Goal: Task Accomplishment & Management: Use online tool/utility

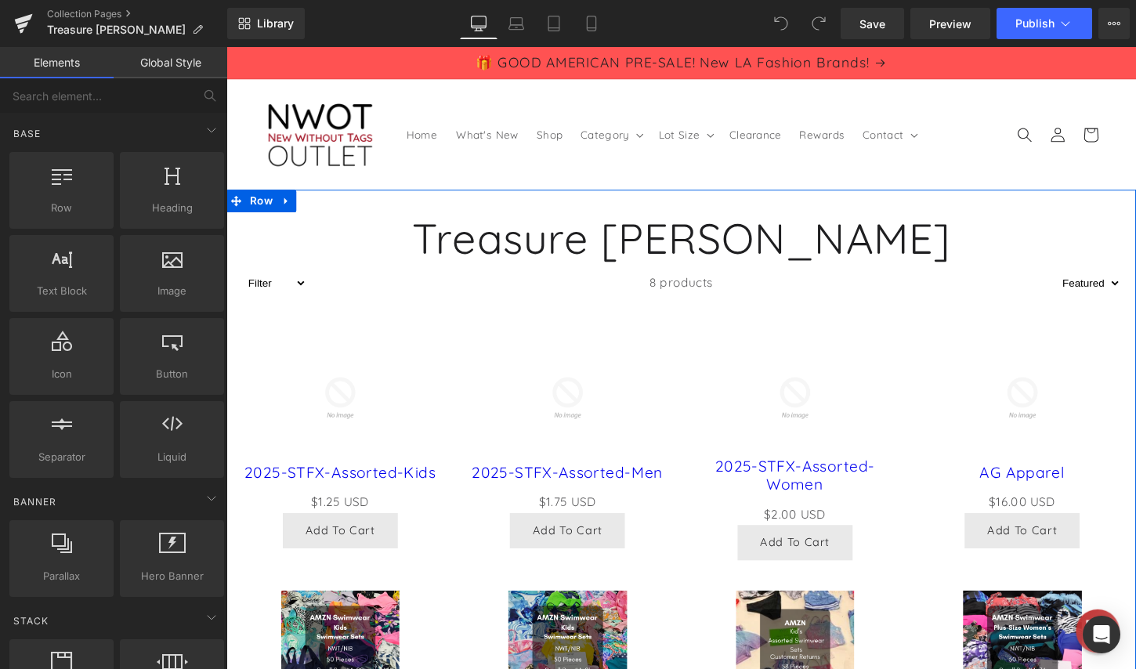
click at [792, 244] on h1 "Treasure [PERSON_NAME]" at bounding box center [700, 245] width 948 height 53
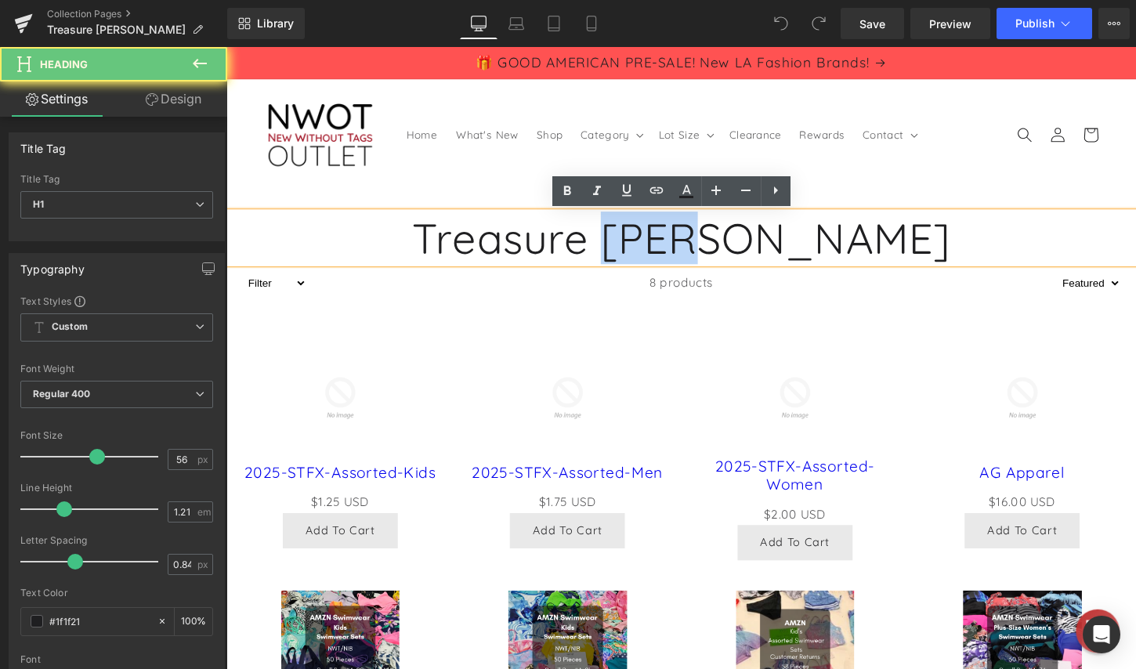
click at [792, 244] on h1 "Treasure [PERSON_NAME]" at bounding box center [700, 245] width 948 height 53
click at [835, 244] on h1 "Treasure [PERSON_NAME]" at bounding box center [700, 245] width 948 height 53
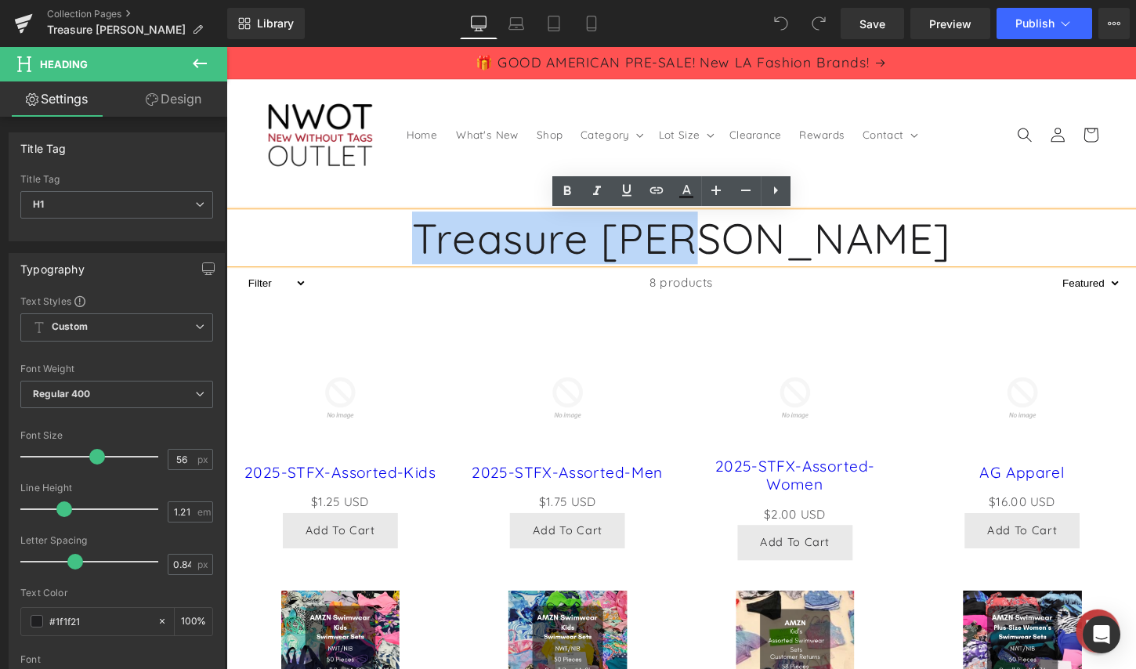
drag, startPoint x: 860, startPoint y: 247, endPoint x: 463, endPoint y: 247, distance: 397.2
click at [463, 247] on h1 "Treasure [PERSON_NAME]" at bounding box center [700, 245] width 948 height 53
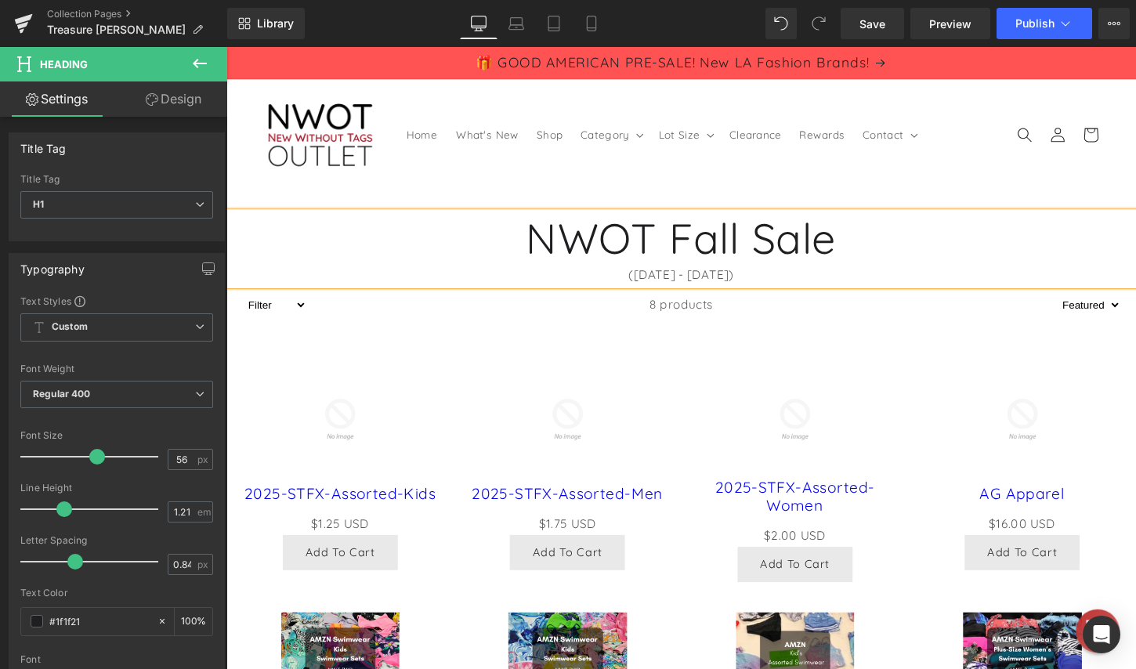
click at [787, 244] on h1 "NWOT Fall Sale" at bounding box center [700, 245] width 948 height 53
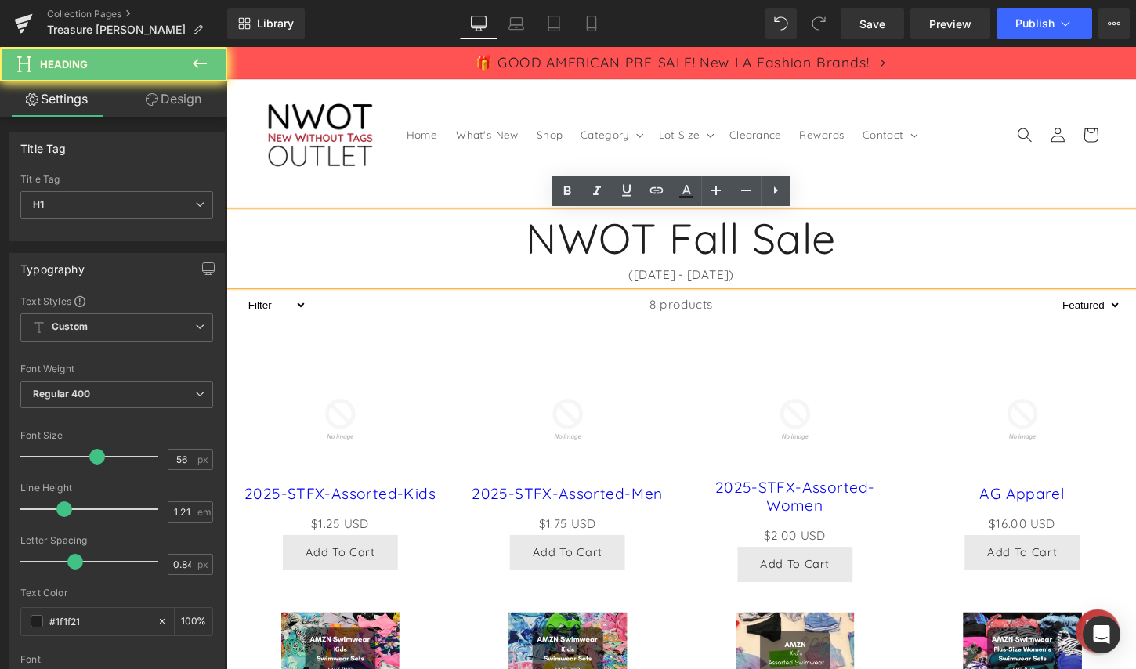
click at [860, 252] on h1 "NWOT Fall Sale" at bounding box center [700, 245] width 948 height 53
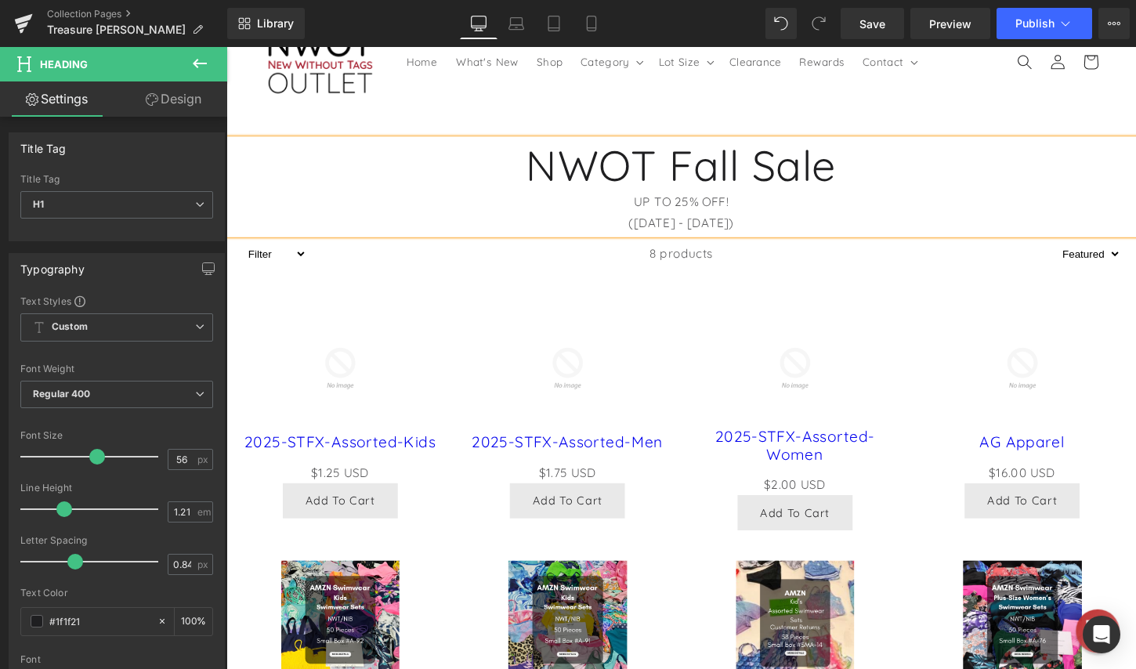
scroll to position [78, 0]
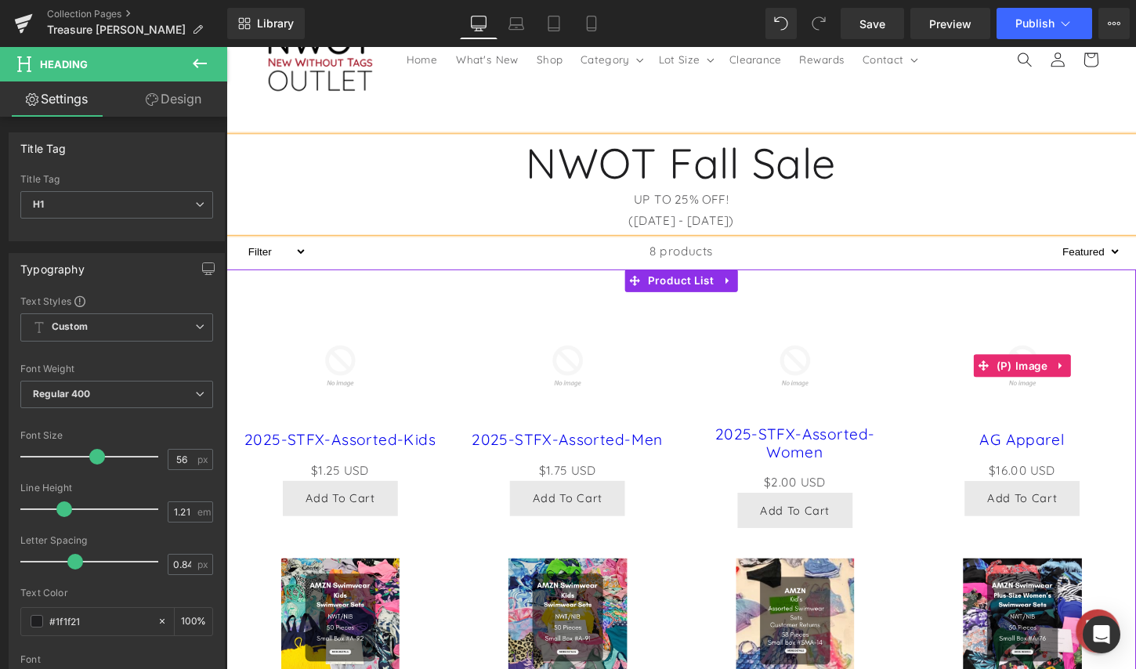
click at [1135, 344] on div "Sale Off" at bounding box center [1057, 380] width 206 height 124
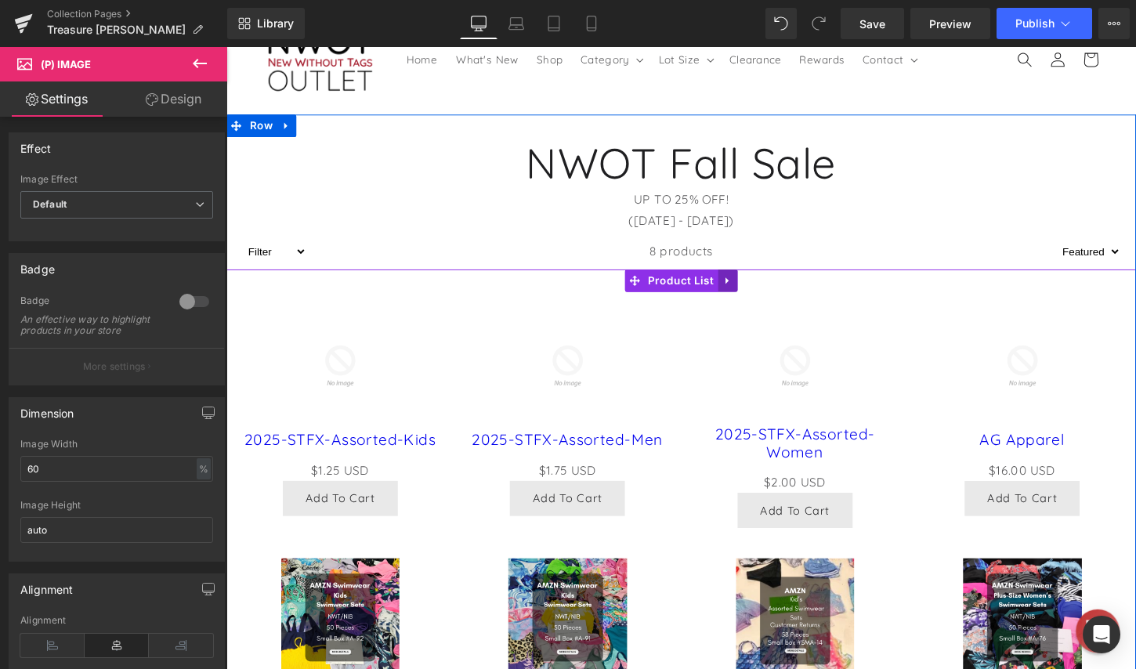
click at [744, 289] on icon at bounding box center [749, 290] width 11 height 12
click at [749, 292] on link at bounding box center [759, 291] width 20 height 24
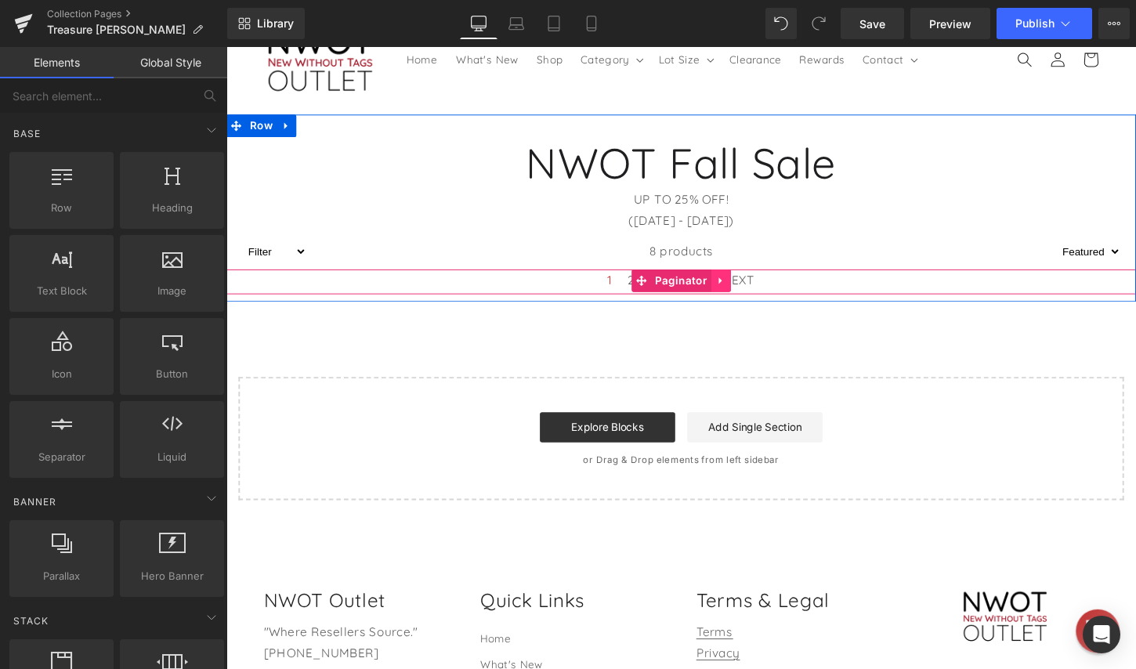
click at [739, 293] on icon at bounding box center [742, 290] width 11 height 12
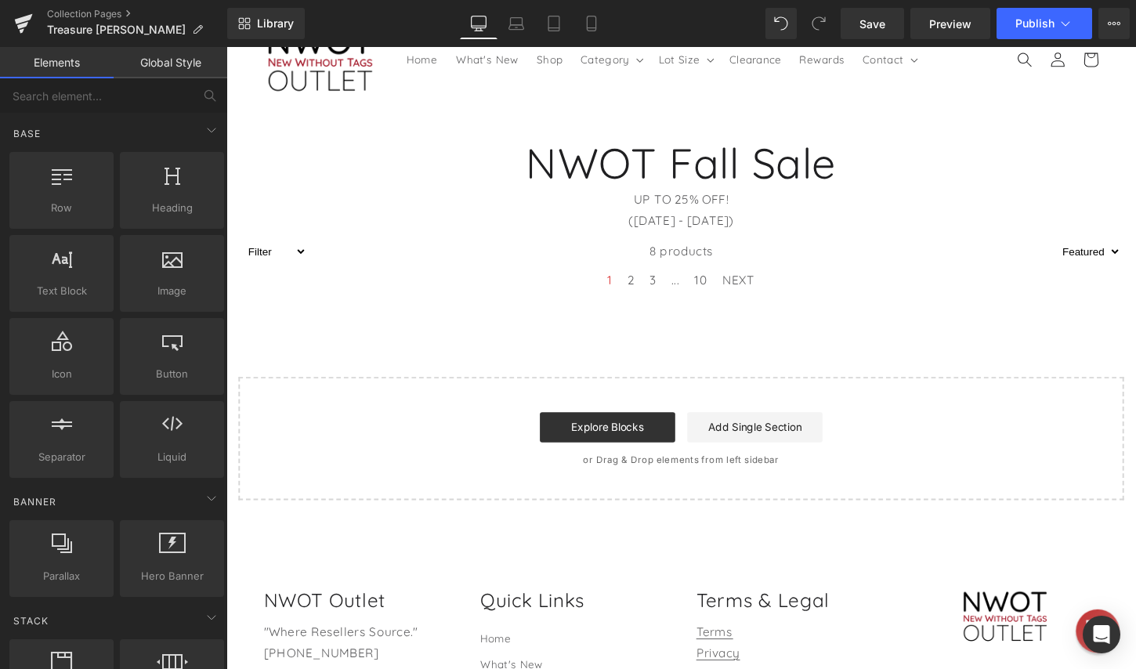
click at [717, 335] on div "NWOT Fall Sale UP TO 25% OFF! ([DATE] - [DATE]) Heading Filter STFX warehouse c…" at bounding box center [700, 319] width 948 height 402
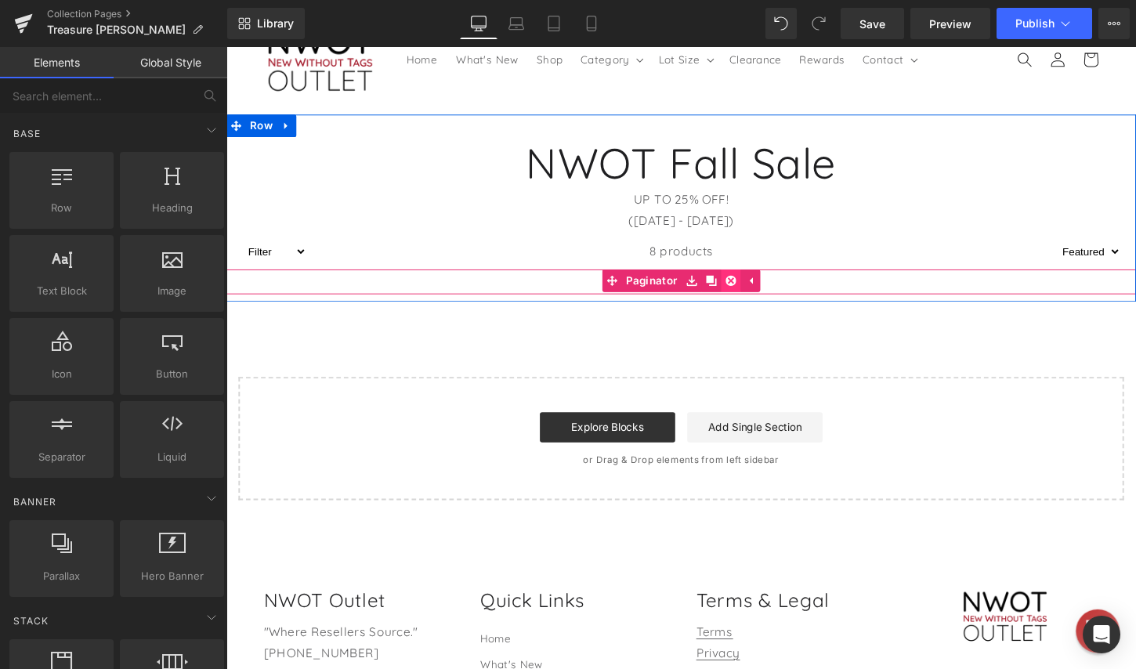
click at [750, 289] on icon at bounding box center [752, 290] width 11 height 11
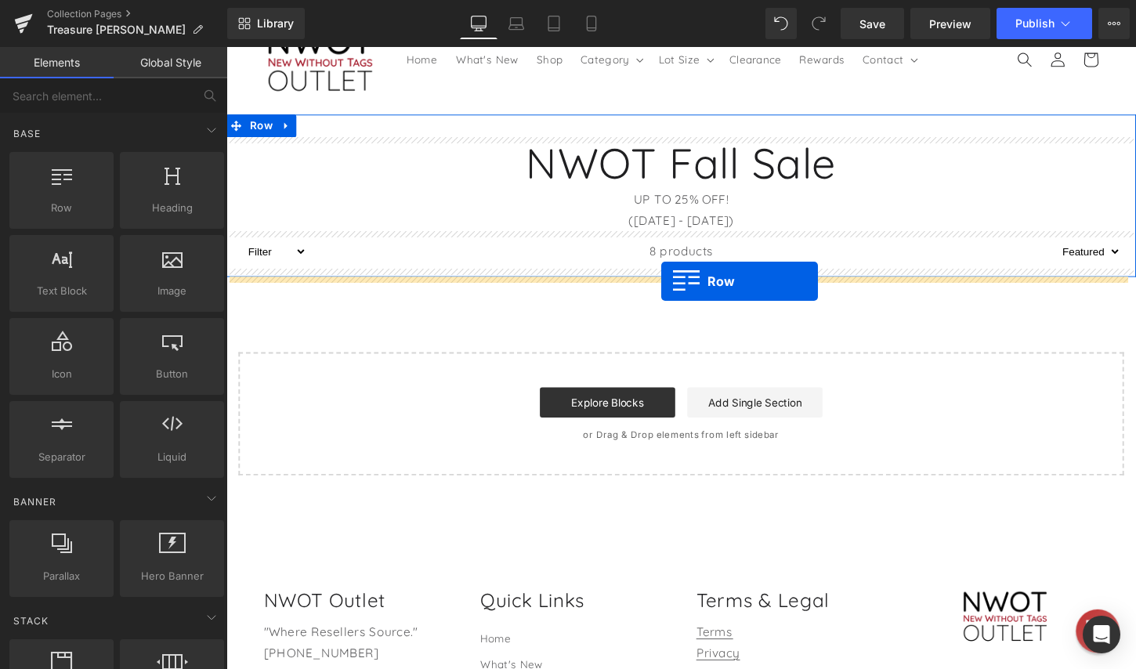
drag, startPoint x: 296, startPoint y: 260, endPoint x: 680, endPoint y: 292, distance: 385.3
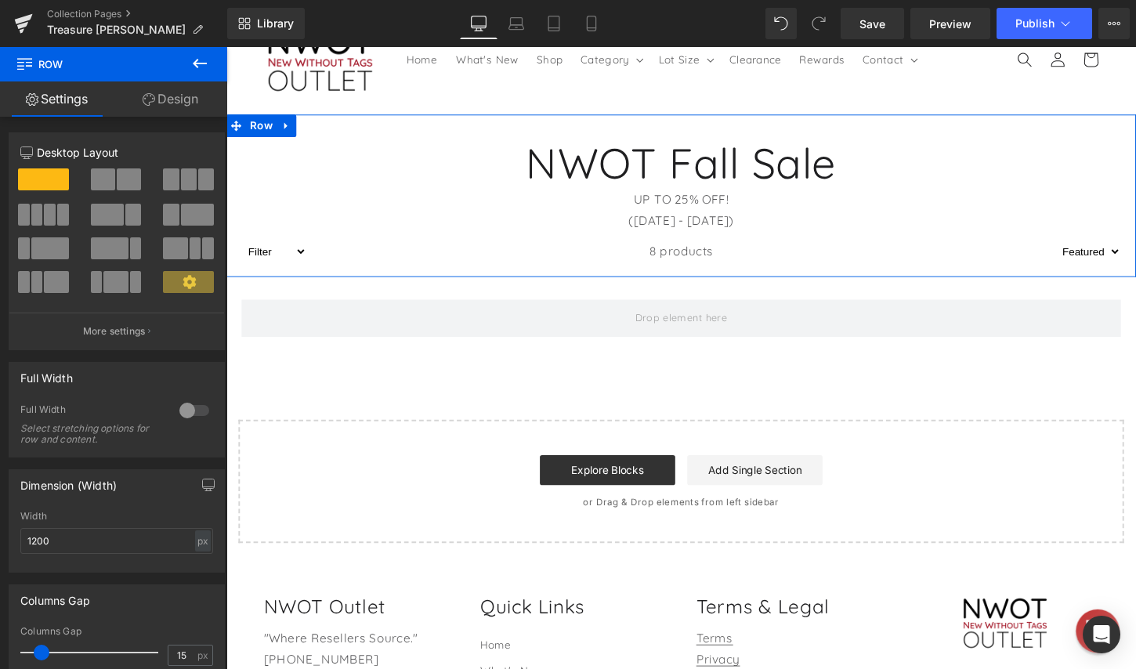
click at [199, 60] on icon at bounding box center [199, 63] width 19 height 19
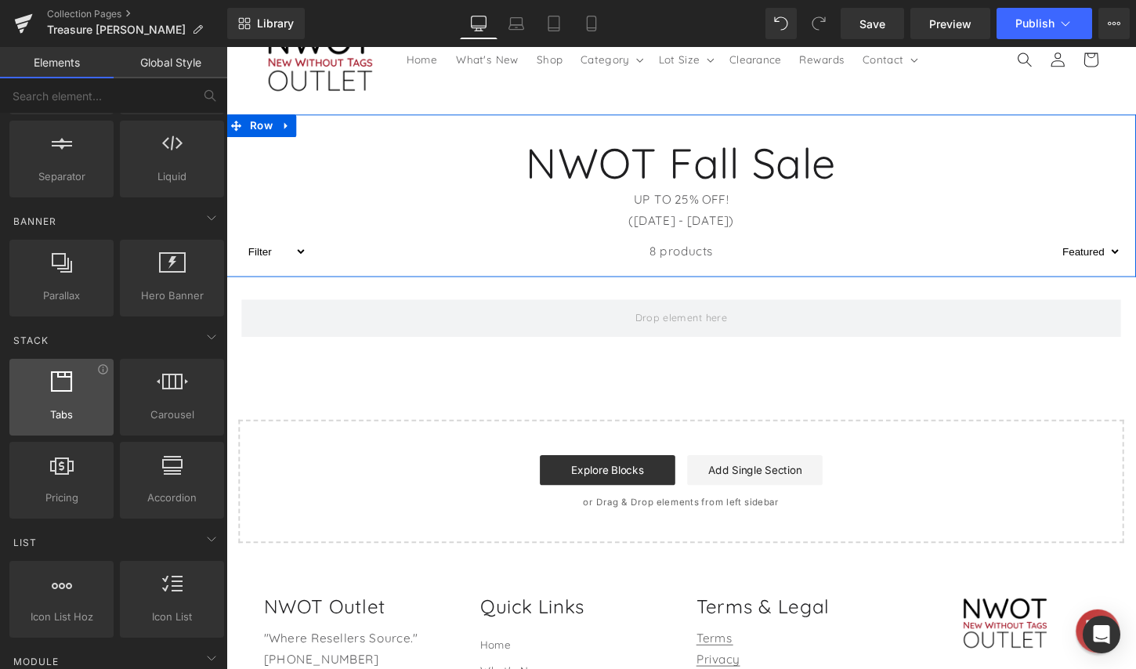
scroll to position [313, 0]
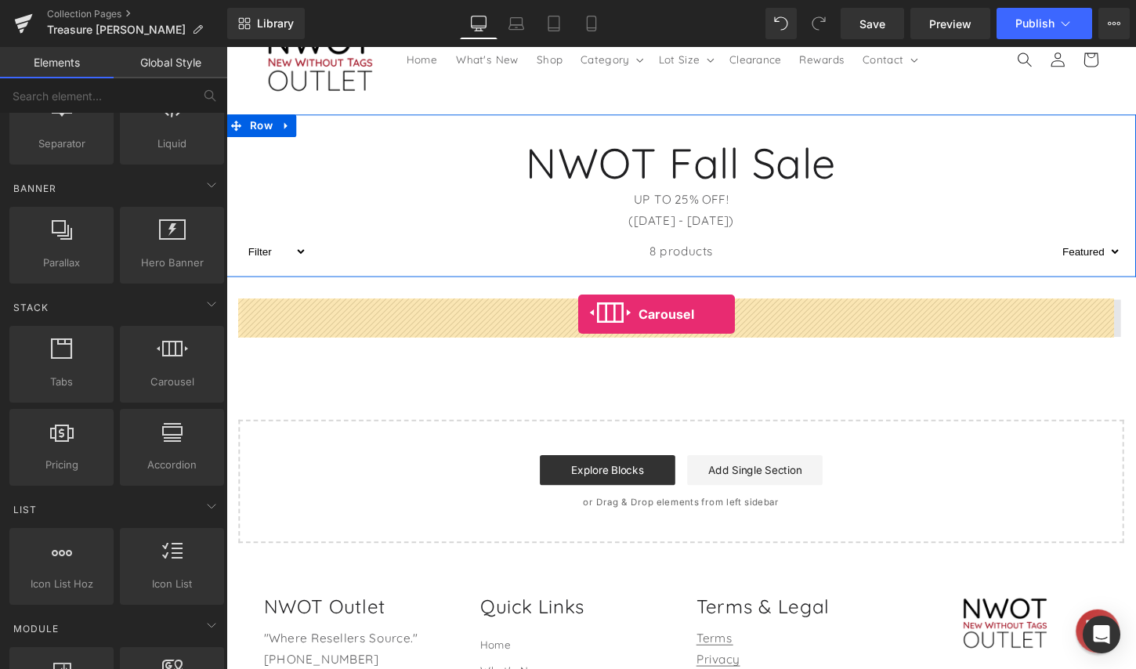
drag, startPoint x: 383, startPoint y: 411, endPoint x: 595, endPoint y: 326, distance: 227.8
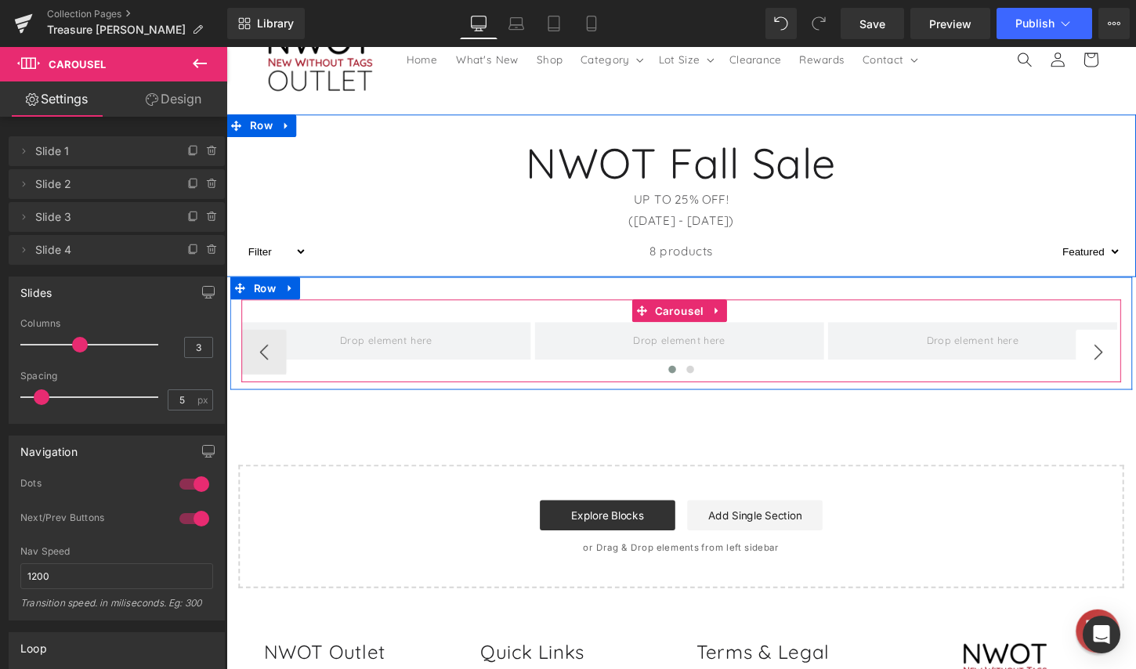
click at [1129, 359] on button "›" at bounding box center [1135, 365] width 47 height 47
click at [250, 367] on button "‹" at bounding box center [265, 365] width 47 height 47
click at [734, 326] on icon at bounding box center [738, 322] width 11 height 12
click at [743, 326] on icon at bounding box center [748, 322] width 11 height 11
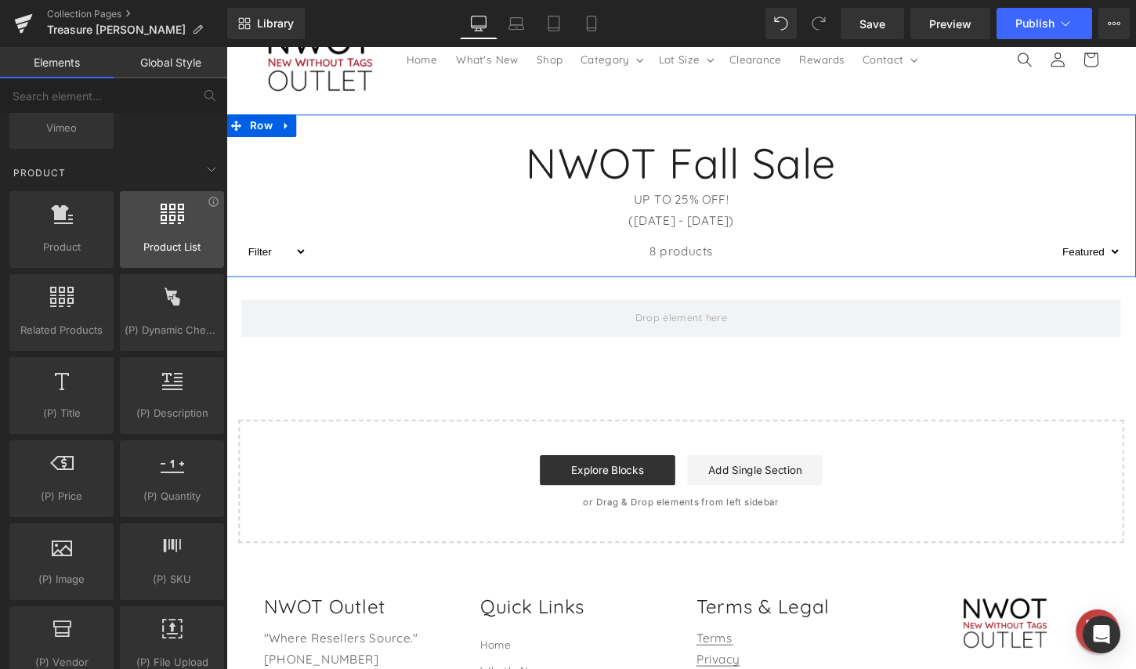
scroll to position [1175, 0]
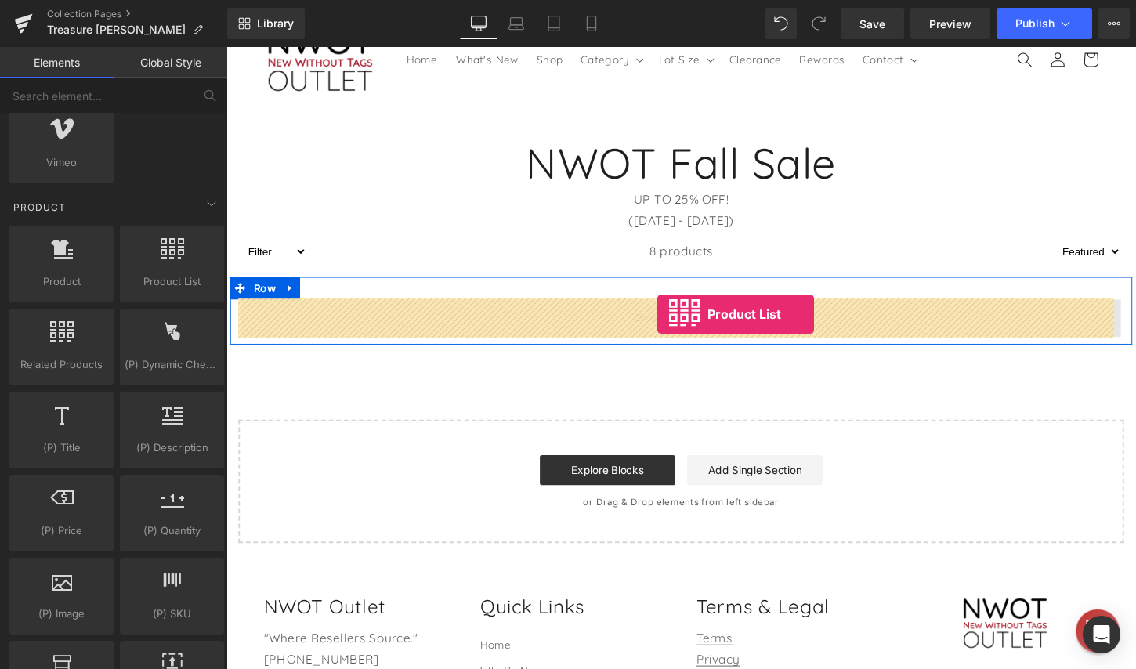
drag, startPoint x: 437, startPoint y: 335, endPoint x: 675, endPoint y: 325, distance: 238.4
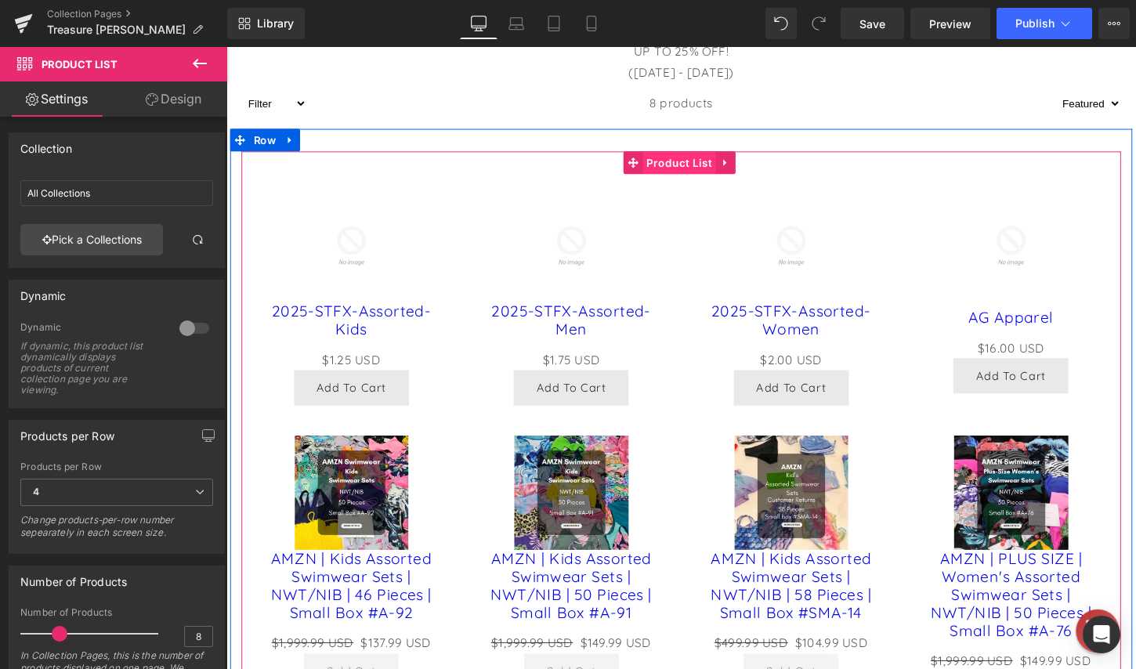
scroll to position [235, 0]
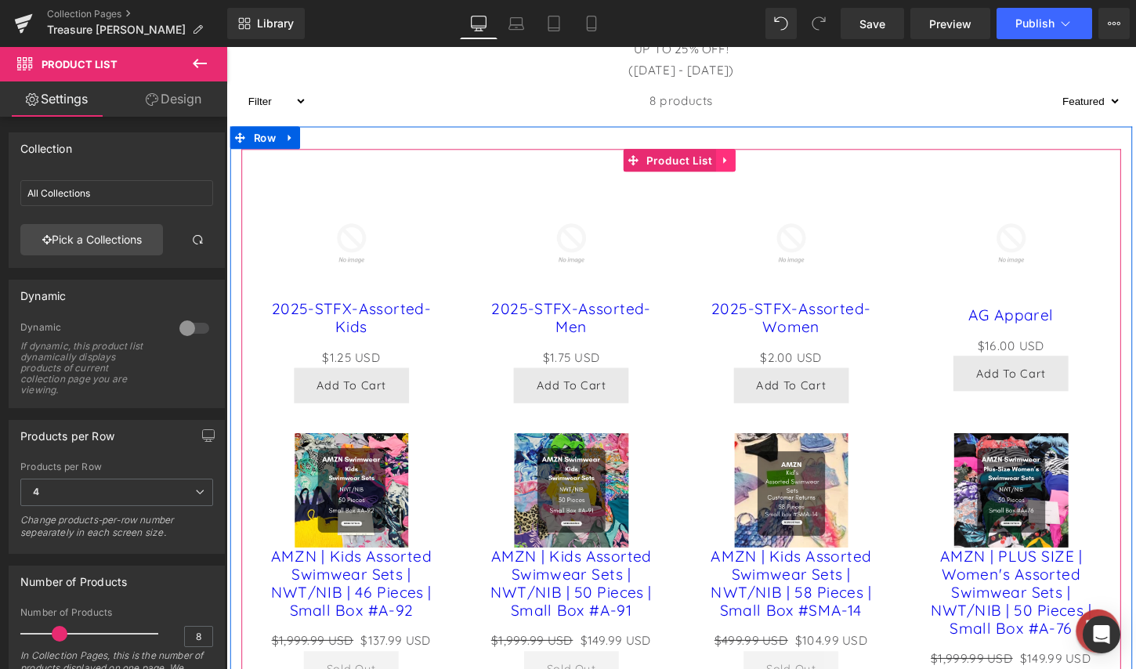
click at [741, 159] on icon at bounding box center [746, 165] width 11 height 12
click at [731, 166] on icon at bounding box center [736, 165] width 11 height 11
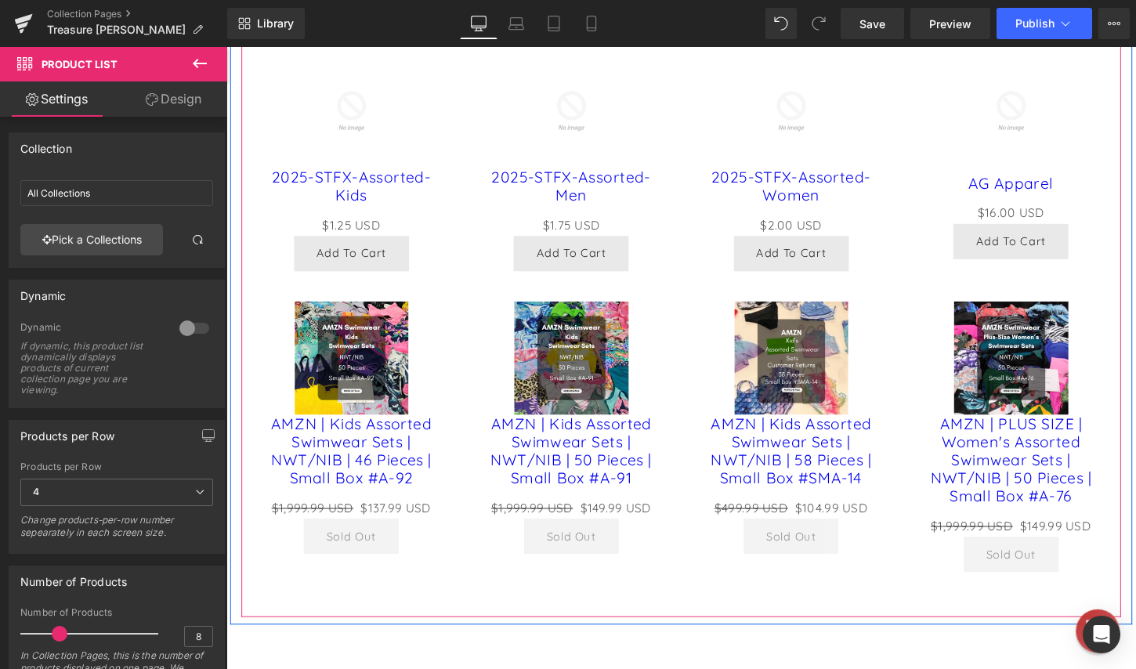
scroll to position [826, 0]
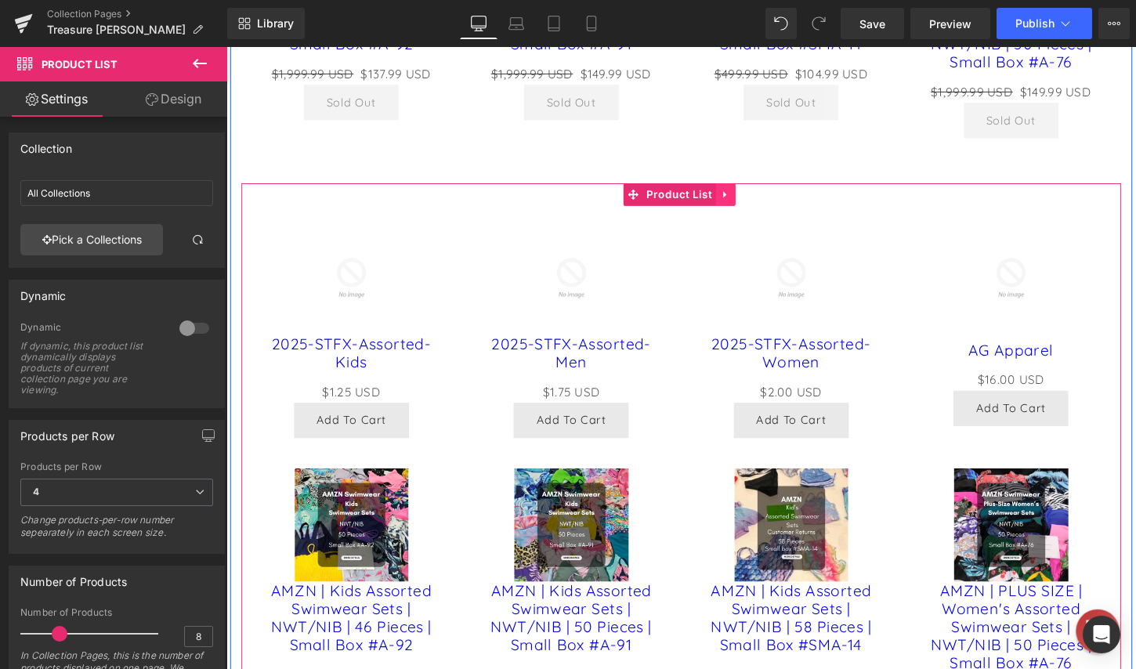
click at [740, 205] on link at bounding box center [747, 201] width 20 height 24
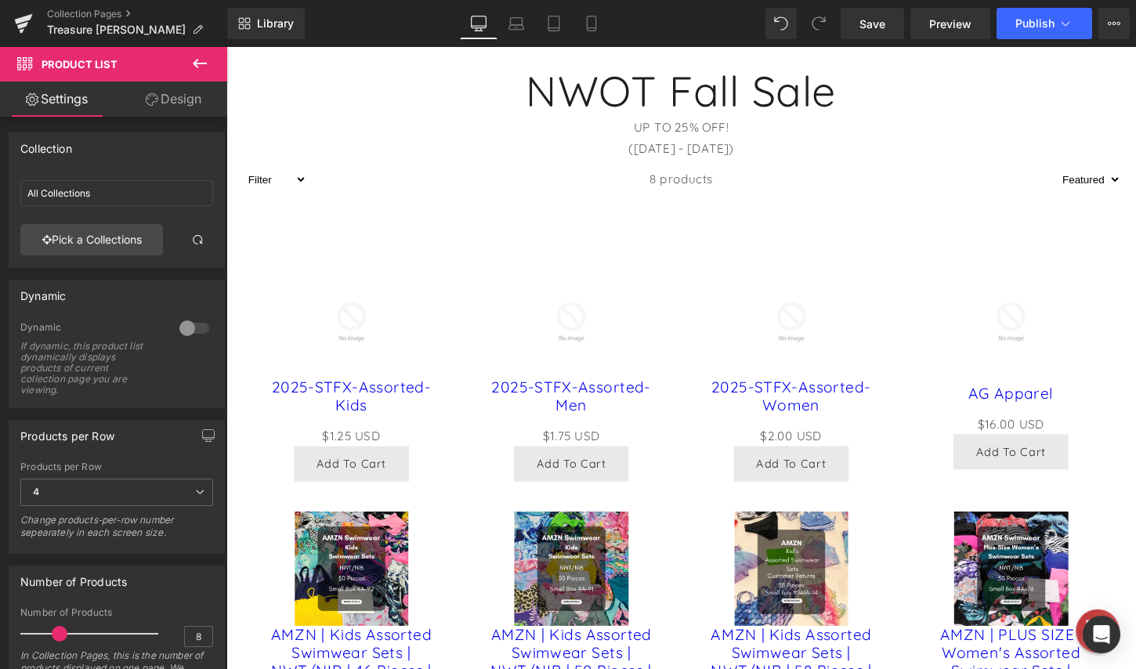
scroll to position [157, 0]
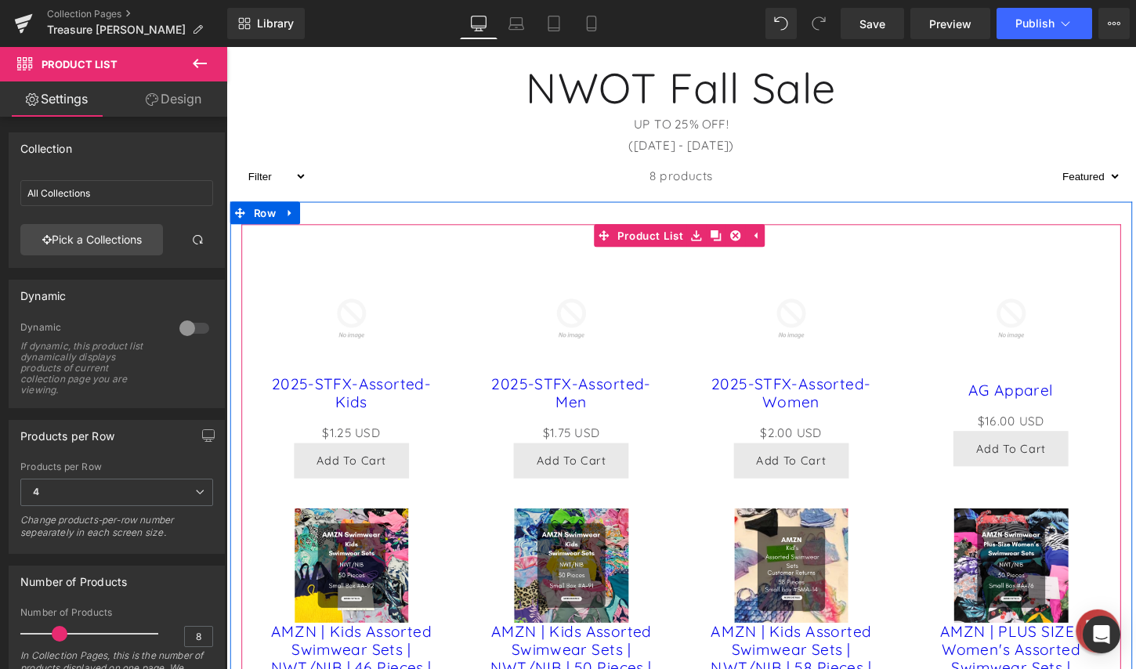
click at [689, 305] on div "Sale Off (P) Image 2025-STFX-Assorted-Men (P) Title $0 USD $1.75 USD (P) Price …" at bounding box center [587, 384] width 230 height 258
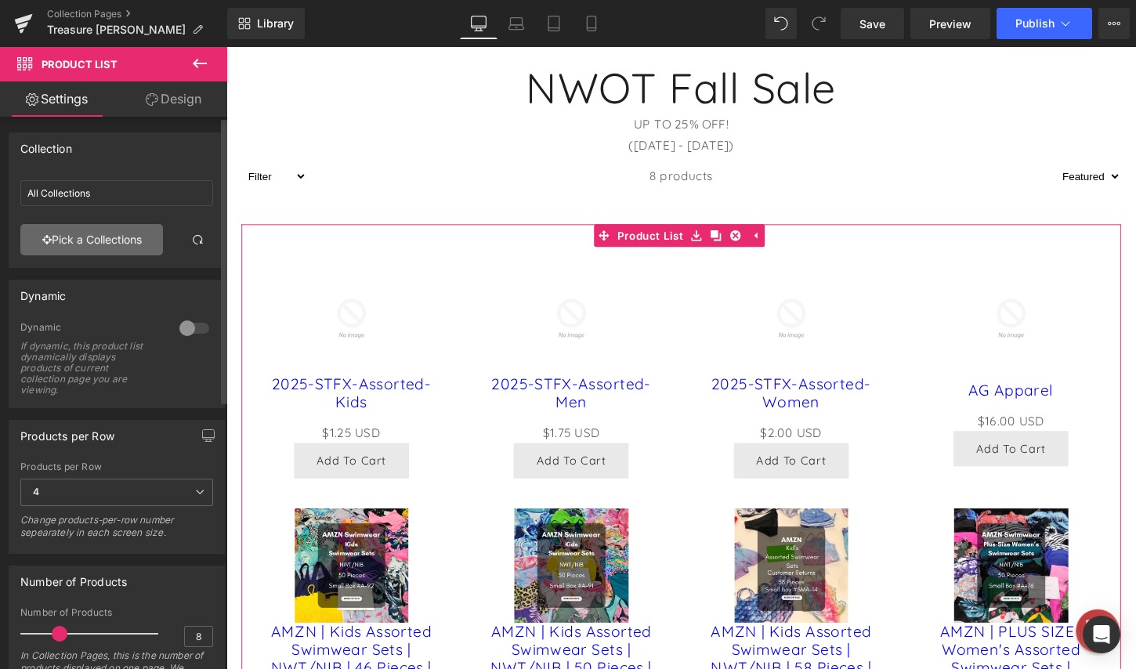
click at [130, 239] on link "Pick a Collections" at bounding box center [91, 239] width 143 height 31
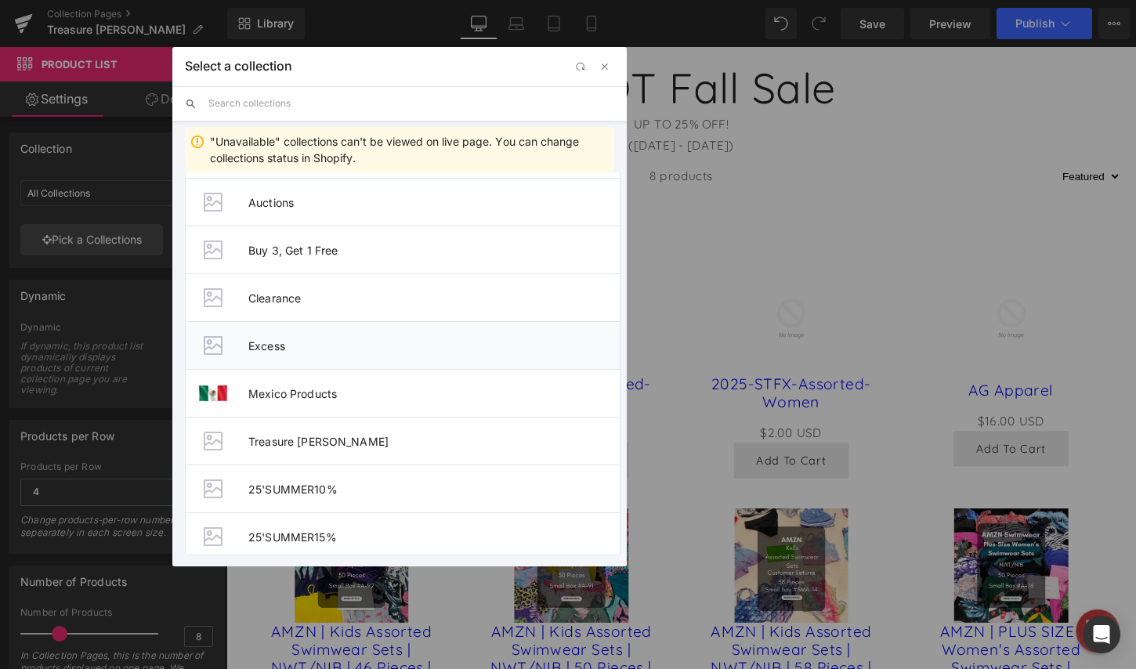
scroll to position [157, 0]
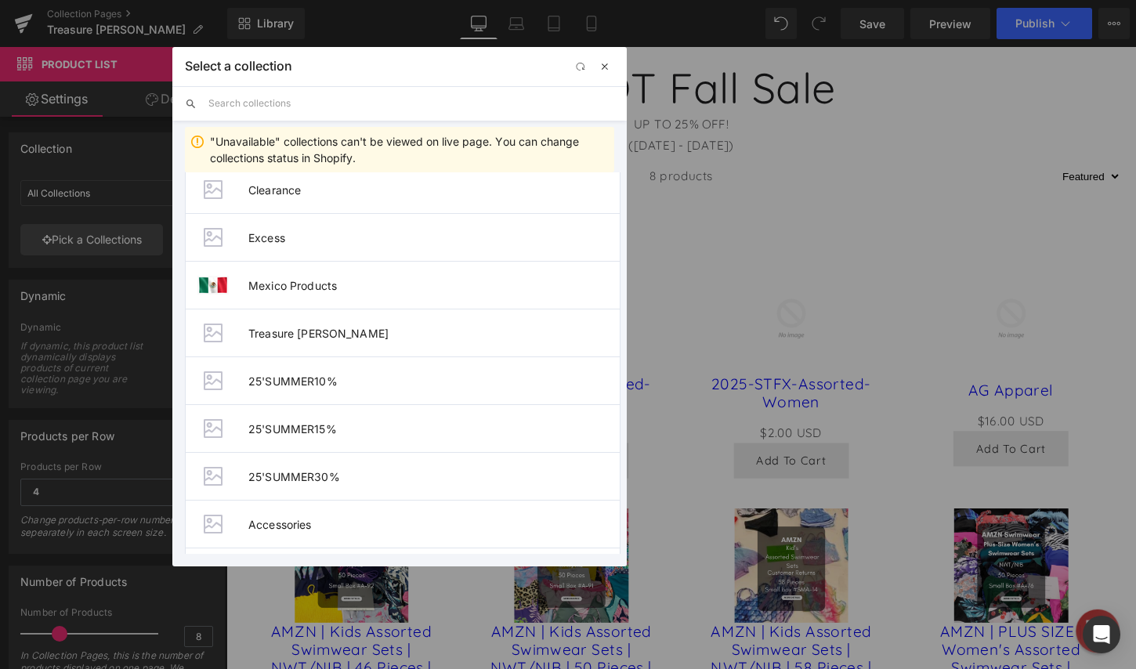
click at [603, 70] on span "button" at bounding box center [605, 66] width 13 height 13
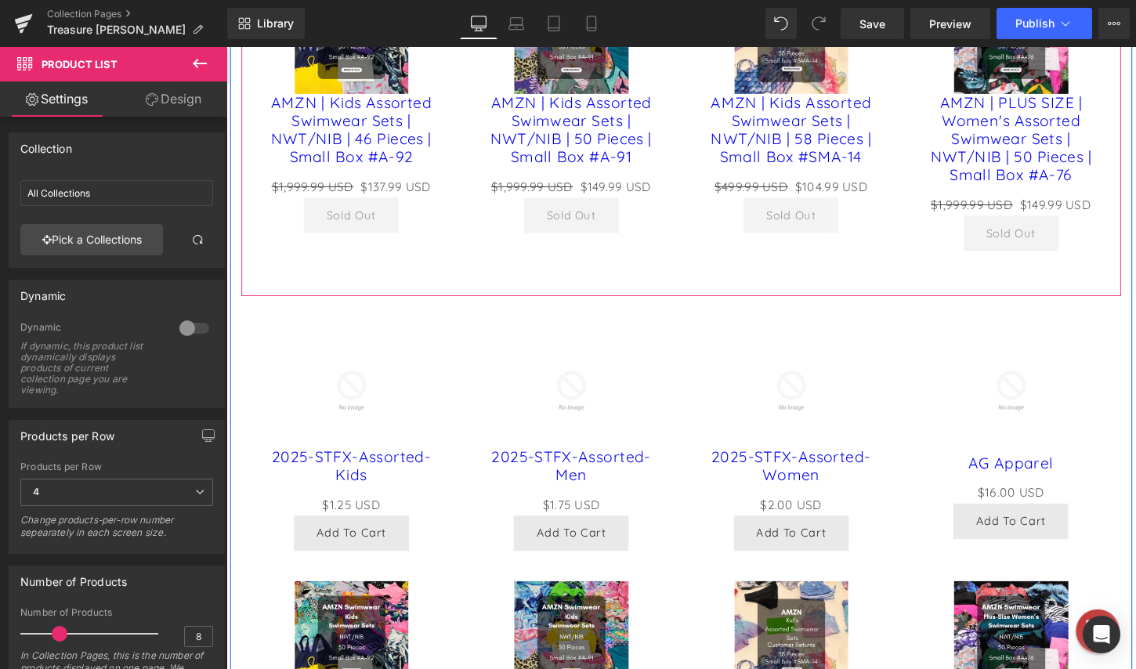
scroll to position [784, 0]
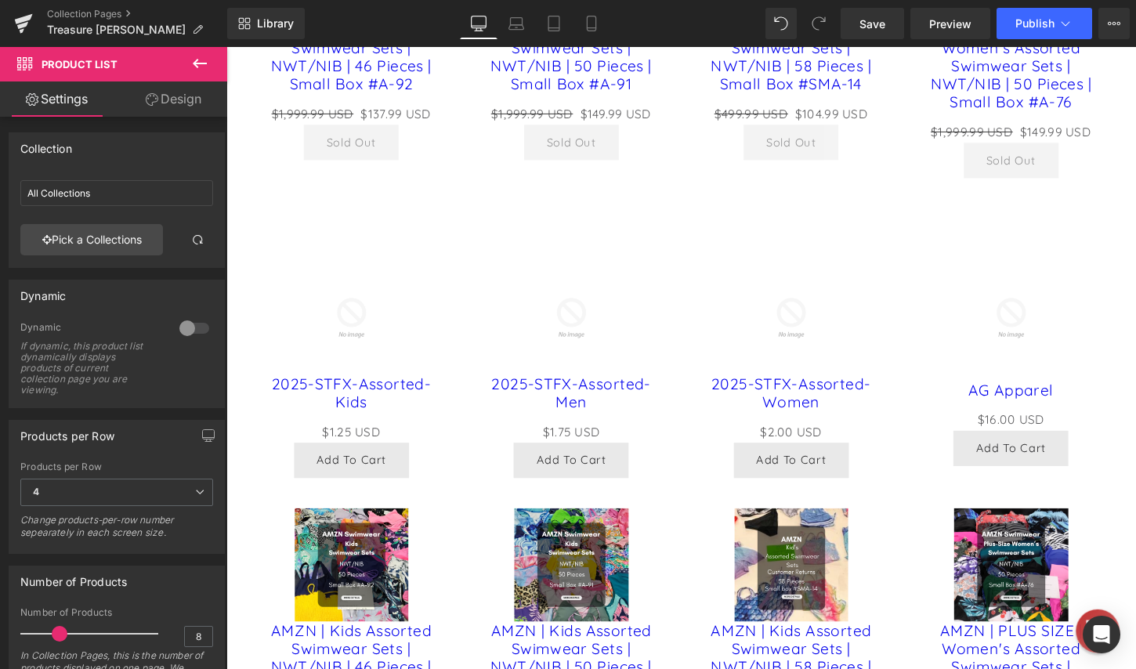
click at [190, 62] on icon at bounding box center [199, 63] width 19 height 19
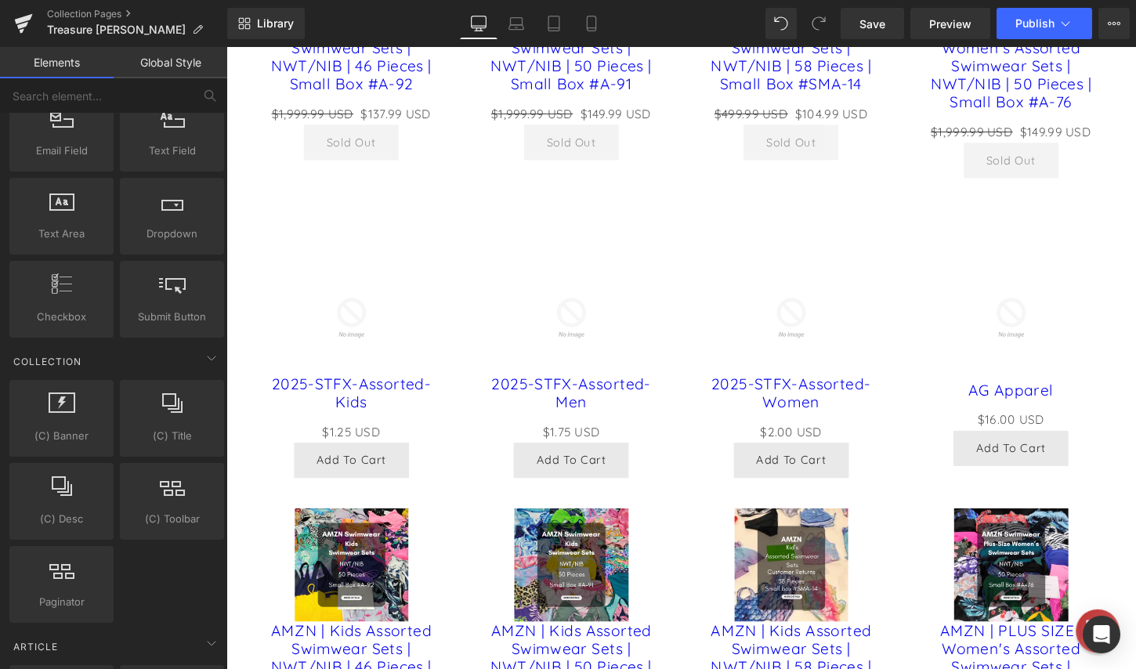
scroll to position [2429, 0]
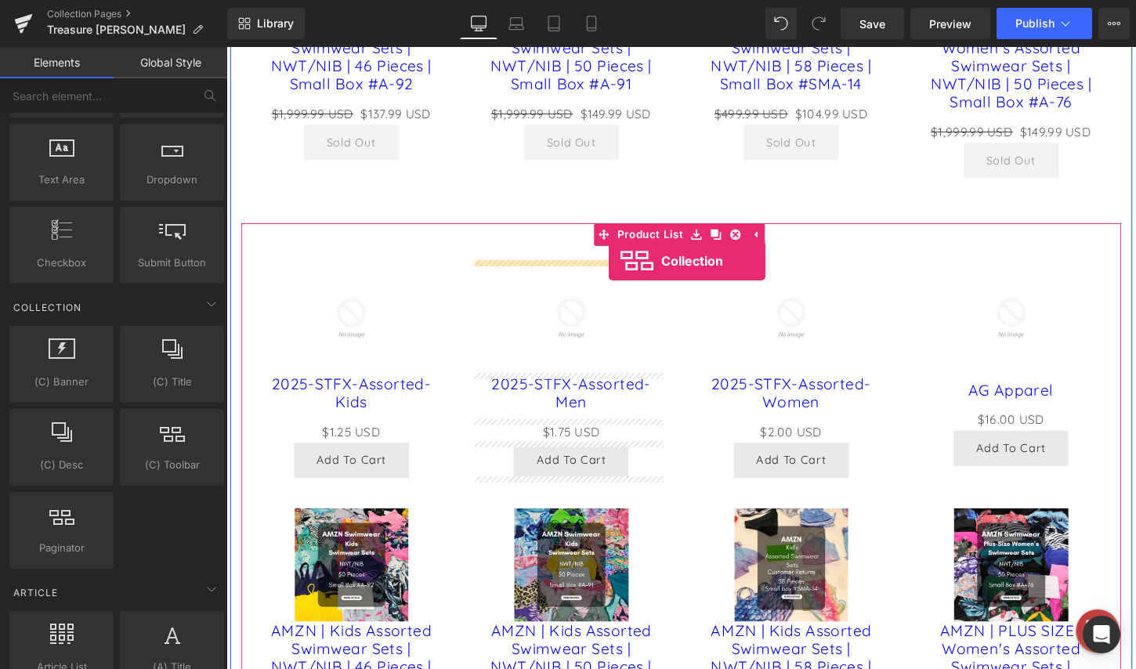
drag, startPoint x: 376, startPoint y: 509, endPoint x: 625, endPoint y: 270, distance: 345.2
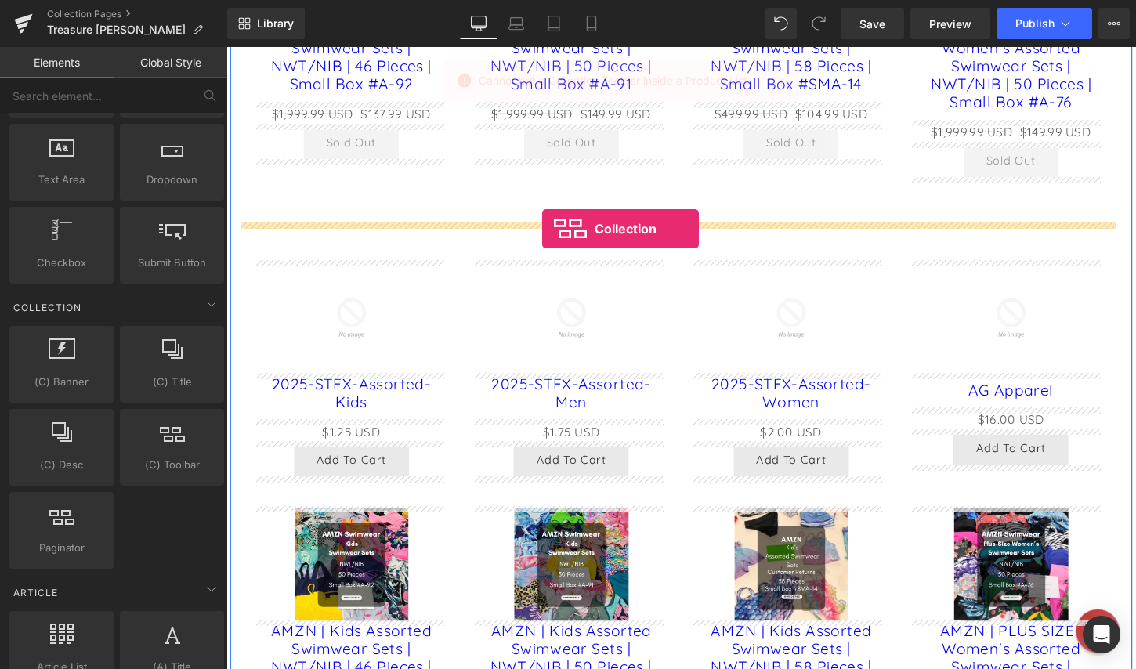
drag, startPoint x: 397, startPoint y: 495, endPoint x: 556, endPoint y: 237, distance: 303.2
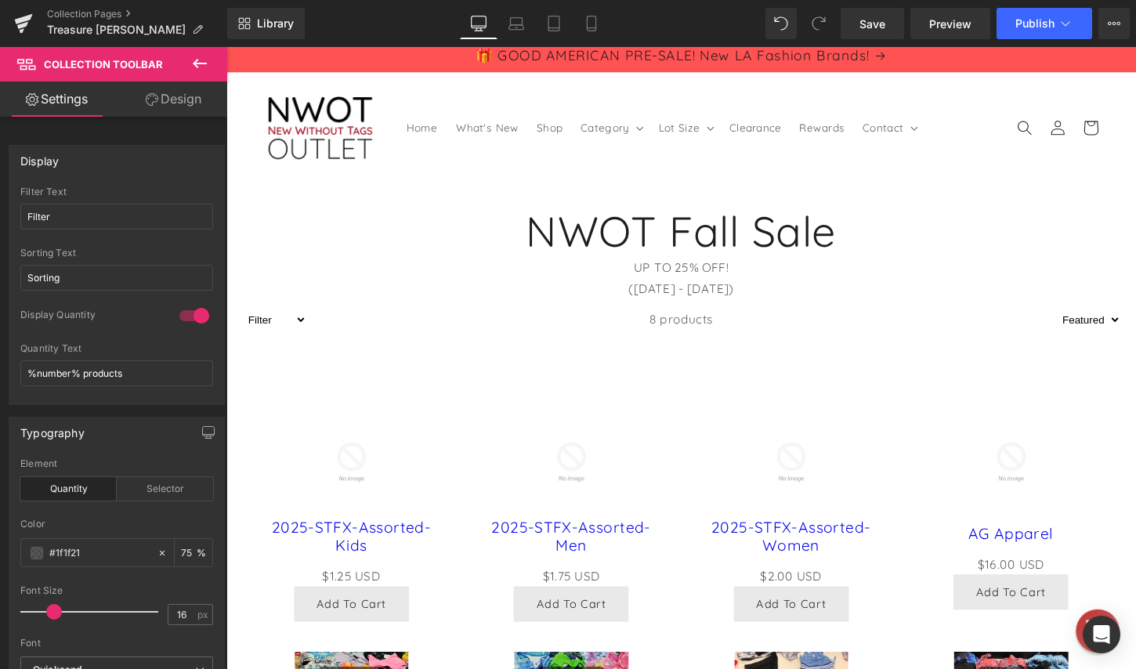
scroll to position [0, 0]
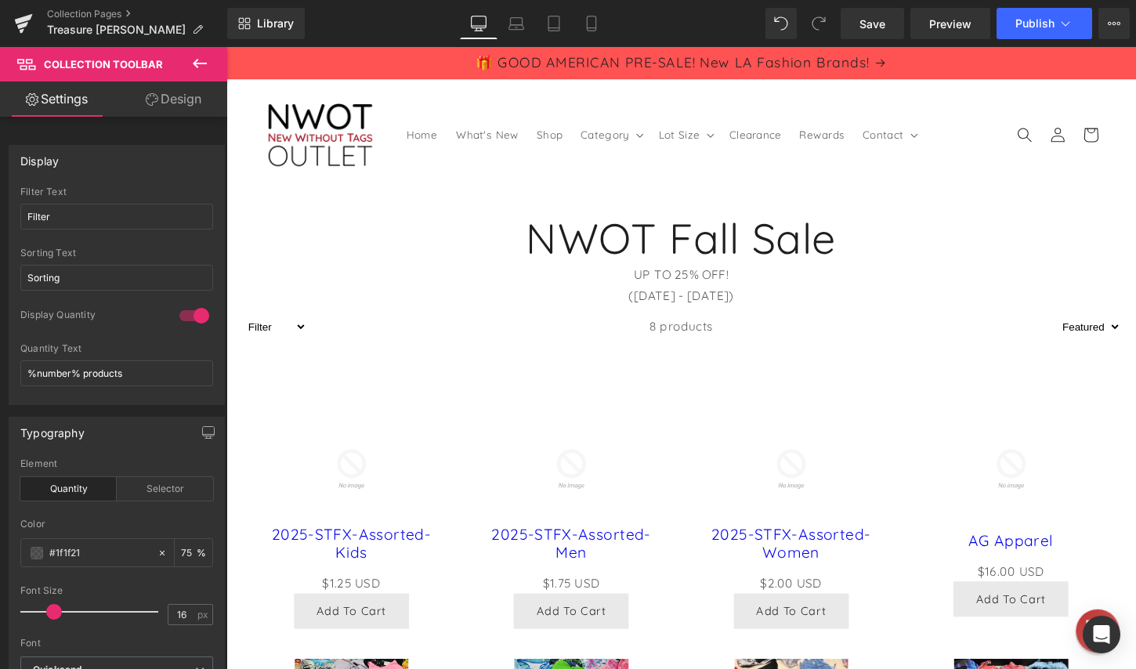
click at [624, 452] on img at bounding box center [586, 487] width 119 height 119
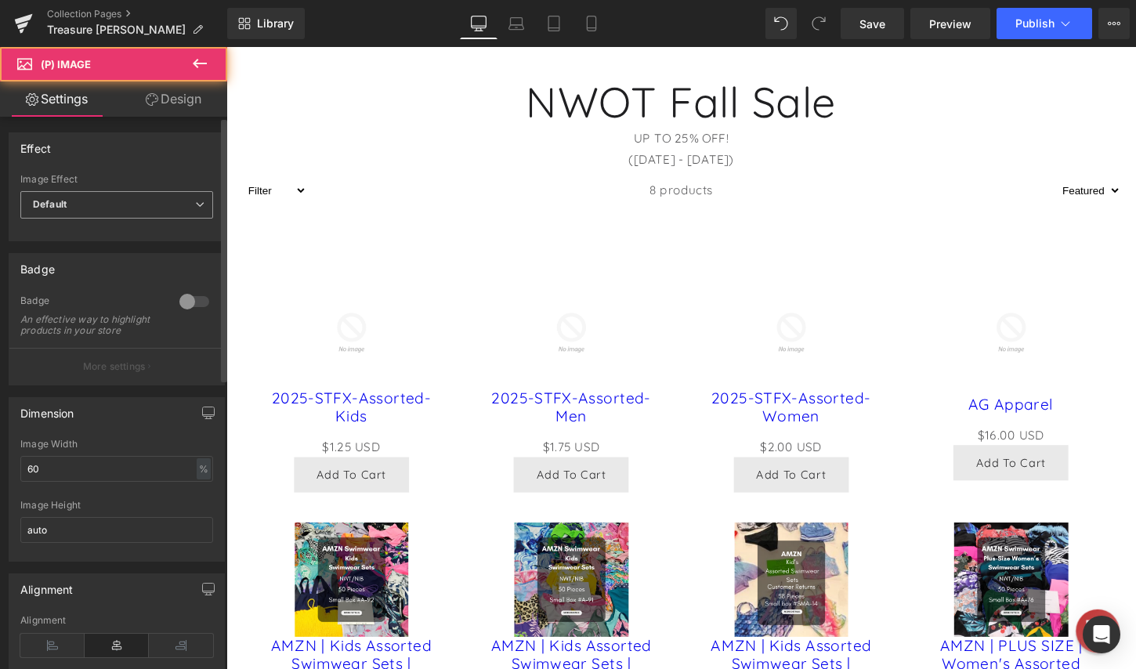
scroll to position [157, 0]
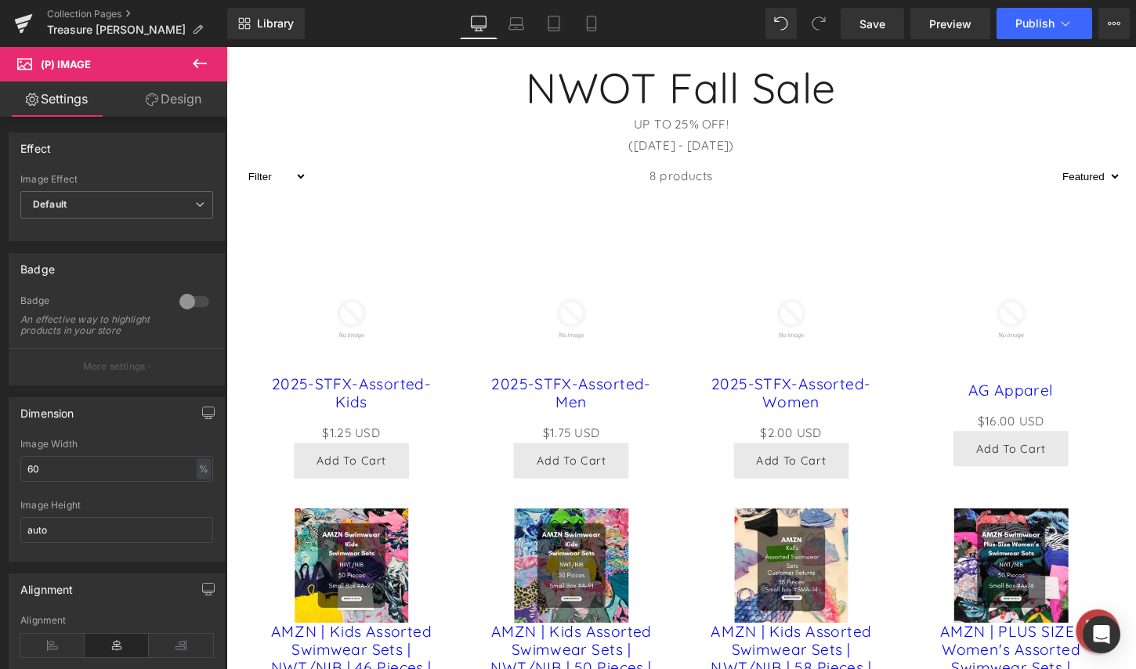
click at [157, 101] on link "Design" at bounding box center [174, 98] width 114 height 35
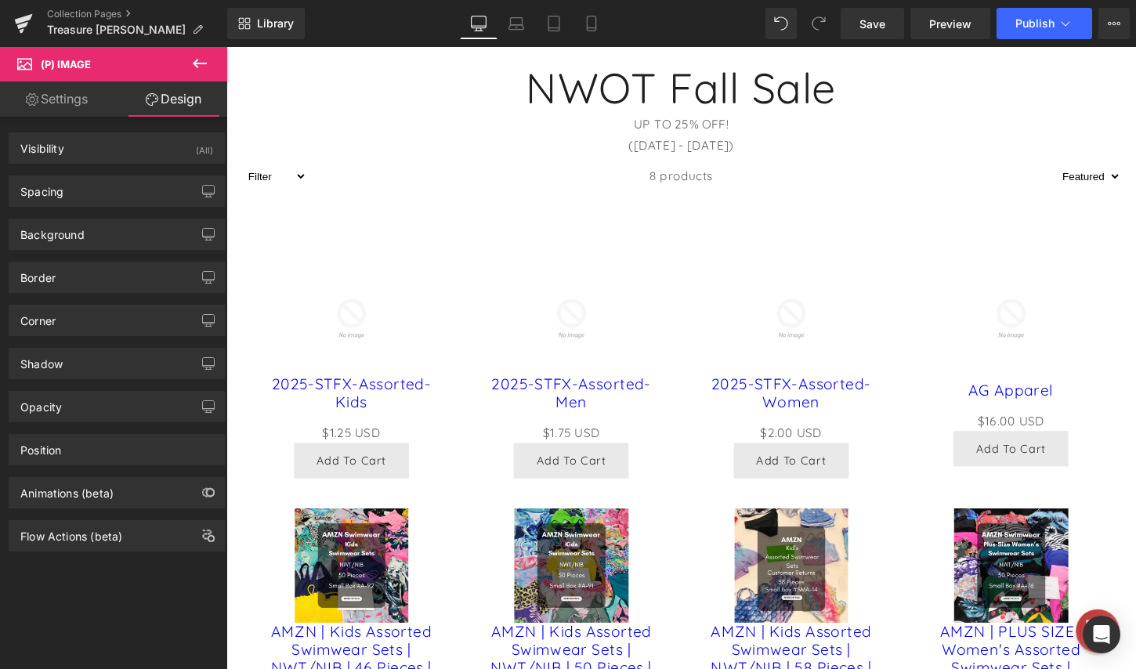
click at [76, 105] on link "Settings" at bounding box center [57, 98] width 114 height 35
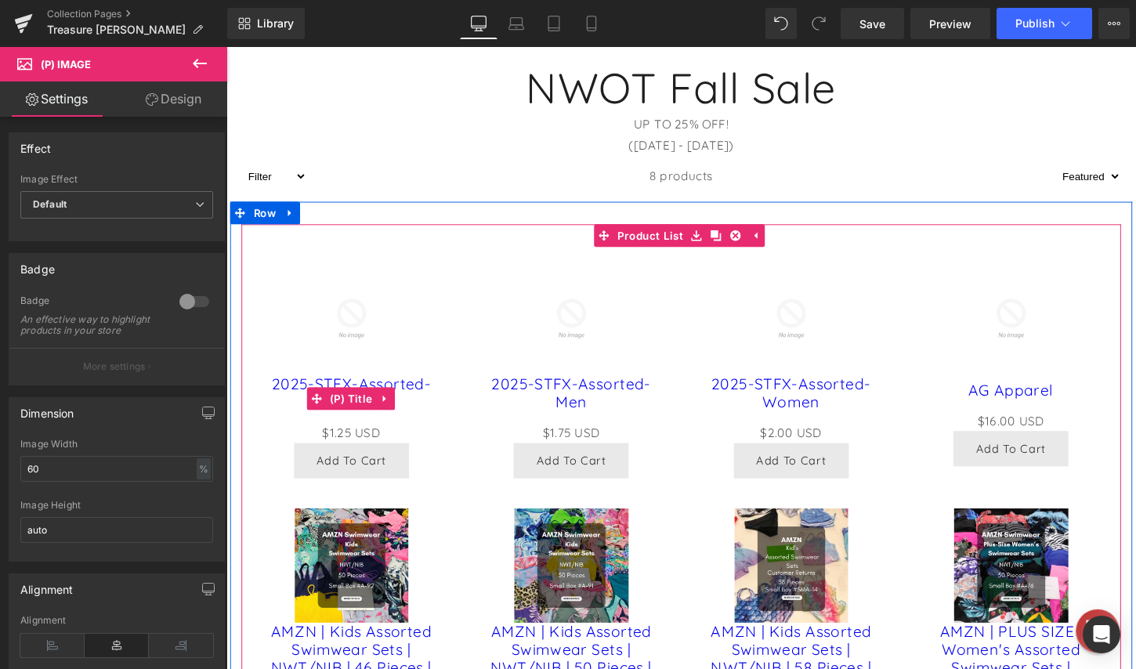
click at [436, 408] on link "2025-STFX-Assorted-Kids" at bounding box center [357, 408] width 198 height 38
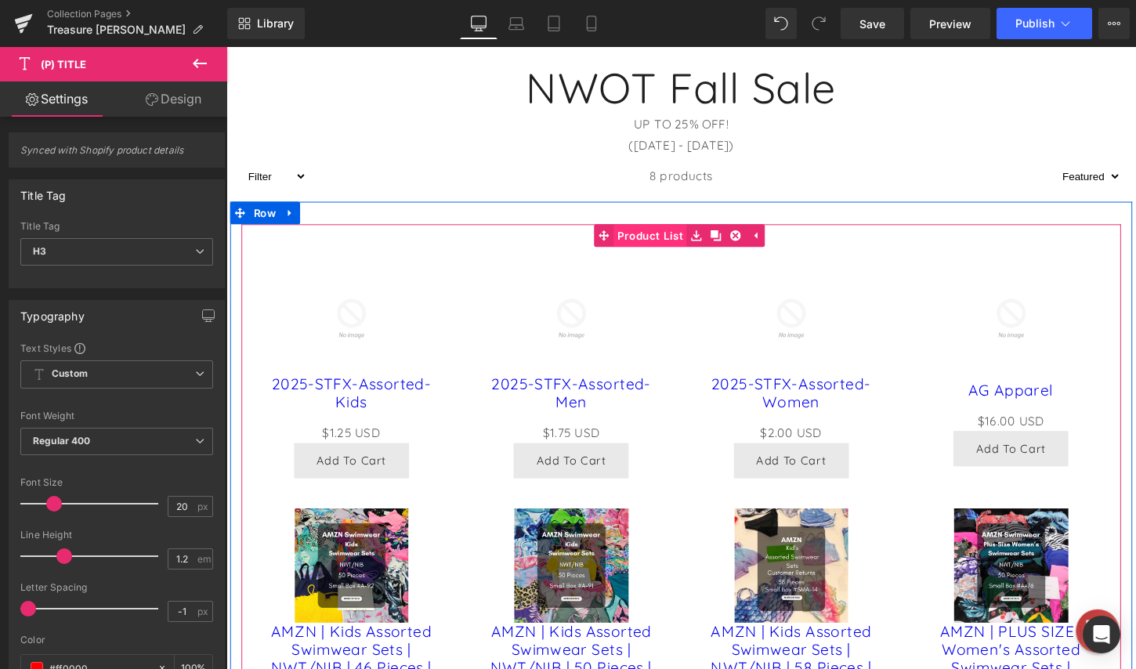
click at [672, 245] on div "Sale Off (P) Image 2025-STFX-Assorted-Kids (P) Title $0 USD $1.25 USD (P) Price…" at bounding box center [700, 545] width 917 height 626
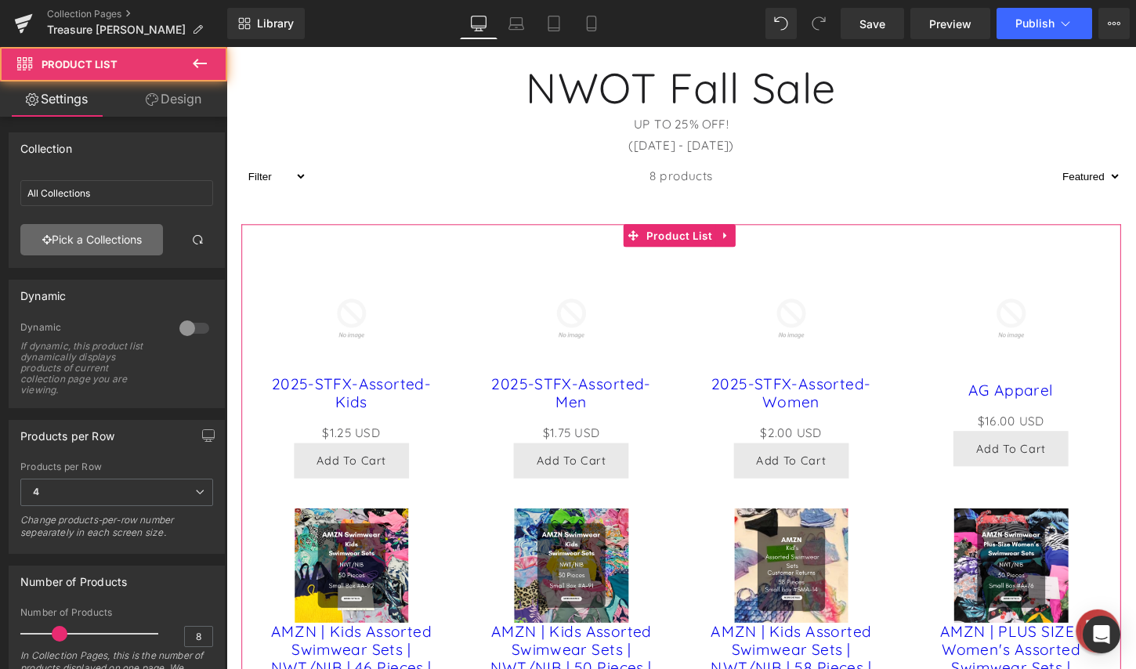
click at [109, 250] on link "Pick a Collections" at bounding box center [91, 239] width 143 height 31
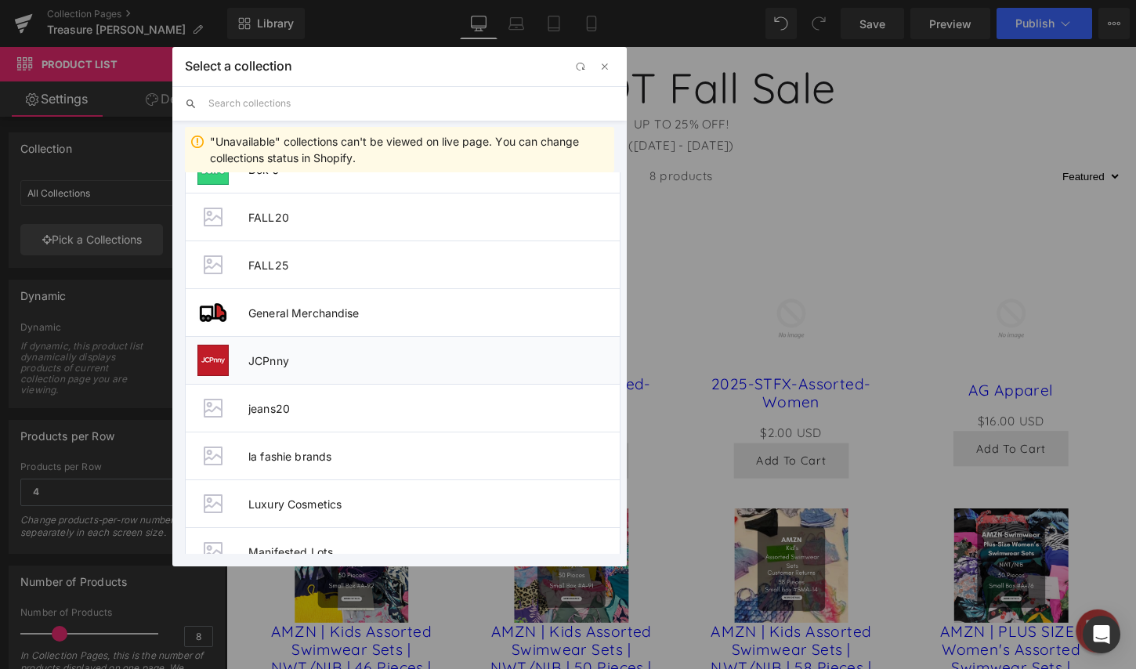
scroll to position [940, 0]
click at [278, 264] on span "FALL25" at bounding box center [433, 266] width 371 height 13
type input "FALL25"
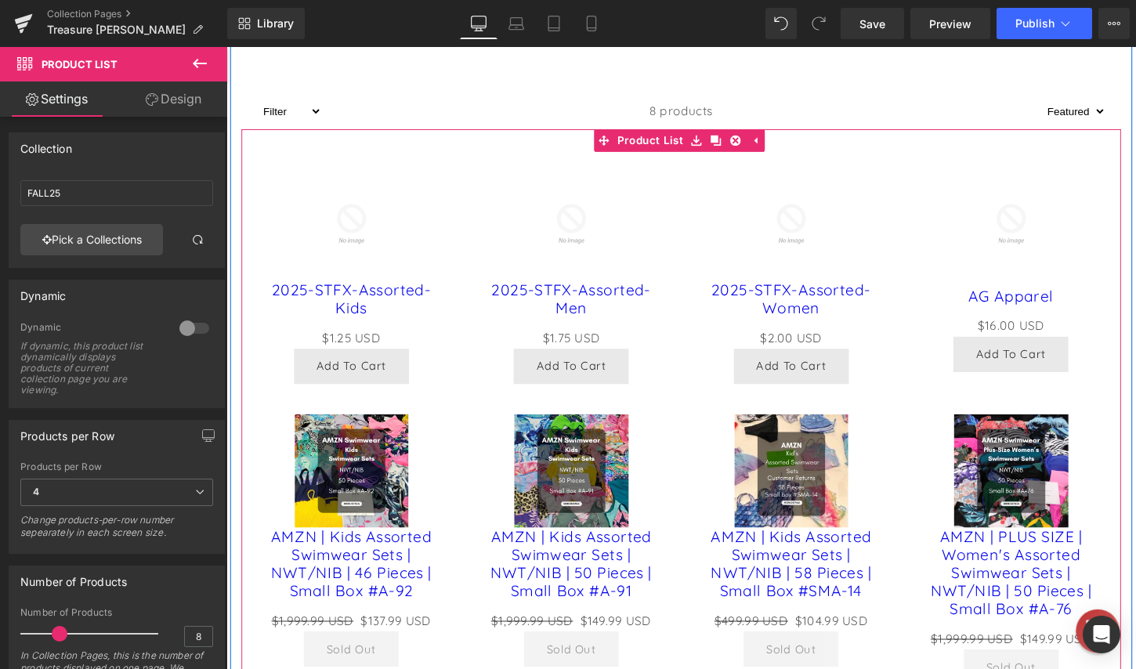
click at [669, 291] on div "Sale Off" at bounding box center [586, 231] width 198 height 119
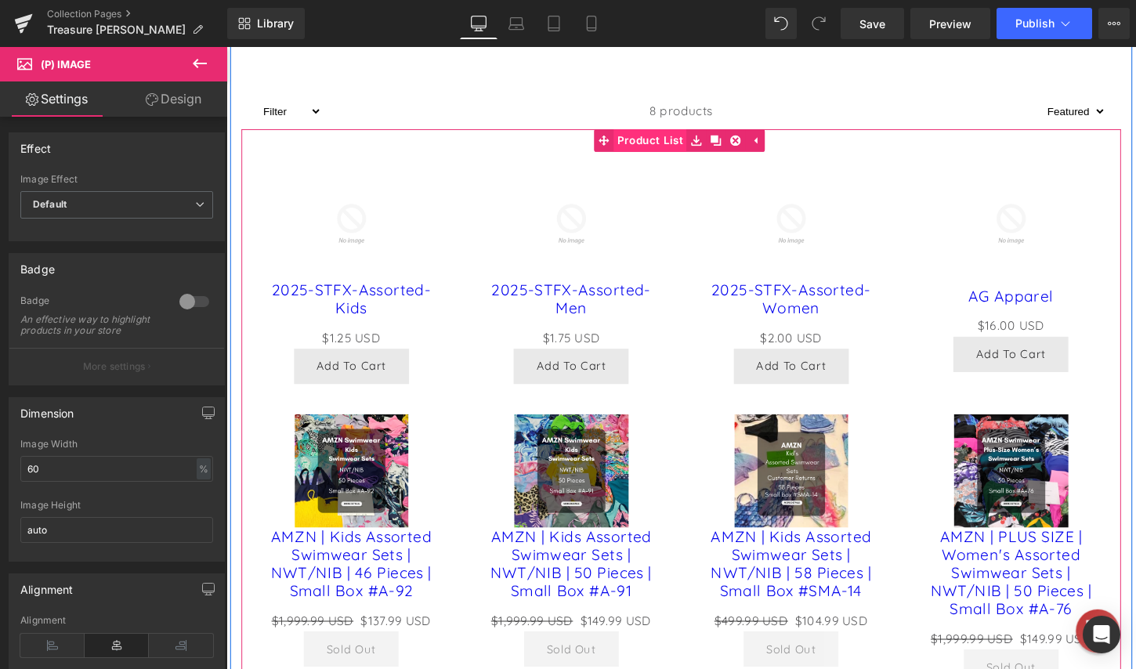
click at [680, 181] on div "Sale Off (P) Image 2025-STFX-Assorted-Kids (P) Title $0 USD $1.25 USD (P) Price…" at bounding box center [700, 445] width 917 height 626
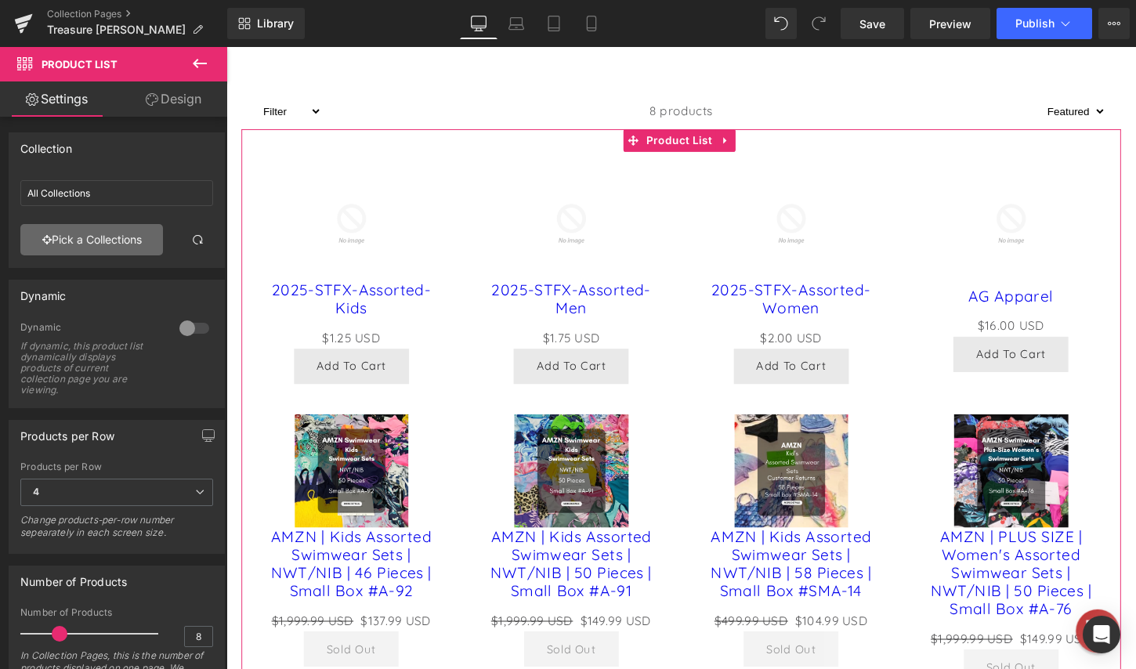
click at [114, 233] on link "Pick a Collections" at bounding box center [91, 239] width 143 height 31
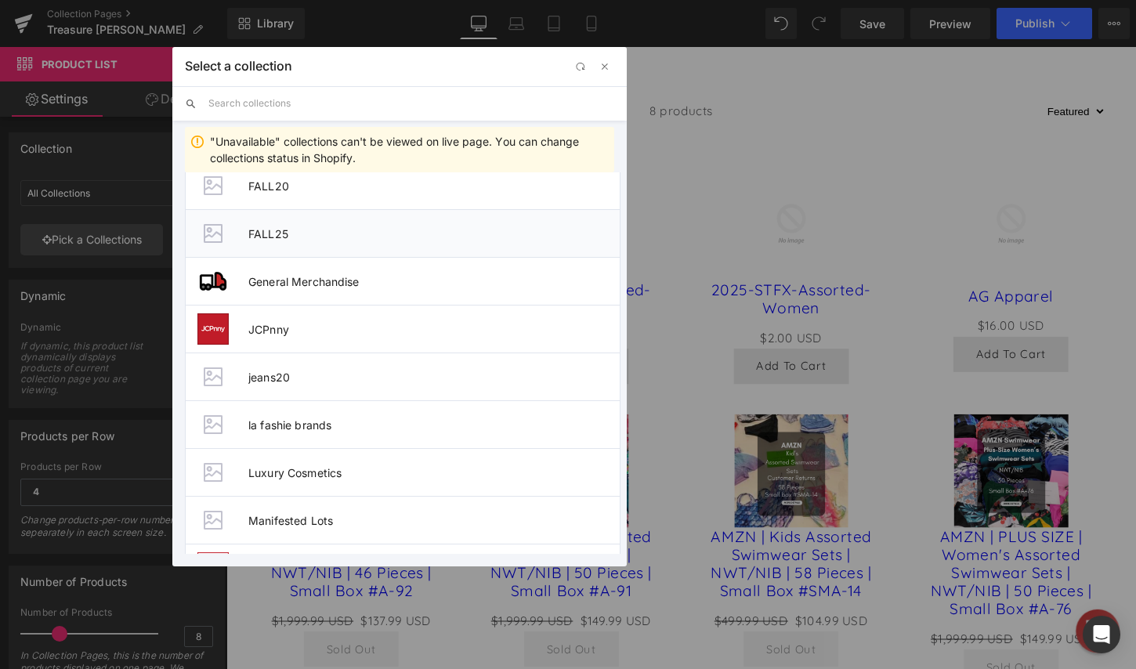
scroll to position [862, 0]
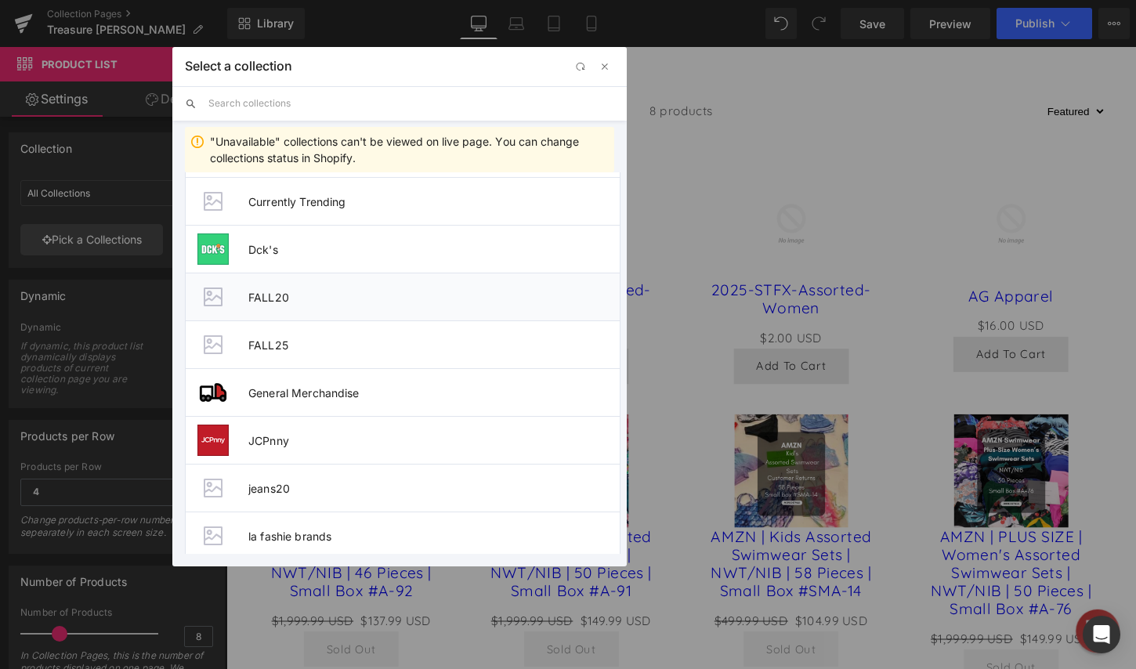
click at [301, 304] on li "FALL20" at bounding box center [403, 297] width 436 height 48
type input "FALL20"
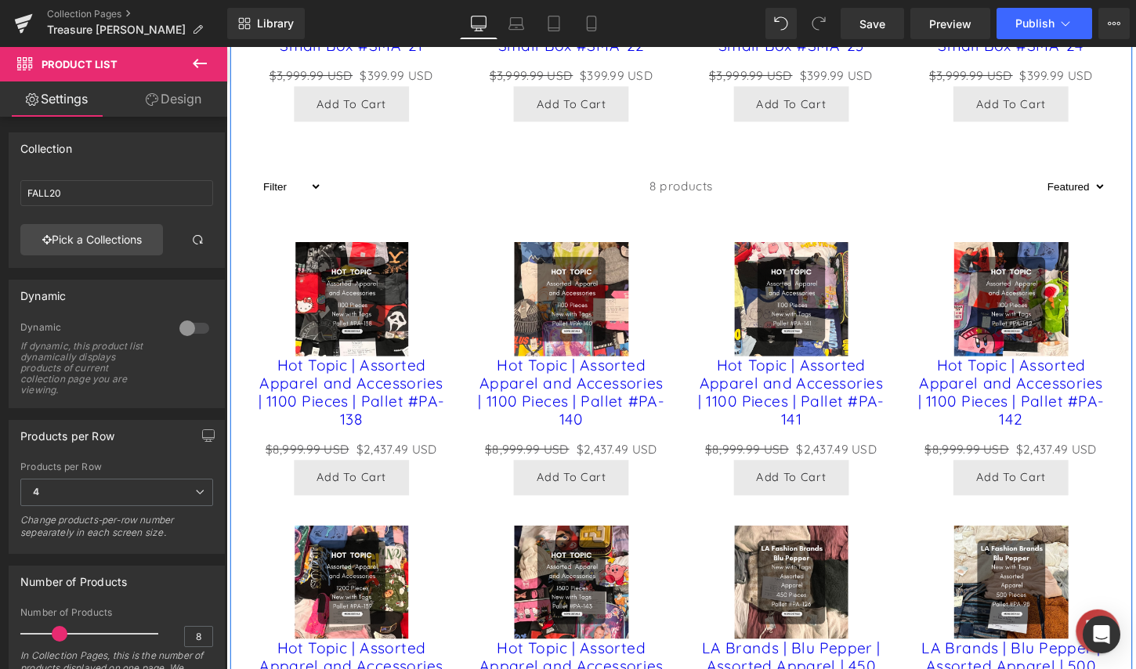
scroll to position [940, 0]
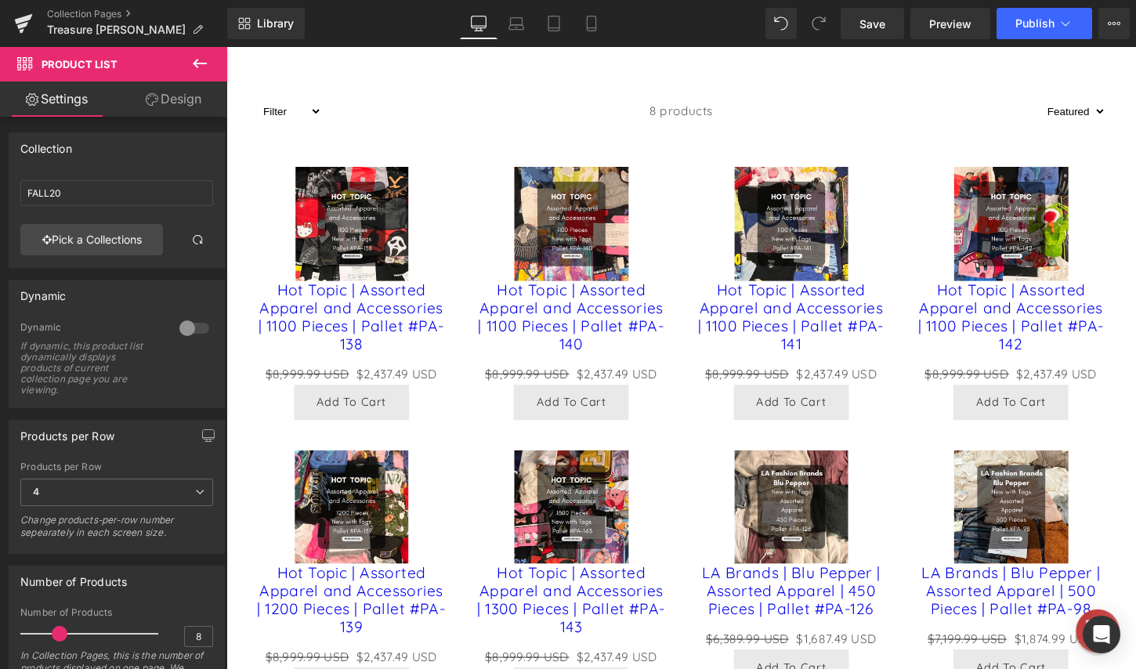
click at [200, 60] on icon at bounding box center [199, 63] width 19 height 19
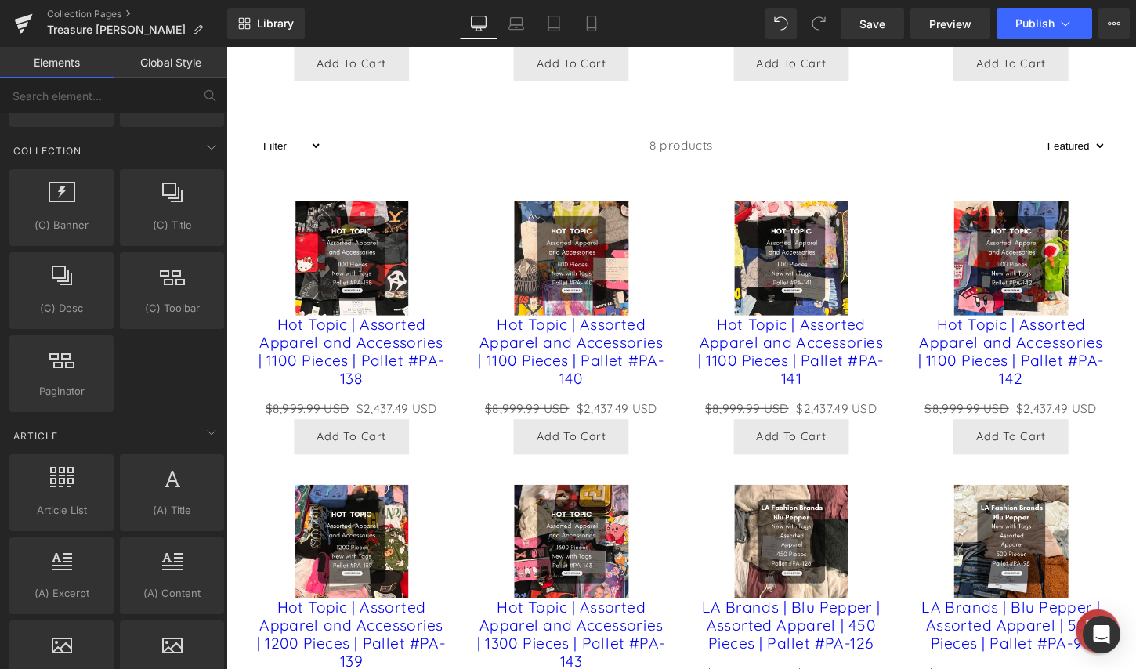
scroll to position [784, 0]
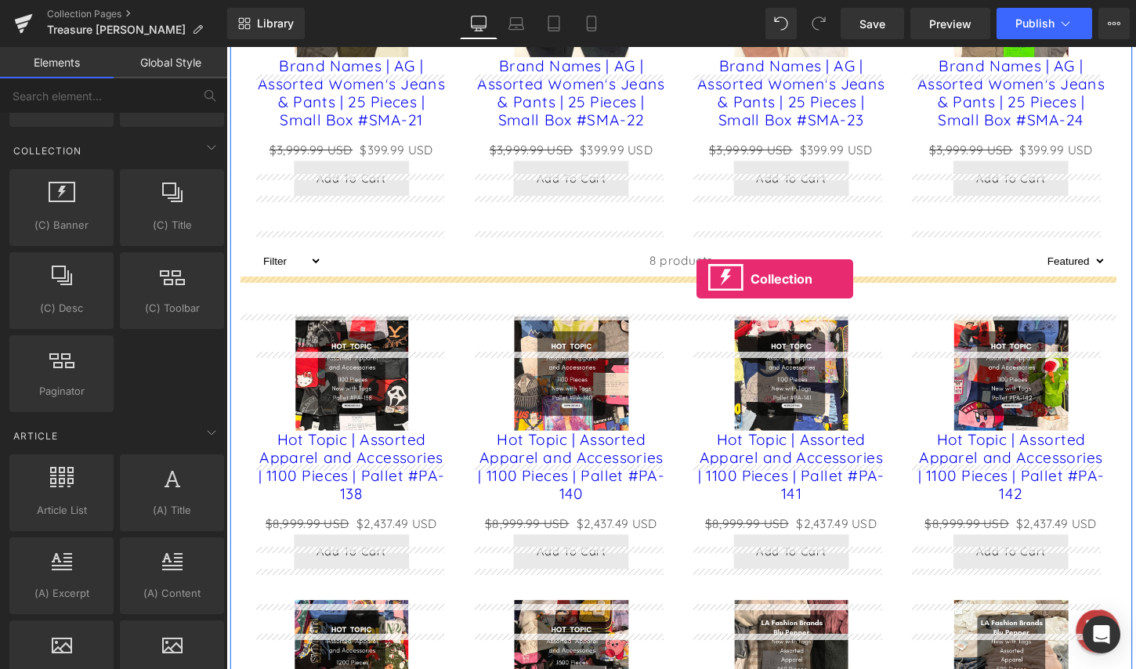
drag, startPoint x: 291, startPoint y: 274, endPoint x: 716, endPoint y: 289, distance: 425.7
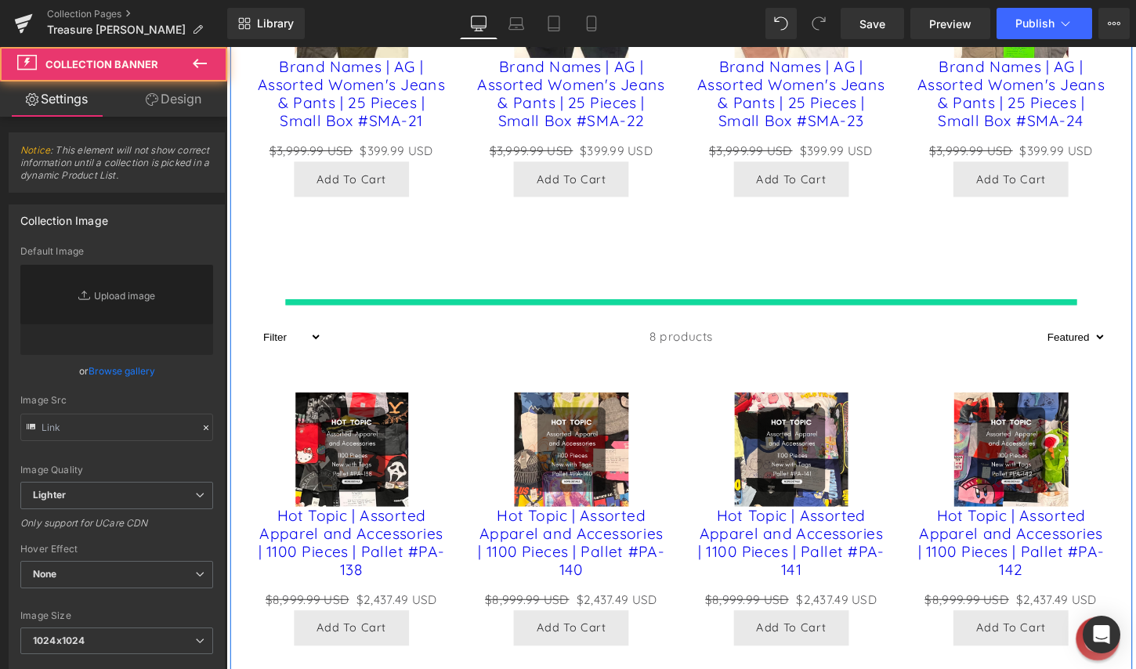
type input "[URL][DOMAIN_NAME]"
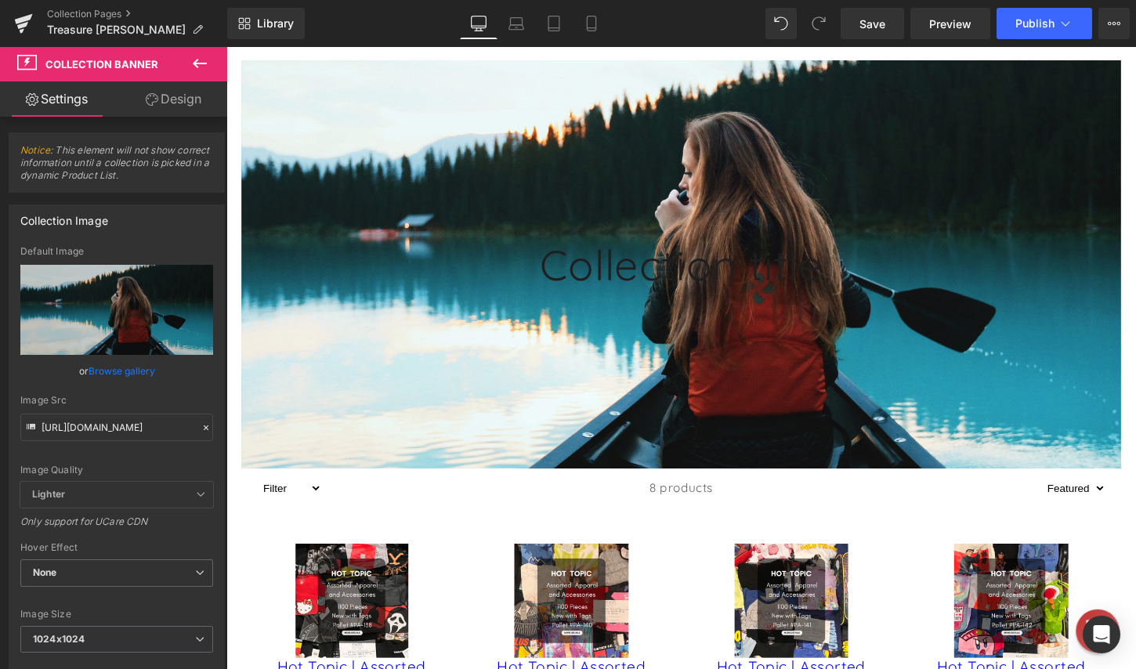
scroll to position [940, 0]
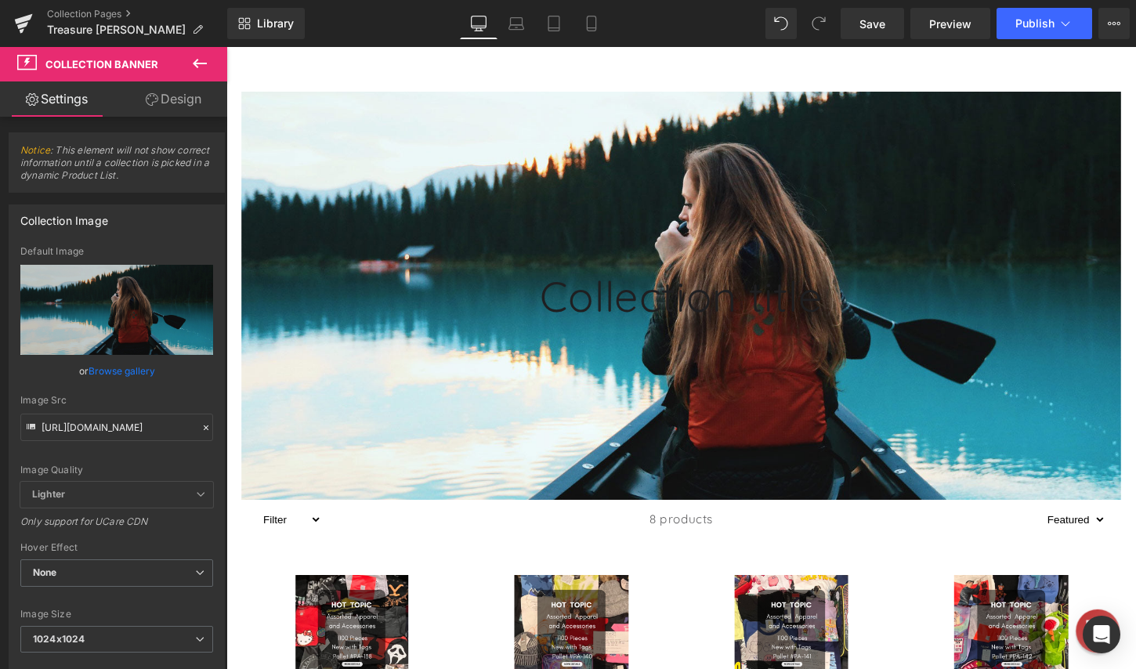
click at [633, 317] on div "Collection title Collection Title" at bounding box center [700, 306] width 917 height 53
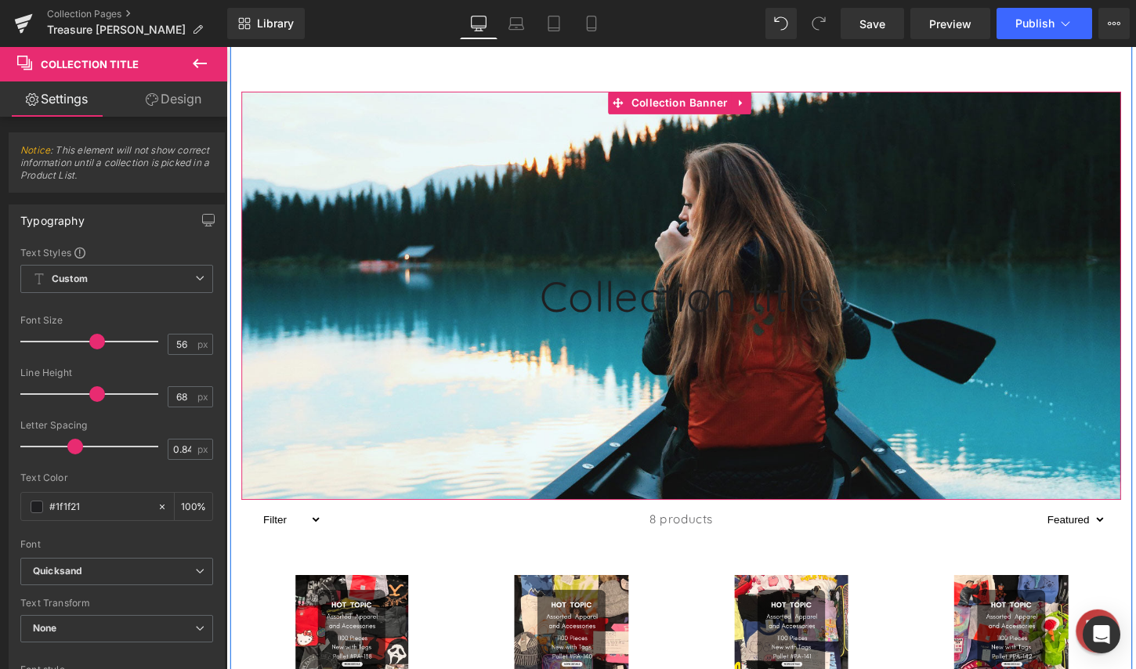
click at [753, 117] on link at bounding box center [763, 105] width 20 height 24
click at [769, 110] on icon at bounding box center [773, 105] width 11 height 11
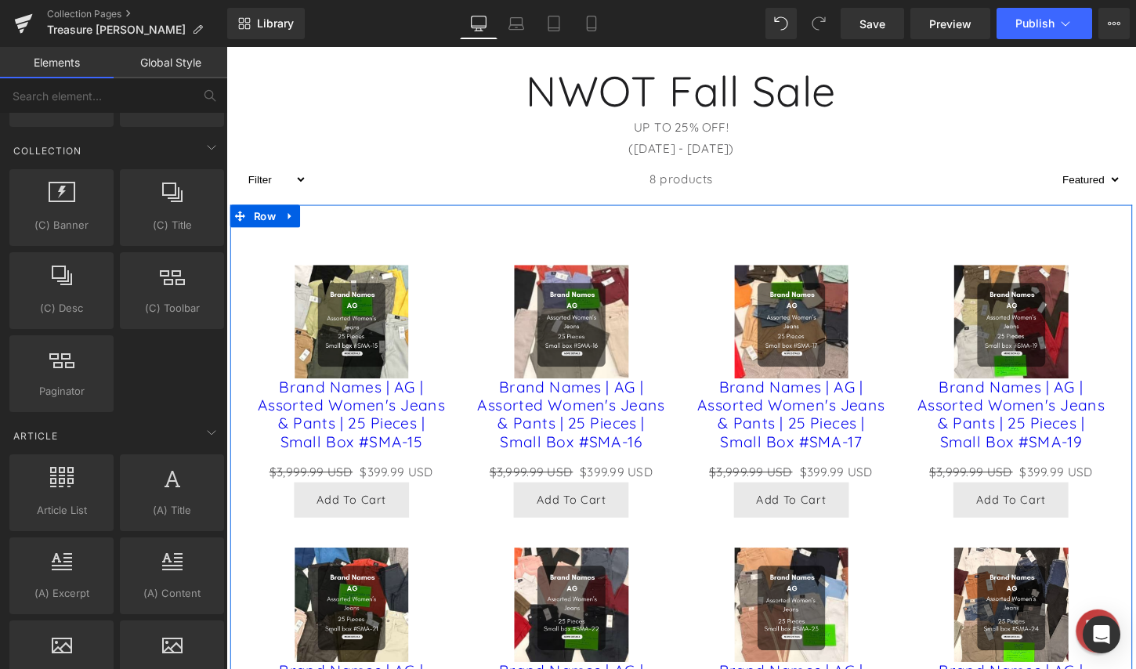
scroll to position [0, 0]
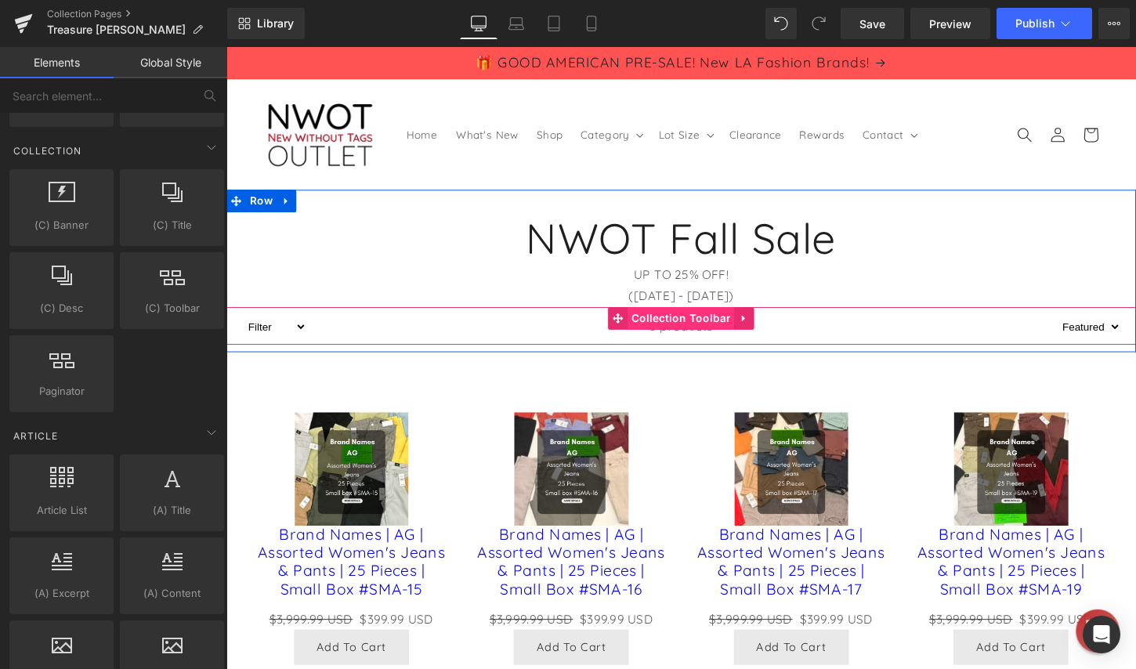
click at [739, 327] on span "Collection Toolbar" at bounding box center [700, 330] width 111 height 24
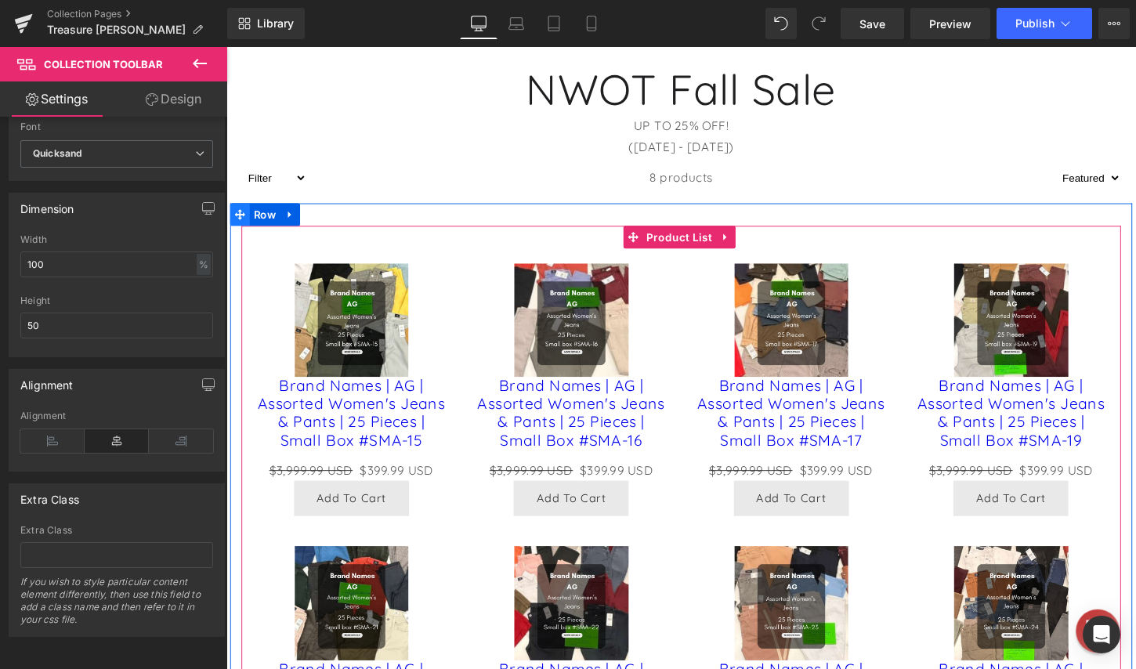
scroll to position [157, 0]
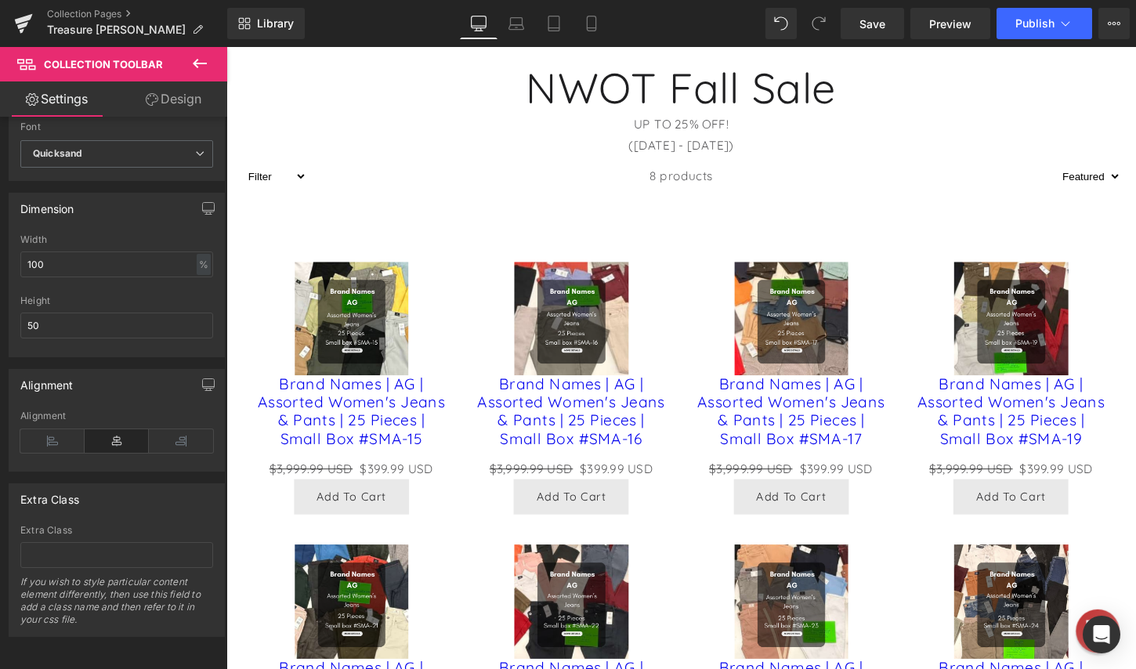
click at [212, 62] on button at bounding box center [199, 64] width 55 height 34
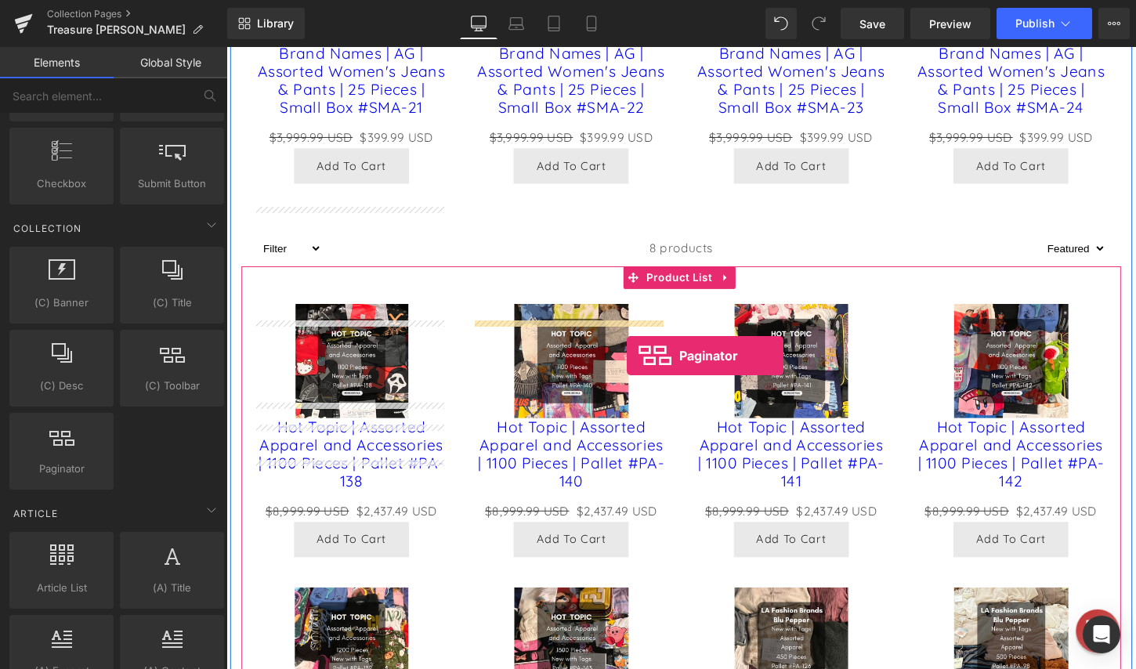
scroll to position [784, 0]
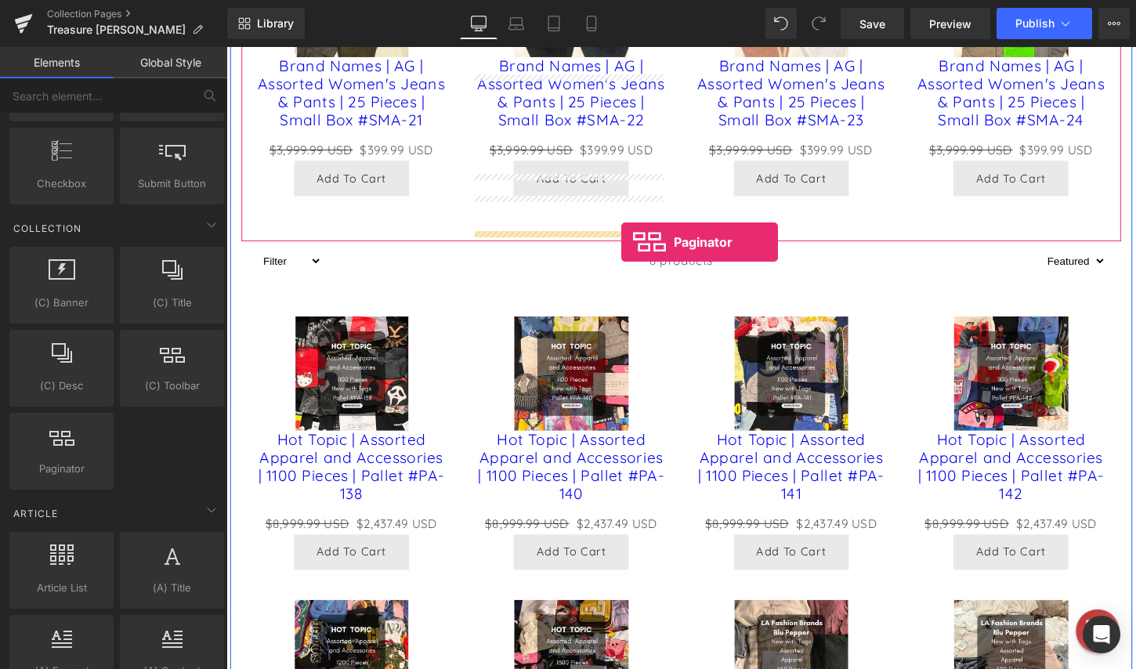
drag, startPoint x: 309, startPoint y: 503, endPoint x: 638, endPoint y: 251, distance: 414.0
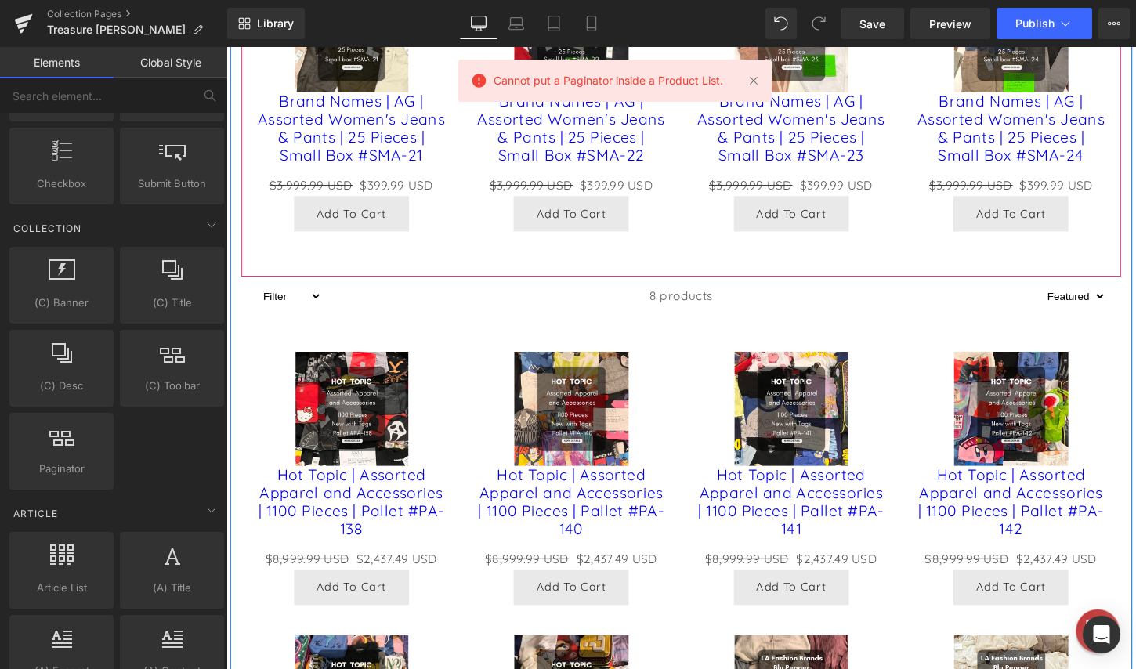
scroll to position [705, 0]
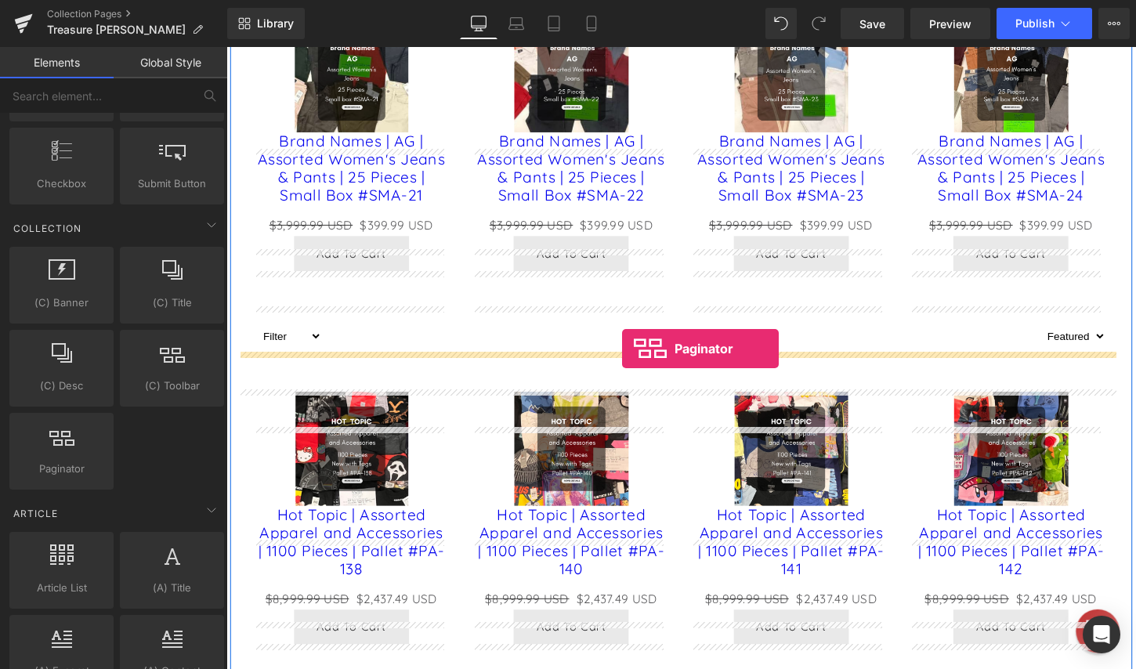
drag, startPoint x: 365, startPoint y: 479, endPoint x: 639, endPoint y: 361, distance: 297.6
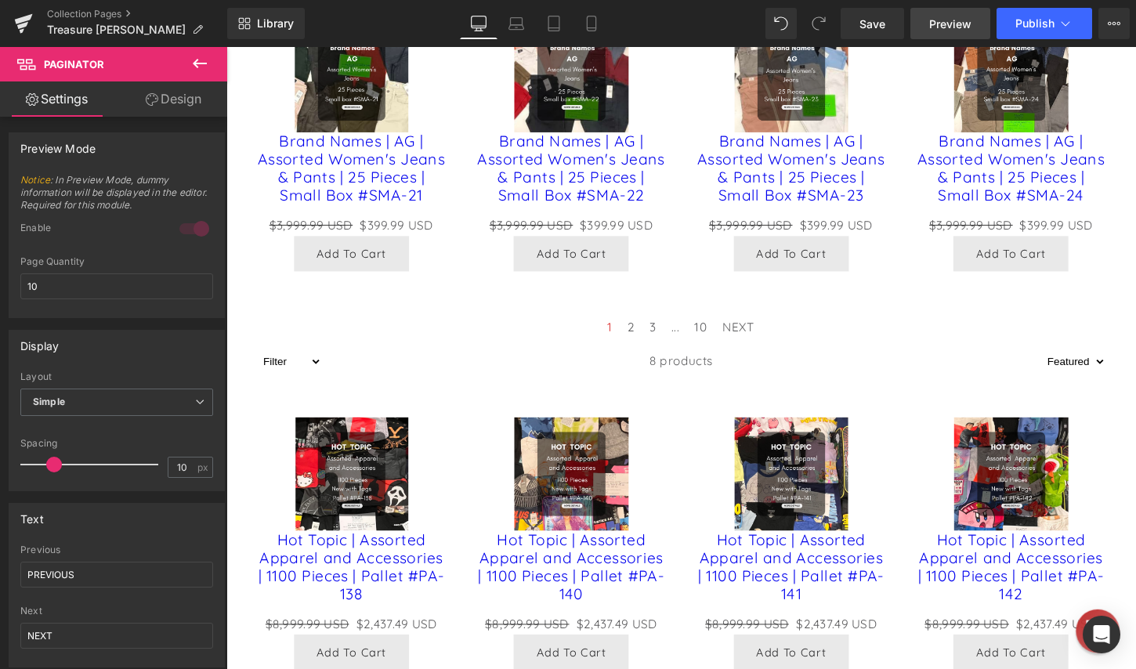
click at [959, 27] on span "Preview" at bounding box center [950, 24] width 42 height 16
click at [949, 27] on span "Preview" at bounding box center [950, 24] width 42 height 16
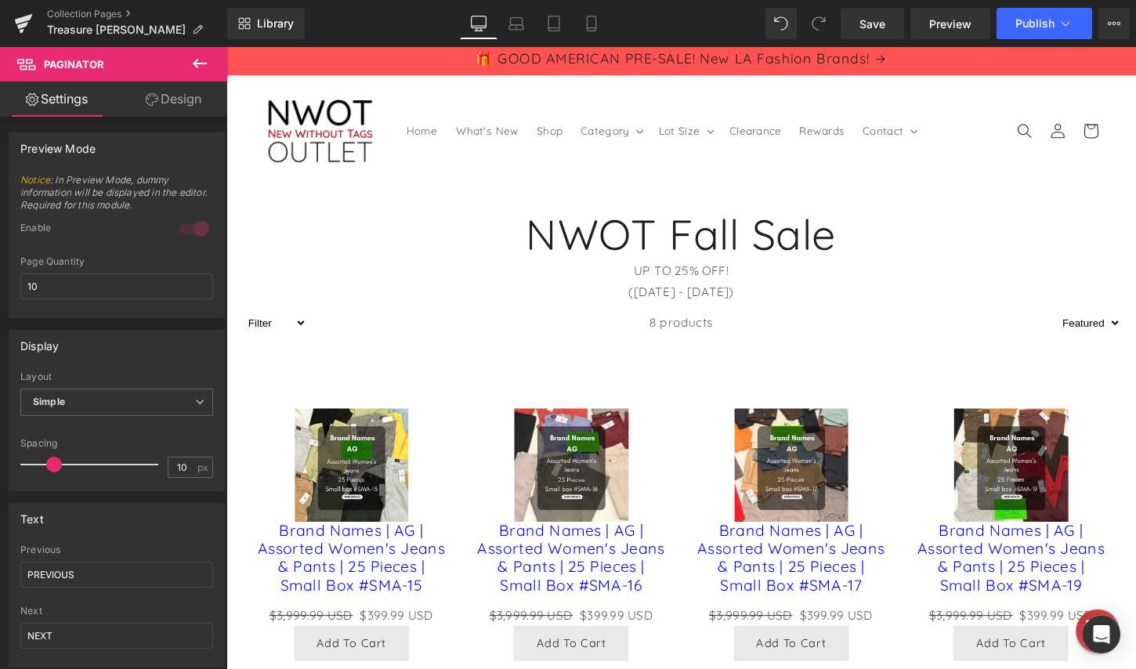
scroll to position [0, 0]
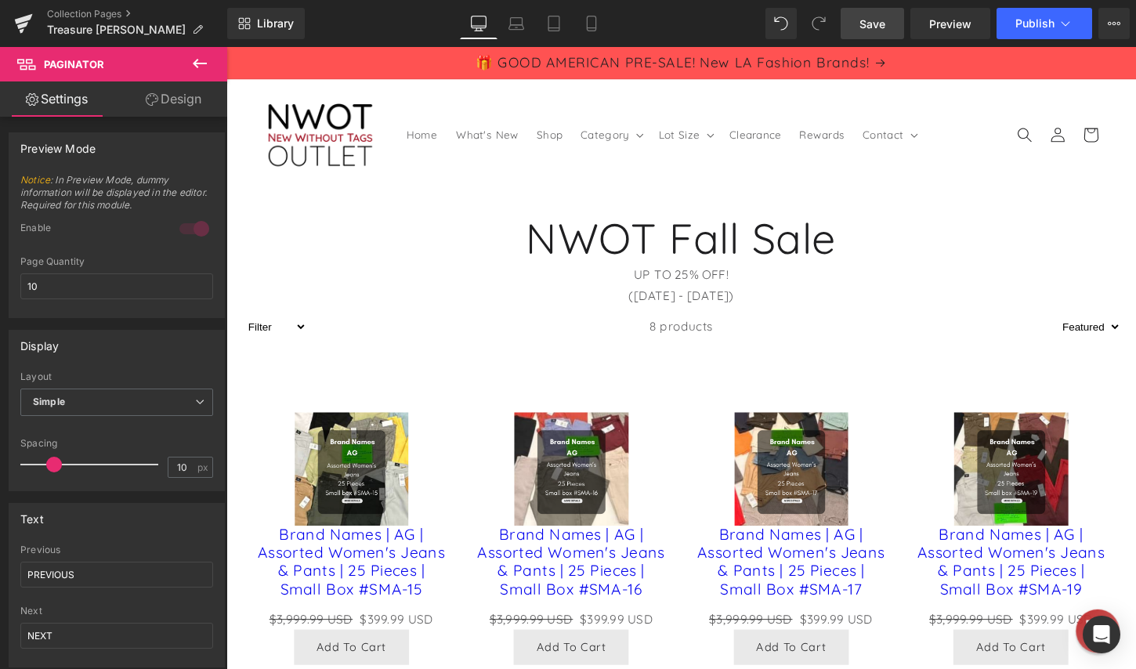
click at [865, 23] on span "Save" at bounding box center [873, 24] width 26 height 16
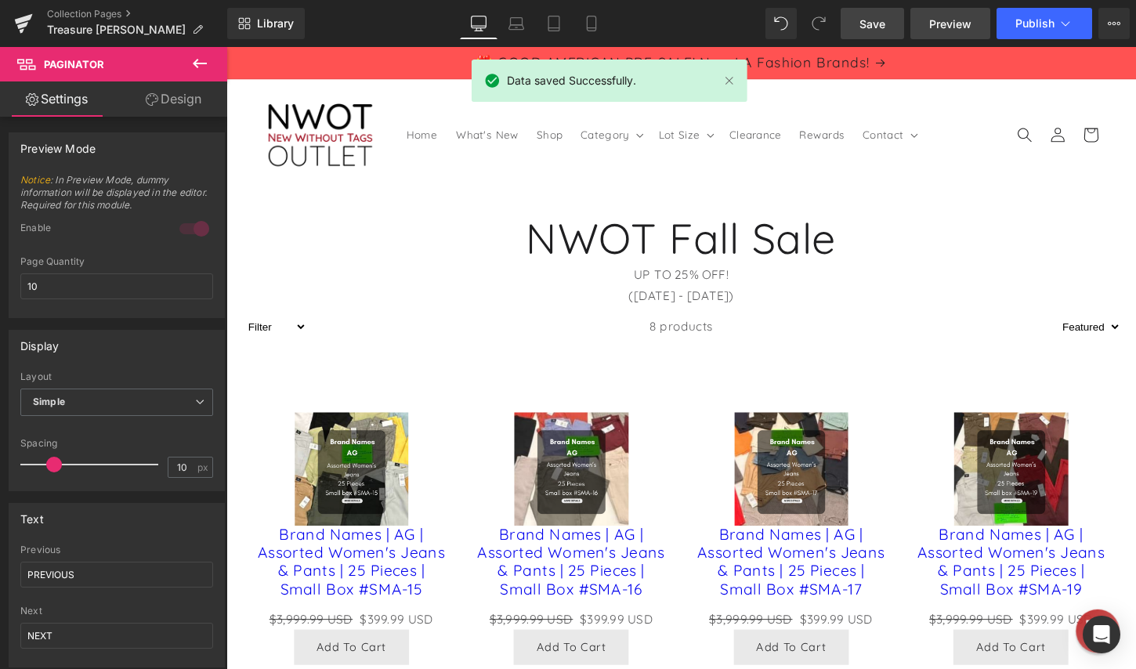
click at [954, 27] on span "Preview" at bounding box center [950, 24] width 42 height 16
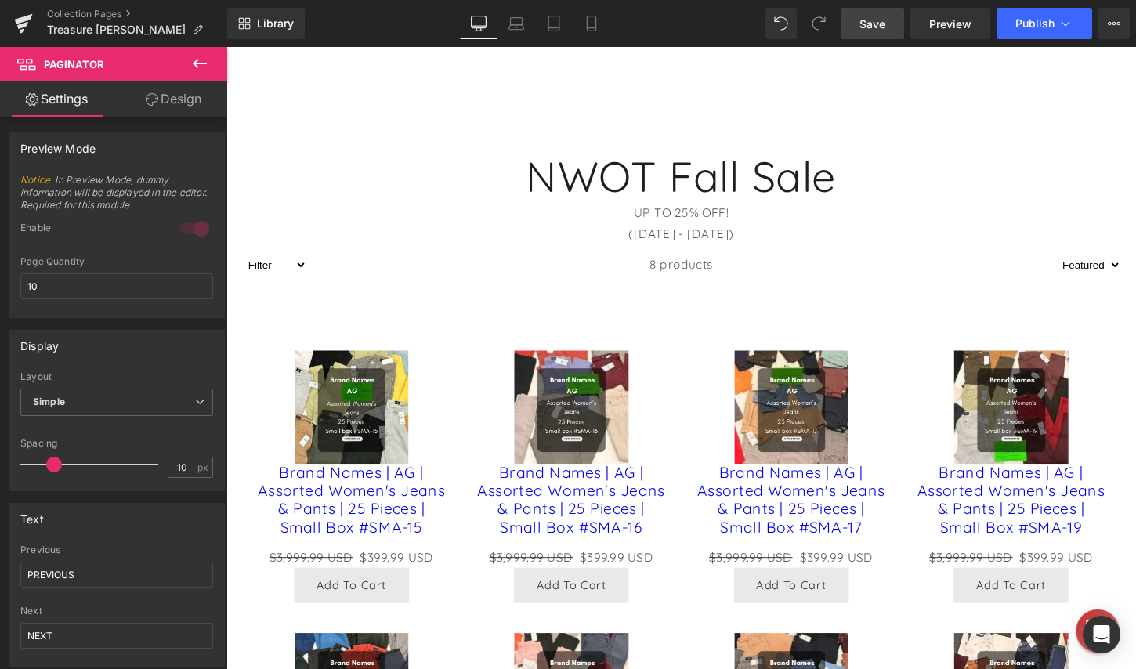
scroll to position [157, 0]
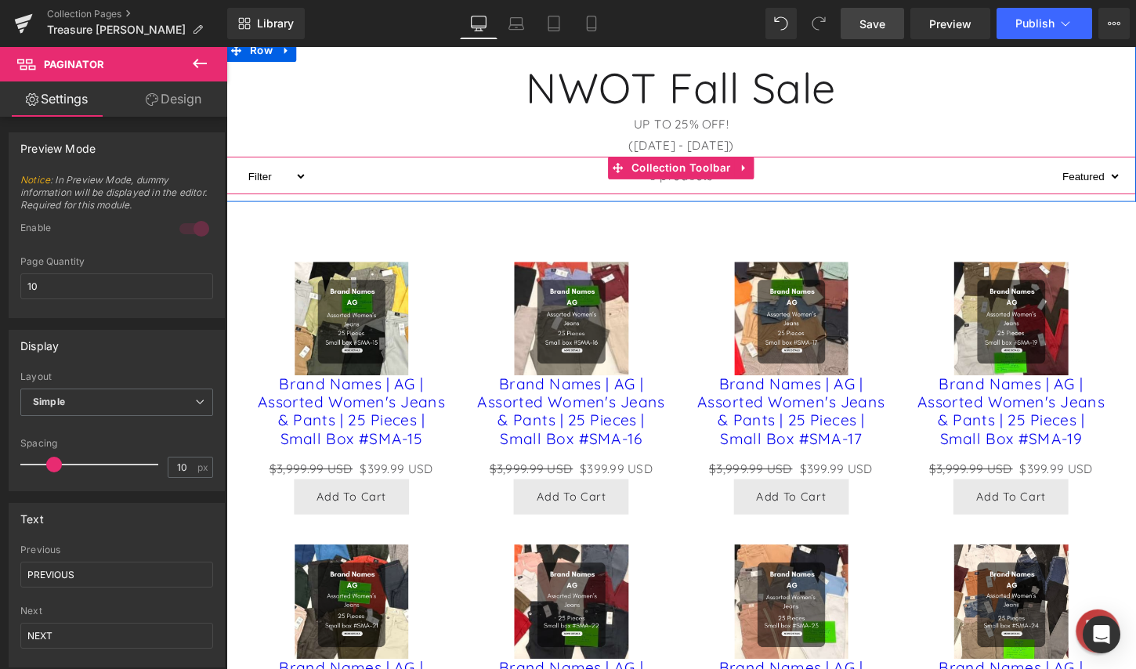
click at [797, 183] on div "8 products" at bounding box center [700, 180] width 780 height 39
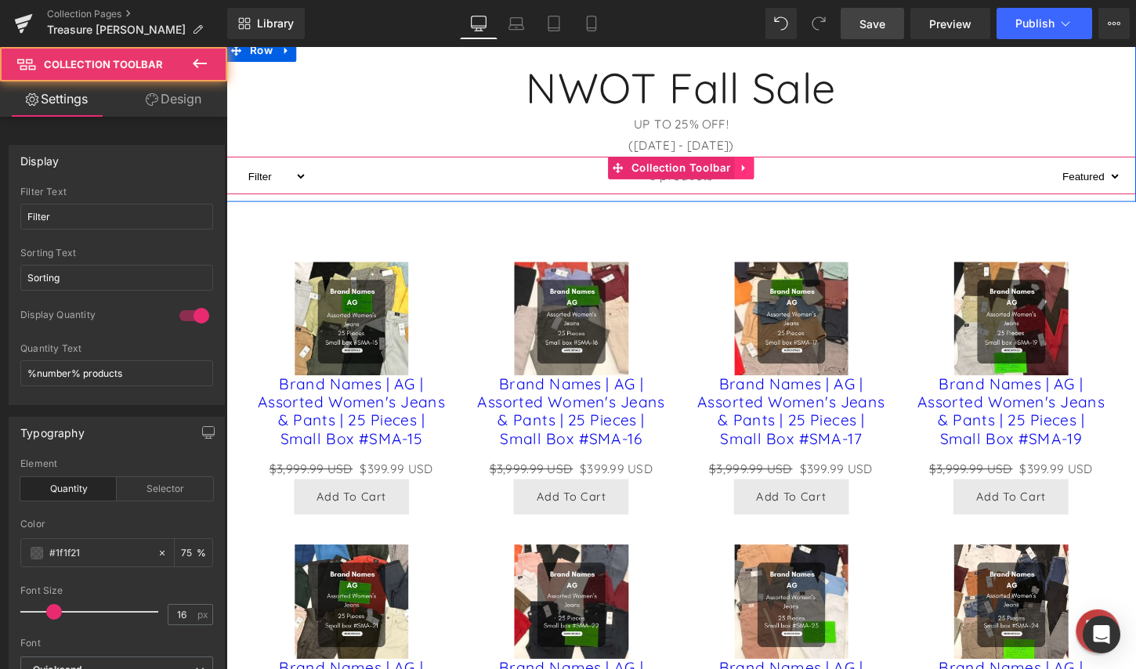
click at [763, 172] on icon at bounding box center [766, 173] width 11 height 12
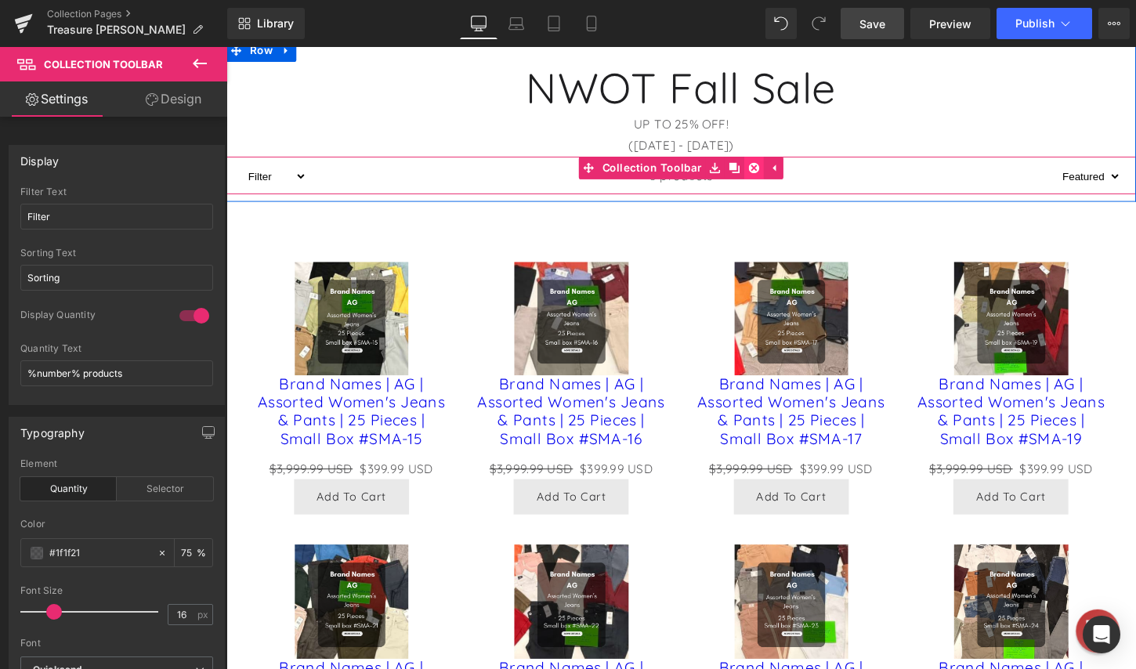
click at [771, 176] on icon at bounding box center [776, 173] width 11 height 11
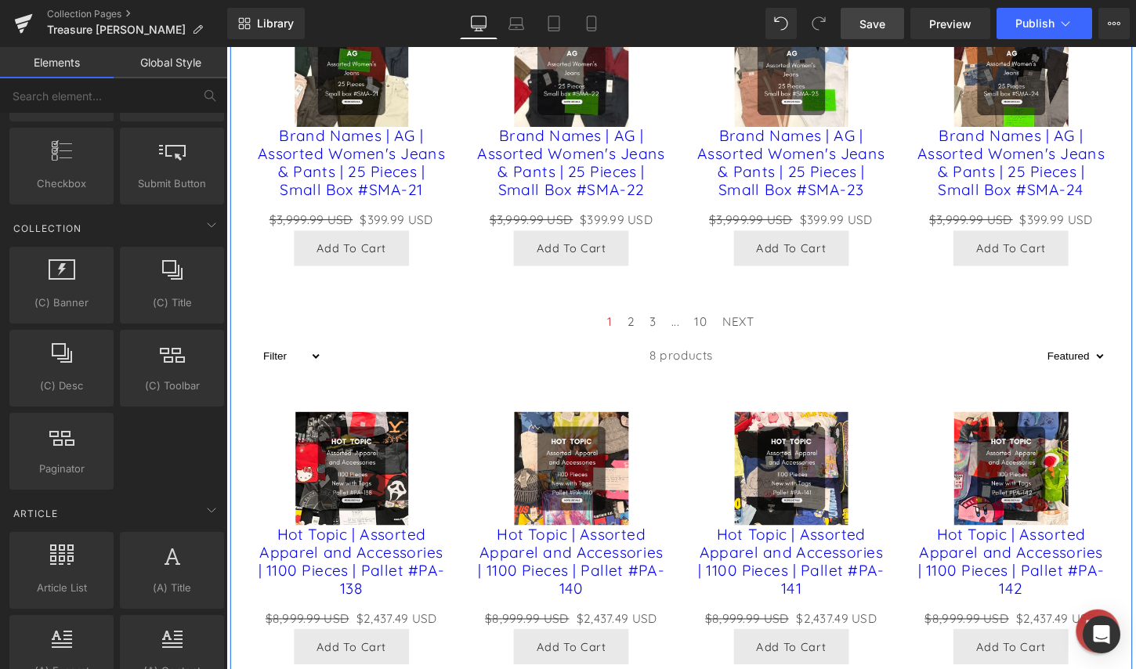
scroll to position [784, 0]
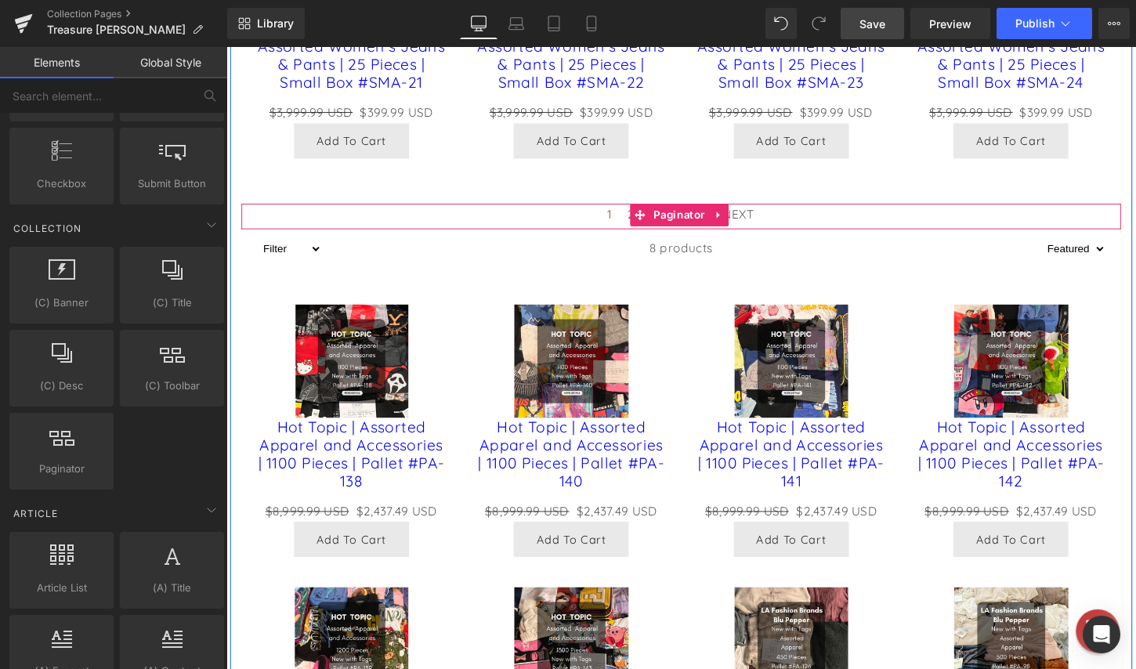
click at [772, 237] on div "1 2 3 ... 10 NEXT" at bounding box center [700, 224] width 917 height 27
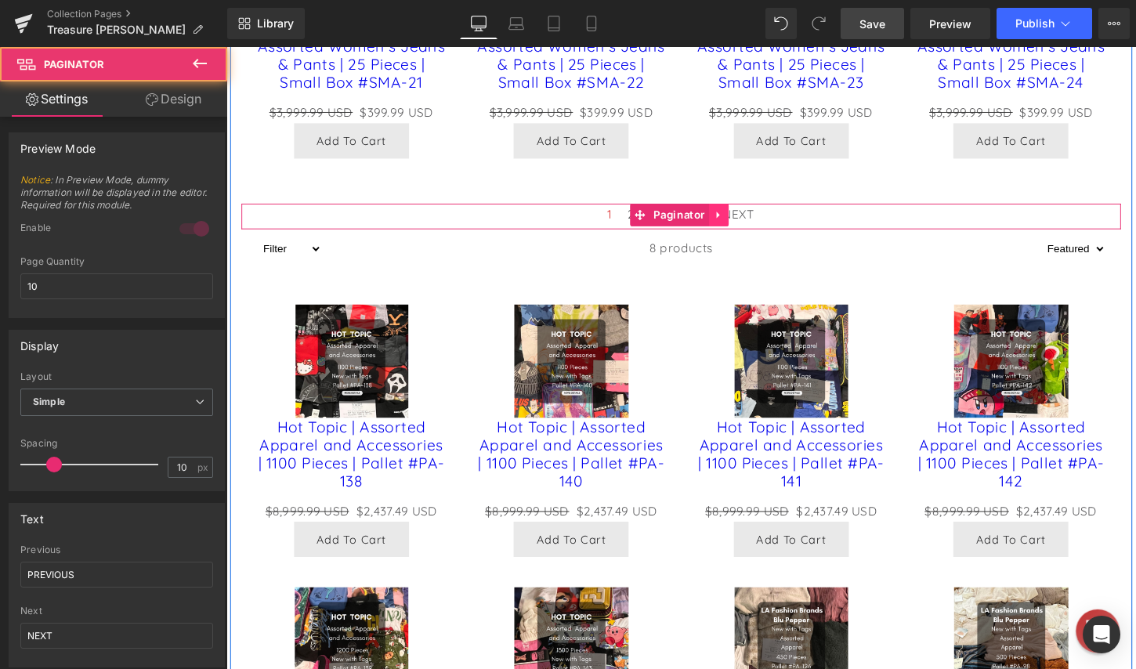
click at [734, 229] on icon at bounding box center [739, 223] width 11 height 12
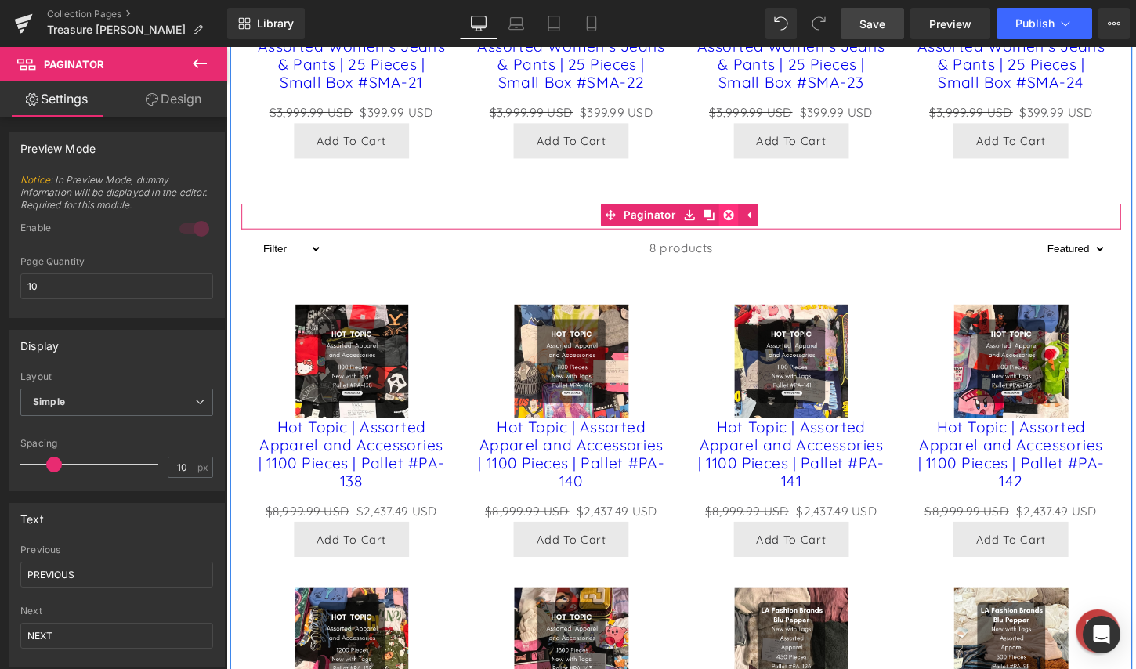
click at [745, 228] on icon at bounding box center [749, 222] width 11 height 11
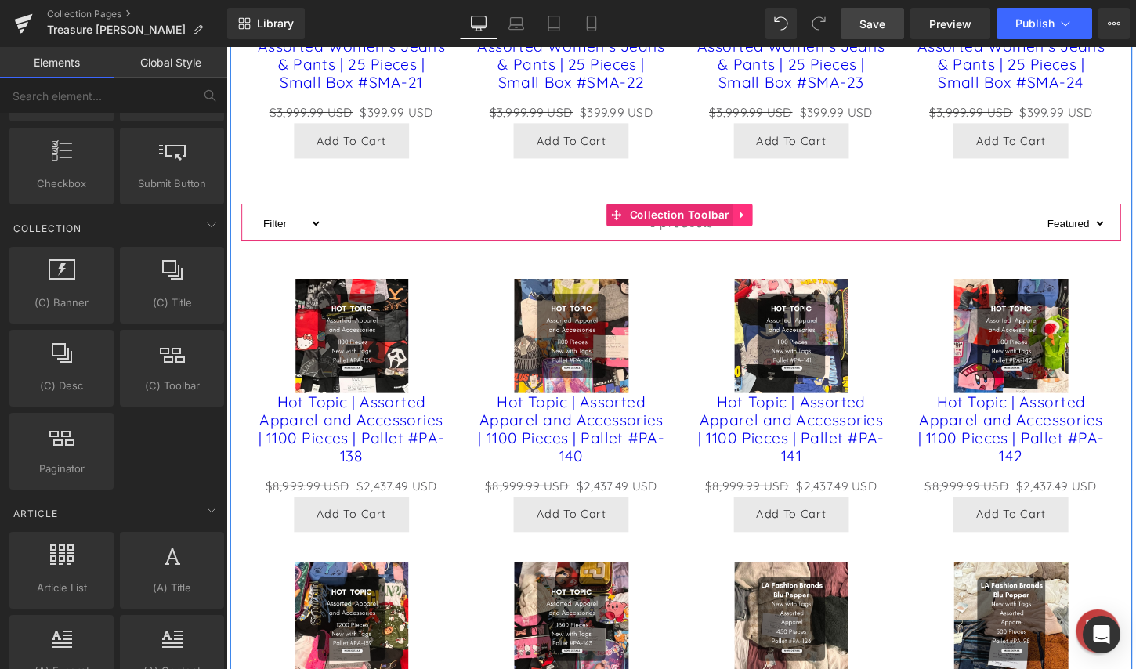
click at [759, 229] on icon at bounding box center [764, 223] width 11 height 12
click at [769, 228] on icon at bounding box center [774, 222] width 11 height 11
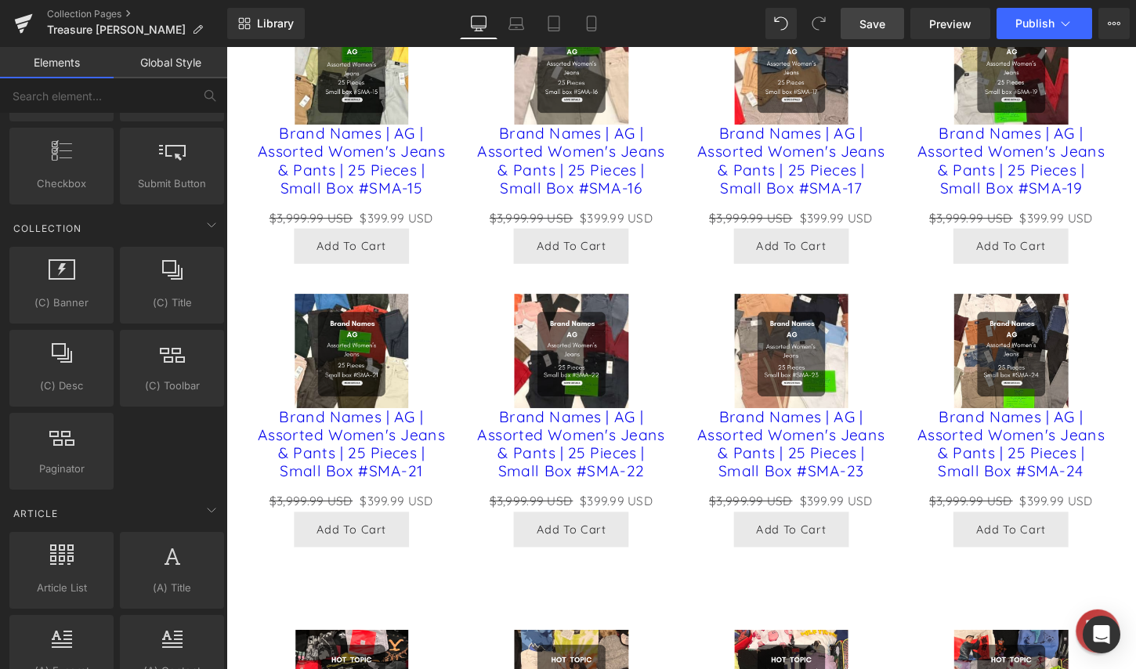
scroll to position [627, 0]
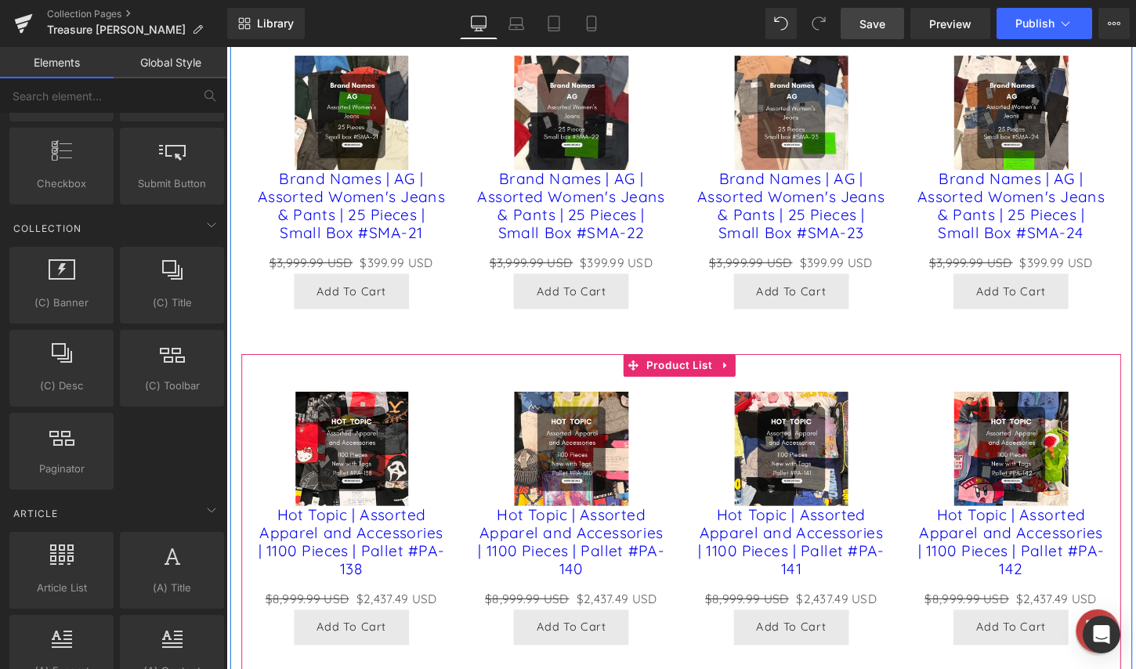
click at [585, 422] on div "Sale Off (P) Image Hot Topic | Assorted Apparel and Accessories | 1100 Pieces |…" at bounding box center [700, 677] width 917 height 621
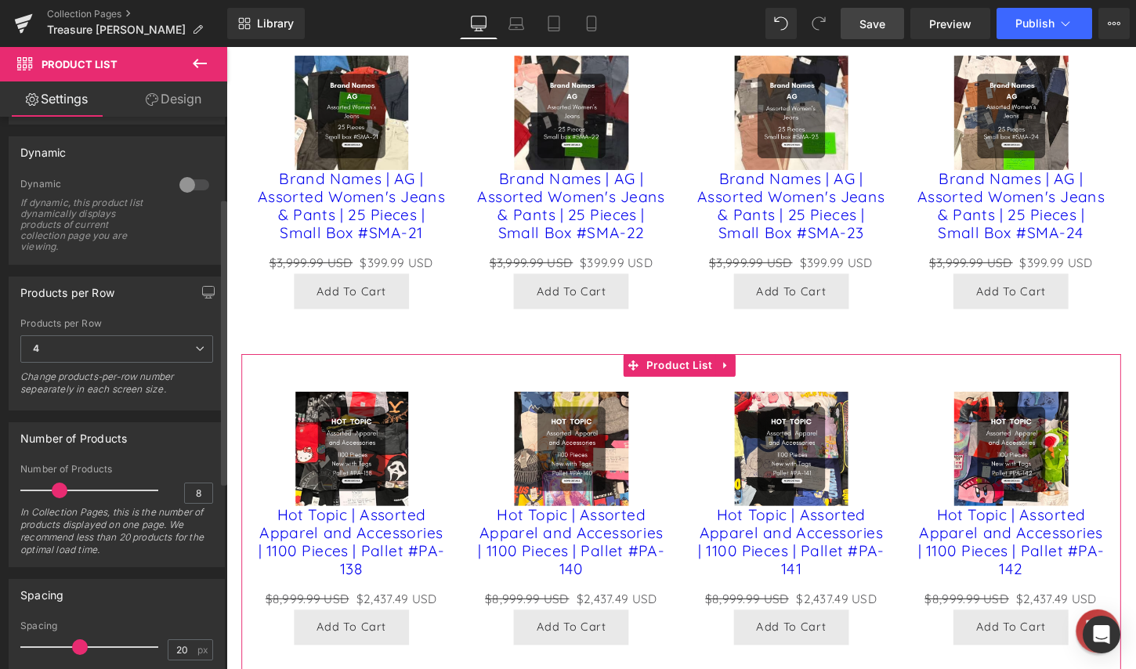
scroll to position [157, 0]
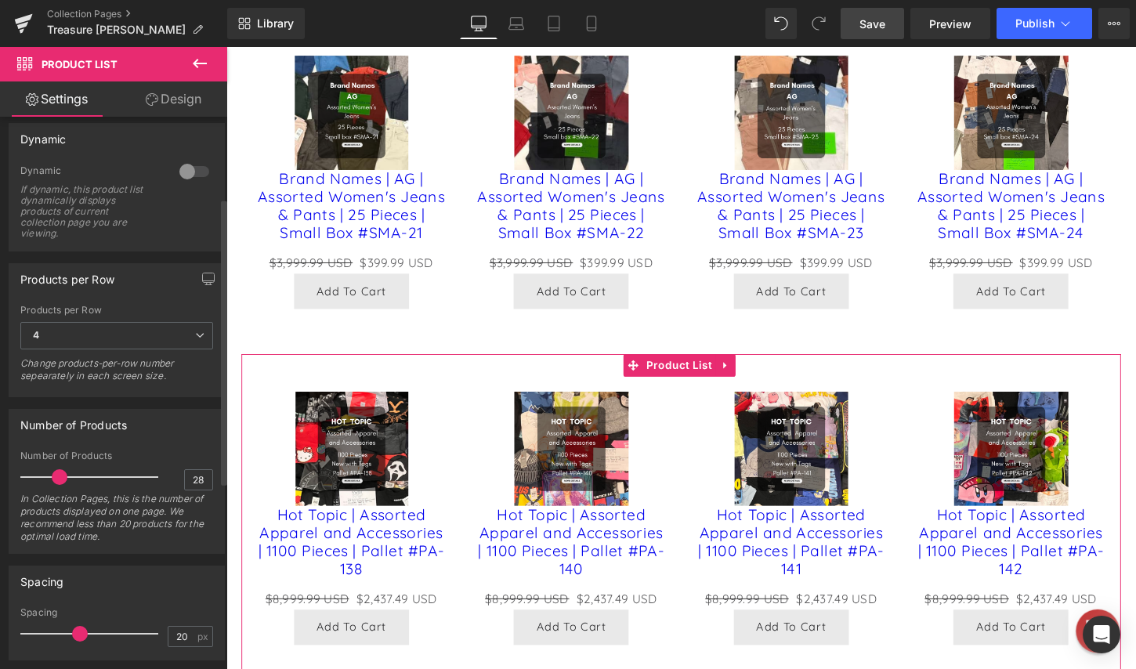
type input "30"
drag, startPoint x: 58, startPoint y: 479, endPoint x: 186, endPoint y: 476, distance: 128.5
click at [186, 476] on div "Number of Products 30 In Collection Pages, this is the number of products displ…" at bounding box center [116, 502] width 193 height 103
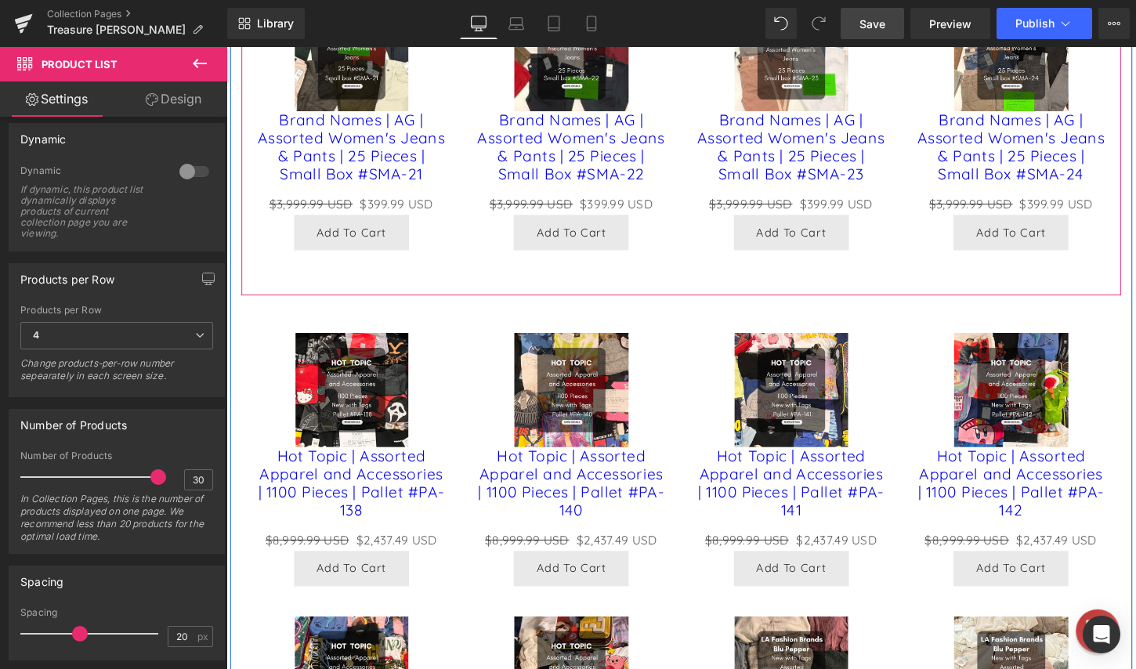
scroll to position [705, 0]
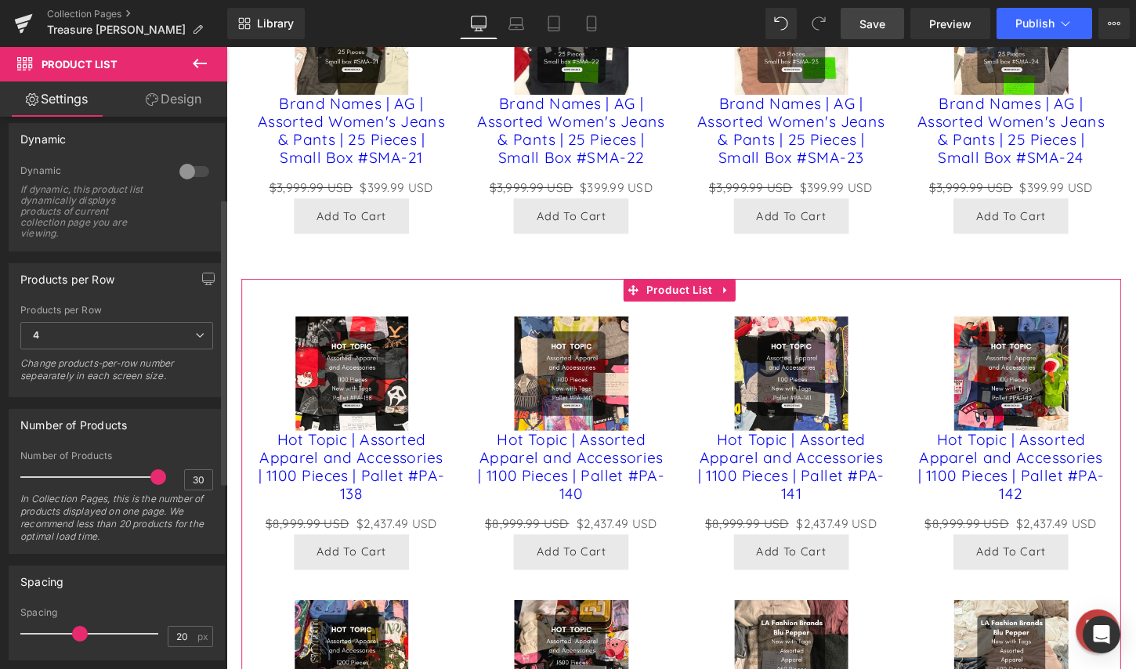
click at [183, 170] on div at bounding box center [195, 171] width 38 height 25
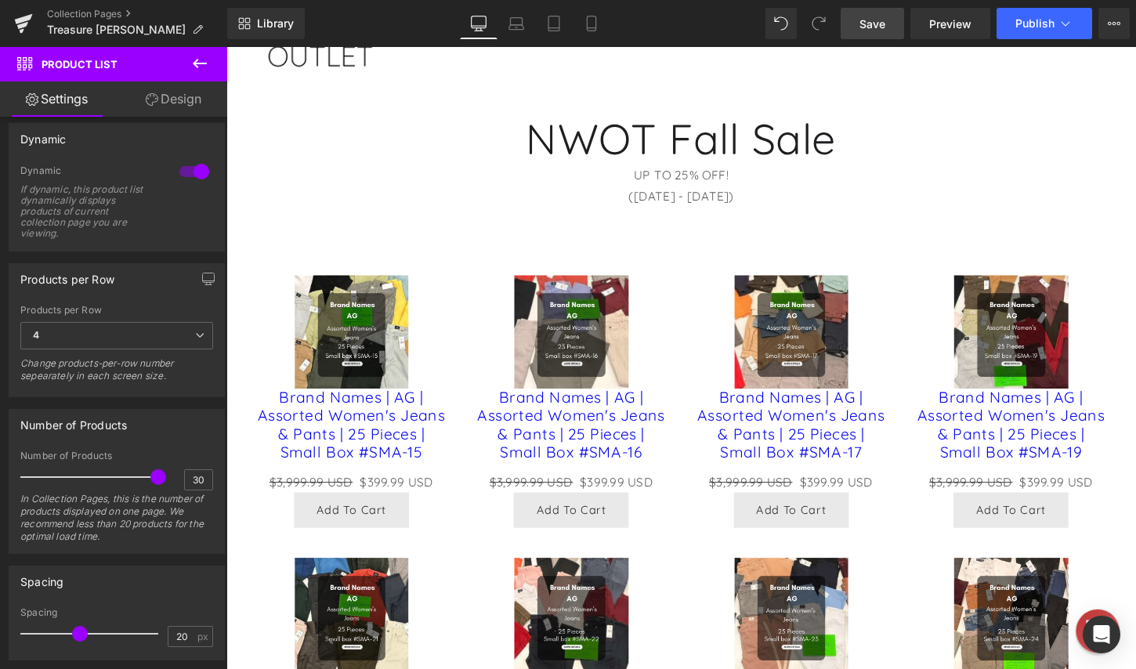
scroll to position [235, 0]
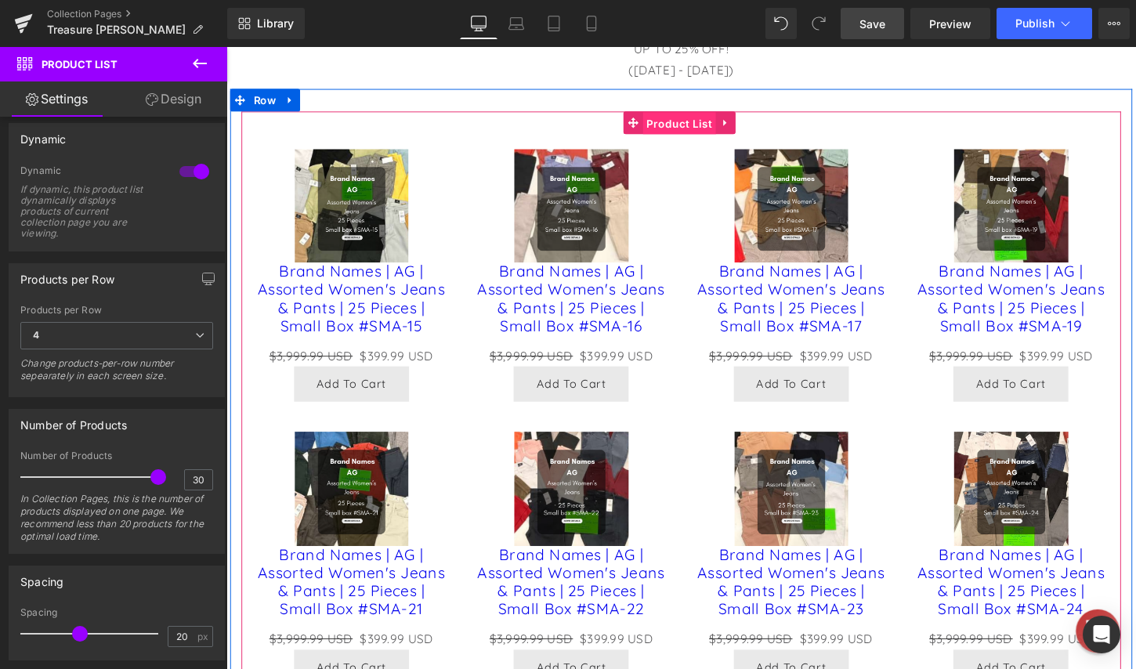
click at [693, 126] on div "Sale Off (P) Image Brand Names | AG | Assorted Women's Jeans & Pants | 25 Piece…" at bounding box center [700, 436] width 917 height 645
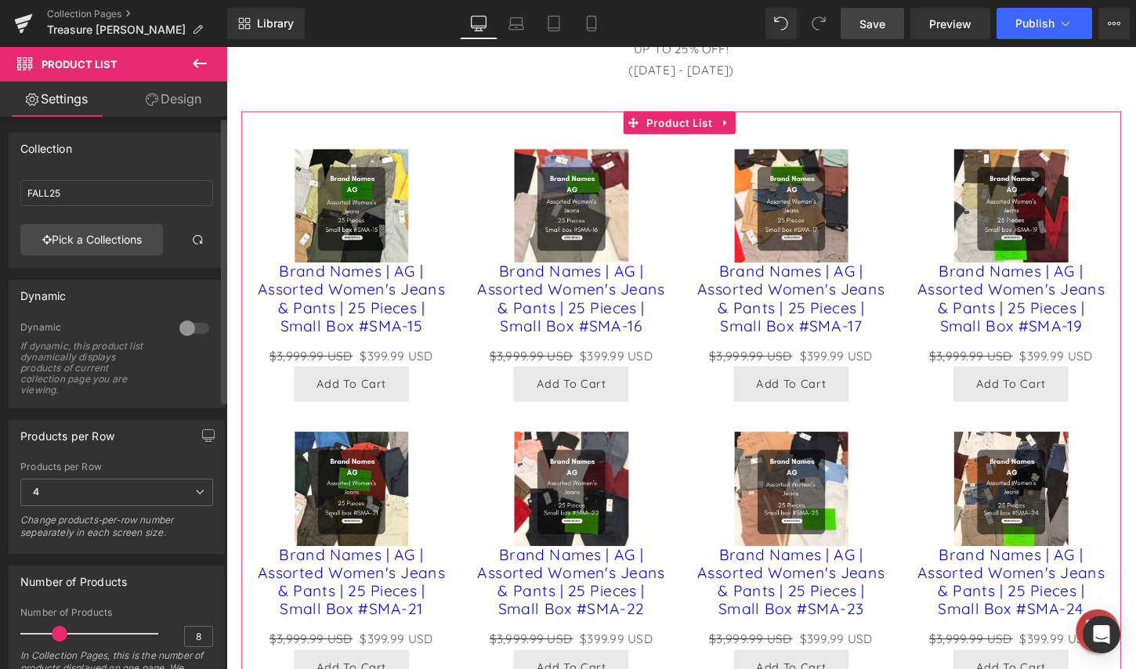
click at [183, 330] on div at bounding box center [195, 328] width 38 height 25
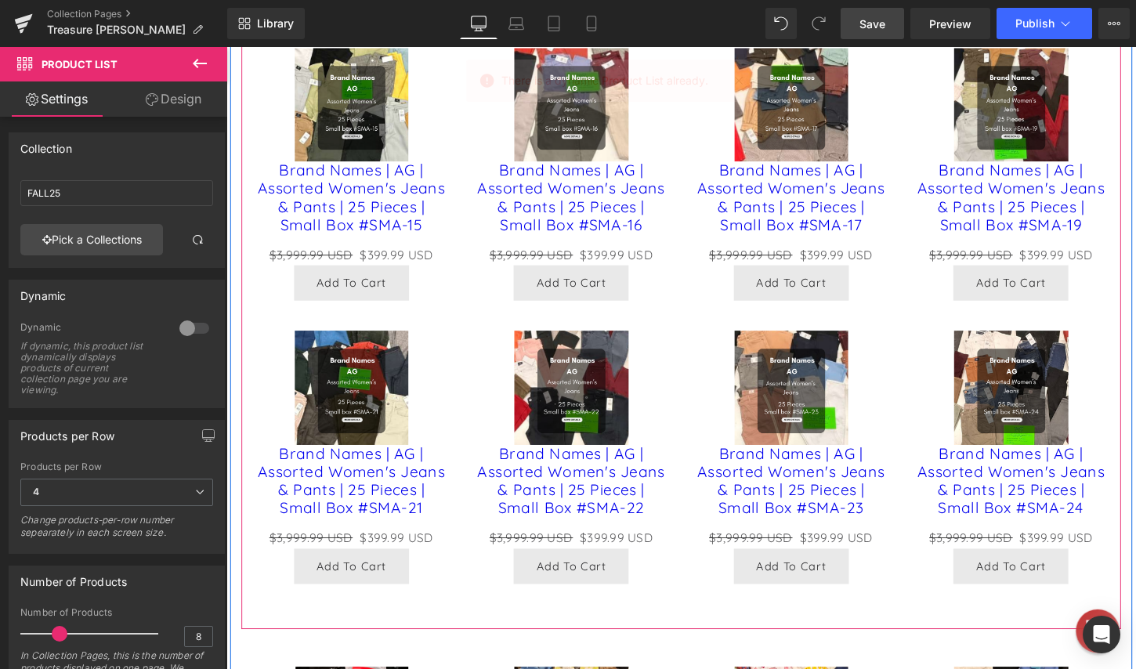
scroll to position [78, 0]
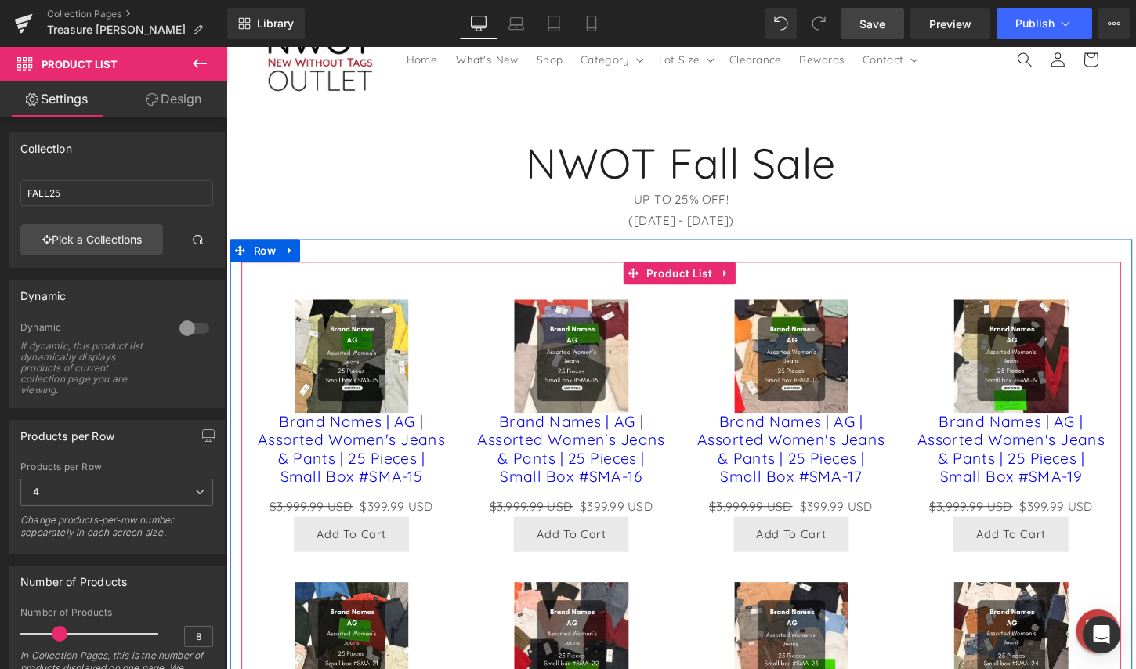
click at [472, 301] on div "Sale Off (P) Image Brand Names | AG | Assorted Women's Jeans & Pants | 25 Piece…" at bounding box center [587, 442] width 230 height 295
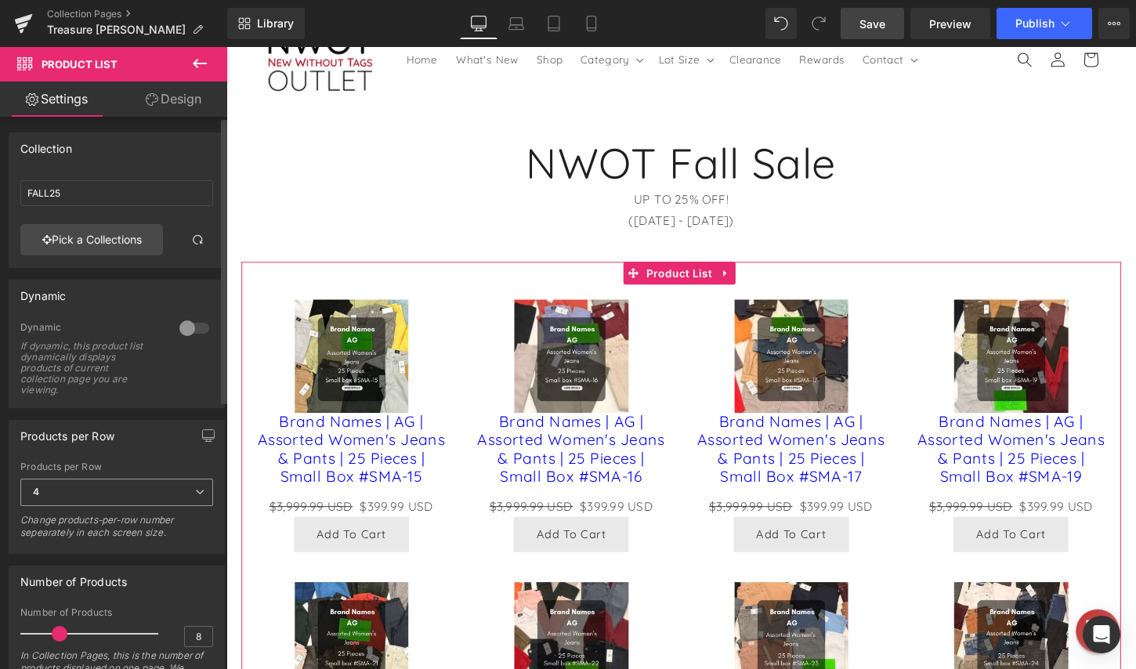
click at [107, 495] on span "4" at bounding box center [116, 492] width 193 height 27
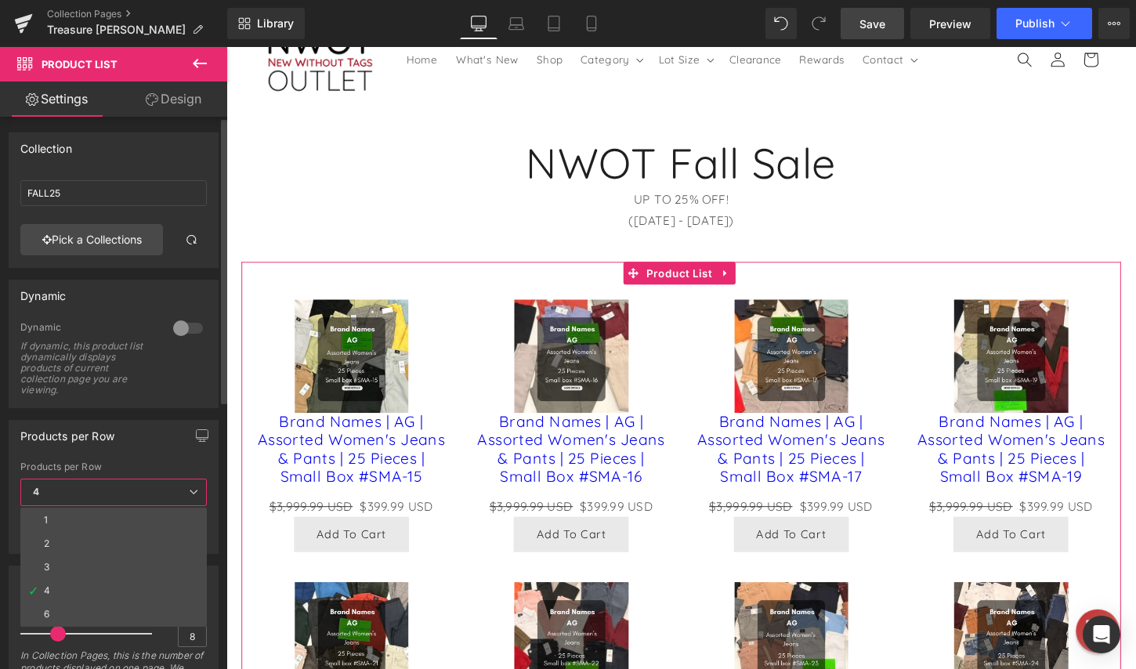
click at [105, 494] on span "4" at bounding box center [113, 492] width 186 height 27
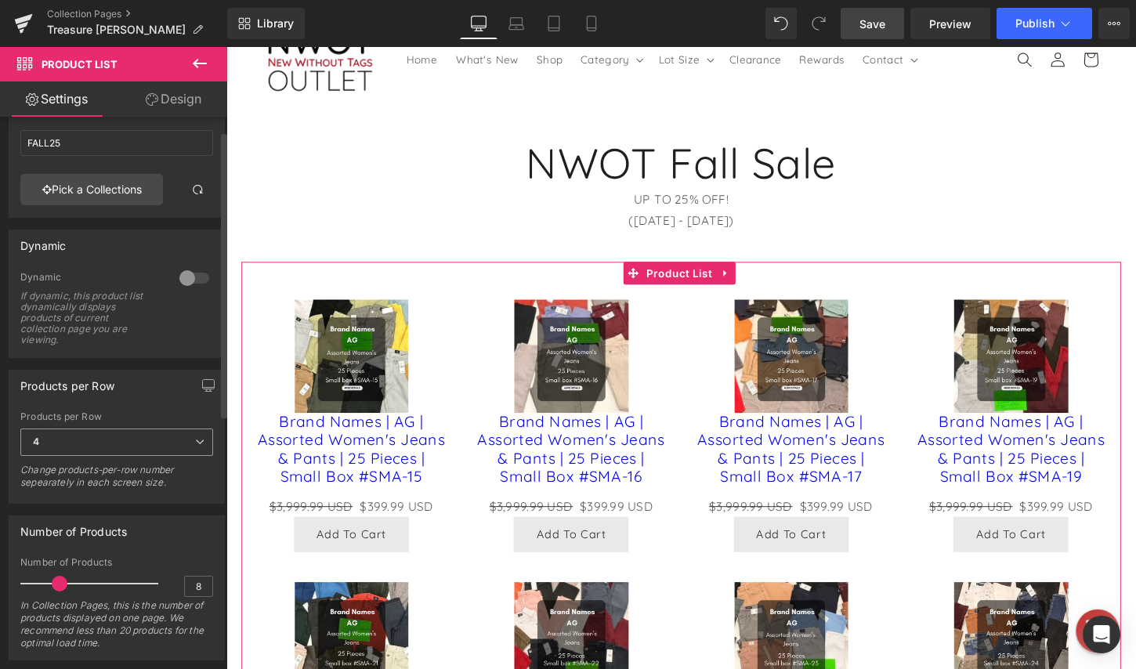
scroll to position [157, 0]
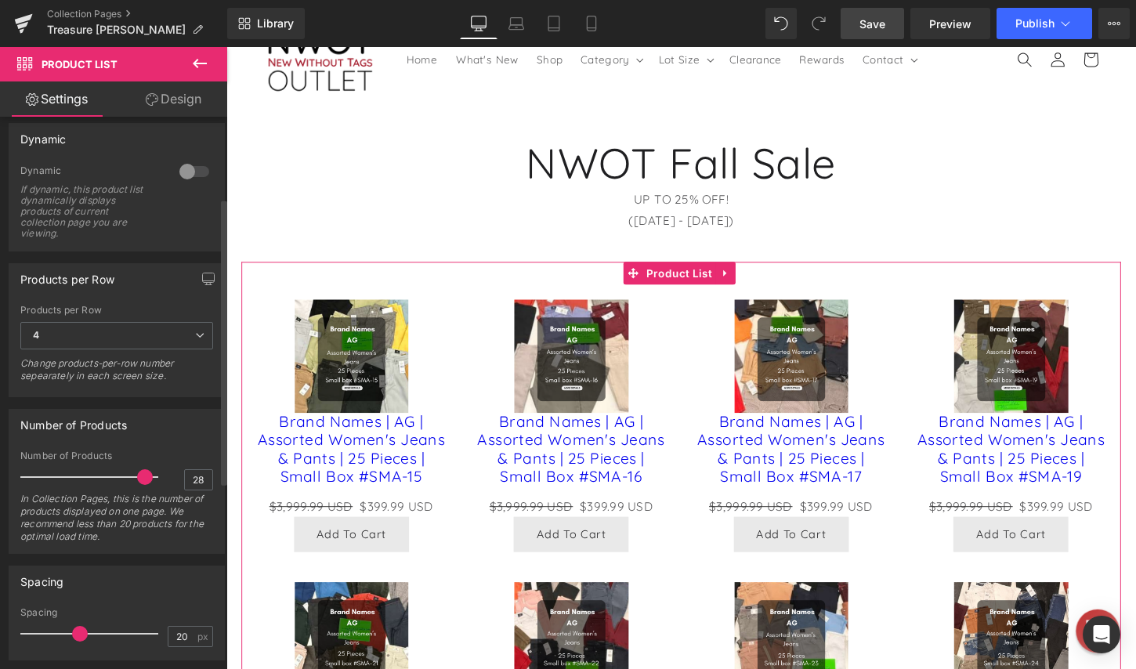
drag, startPoint x: 63, startPoint y: 480, endPoint x: 150, endPoint y: 479, distance: 87.0
click at [150, 479] on span at bounding box center [145, 477] width 16 height 16
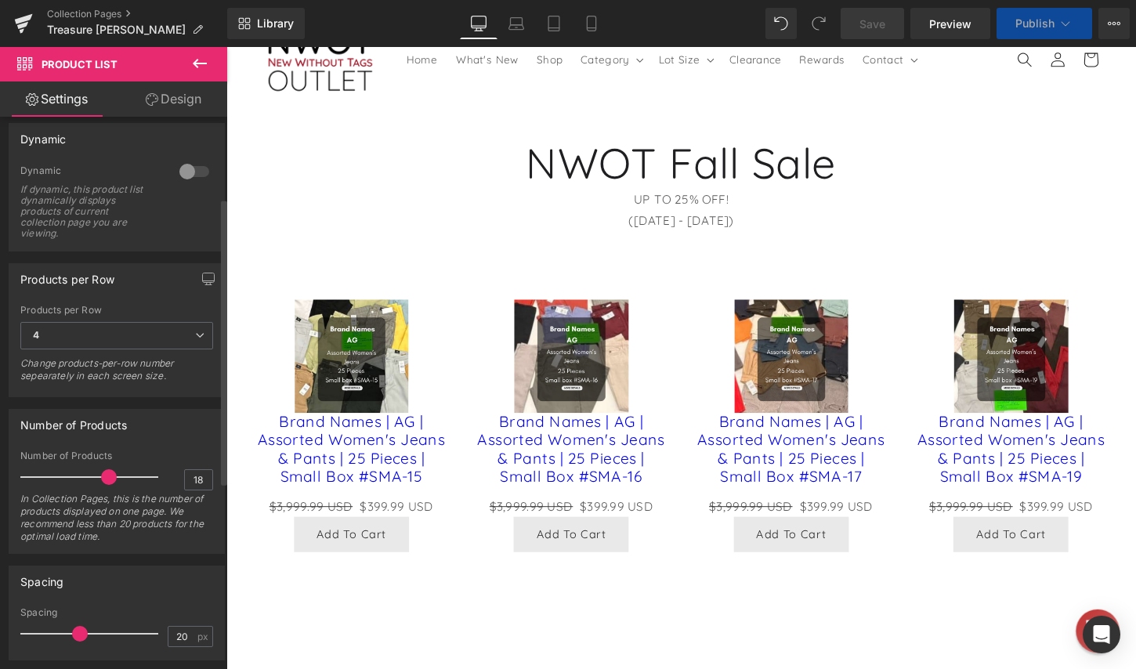
type input "19"
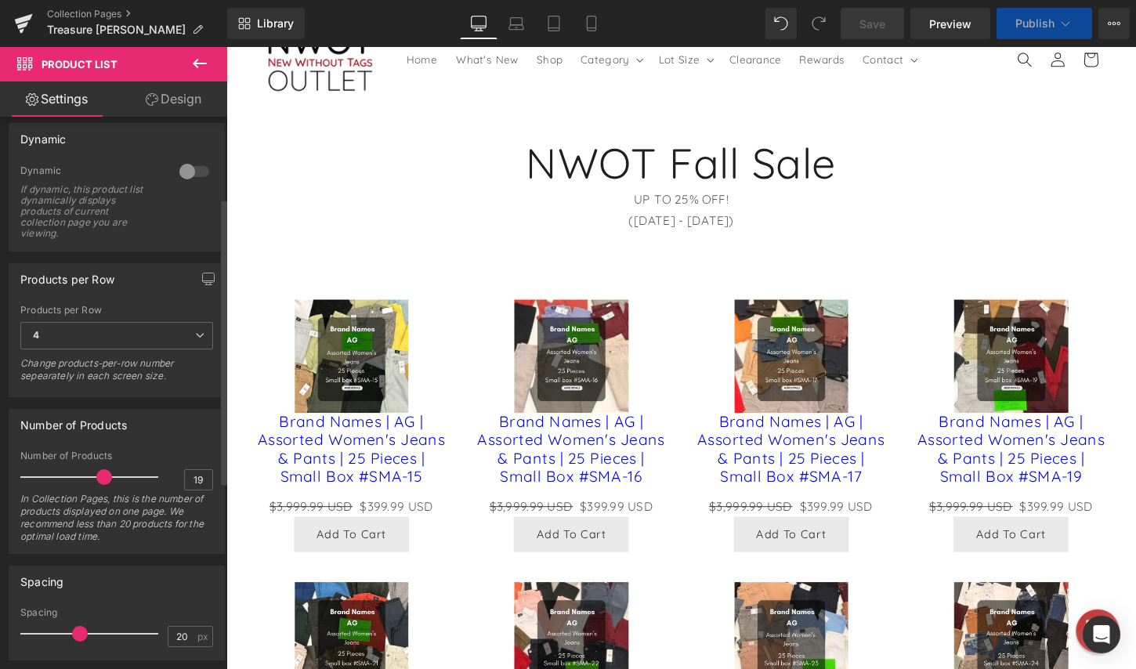
drag, startPoint x: 142, startPoint y: 475, endPoint x: 104, endPoint y: 475, distance: 37.6
click at [104, 475] on span at bounding box center [104, 477] width 16 height 16
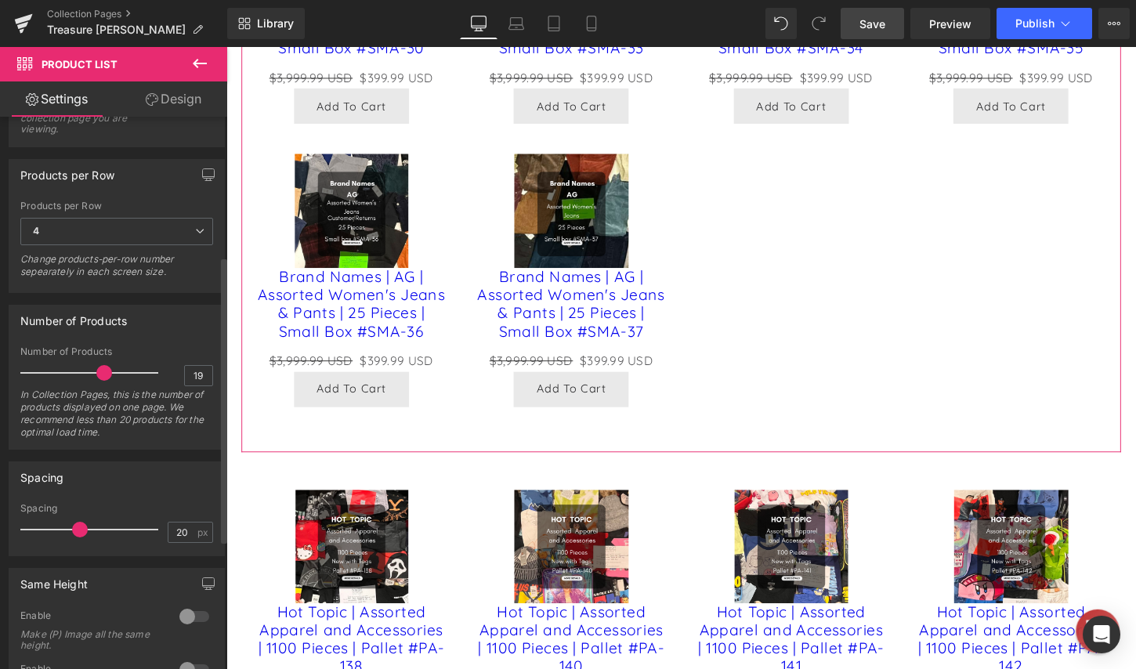
scroll to position [235, 0]
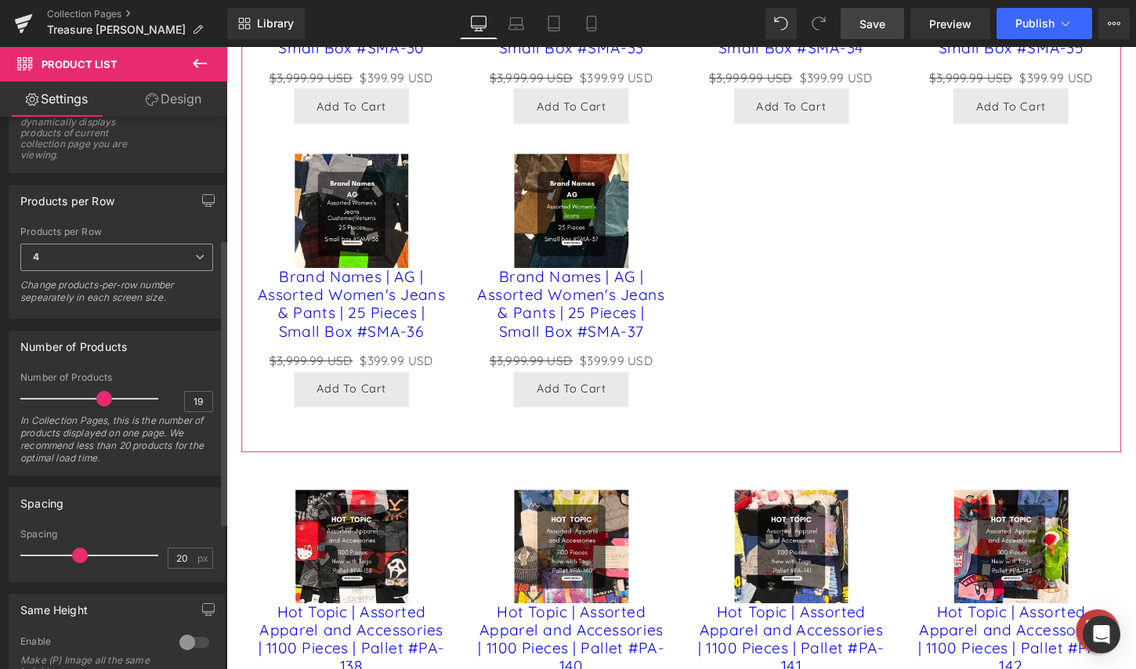
click at [178, 262] on span "4" at bounding box center [116, 257] width 193 height 27
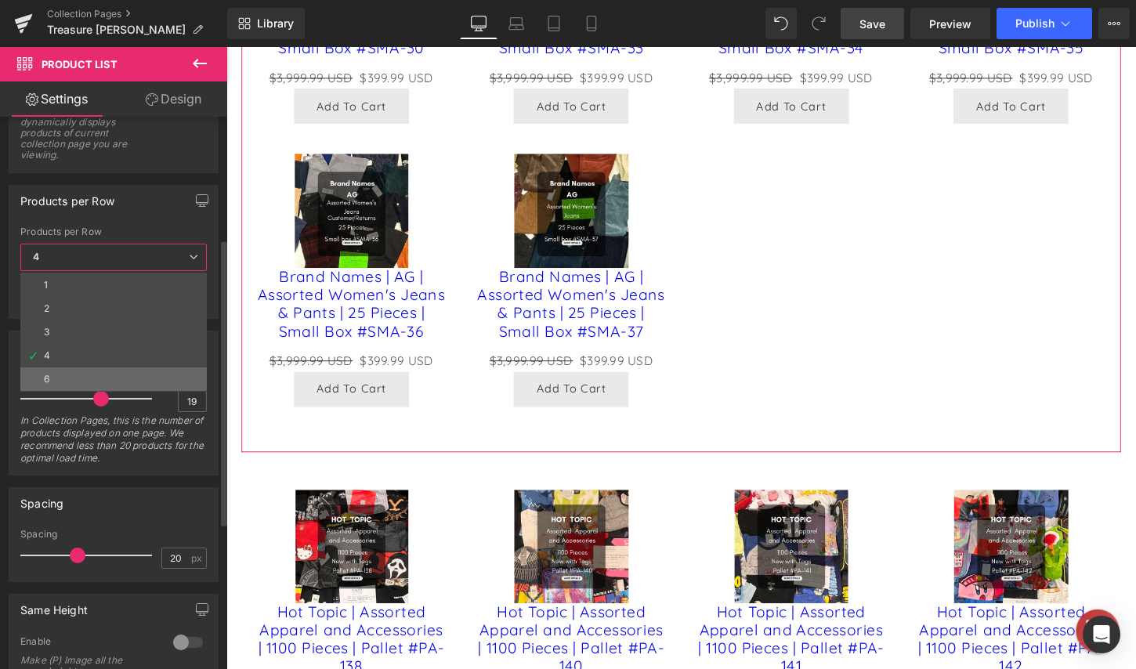
click at [139, 378] on li "6" at bounding box center [113, 379] width 186 height 24
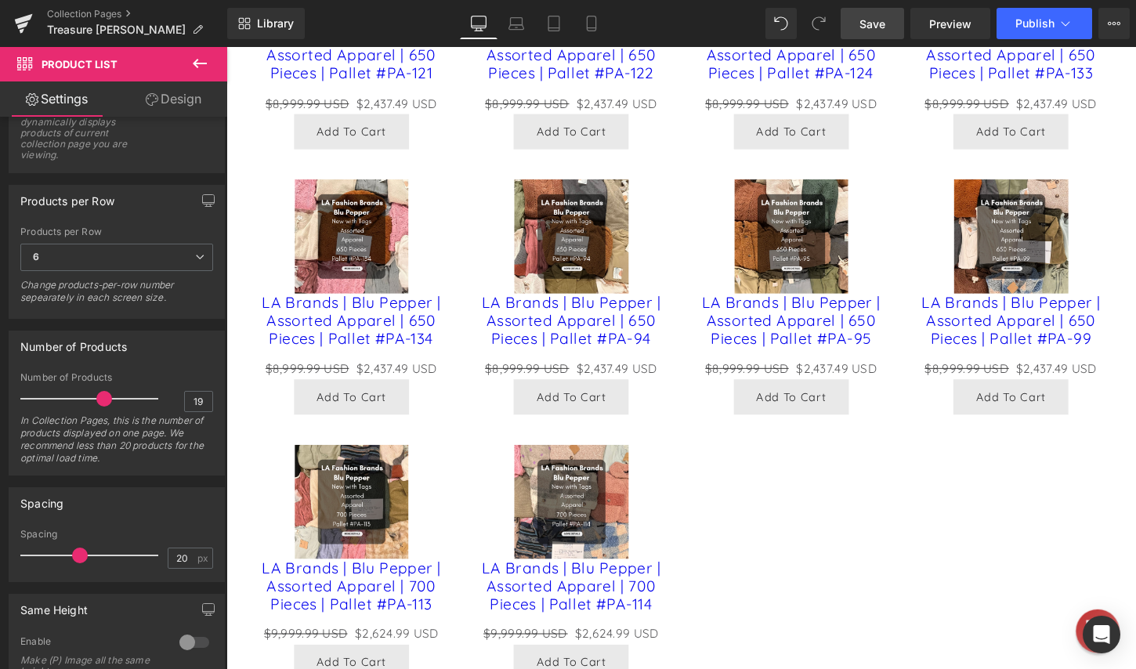
scroll to position [2787, 0]
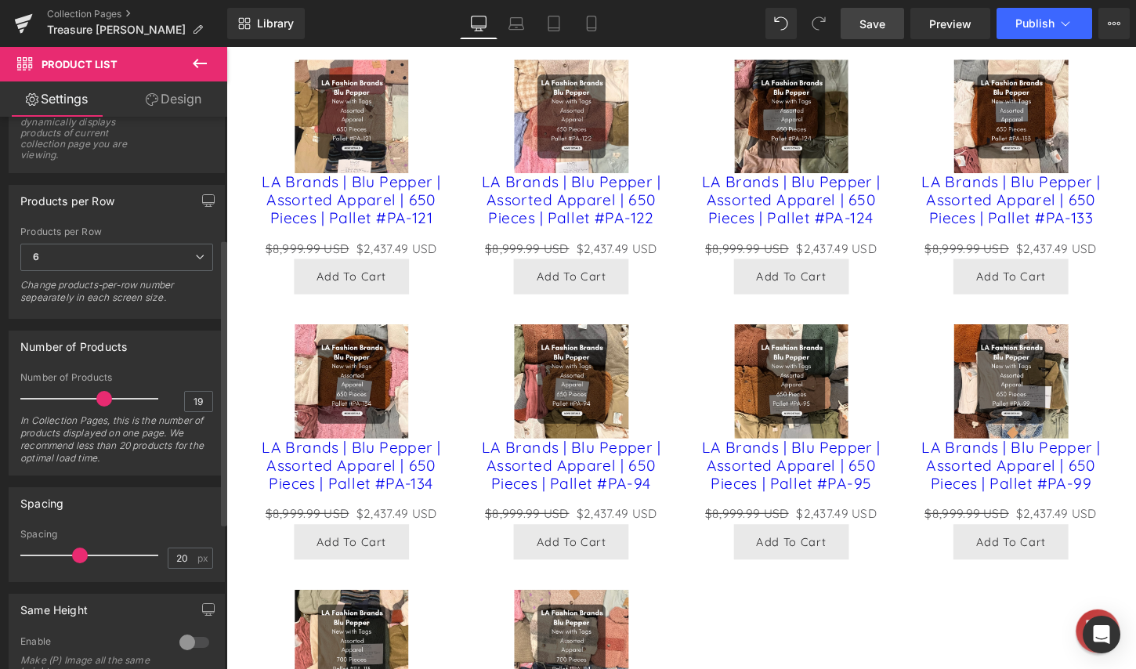
click at [155, 243] on div "Products per Row 6 1 2 3 4 6 Change products-per-row number sepearately in each…" at bounding box center [116, 270] width 193 height 88
click at [156, 266] on span "6" at bounding box center [116, 257] width 193 height 27
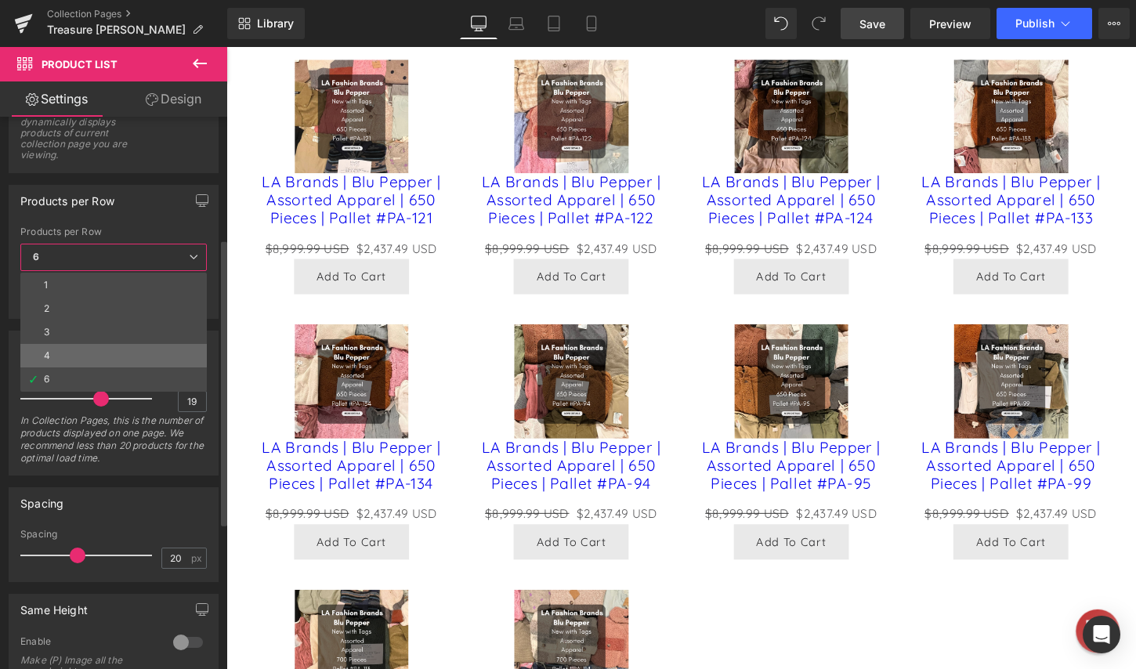
click at [162, 353] on li "4" at bounding box center [113, 356] width 186 height 24
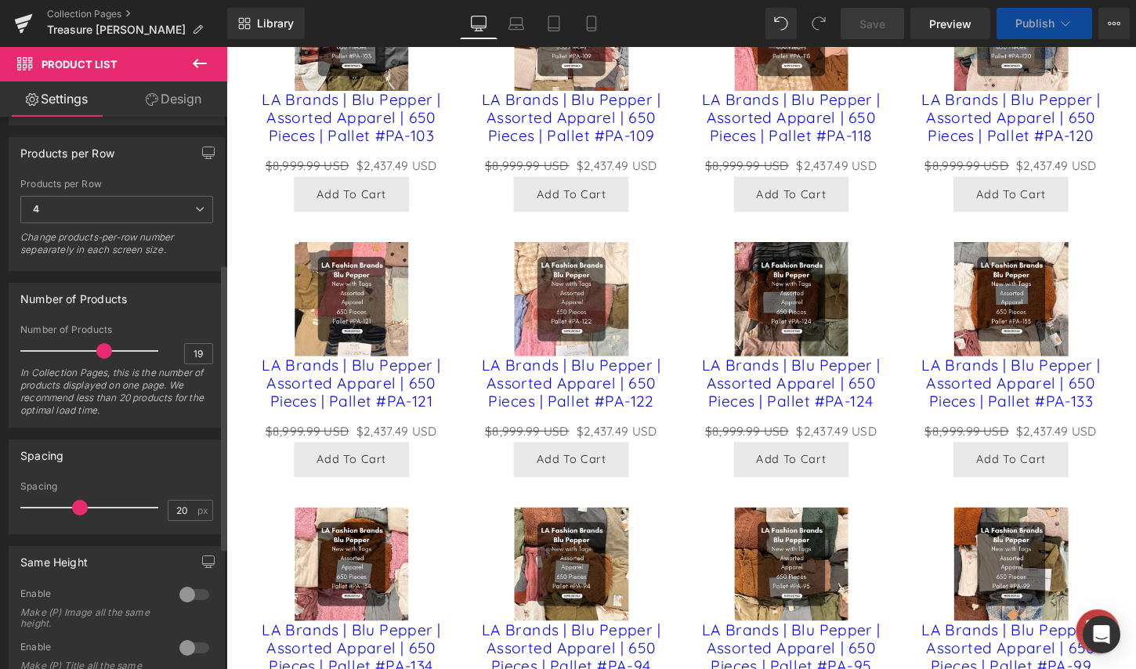
scroll to position [3370, 0]
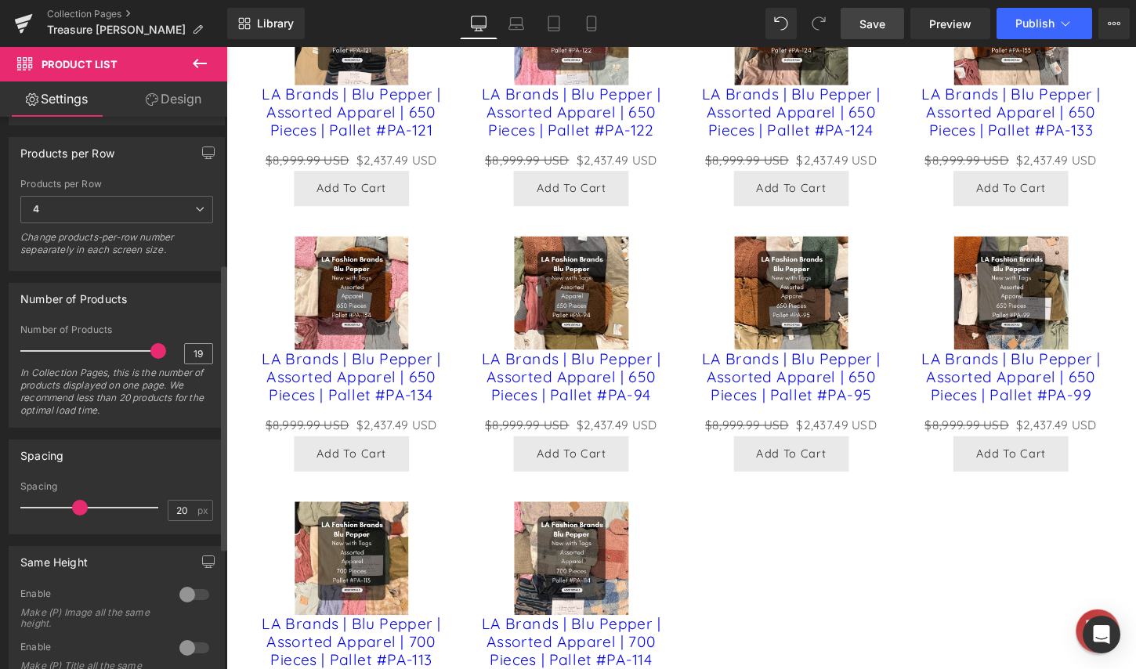
drag, startPoint x: 100, startPoint y: 353, endPoint x: 195, endPoint y: 353, distance: 95.6
click at [195, 353] on div "Number of Products 19 In Collection Pages, this is the number of products displ…" at bounding box center [116, 375] width 193 height 103
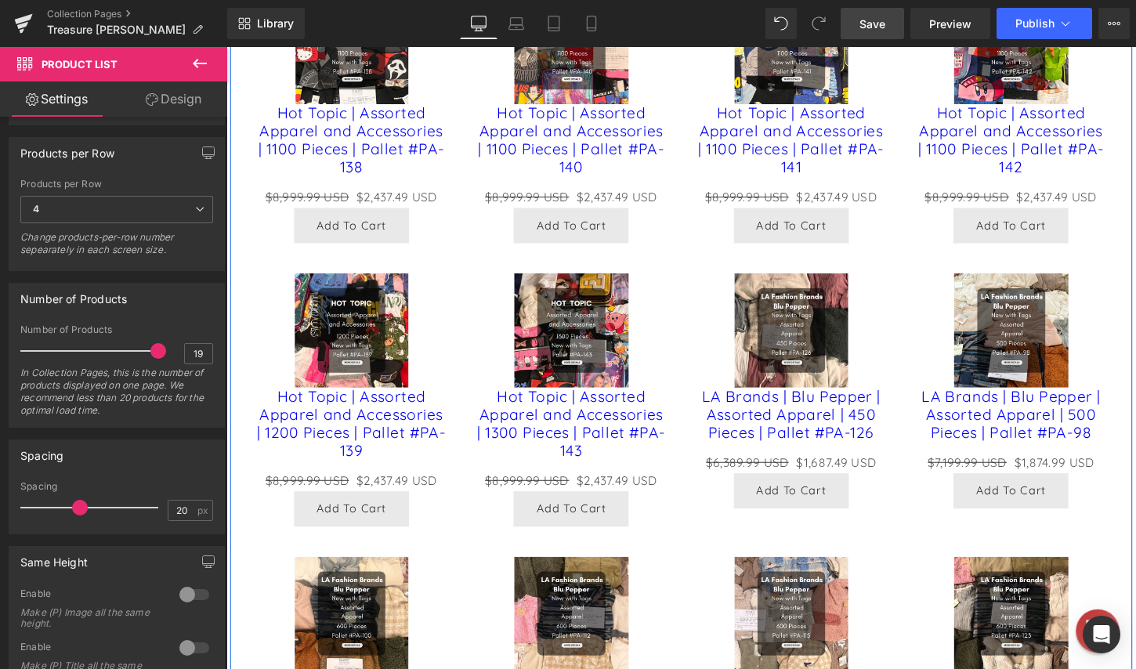
scroll to position [2617, 0]
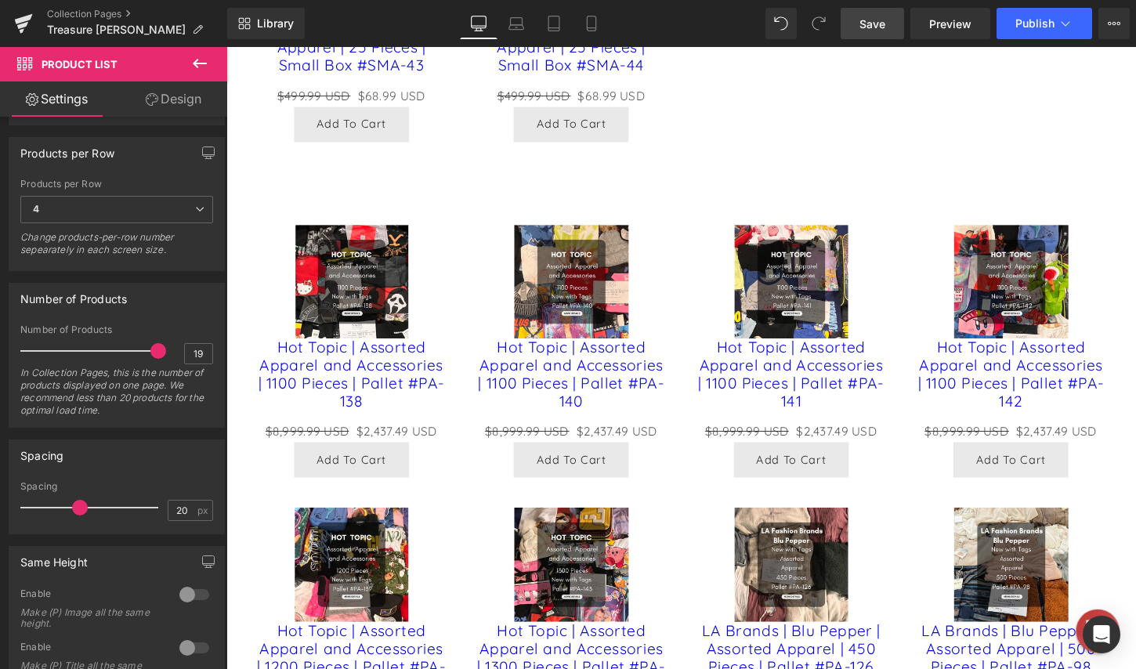
click at [199, 66] on icon at bounding box center [199, 63] width 19 height 19
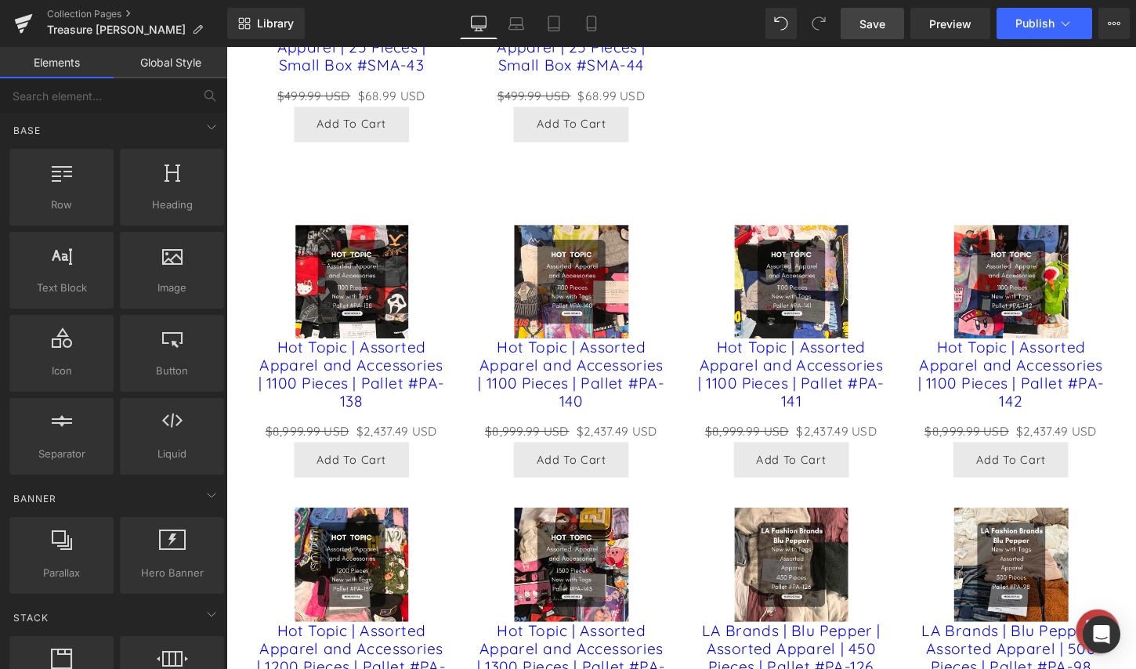
scroll to position [0, 0]
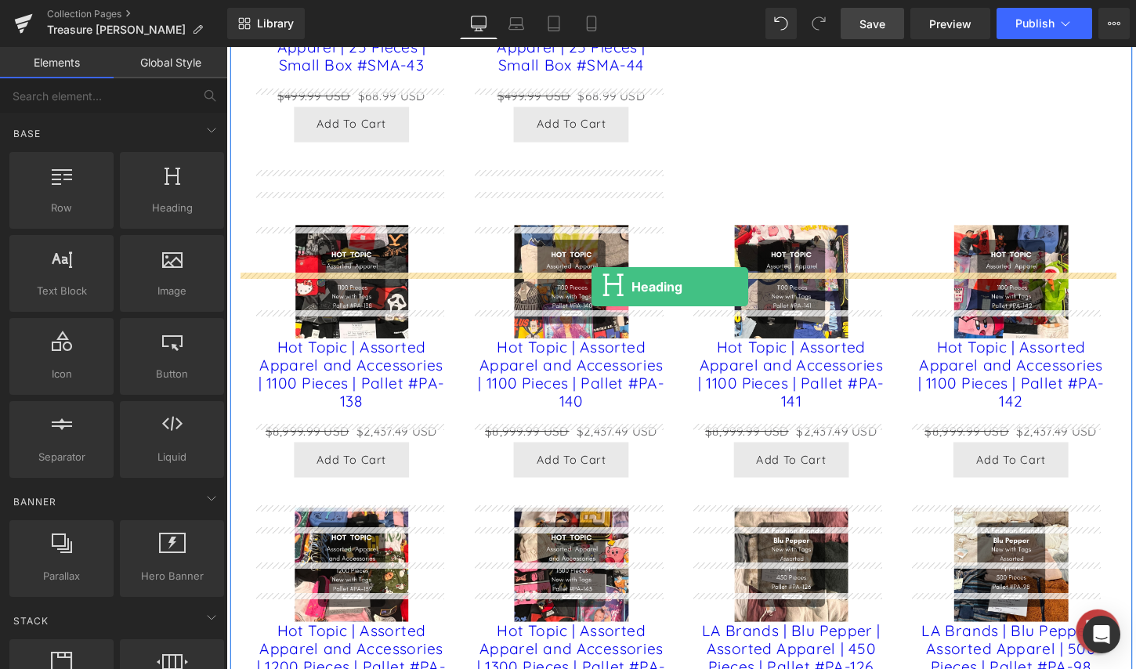
drag, startPoint x: 370, startPoint y: 241, endPoint x: 607, endPoint y: 297, distance: 243.8
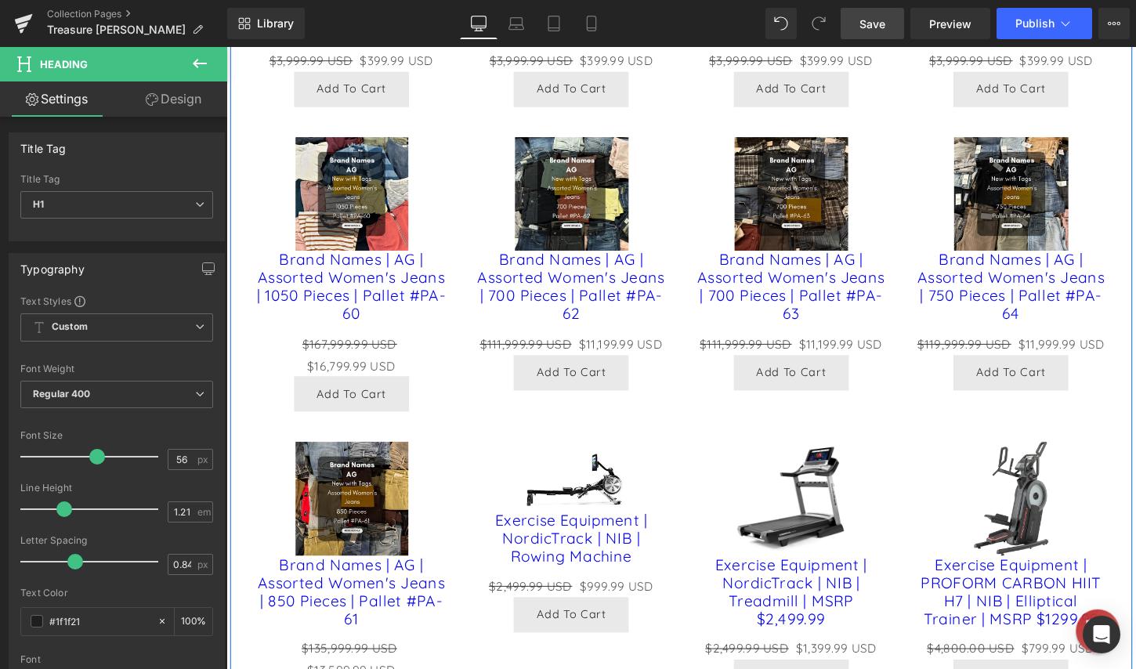
scroll to position [1598, 0]
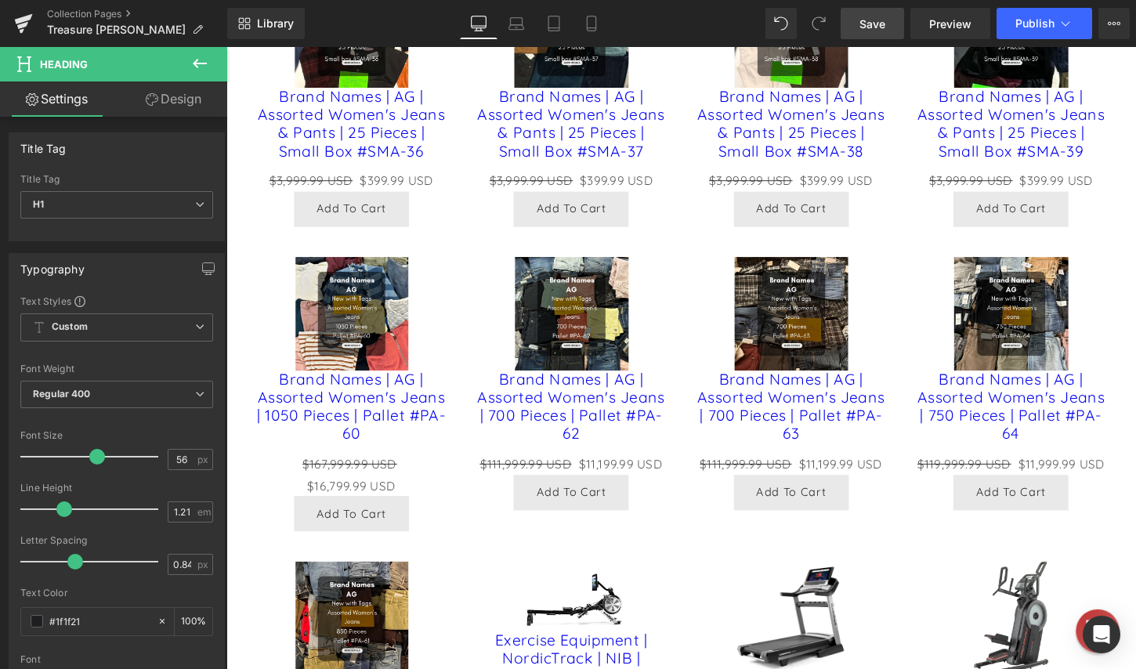
click at [201, 63] on icon at bounding box center [200, 63] width 14 height 9
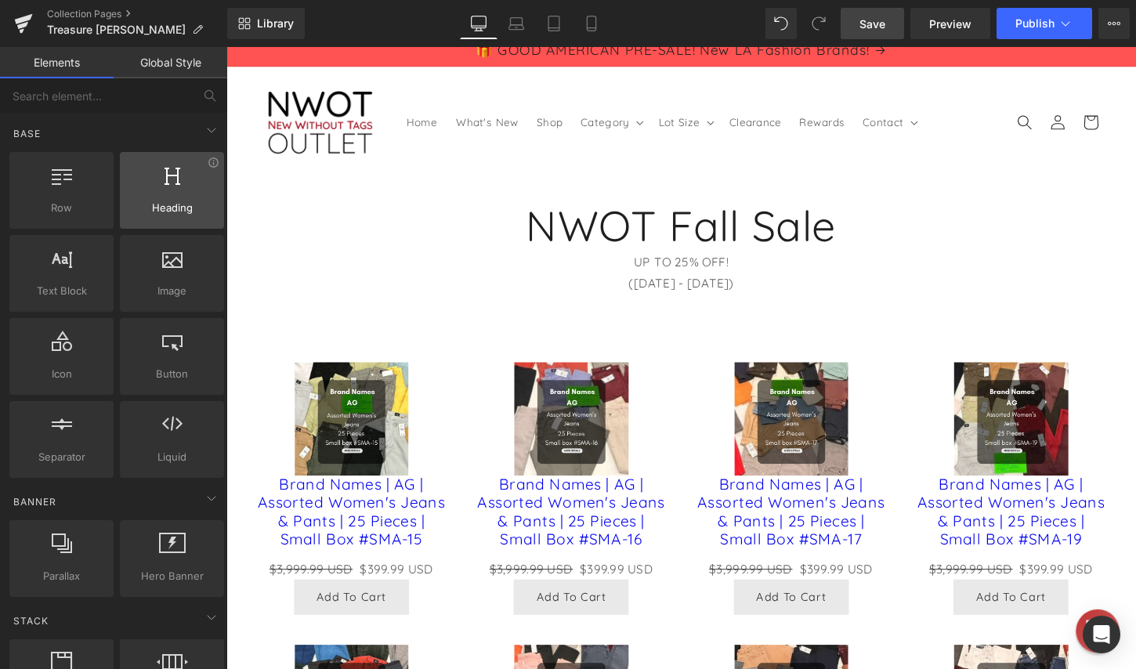
scroll to position [0, 0]
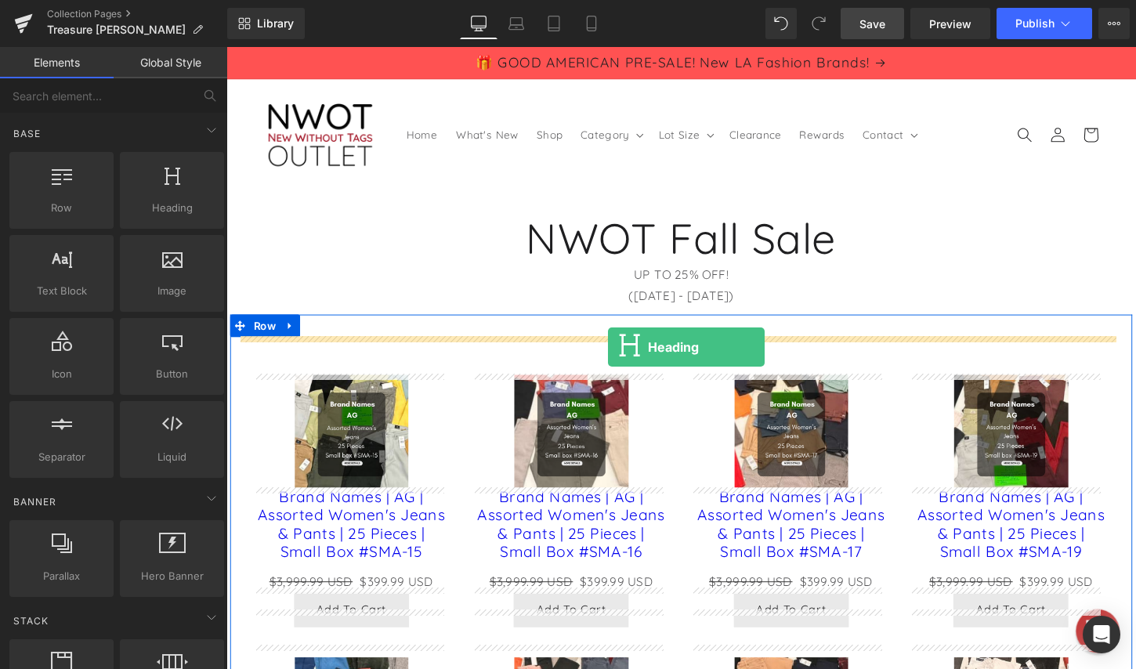
drag, startPoint x: 391, startPoint y: 244, endPoint x: 624, endPoint y: 360, distance: 260.7
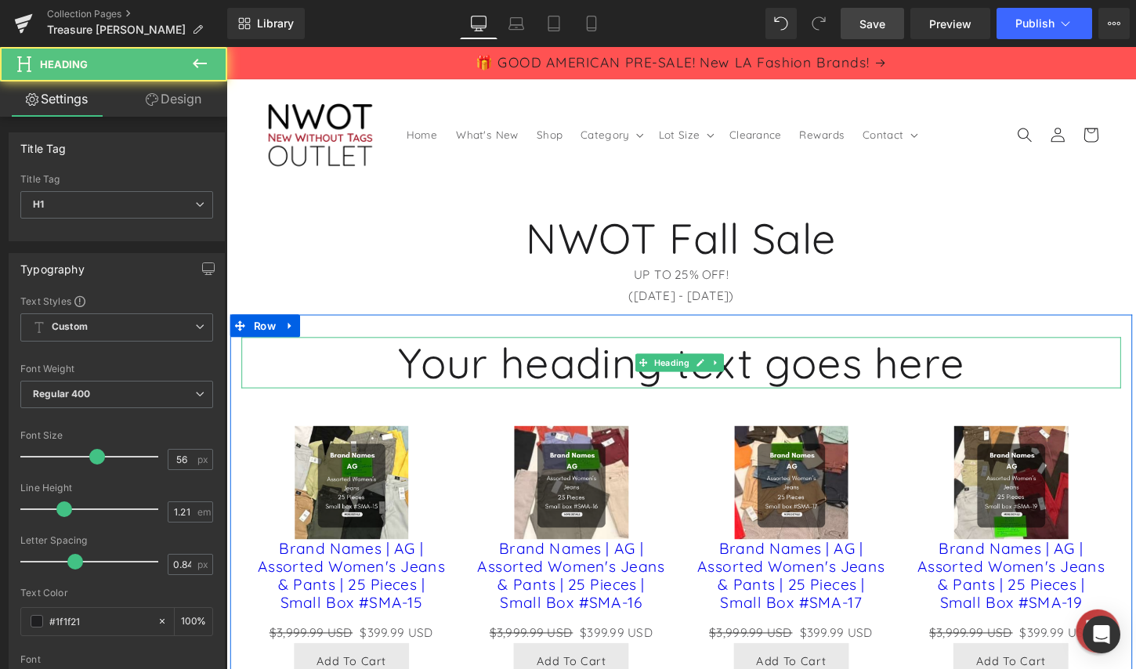
click at [605, 367] on h1 "Your heading text goes here" at bounding box center [700, 375] width 917 height 53
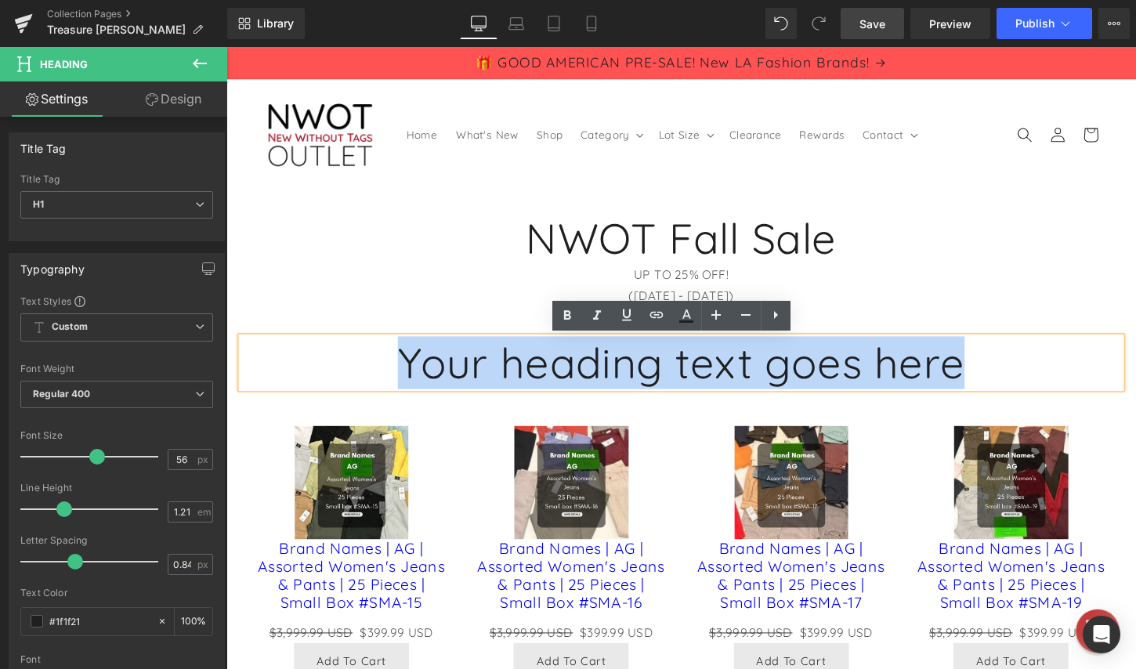
drag, startPoint x: 1032, startPoint y: 360, endPoint x: 368, endPoint y: 364, distance: 663.7
click at [369, 364] on h1 "Your heading text goes here" at bounding box center [700, 375] width 917 height 53
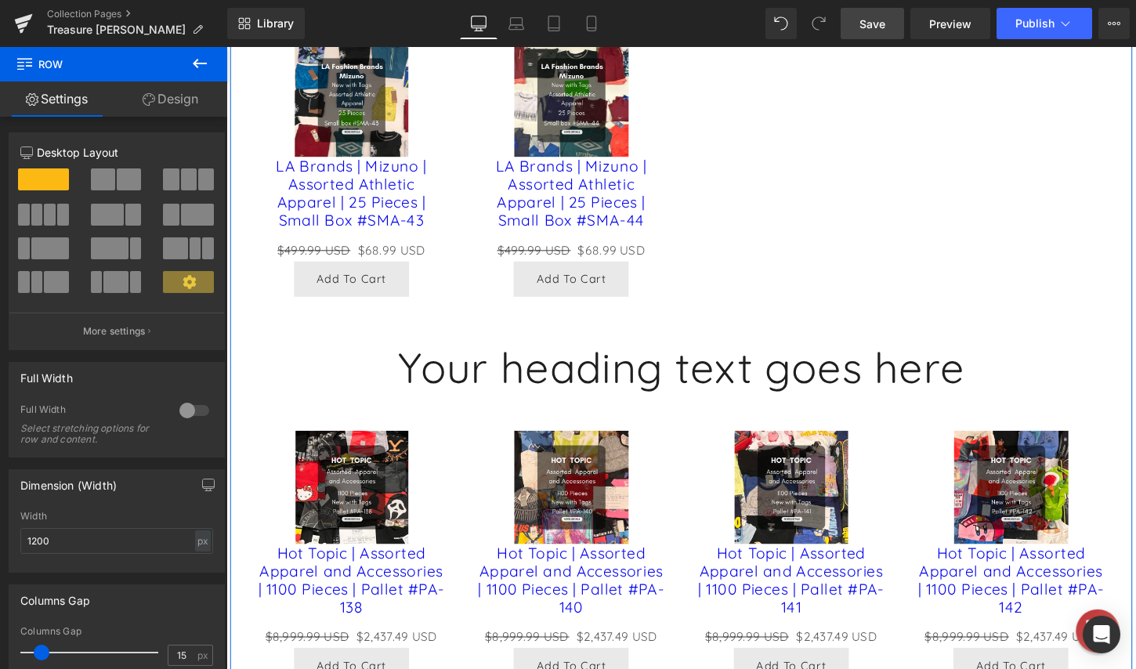
scroll to position [2742, 0]
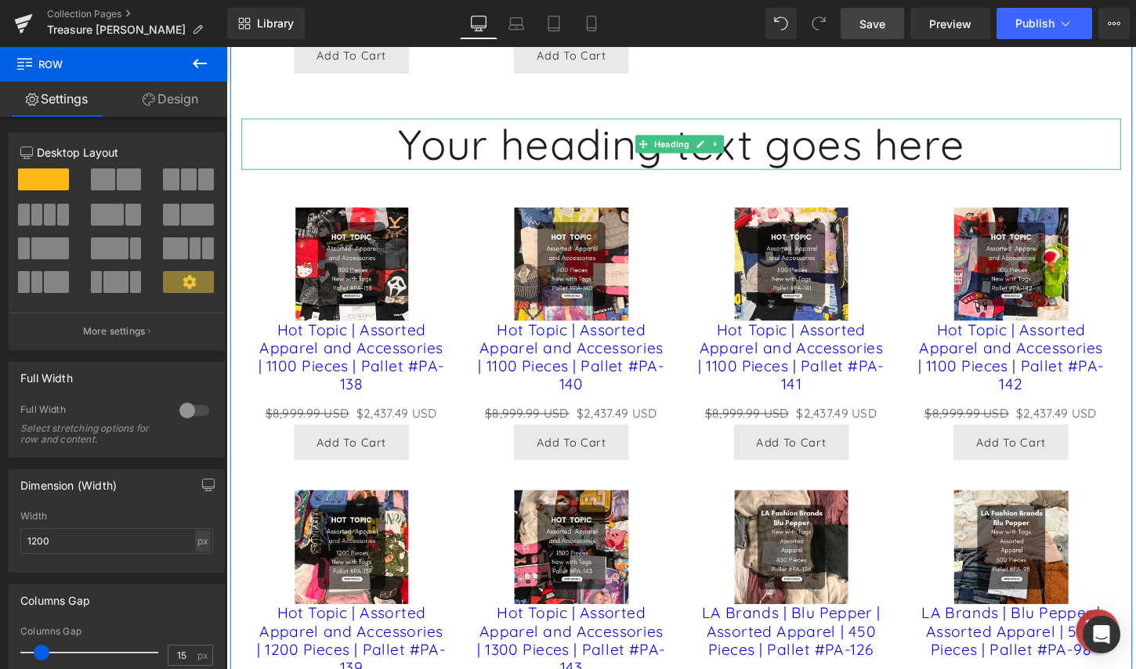
click at [836, 175] on h1 "Your heading text goes here" at bounding box center [700, 147] width 917 height 53
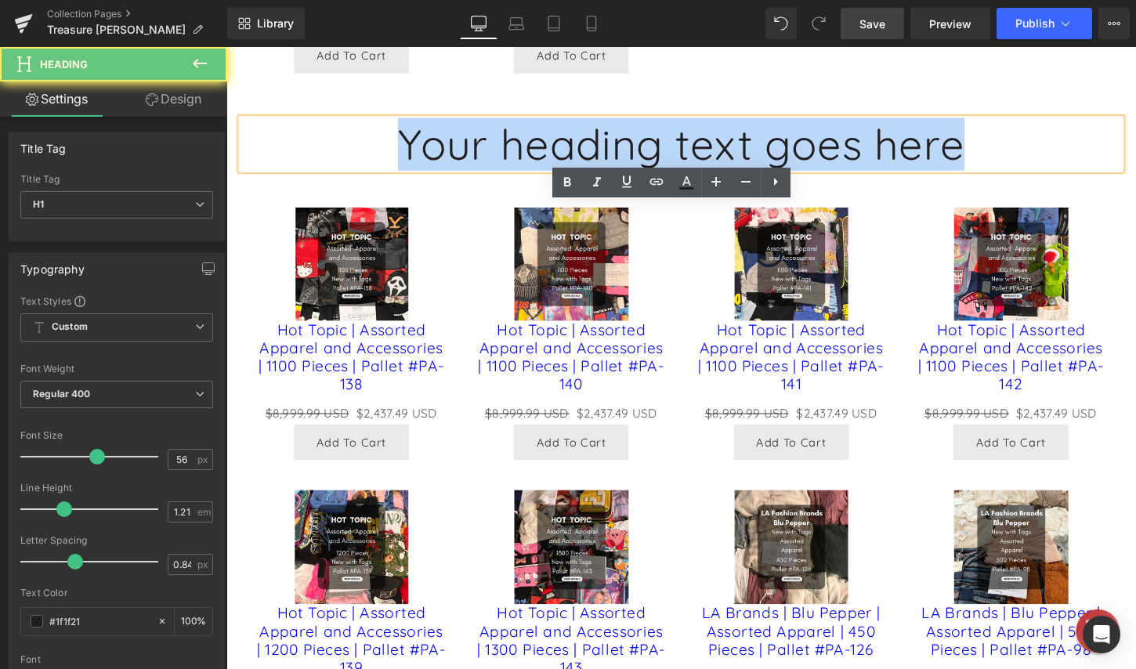
drag, startPoint x: 1016, startPoint y: 241, endPoint x: 410, endPoint y: 238, distance: 606.5
click at [410, 175] on h1 "Your heading text goes here" at bounding box center [700, 147] width 917 height 53
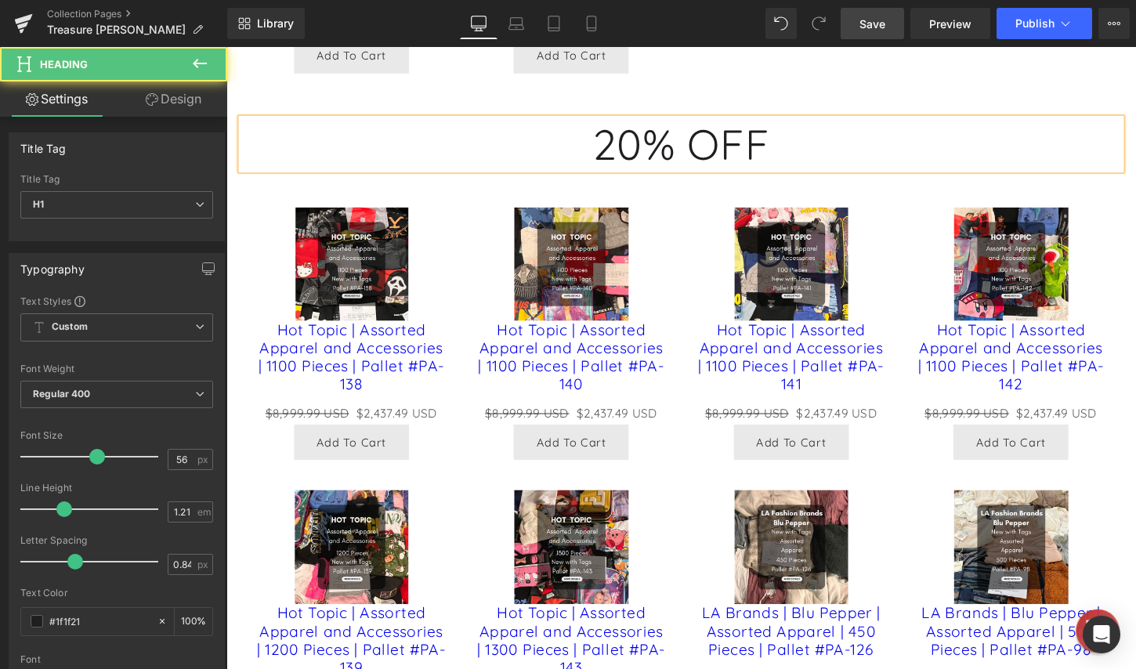
click at [1002, 175] on h1 "20% OFF" at bounding box center [700, 147] width 917 height 53
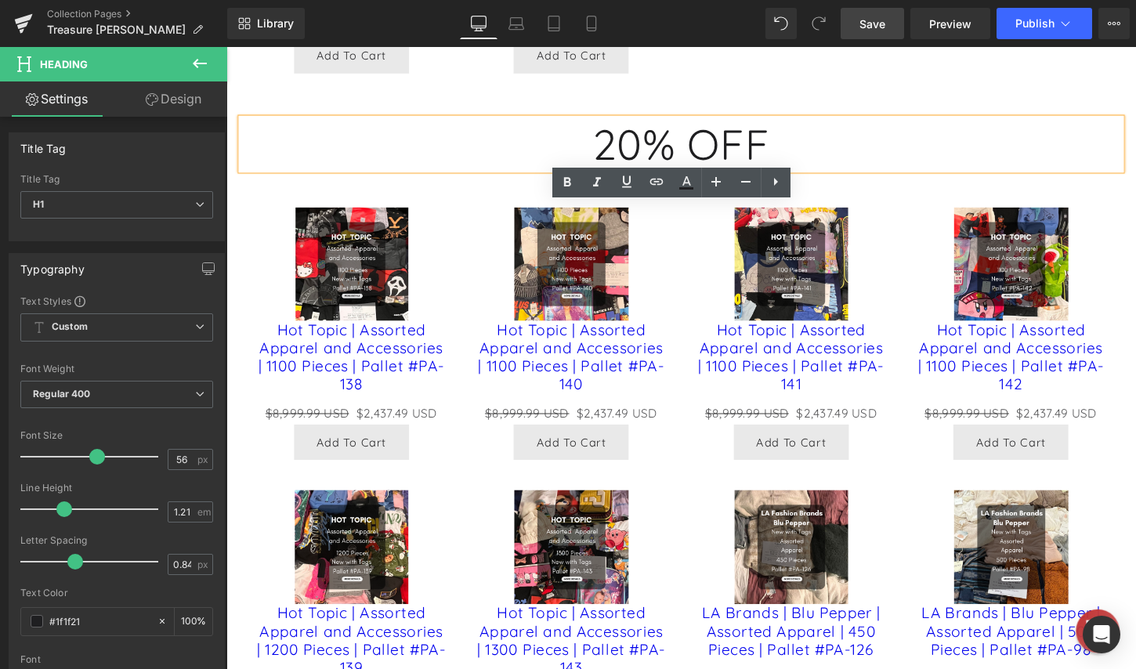
click at [1135, 300] on div "25% OFF Heading Sale Off (P) Image Brand Names | AG | Assorted Women's Jeans & …" at bounding box center [700, 42] width 940 height 4870
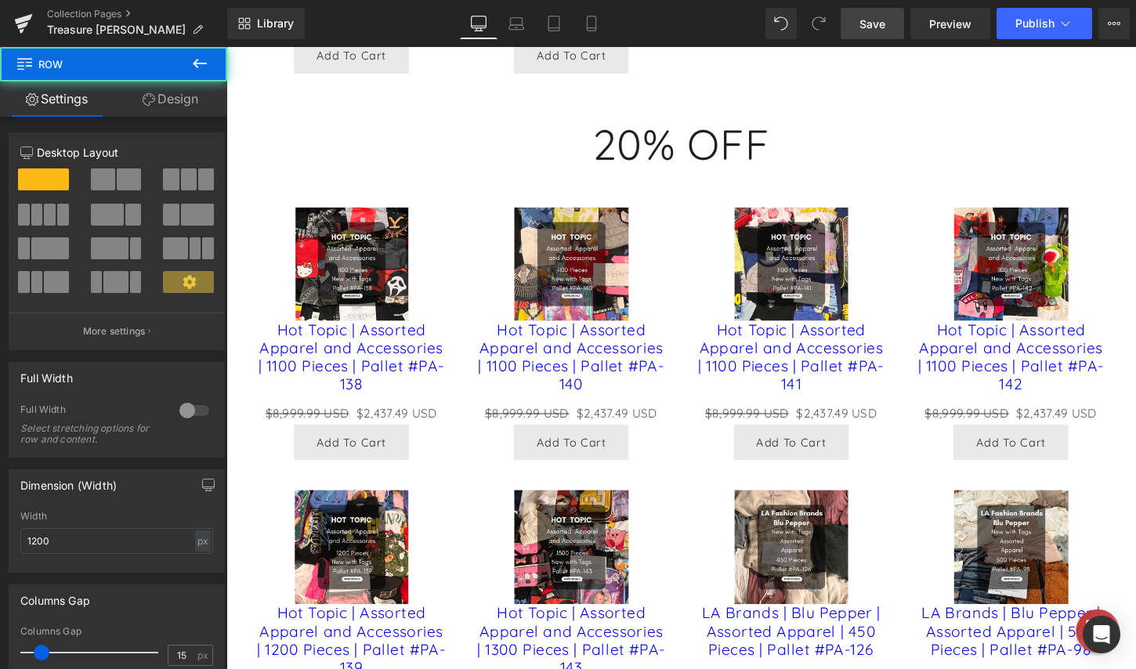
scroll to position [2586, 0]
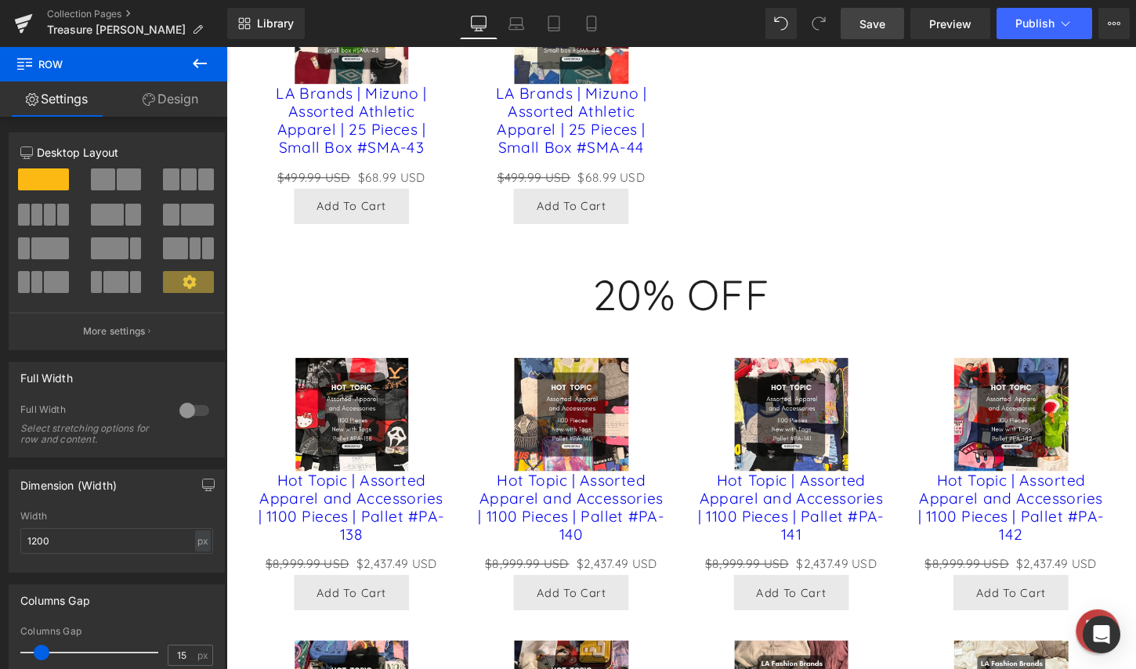
click at [198, 70] on icon at bounding box center [199, 63] width 19 height 19
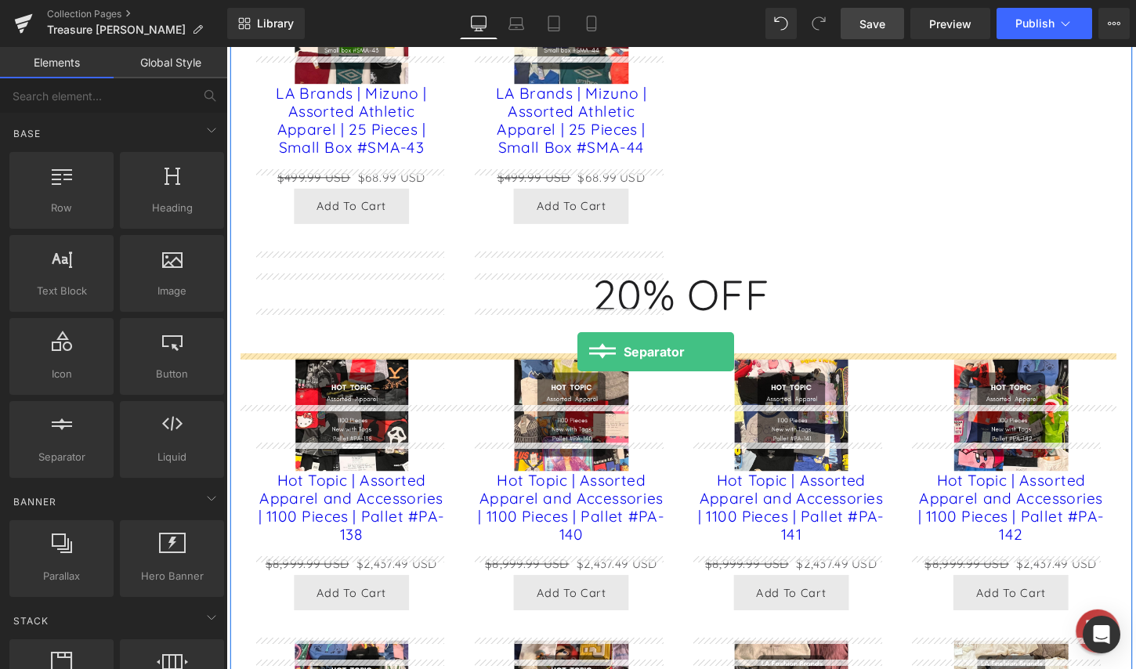
drag, startPoint x: 298, startPoint y: 506, endPoint x: 592, endPoint y: 364, distance: 327.0
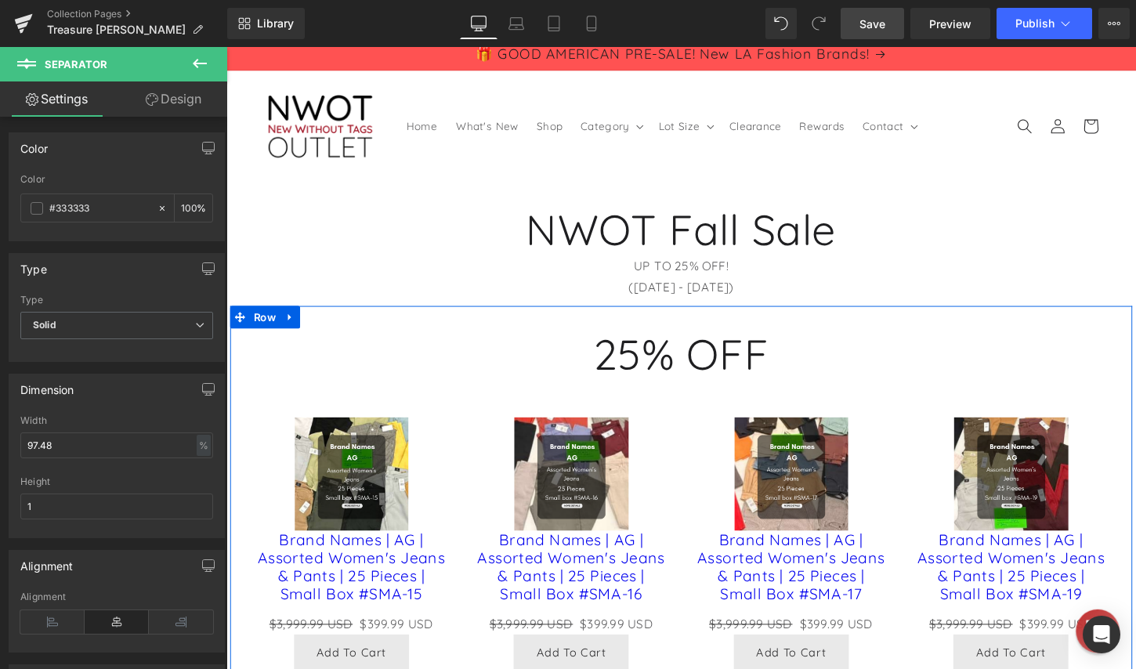
scroll to position [0, 0]
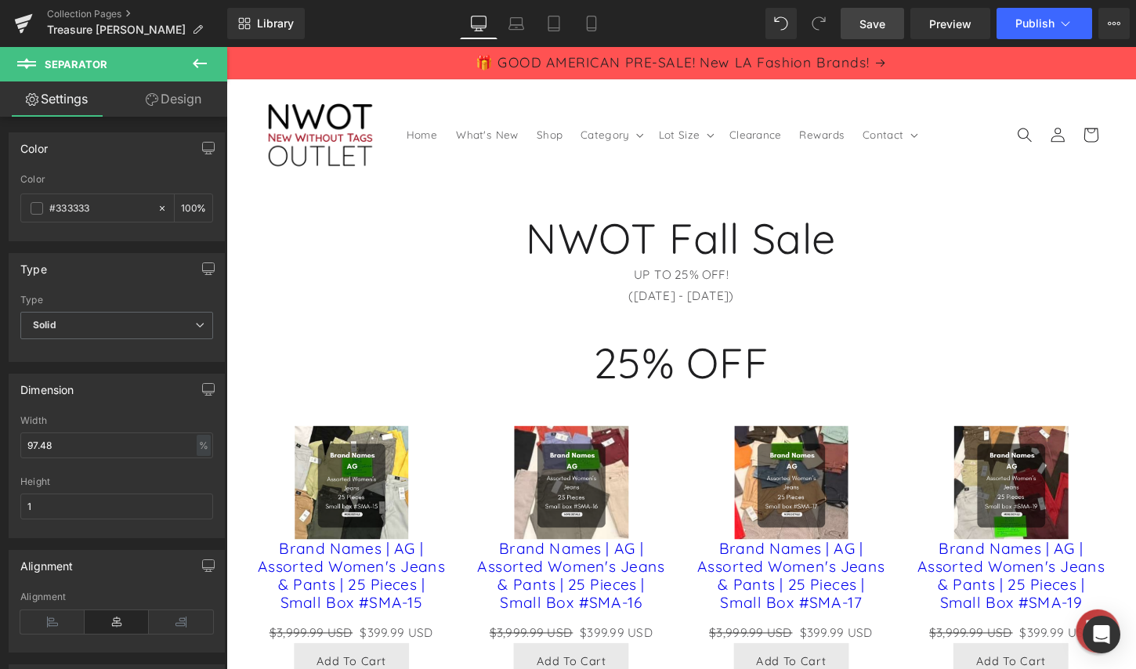
click at [189, 60] on button at bounding box center [199, 64] width 55 height 34
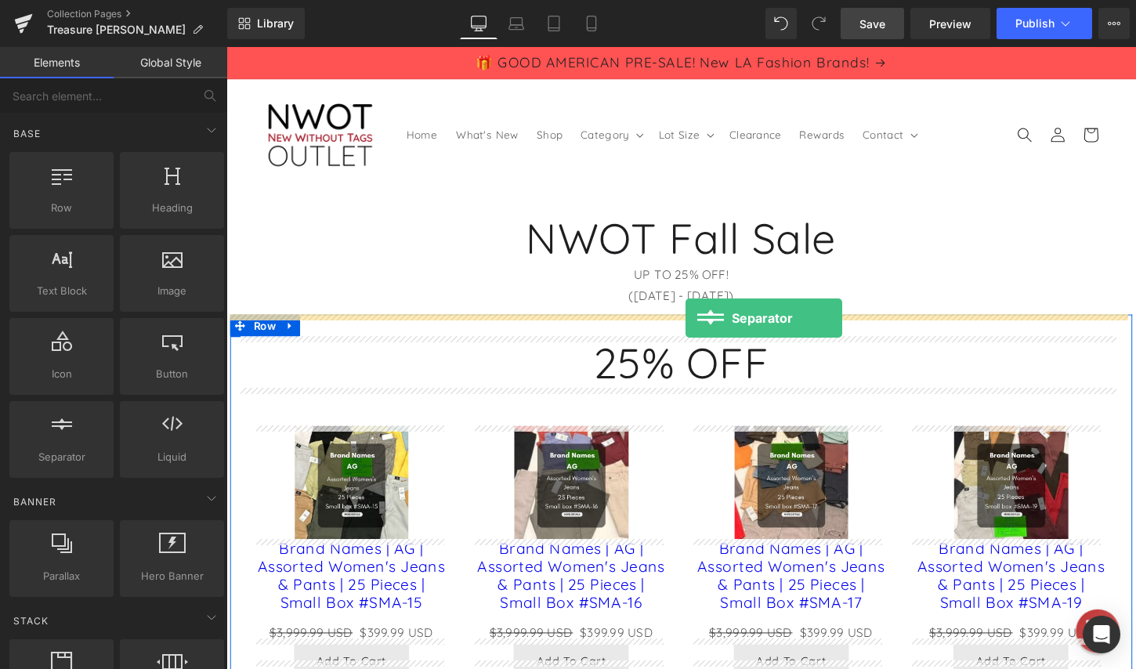
drag, startPoint x: 263, startPoint y: 487, endPoint x: 705, endPoint y: 330, distance: 469.1
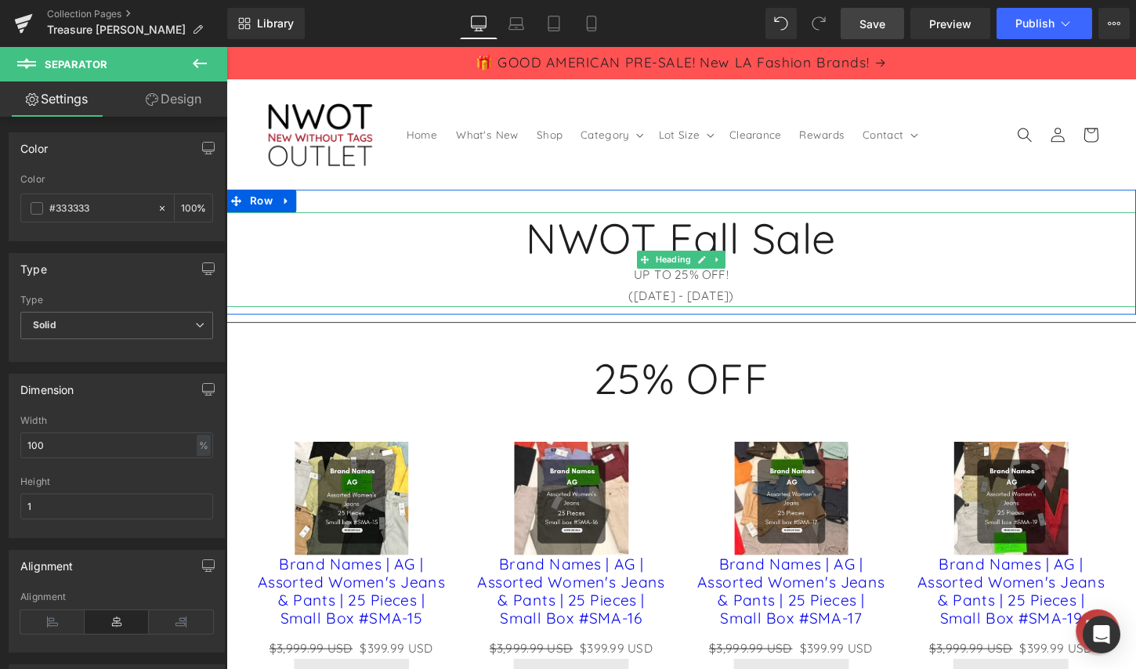
click at [787, 299] on div "([DATE] - [DATE])" at bounding box center [700, 306] width 948 height 23
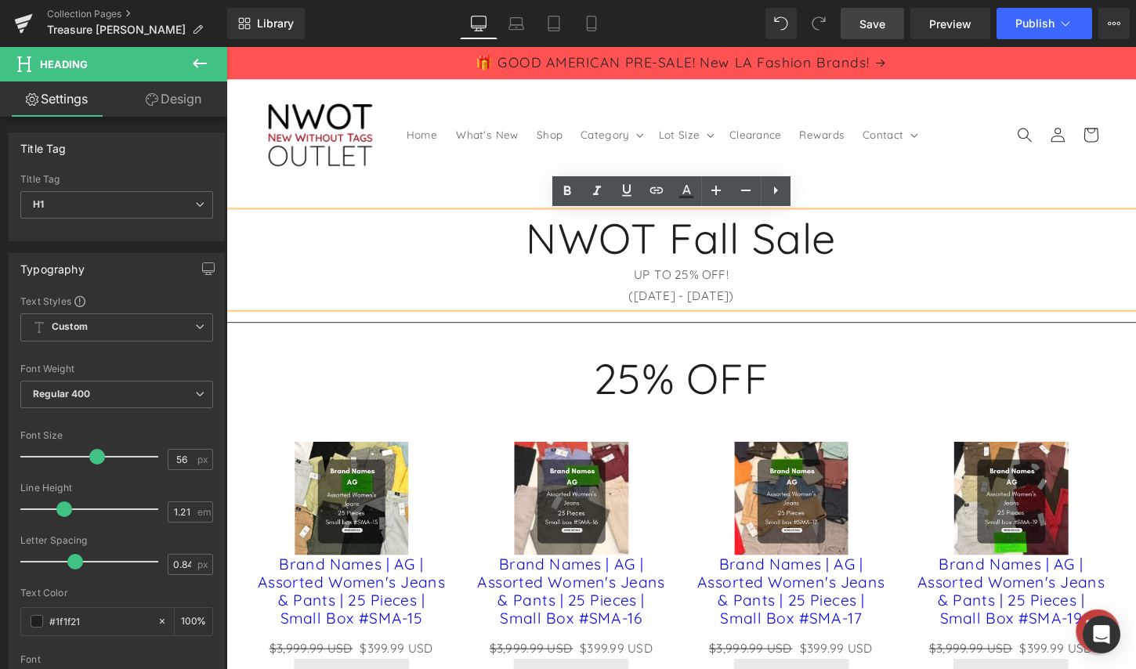
click at [792, 310] on div "([DATE] - [DATE])" at bounding box center [700, 306] width 948 height 23
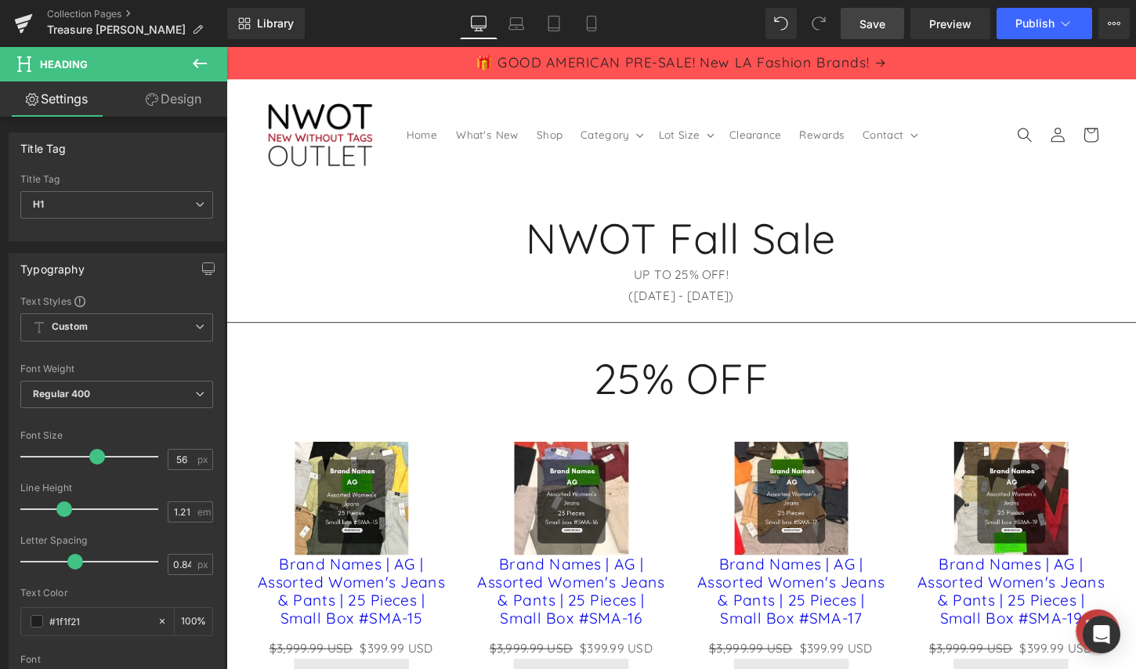
click at [193, 54] on icon at bounding box center [199, 63] width 19 height 19
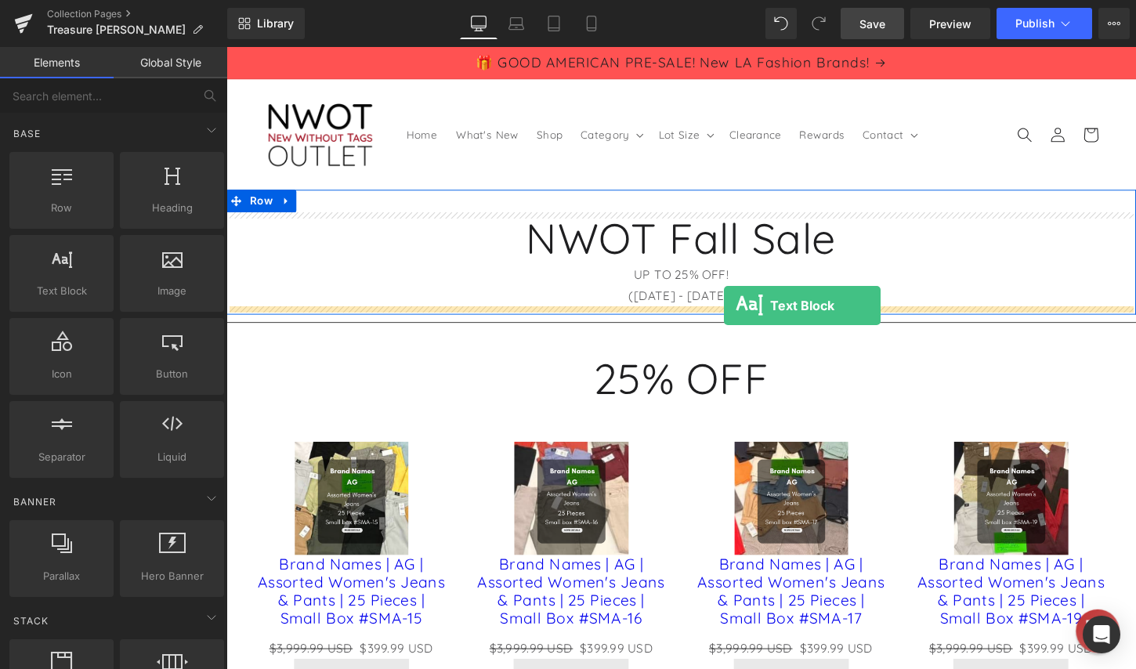
drag, startPoint x: 422, startPoint y: 338, endPoint x: 745, endPoint y: 317, distance: 324.3
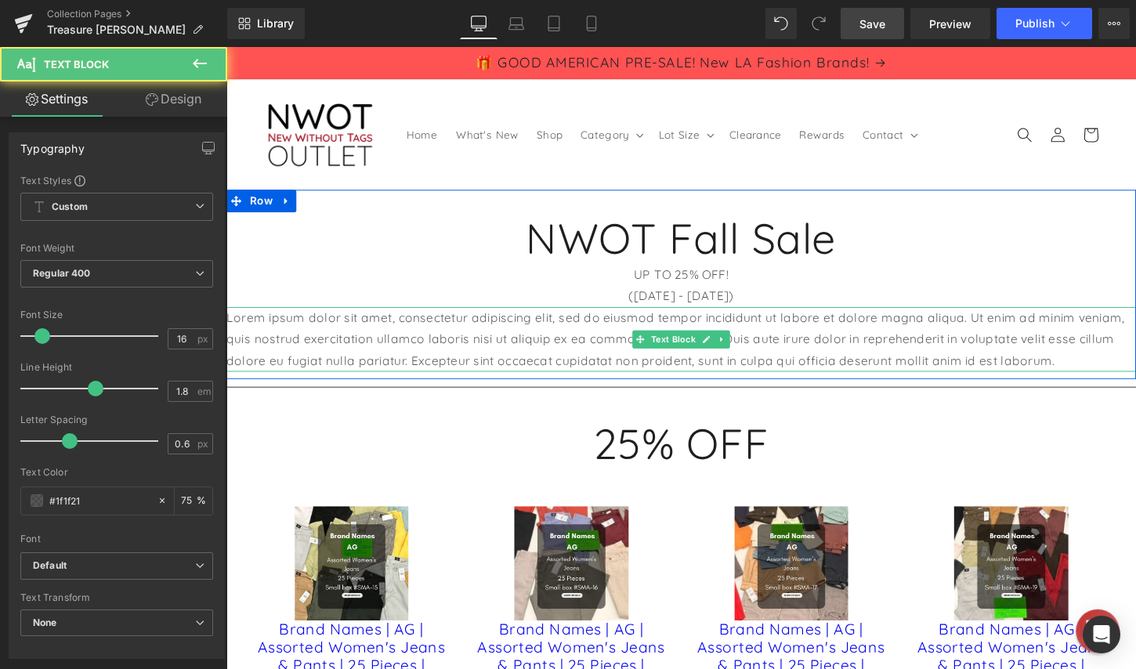
click at [579, 345] on p "Lorem ipsum dolor sit amet, consectetur adipiscing elit, sed do eiusmod tempor …" at bounding box center [700, 351] width 948 height 67
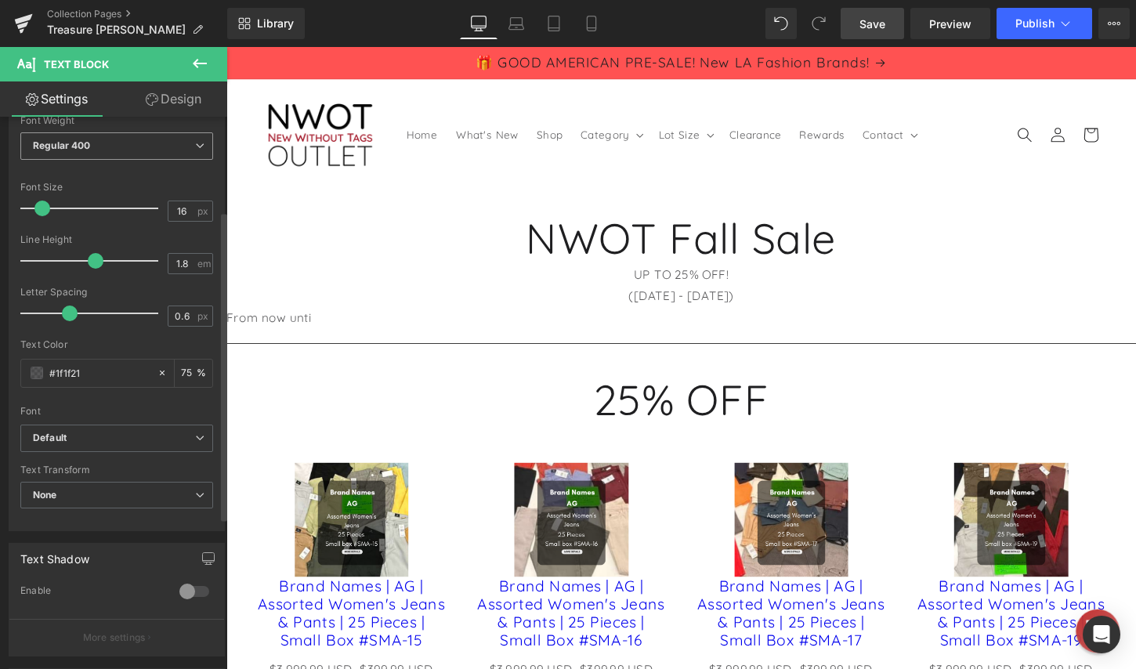
scroll to position [313, 0]
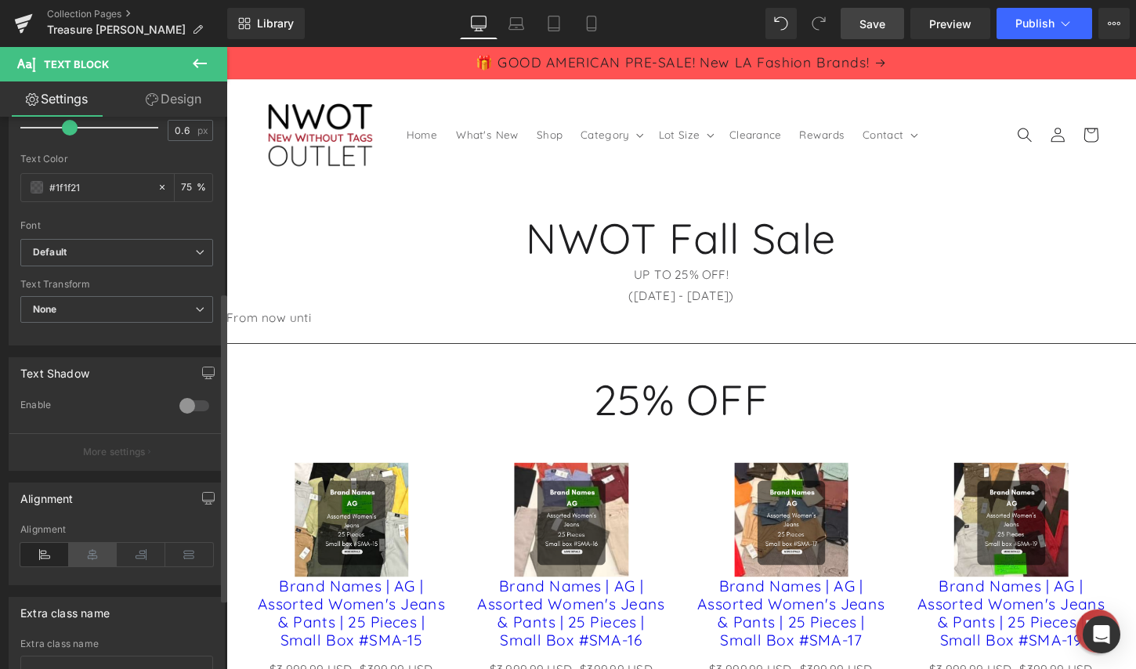
click at [96, 555] on icon at bounding box center [93, 555] width 49 height 24
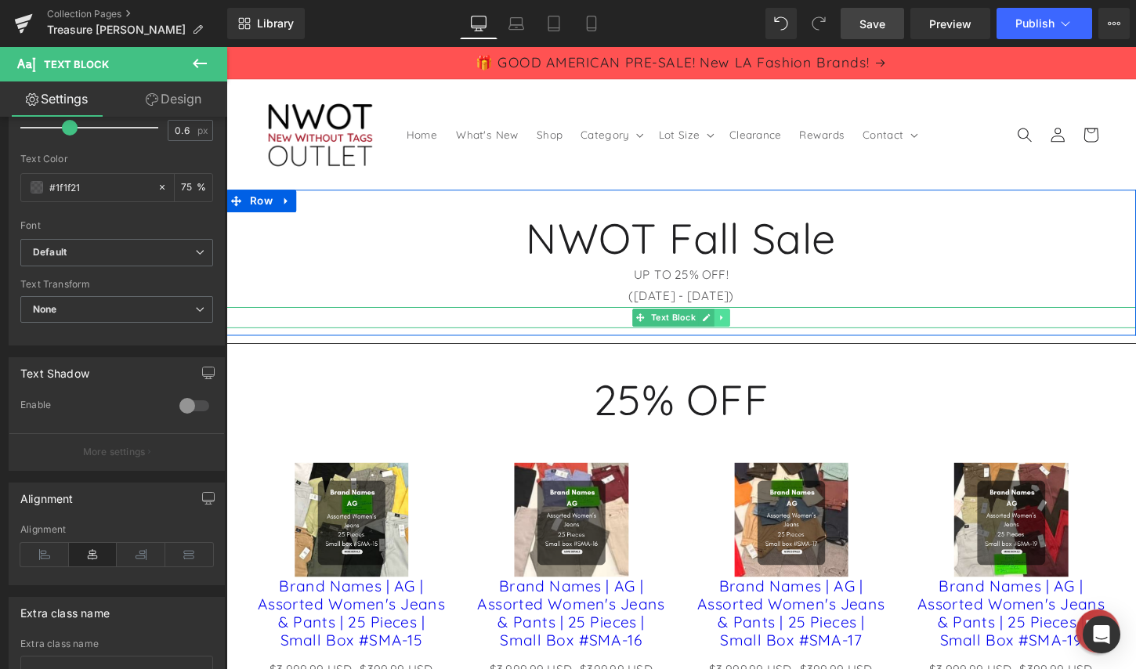
click at [743, 330] on link at bounding box center [743, 329] width 16 height 19
click at [790, 327] on p "From now unti" at bounding box center [700, 329] width 948 height 23
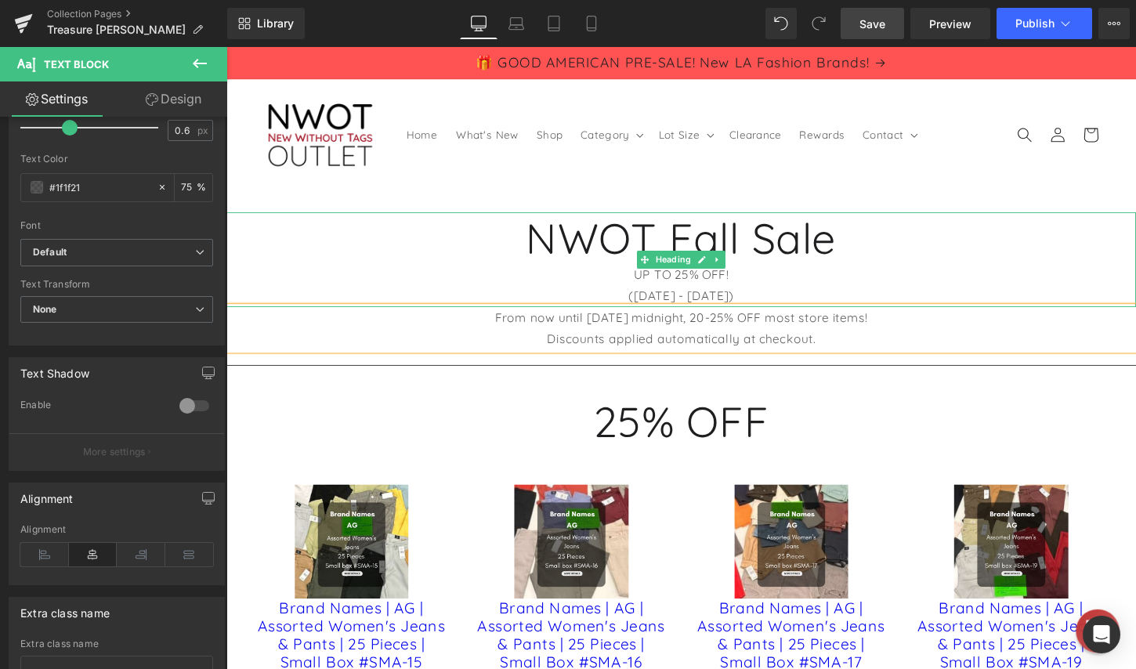
click at [657, 298] on div "([DATE] - [DATE])" at bounding box center [700, 306] width 948 height 23
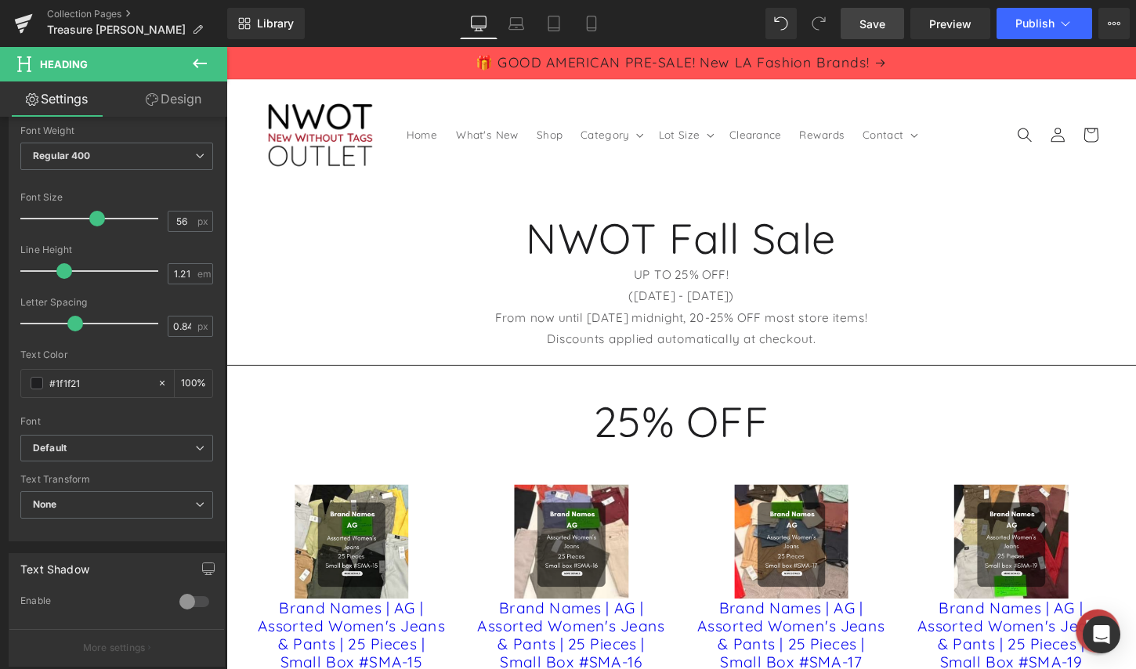
scroll to position [235, 0]
click at [162, 103] on link "Design" at bounding box center [174, 98] width 114 height 35
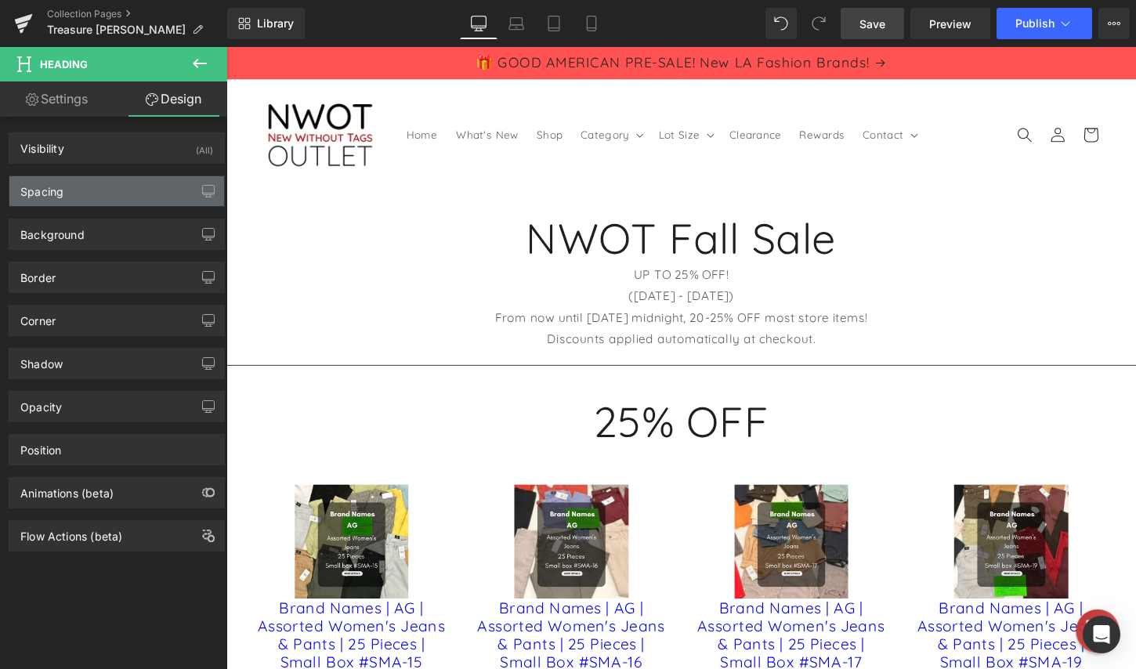
click at [99, 194] on div "Spacing" at bounding box center [116, 191] width 215 height 30
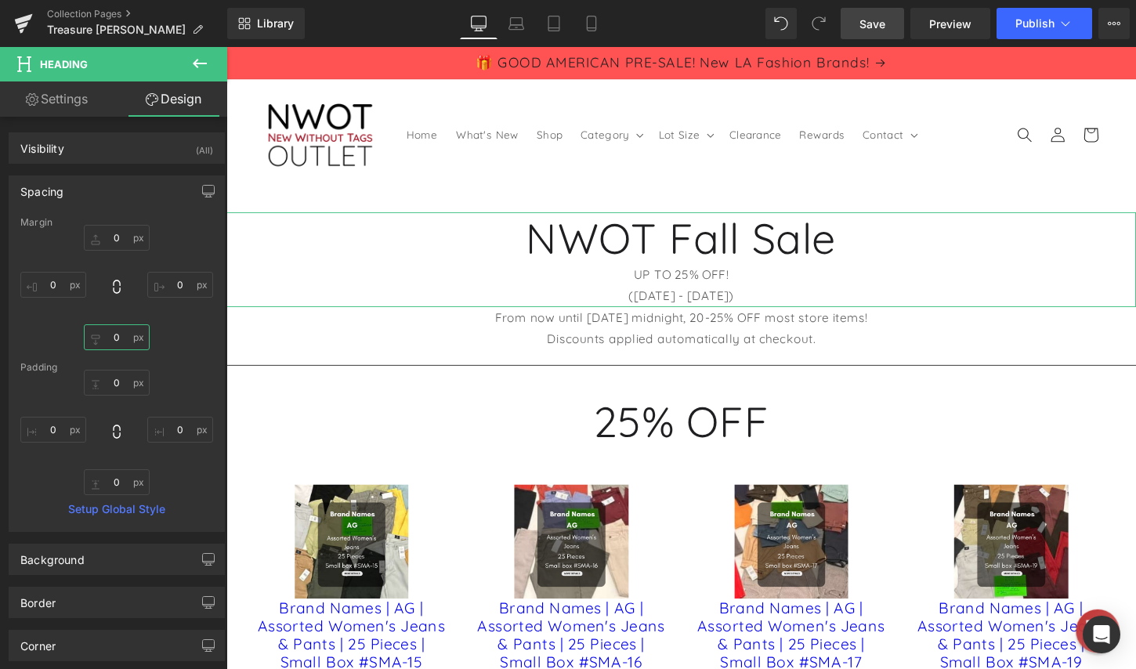
click at [118, 334] on input "text" at bounding box center [117, 337] width 66 height 26
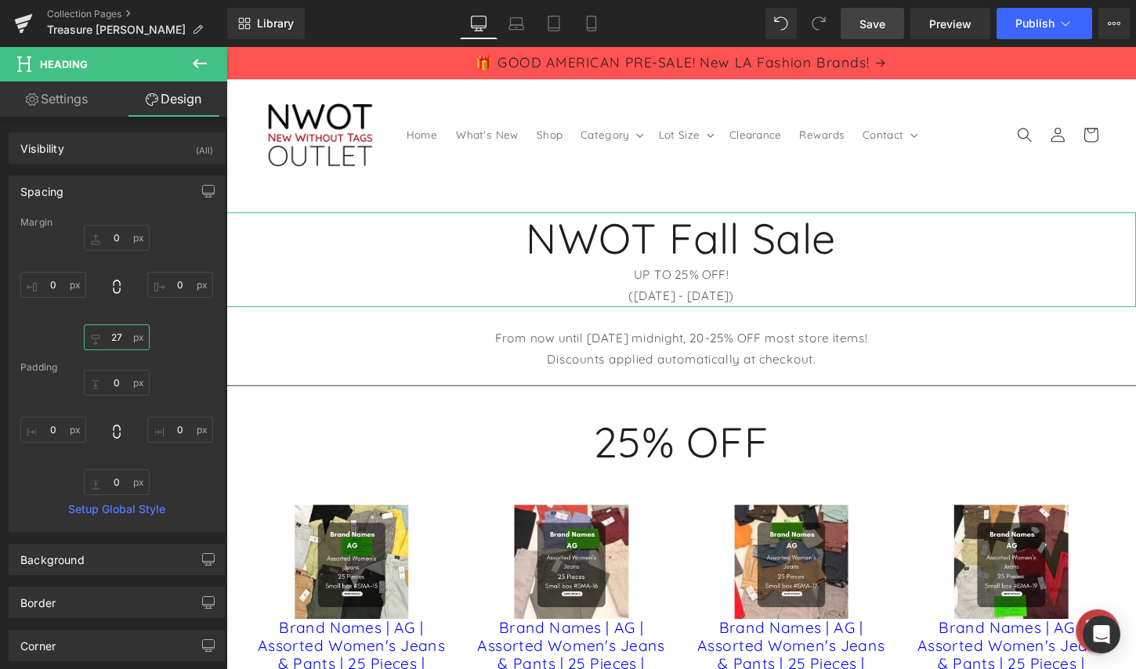
drag, startPoint x: 118, startPoint y: 338, endPoint x: 101, endPoint y: 302, distance: 40.0
click at [121, 317] on div at bounding box center [116, 287] width 193 height 125
click at [822, 165] on header "Home What's New Shop Category Category Clothing Shoes" at bounding box center [700, 138] width 948 height 115
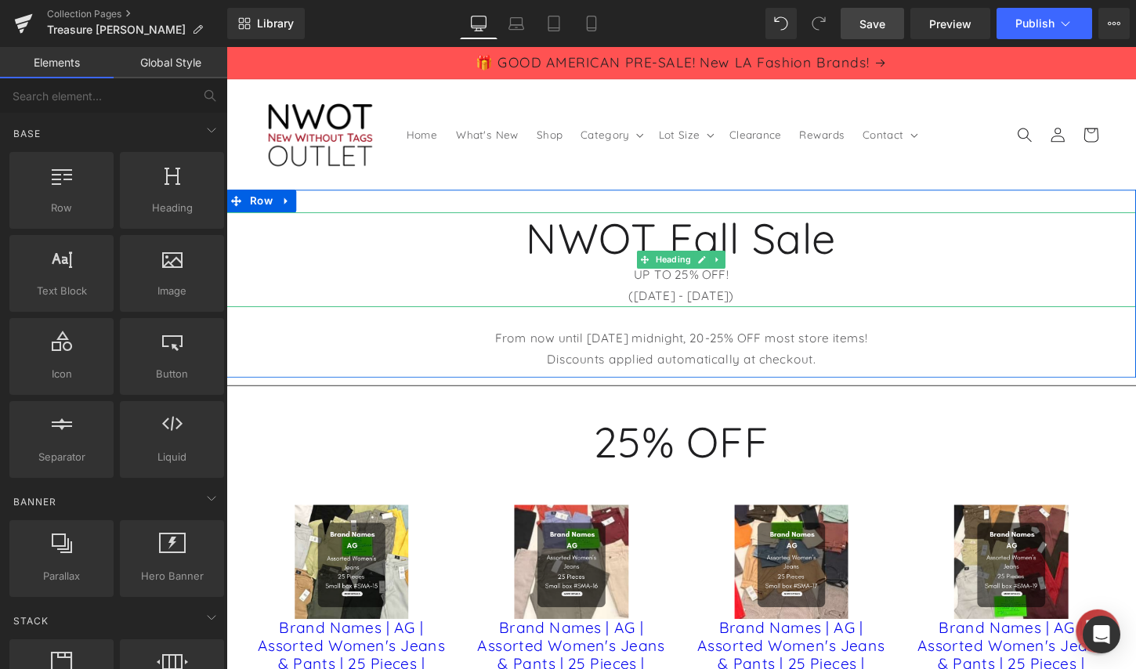
click at [827, 246] on h1 "NWOT Fall Sale" at bounding box center [700, 245] width 948 height 53
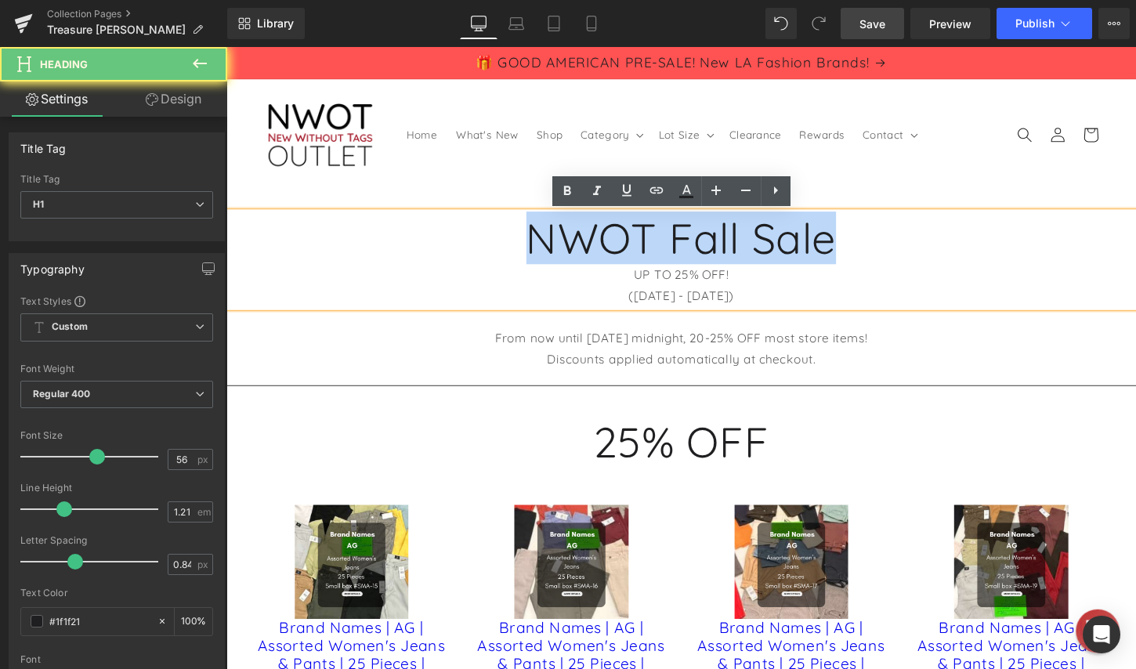
drag, startPoint x: 866, startPoint y: 249, endPoint x: 483, endPoint y: 249, distance: 383.1
click at [483, 249] on h1 "NWOT Fall Sale" at bounding box center [700, 245] width 948 height 53
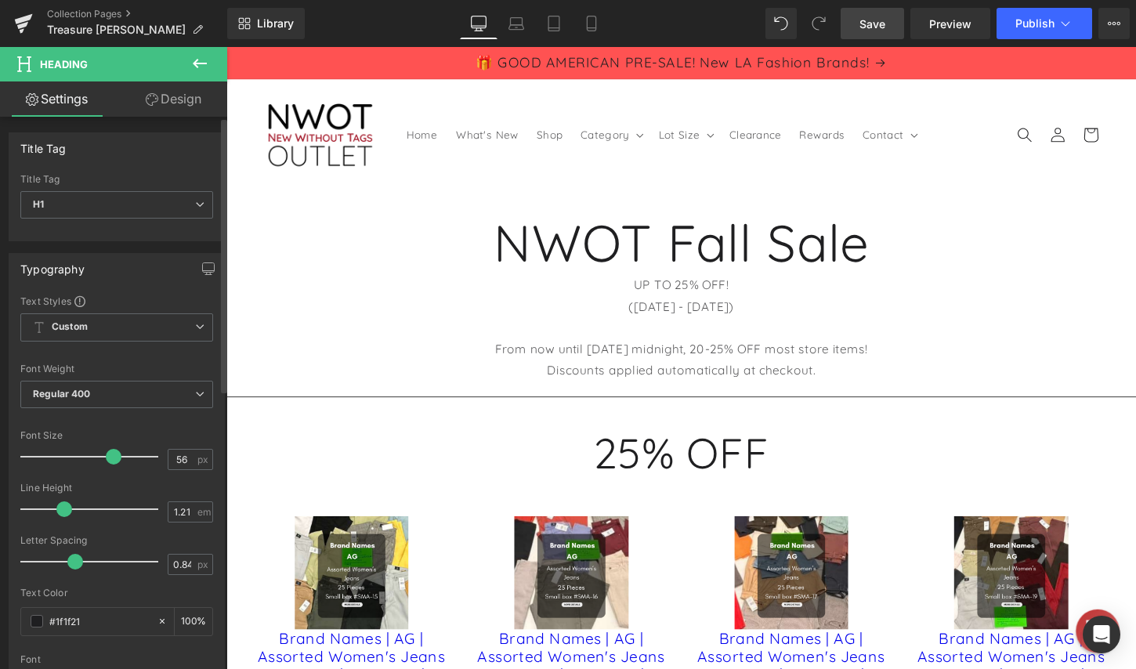
drag, startPoint x: 102, startPoint y: 460, endPoint x: 33, endPoint y: 380, distance: 105.6
click at [112, 460] on span at bounding box center [114, 457] width 16 height 16
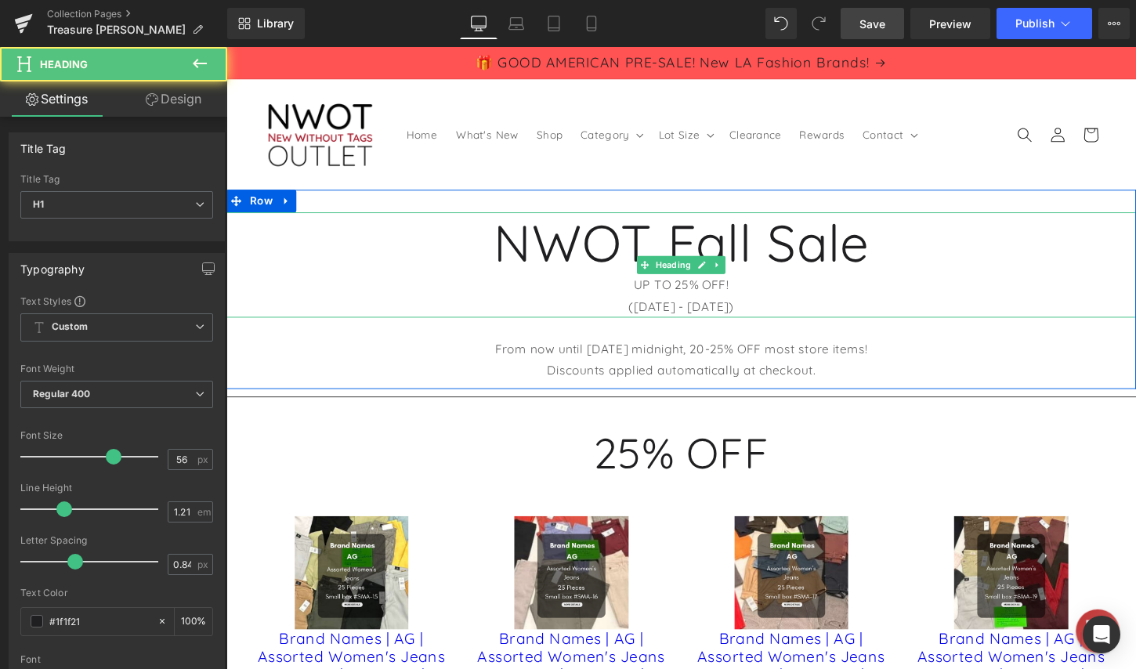
drag, startPoint x: 645, startPoint y: 299, endPoint x: 773, endPoint y: 316, distance: 129.5
click at [773, 316] on div "NWOT Fall Sale UP TO 25% OFF! ([DATE] - [DATE])" at bounding box center [700, 274] width 948 height 110
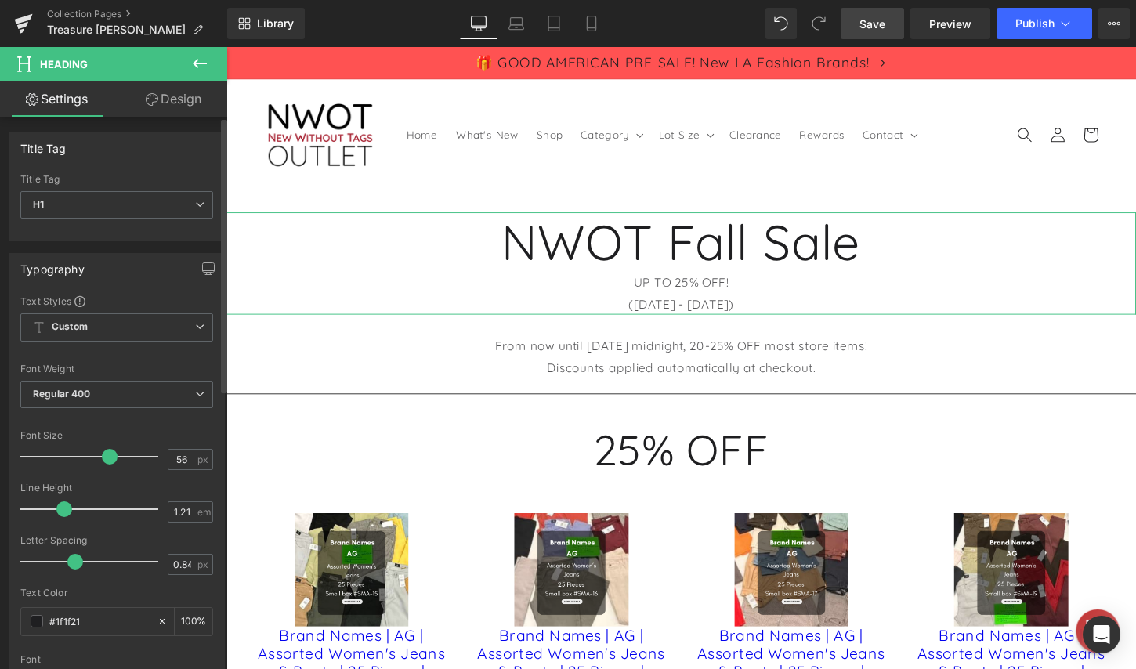
click at [105, 458] on span at bounding box center [110, 457] width 16 height 16
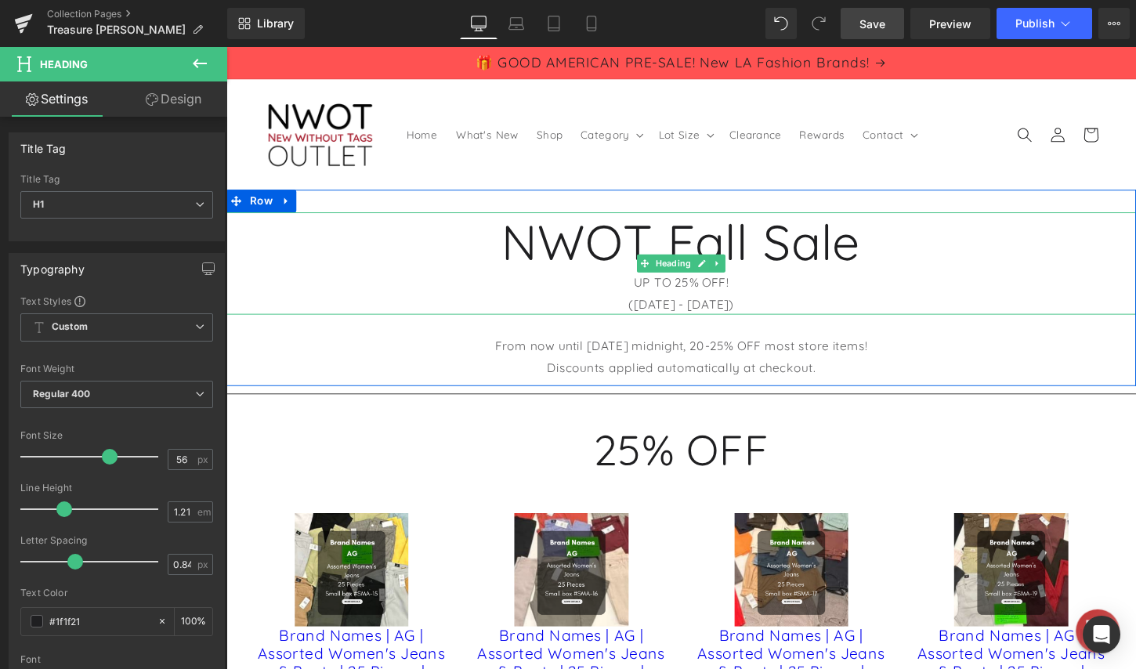
click at [802, 300] on div "UP TO 25% OFF!" at bounding box center [700, 292] width 948 height 23
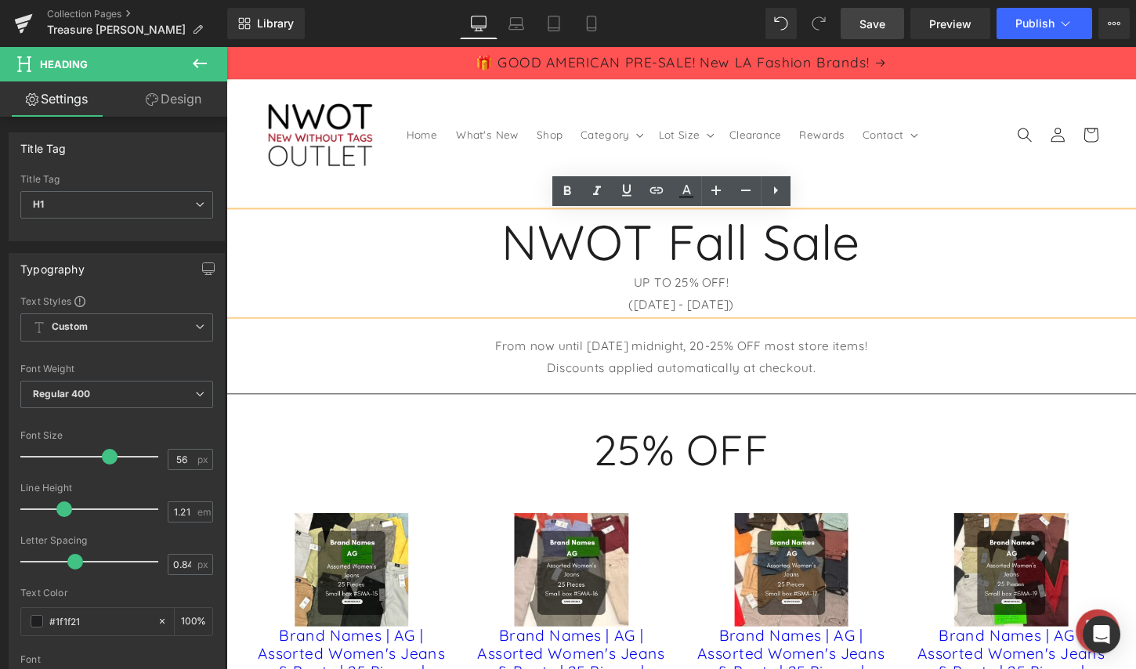
drag, startPoint x: 779, startPoint y: 313, endPoint x: 639, endPoint y: 298, distance: 140.3
click at [639, 298] on div "NWOT Fall Sale UP TO 25% OFF! ([DATE] - [DATE])" at bounding box center [700, 272] width 948 height 107
click at [825, 319] on div "([DATE] - [DATE])" at bounding box center [700, 315] width 948 height 23
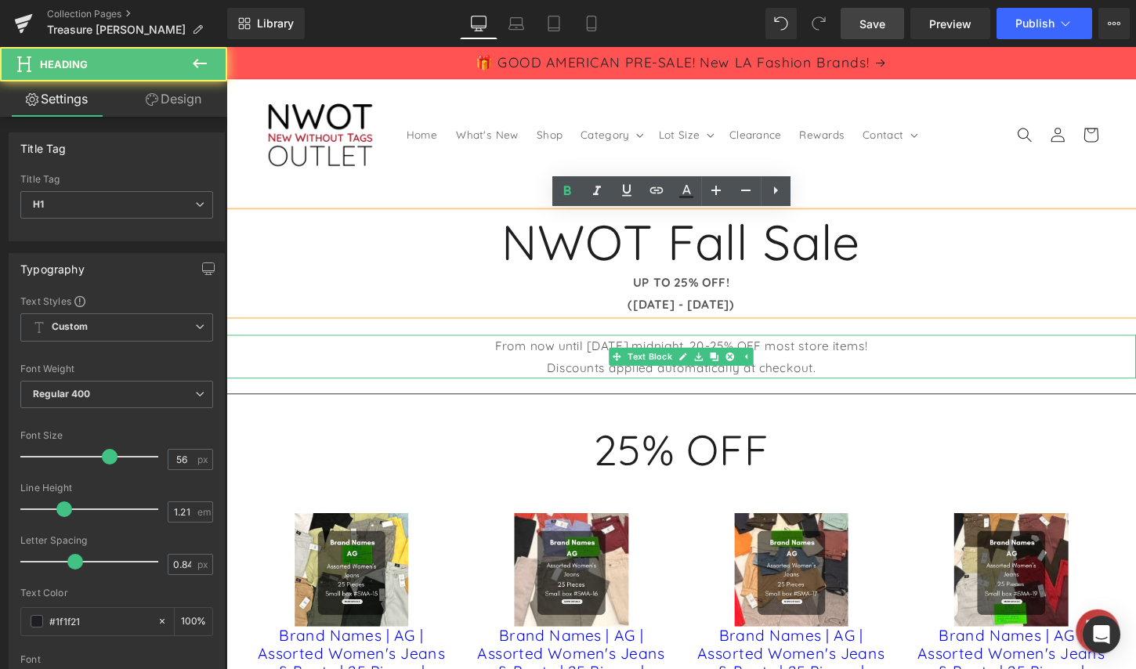
click at [825, 380] on p "Discounts applied automatically at checkout." at bounding box center [700, 381] width 948 height 23
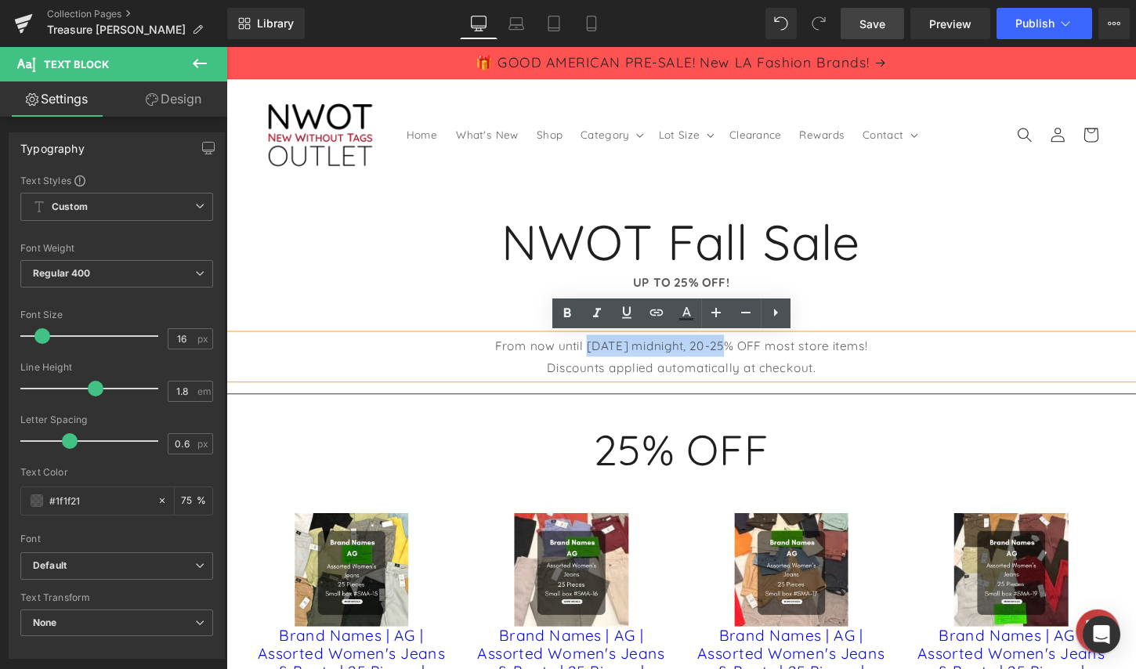
drag, startPoint x: 571, startPoint y: 355, endPoint x: 715, endPoint y: 361, distance: 144.3
click at [715, 361] on p "From now until [DATE] midnight, 20-25% OFF most store items!" at bounding box center [700, 358] width 948 height 23
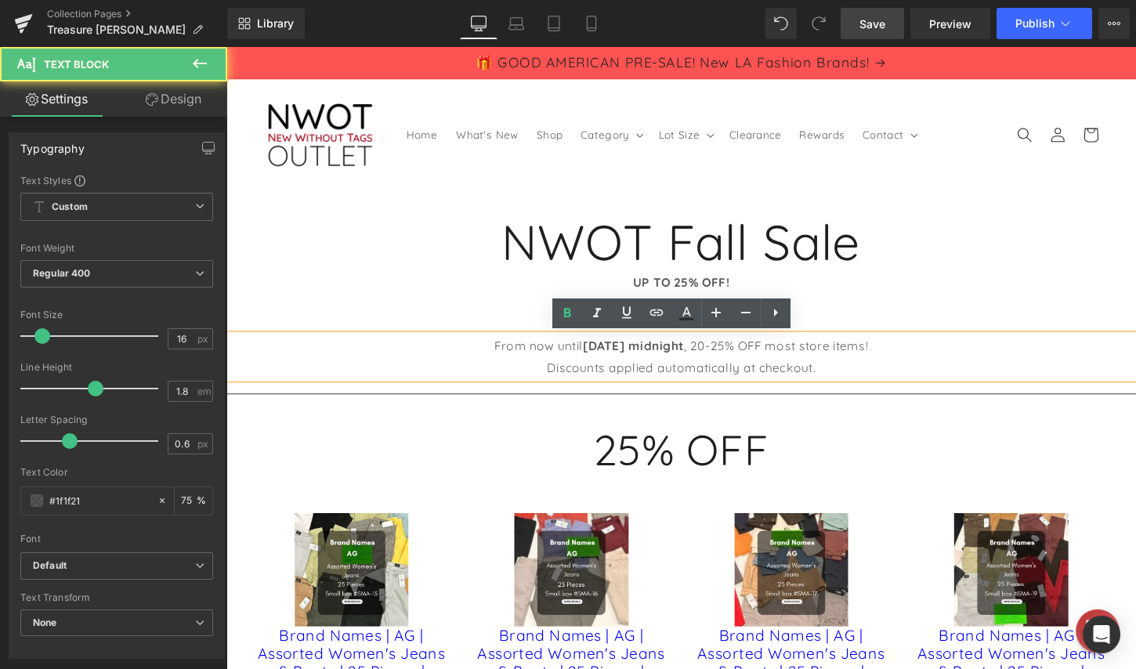
drag, startPoint x: 559, startPoint y: 381, endPoint x: 813, endPoint y: 379, distance: 253.9
click at [813, 379] on p "Discounts applied automatically at checkout." at bounding box center [700, 381] width 948 height 23
drag, startPoint x: 838, startPoint y: 380, endPoint x: 538, endPoint y: 380, distance: 299.3
click at [538, 380] on p "Discounts applied automatically at checkout." at bounding box center [700, 381] width 948 height 23
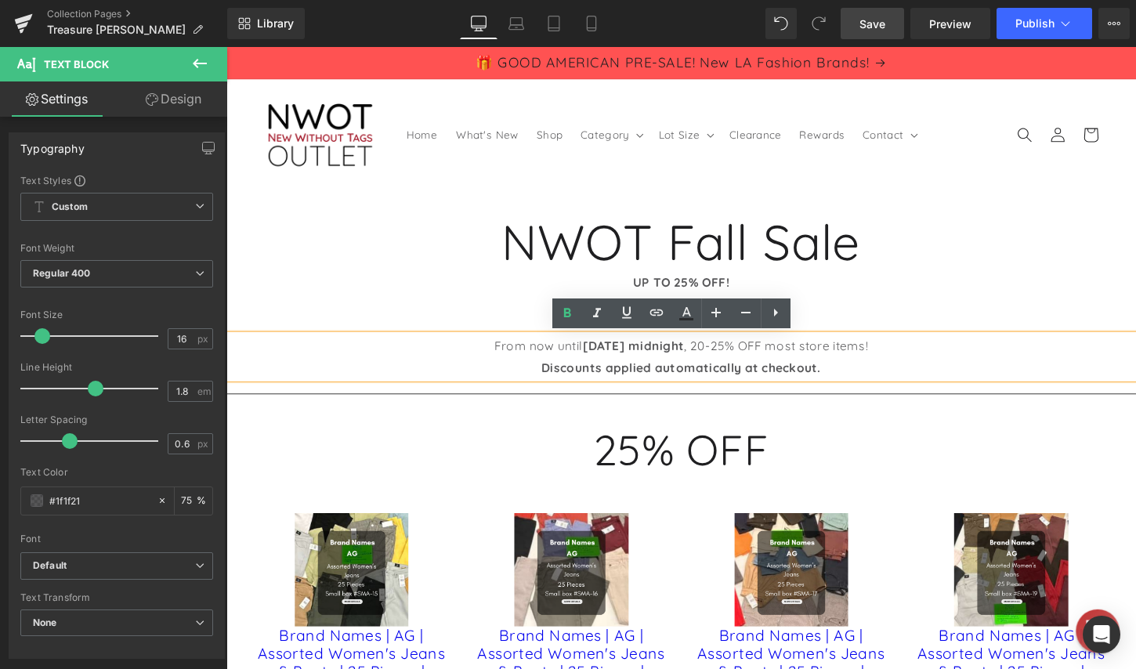
click at [866, 380] on p "Discounts applied automatically at checkout." at bounding box center [700, 381] width 948 height 23
click at [995, 186] on header "Home What's New Shop Category Category Clothing Shoes" at bounding box center [700, 138] width 948 height 115
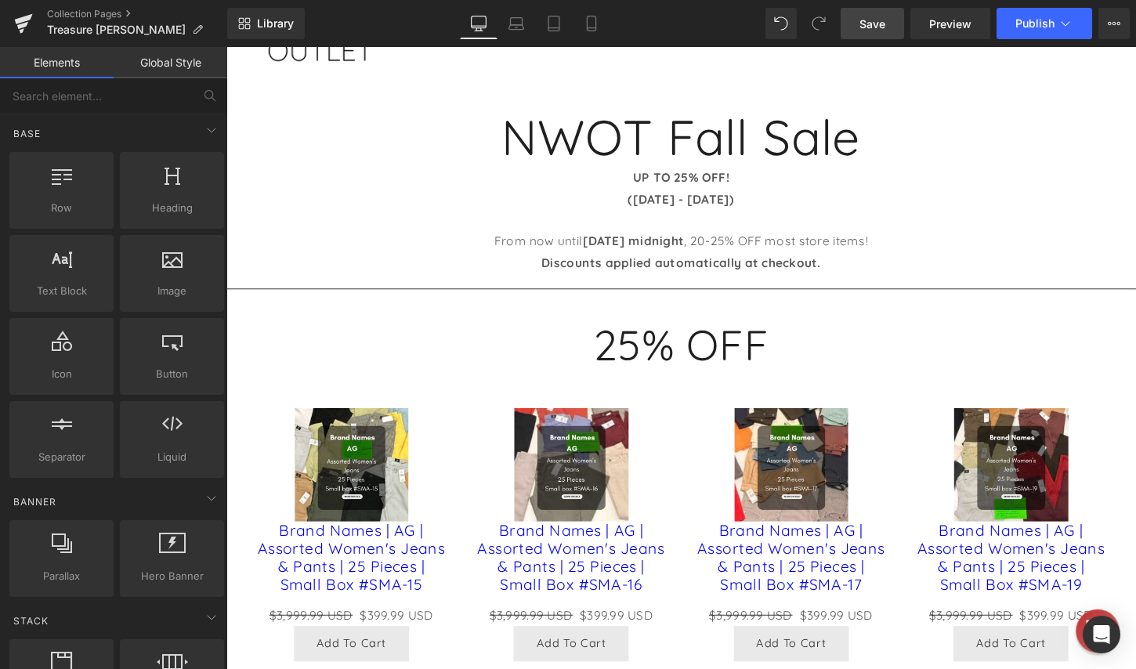
scroll to position [78, 0]
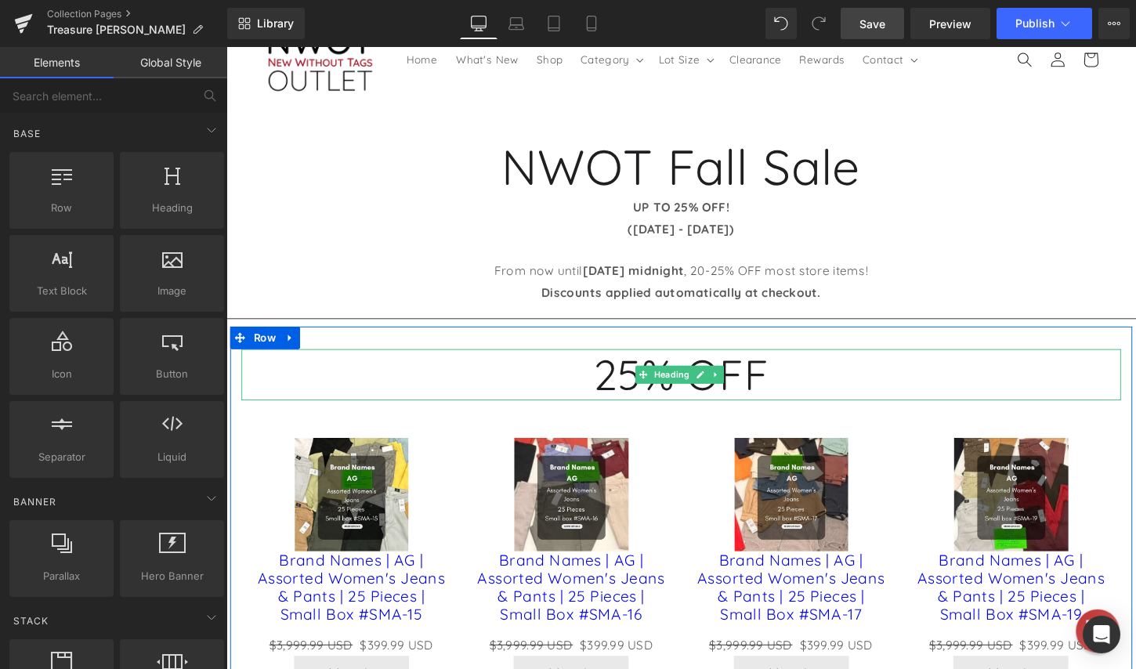
click at [633, 382] on h1 "25% OFF" at bounding box center [700, 388] width 917 height 53
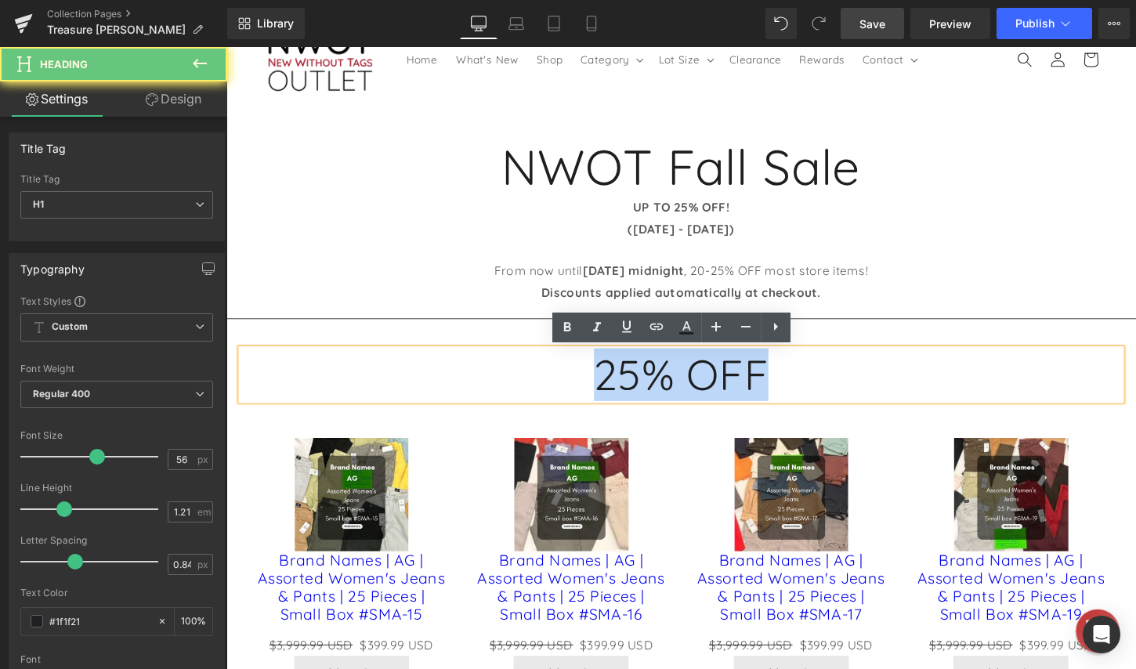
drag, startPoint x: 609, startPoint y: 385, endPoint x: 834, endPoint y: 385, distance: 225.7
click at [834, 385] on h1 "25% OFF" at bounding box center [700, 388] width 917 height 53
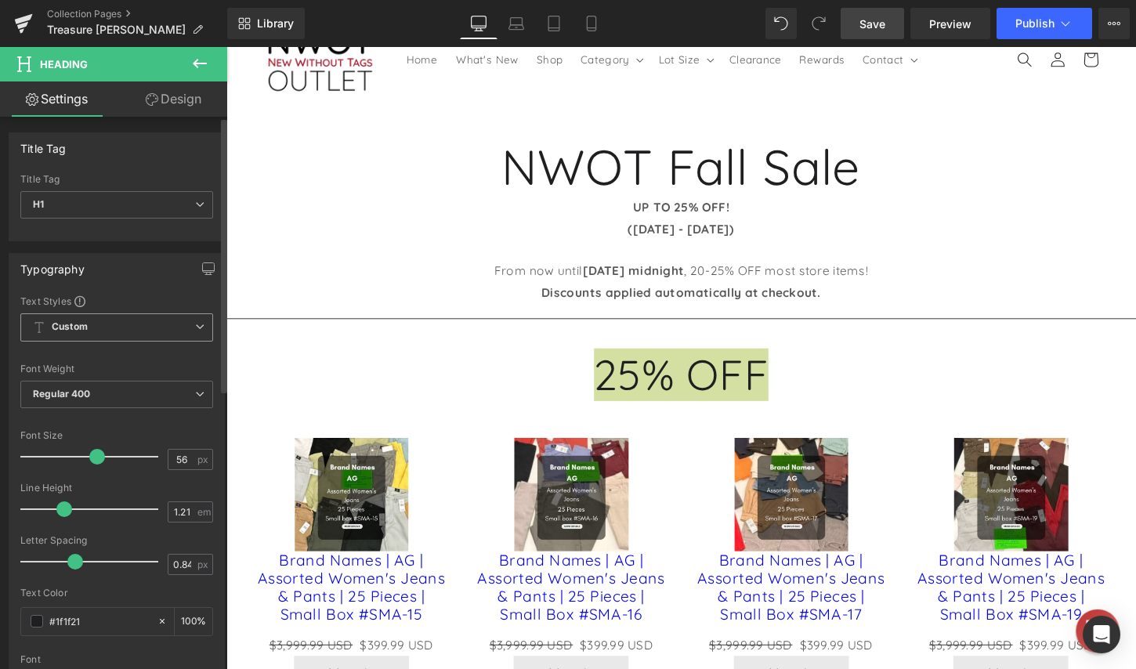
click at [162, 331] on span "Custom Setup Global Style" at bounding box center [116, 327] width 193 height 28
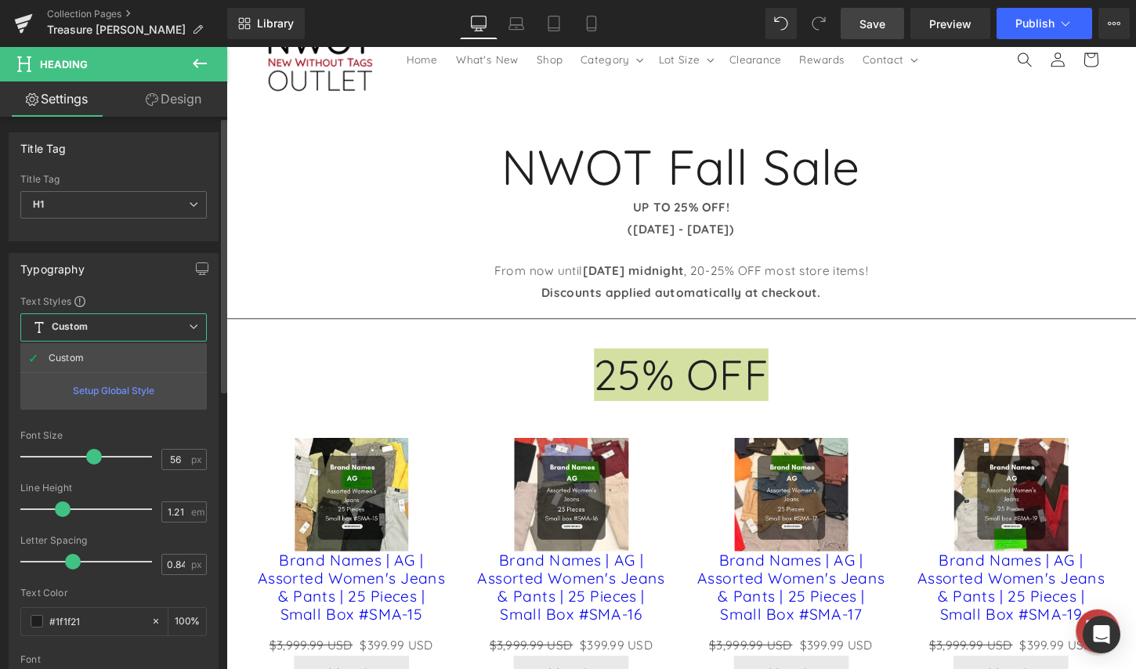
click at [158, 327] on span "Custom Setup Global Style" at bounding box center [113, 327] width 186 height 28
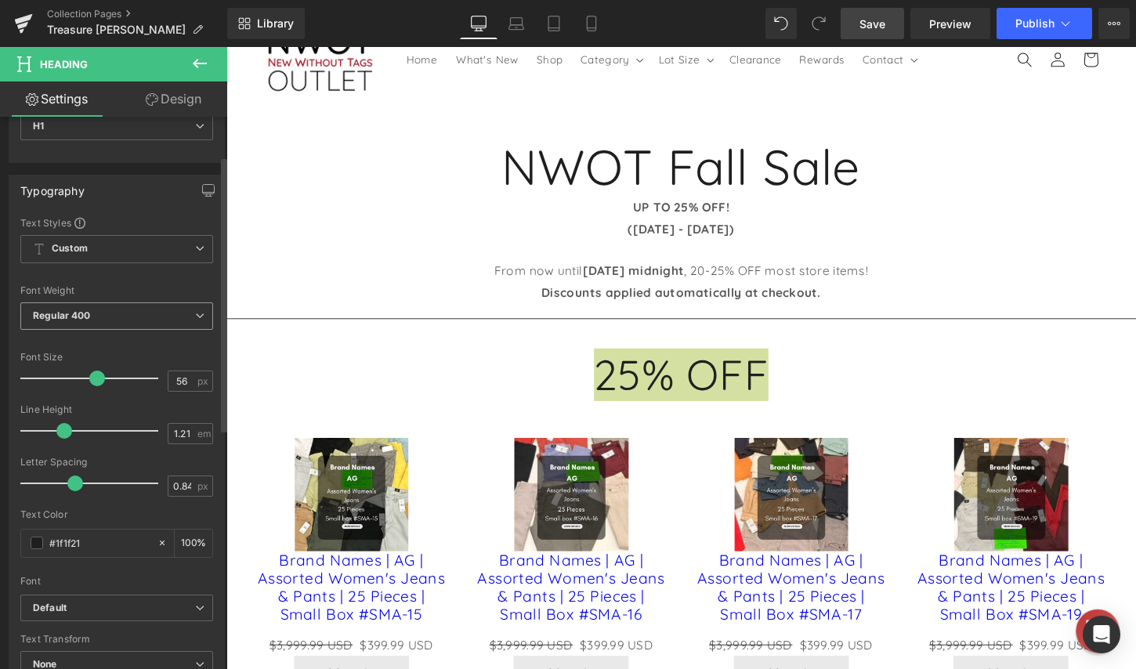
click at [150, 317] on span "Regular 400" at bounding box center [116, 315] width 193 height 27
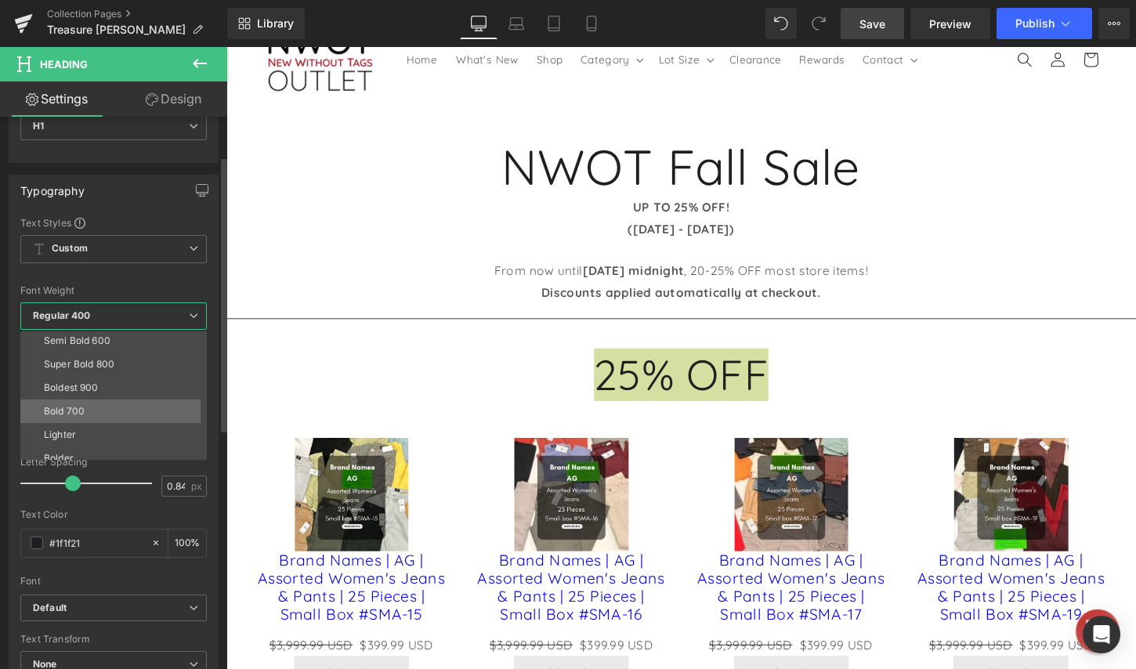
scroll to position [130, 0]
click at [132, 399] on li "Bold 700" at bounding box center [117, 401] width 194 height 24
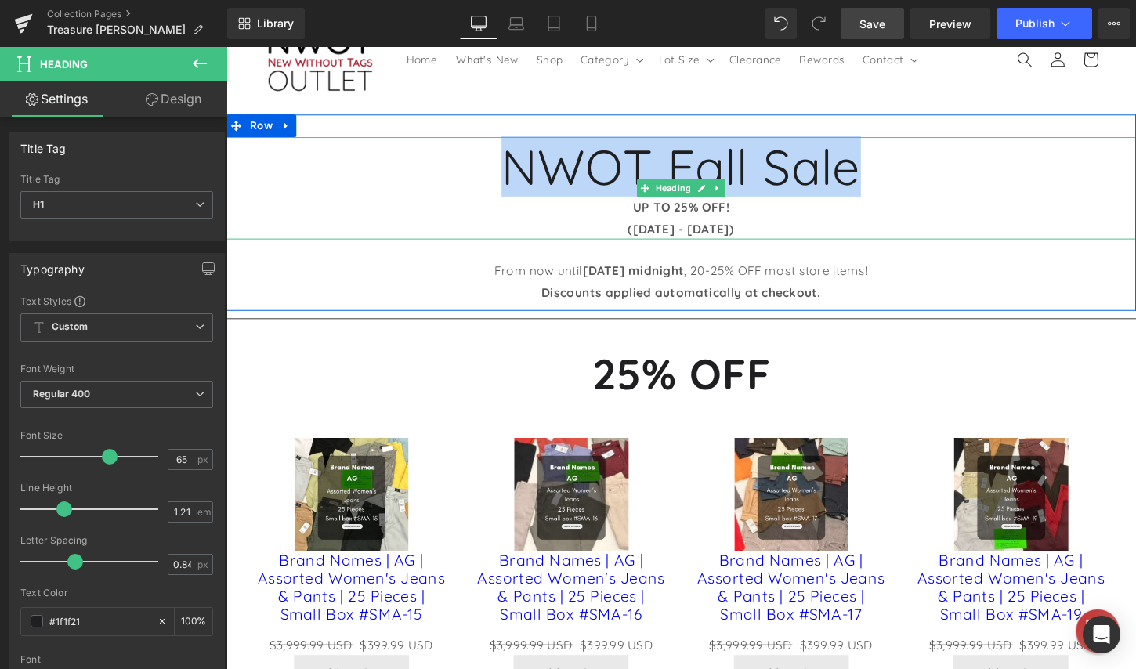
drag, startPoint x: 524, startPoint y: 175, endPoint x: 756, endPoint y: 206, distance: 234.0
click at [881, 179] on h1 "NWOT Fall Sale" at bounding box center [700, 172] width 948 height 62
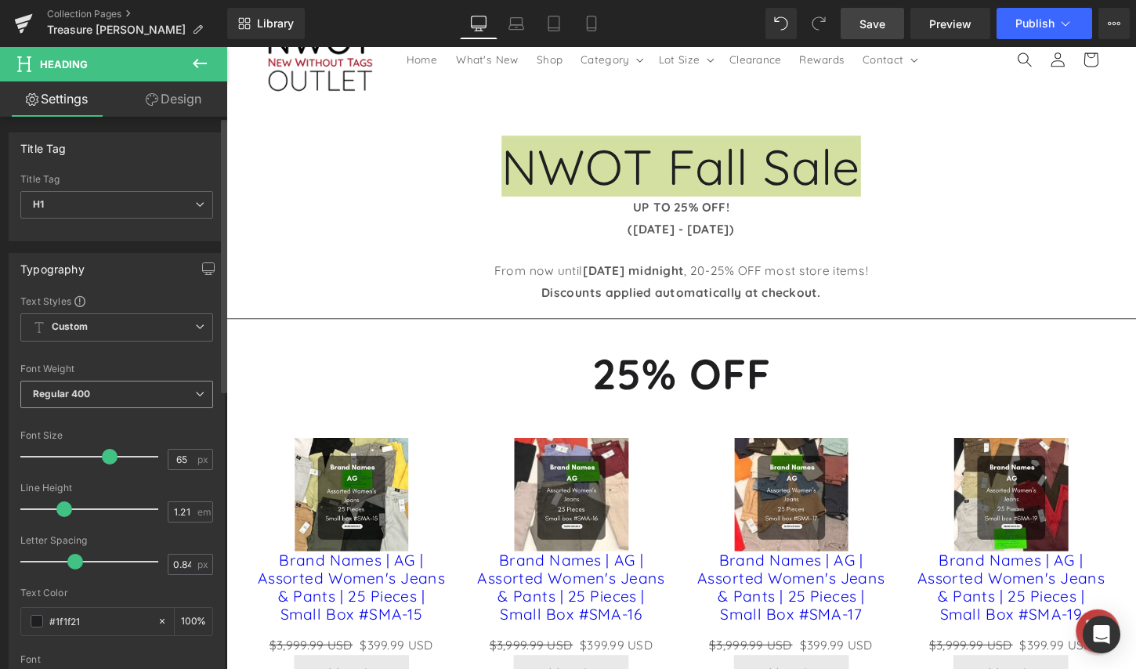
click at [103, 396] on span "Regular 400" at bounding box center [116, 394] width 193 height 27
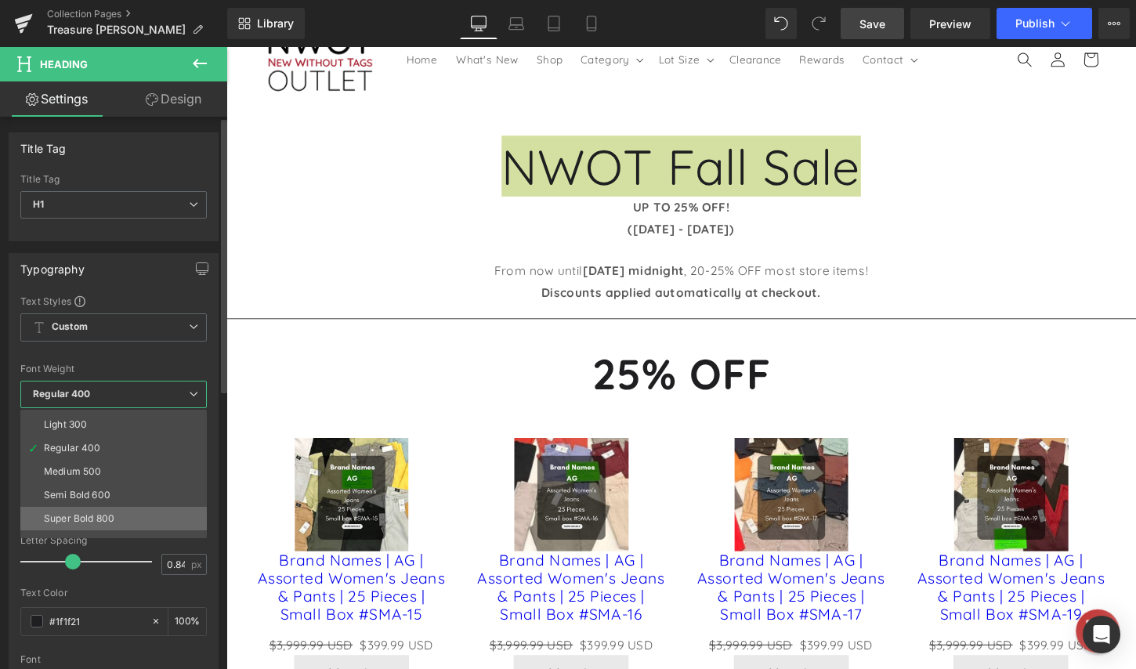
scroll to position [78, 0]
click at [96, 523] on li "Bold 700" at bounding box center [117, 531] width 194 height 24
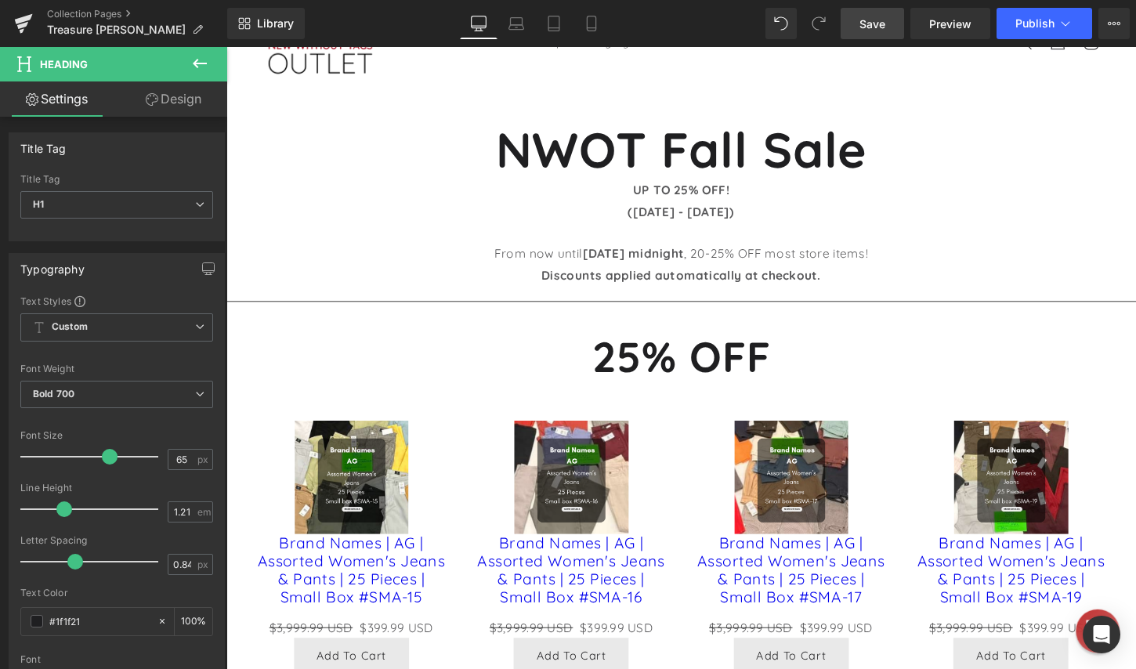
scroll to position [0, 0]
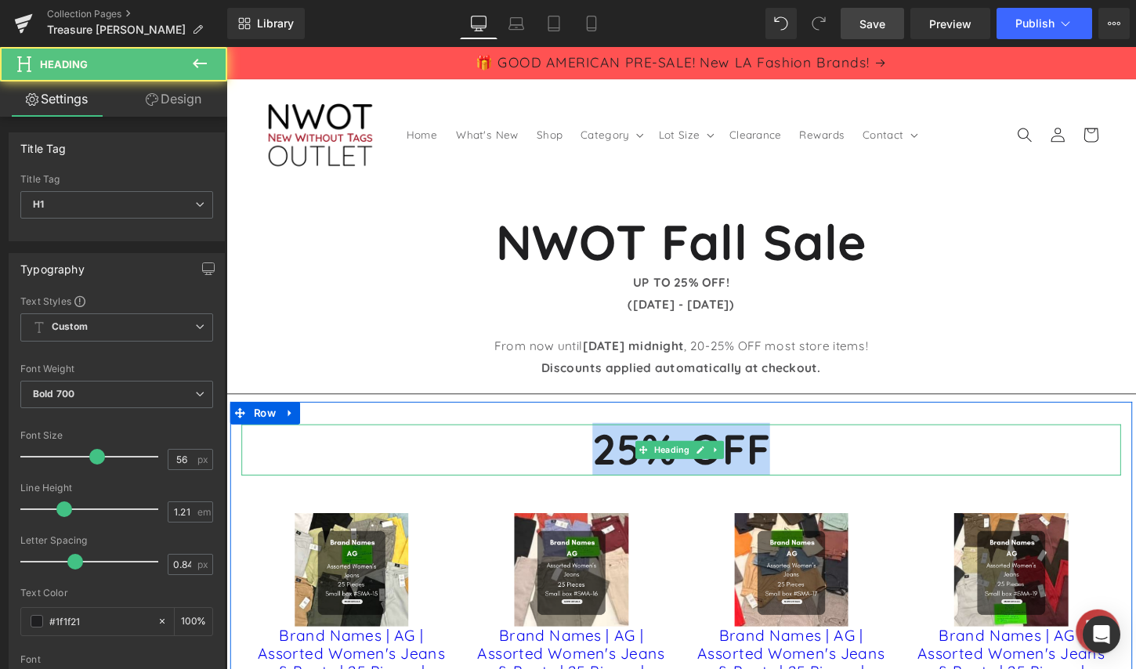
drag, startPoint x: 606, startPoint y: 471, endPoint x: 789, endPoint y: 470, distance: 183.3
click at [789, 470] on h1 "25% OFF" at bounding box center [700, 466] width 917 height 53
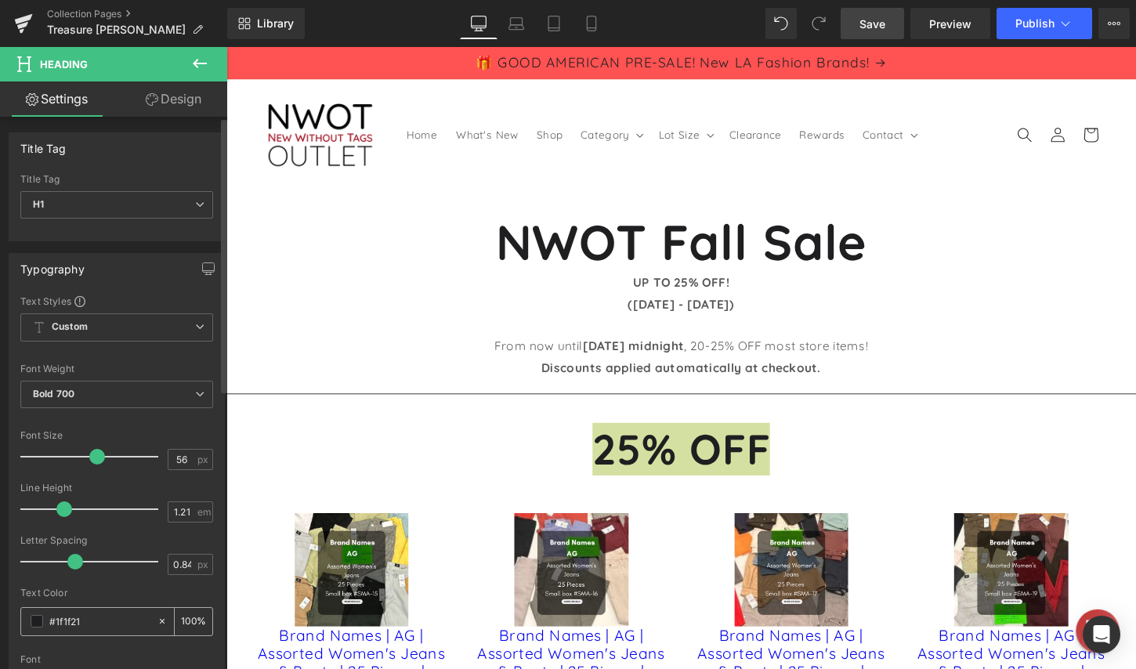
click at [52, 632] on div "#1f1f21" at bounding box center [89, 621] width 136 height 27
click at [55, 619] on input "#1f1f21" at bounding box center [99, 621] width 100 height 17
click at [35, 624] on span at bounding box center [37, 621] width 13 height 13
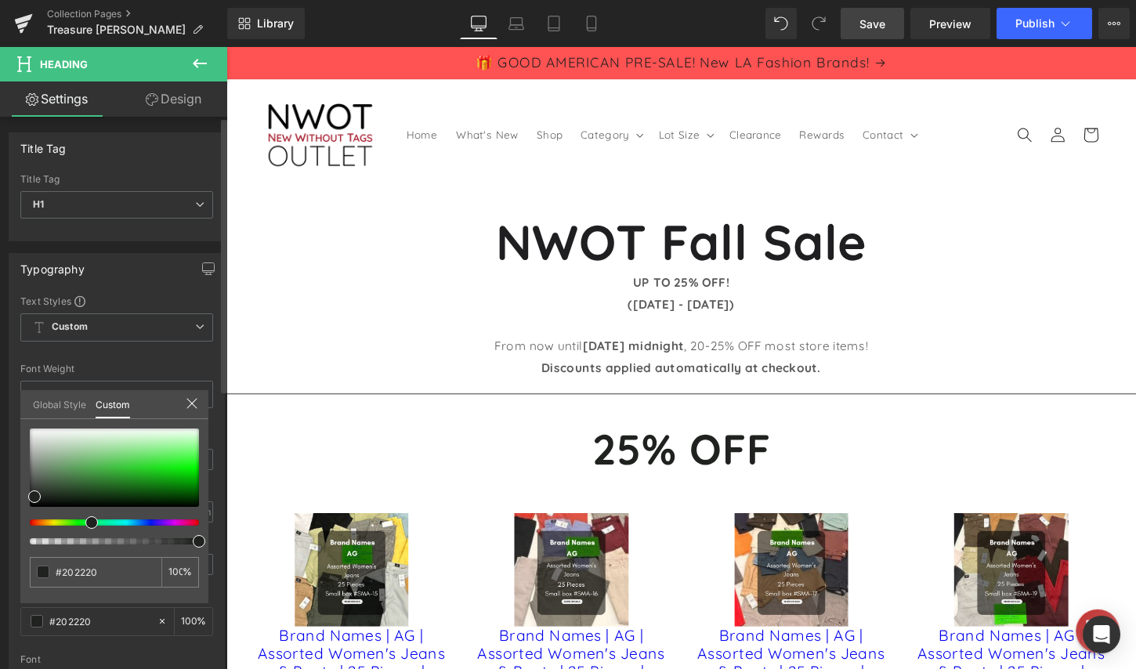
drag, startPoint x: 96, startPoint y: 523, endPoint x: 85, endPoint y: 523, distance: 10.2
click at [85, 524] on div at bounding box center [108, 522] width 169 height 6
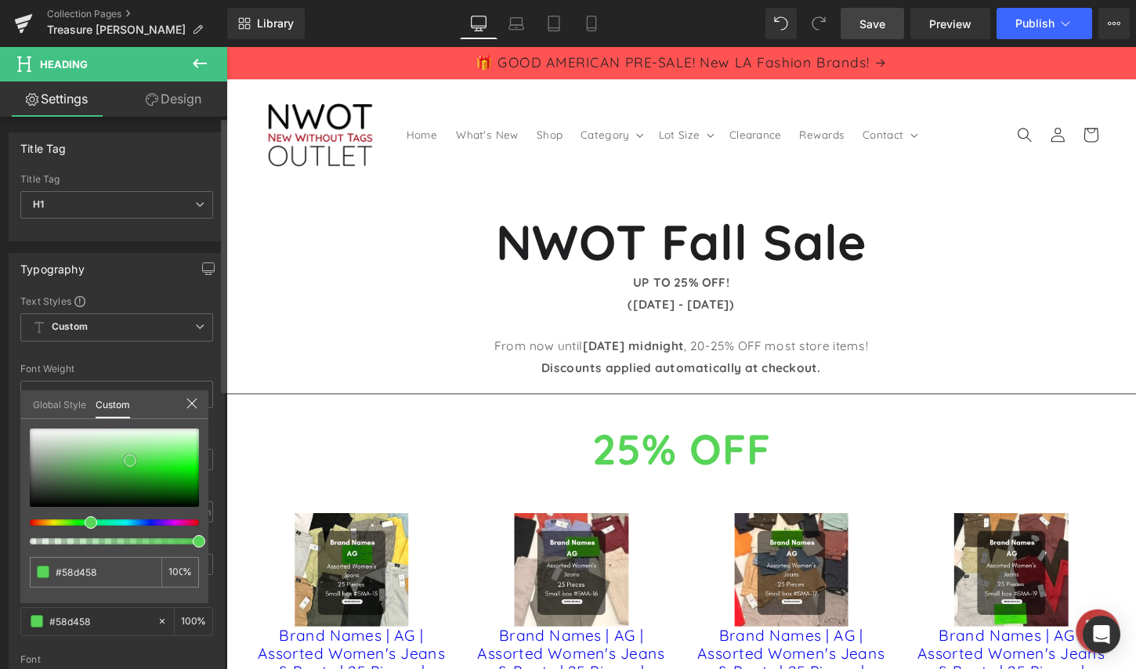
drag, startPoint x: 163, startPoint y: 446, endPoint x: 130, endPoint y: 461, distance: 36.1
click at [130, 461] on div at bounding box center [114, 468] width 169 height 78
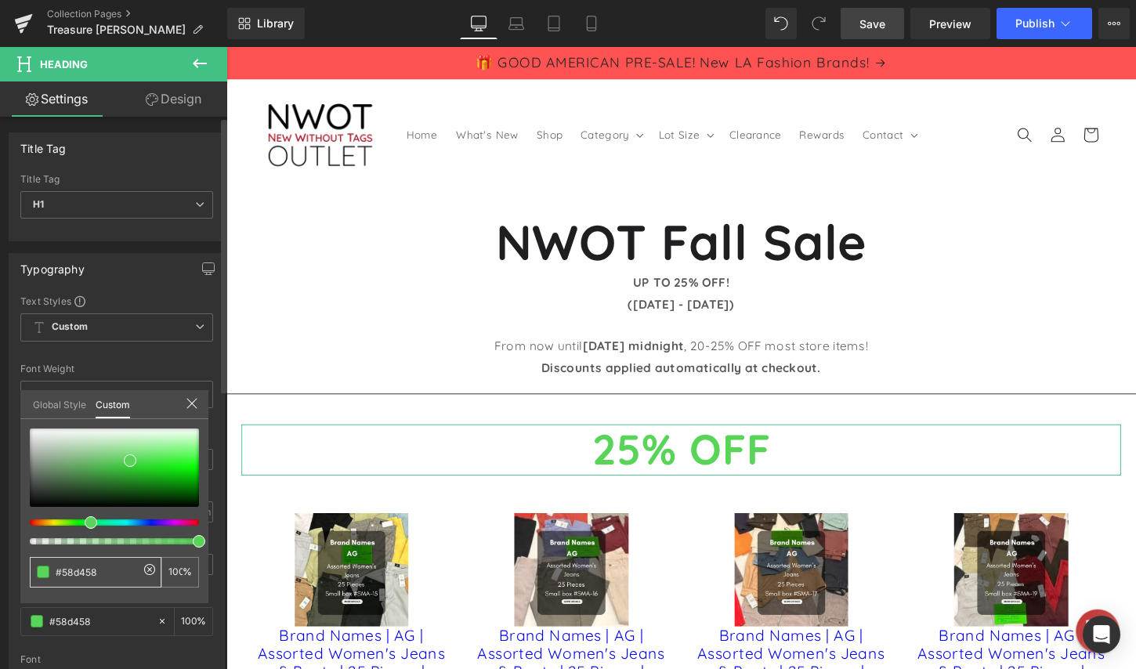
click at [103, 568] on input "#1f1f21" at bounding box center [97, 572] width 83 height 16
drag, startPoint x: 102, startPoint y: 570, endPoint x: 24, endPoint y: 571, distance: 78.4
click at [24, 571] on div "#1f1f21 100 %" at bounding box center [114, 516] width 188 height 175
type input "#58d458"
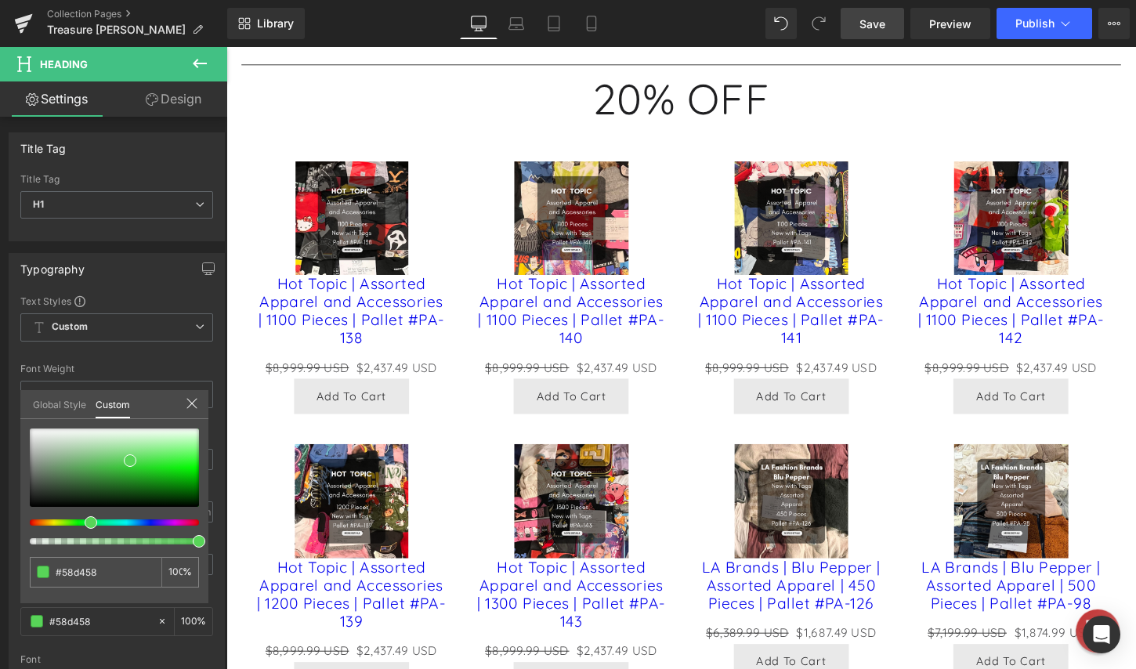
scroll to position [2899, 0]
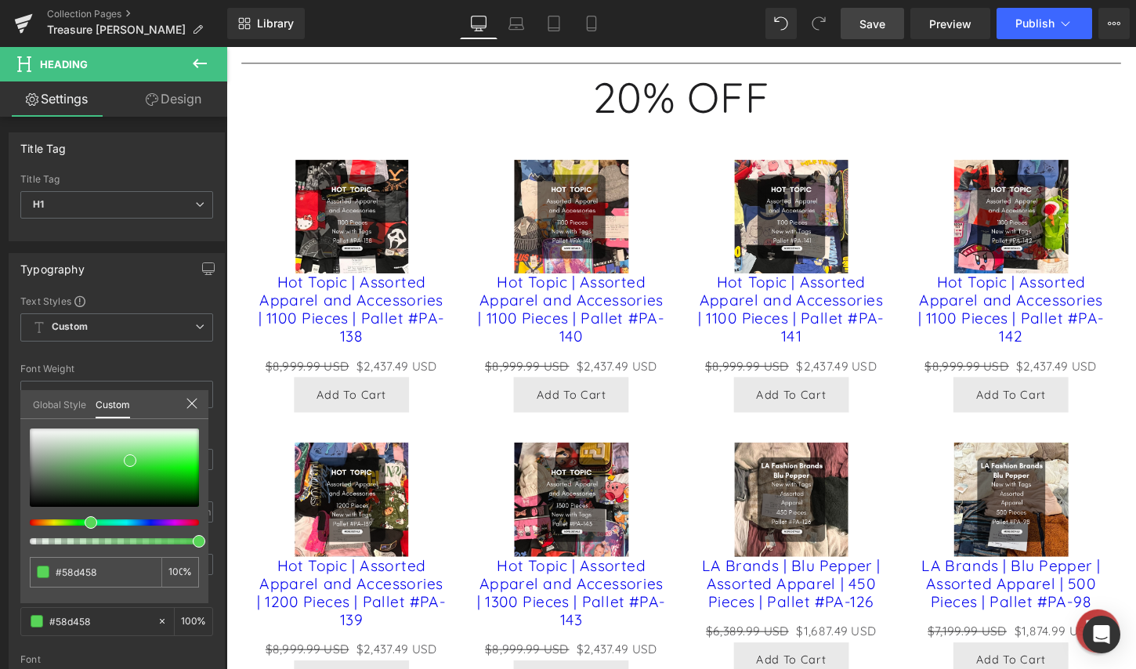
click at [684, 189] on body "Skip to content 🎁 GOOD AMERICAN PRE-SALE! New LA Fashion Brands! Home What's Ne…" at bounding box center [700, 157] width 948 height 6019
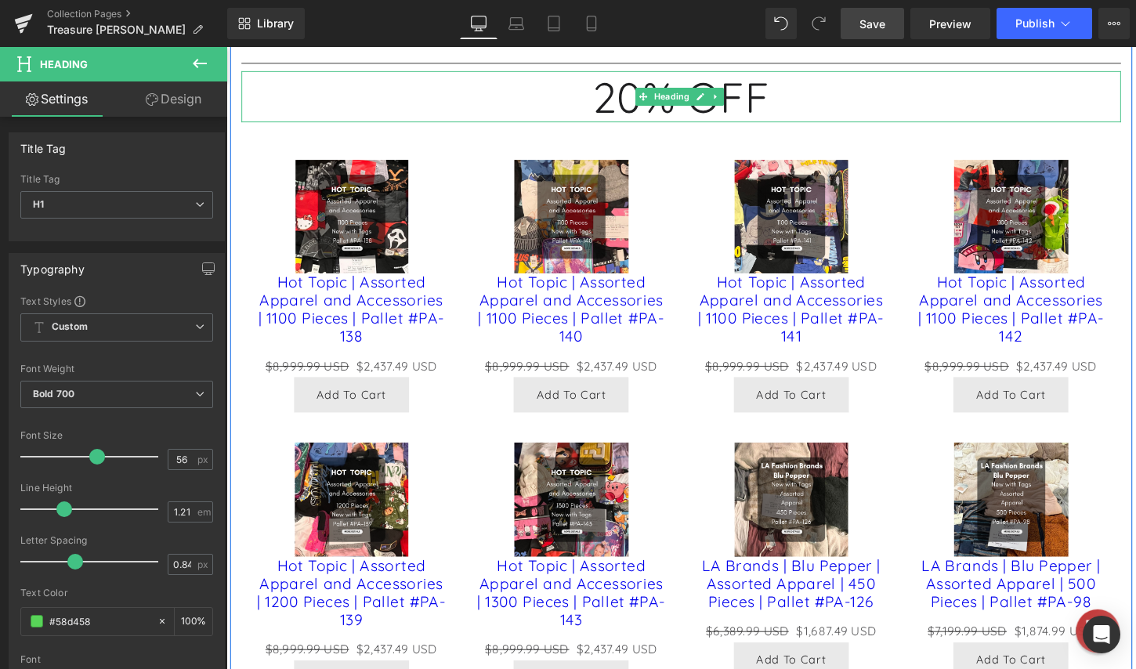
click at [630, 125] on h1 "20% OFF" at bounding box center [700, 98] width 917 height 53
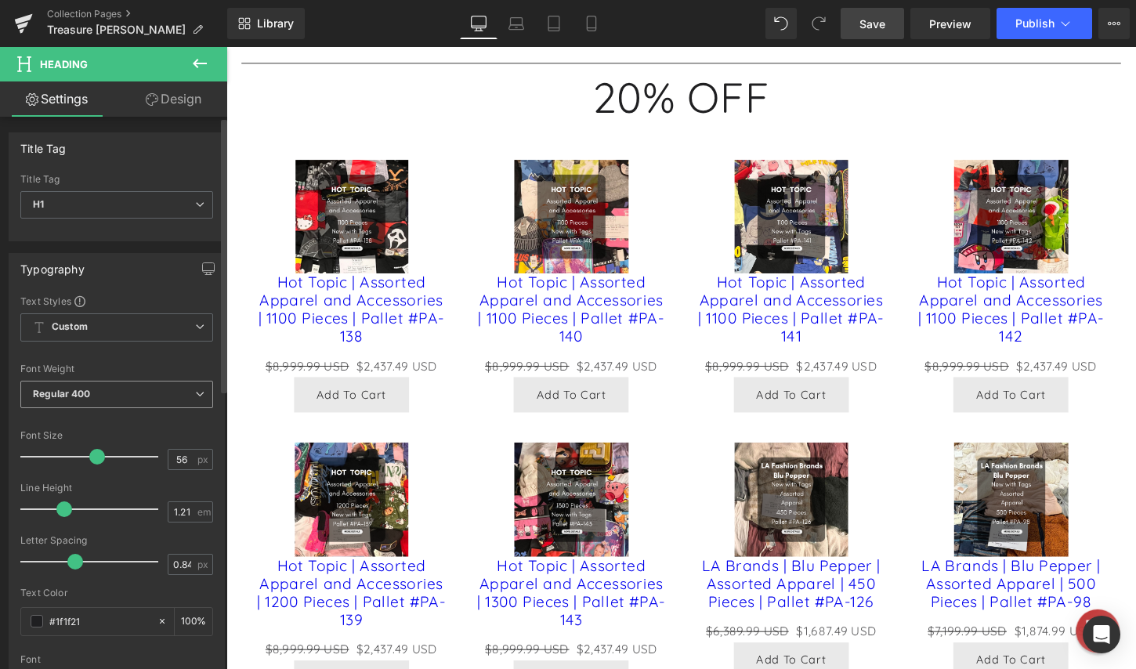
click at [118, 389] on span "Regular 400" at bounding box center [116, 394] width 193 height 27
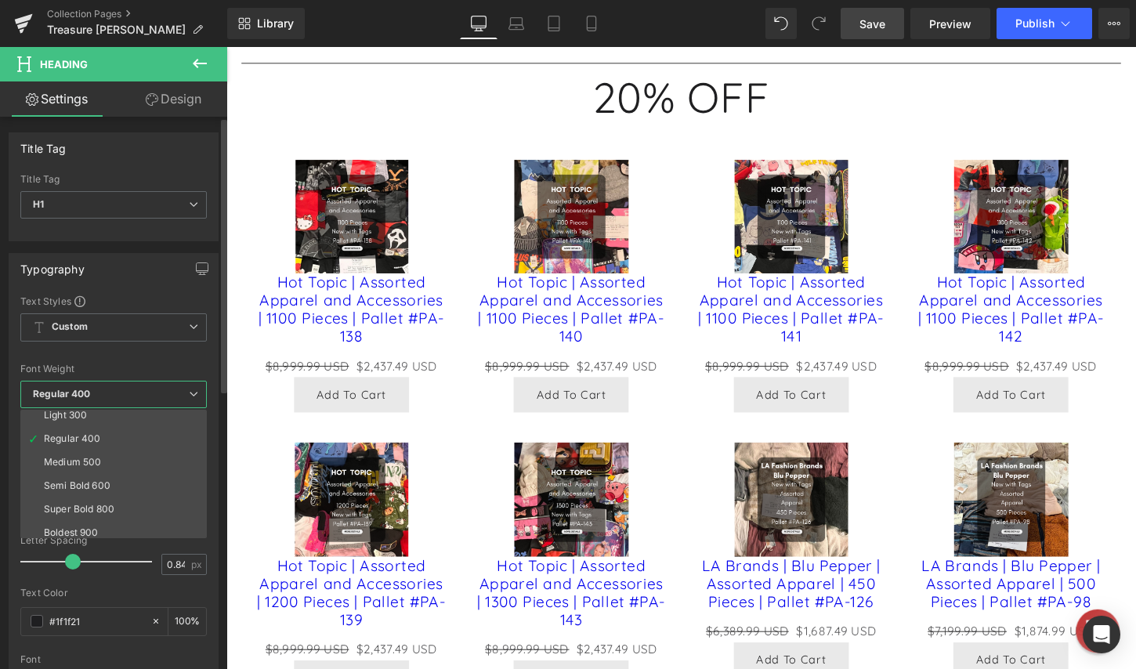
scroll to position [130, 0]
click at [103, 481] on li "Bold 700" at bounding box center [117, 480] width 194 height 24
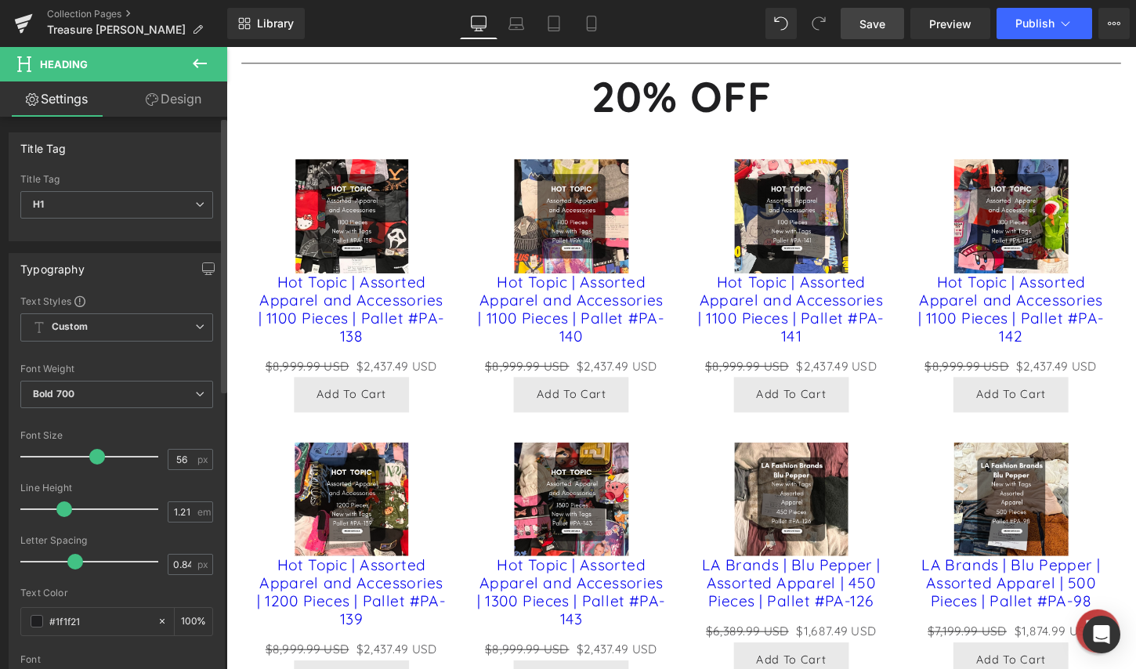
drag, startPoint x: 100, startPoint y: 617, endPoint x: 19, endPoint y: 621, distance: 80.8
click at [19, 621] on div "Text Styles Custom Custom Setup Global Style Custom Setup Global Style Thin 100…" at bounding box center [116, 537] width 215 height 484
paste input "58d458"
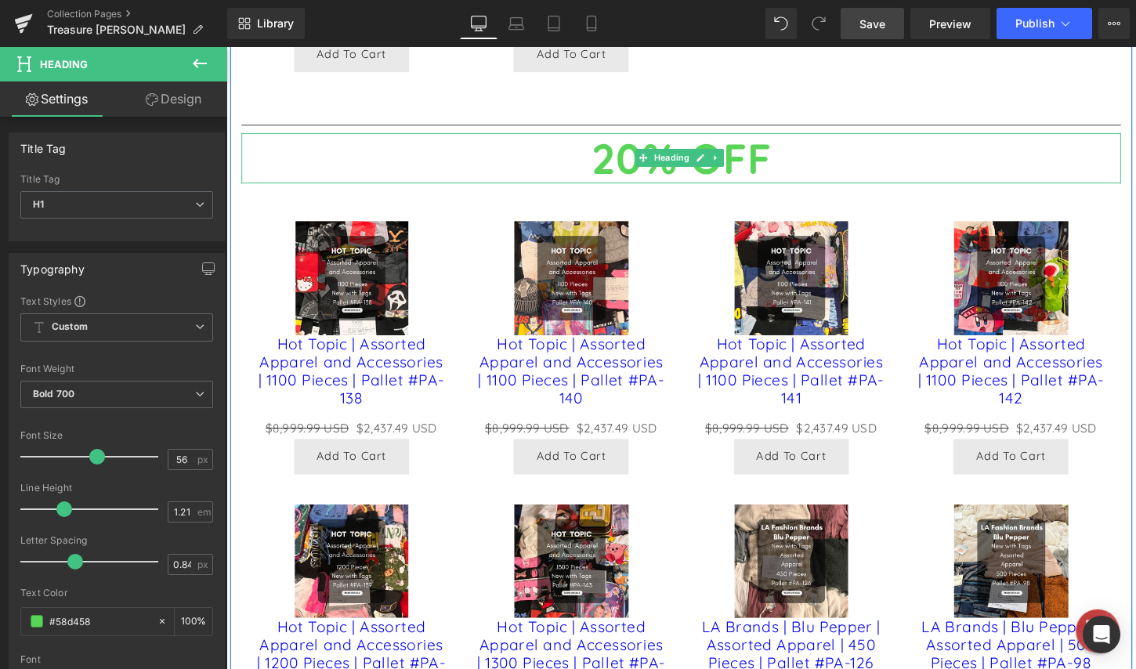
scroll to position [2742, 0]
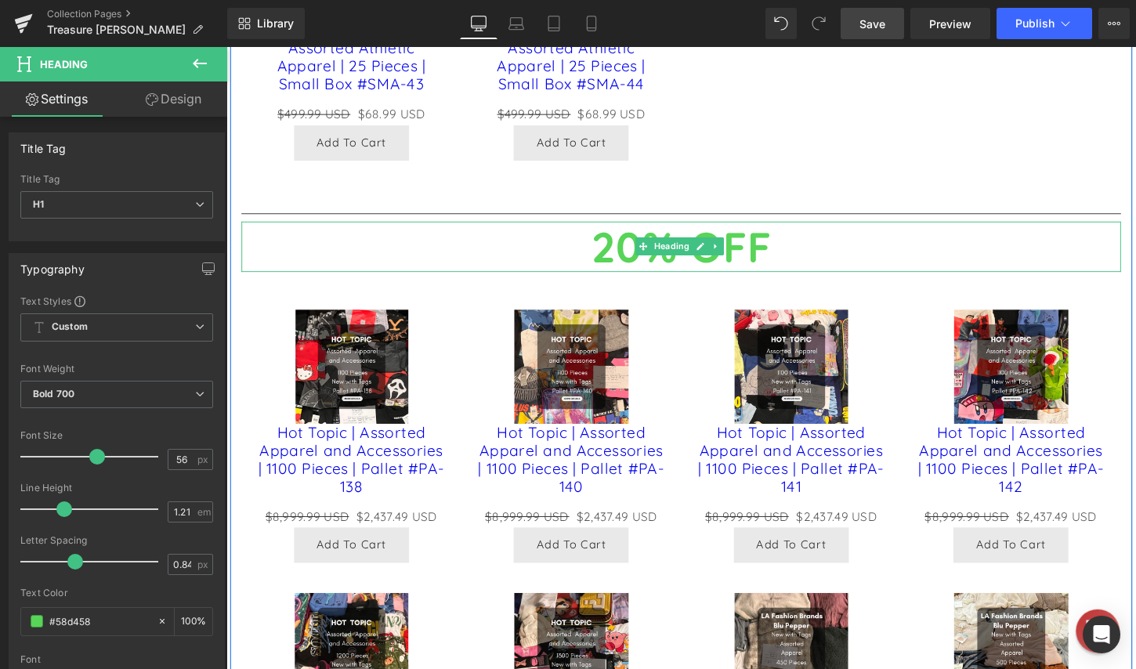
type input "#58d458"
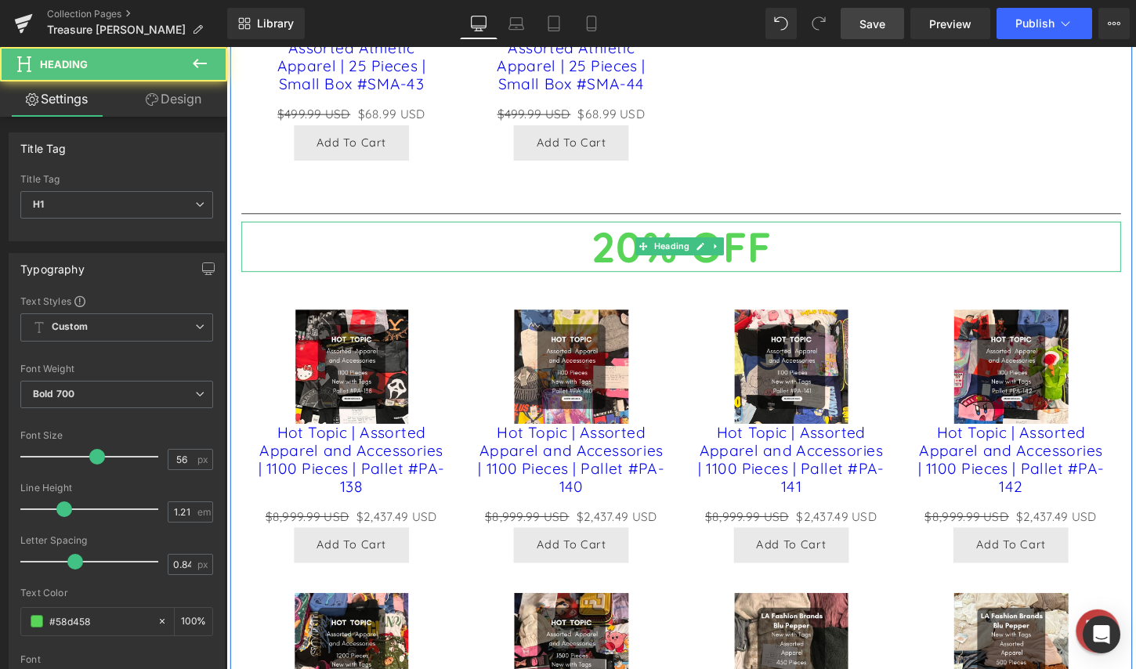
click at [809, 282] on h1 "20% OFF" at bounding box center [700, 255] width 917 height 53
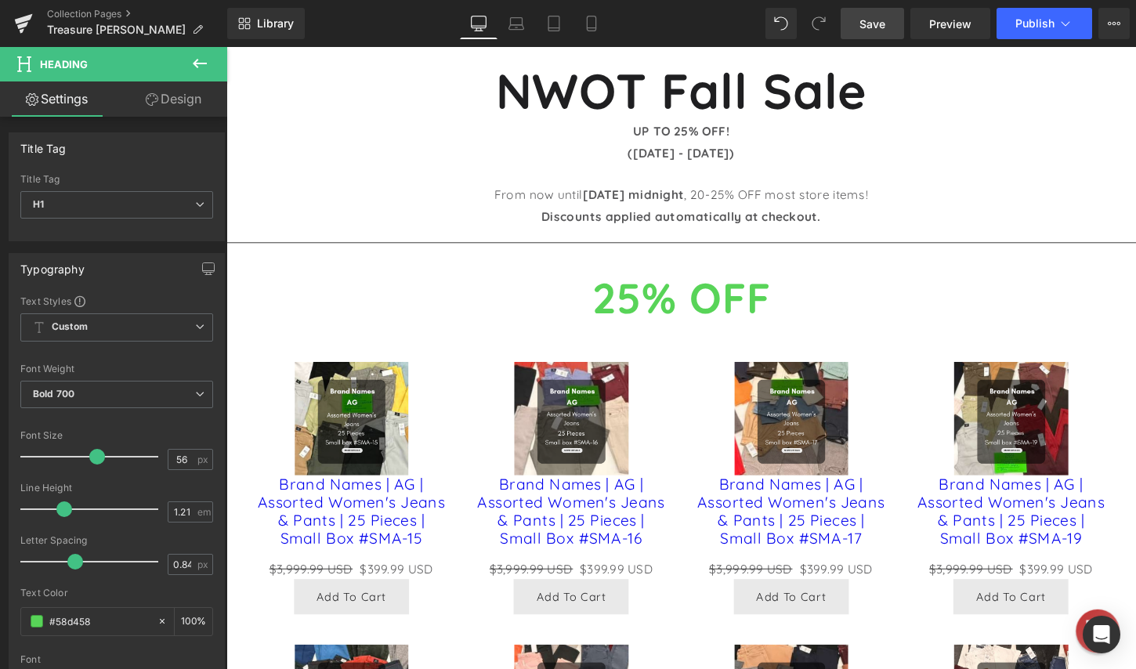
scroll to position [0, 0]
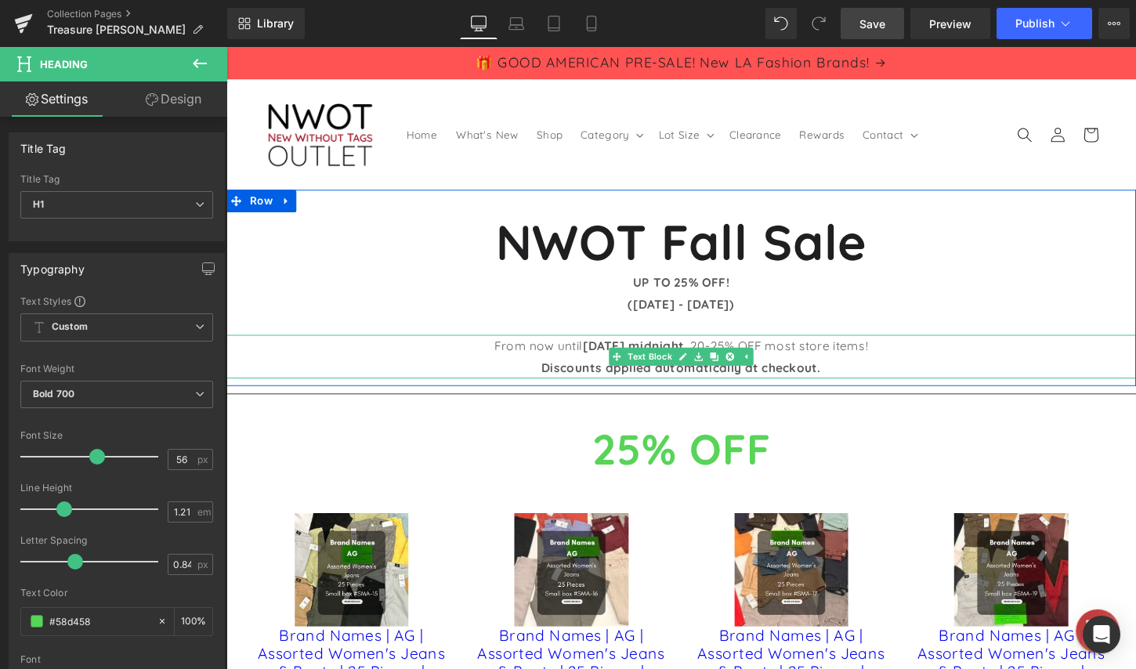
click at [920, 360] on p "From now until [DATE] midnight , 20-25% OFF most store items!" at bounding box center [700, 358] width 948 height 23
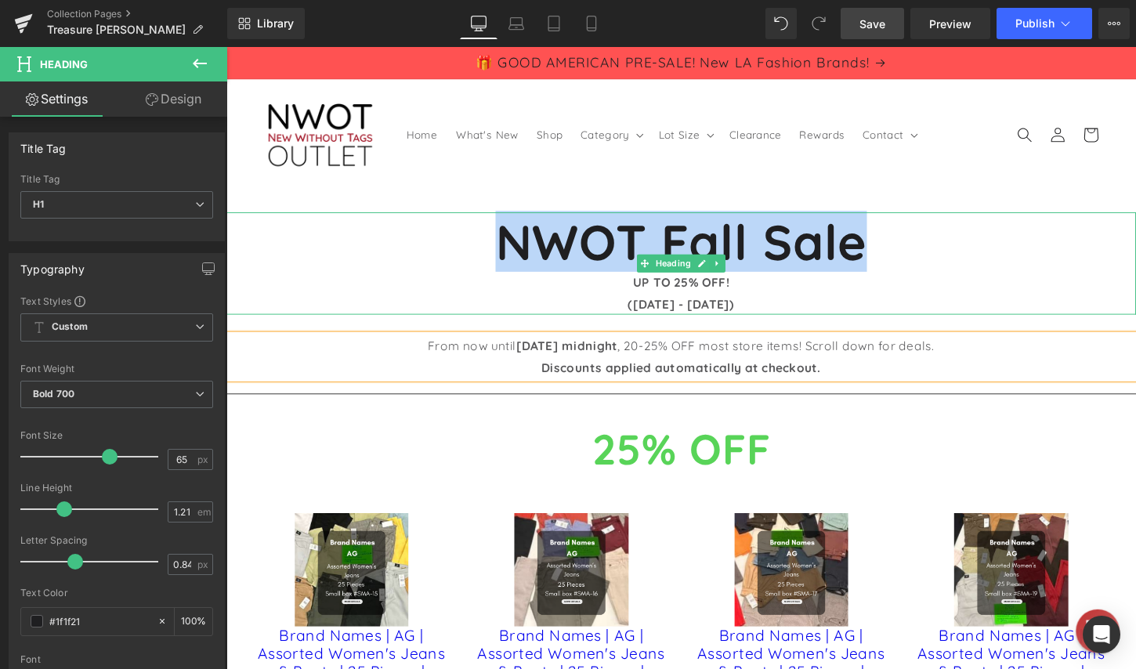
drag, startPoint x: 514, startPoint y: 252, endPoint x: 883, endPoint y: 253, distance: 369.0
click at [883, 253] on h1 "NWOT Fall Sale" at bounding box center [700, 250] width 948 height 62
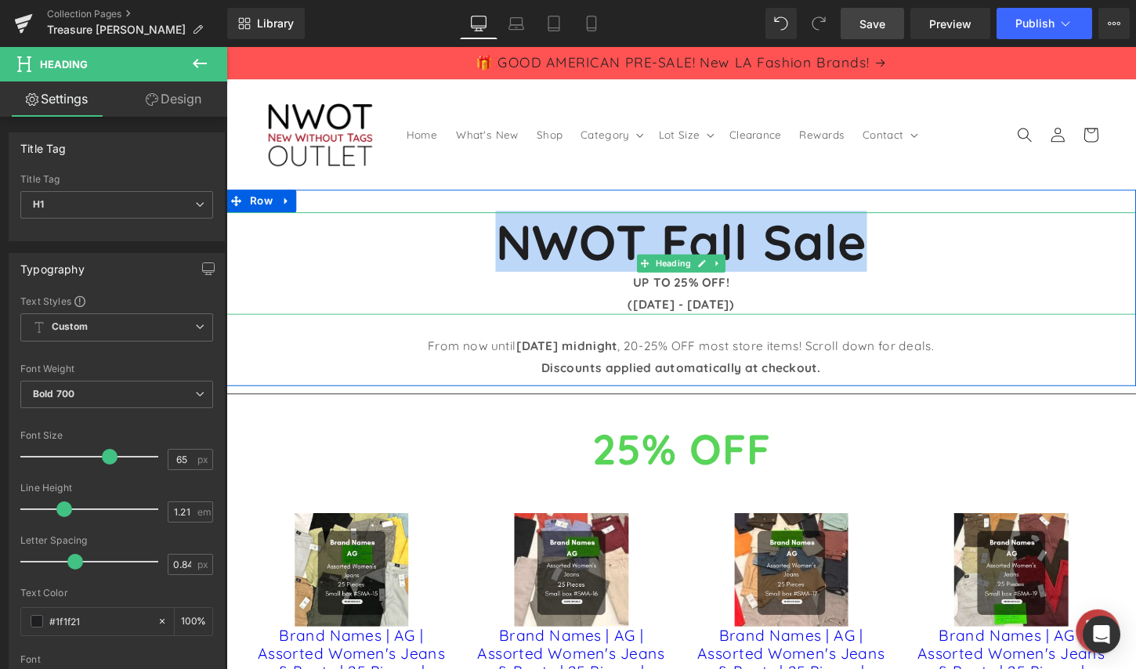
click at [794, 250] on h1 "NWOT Fall Sale" at bounding box center [700, 250] width 948 height 62
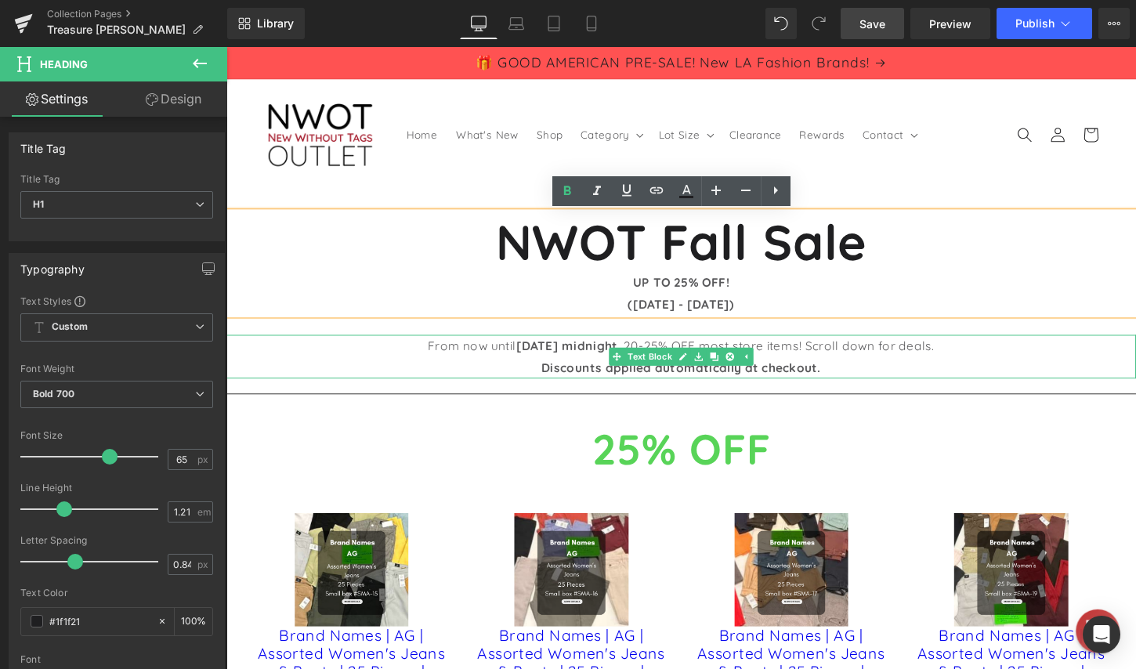
click at [400, 360] on p "From now until [DATE] midnight , 20-25% OFF most store items! Scroll down for d…" at bounding box center [700, 358] width 948 height 23
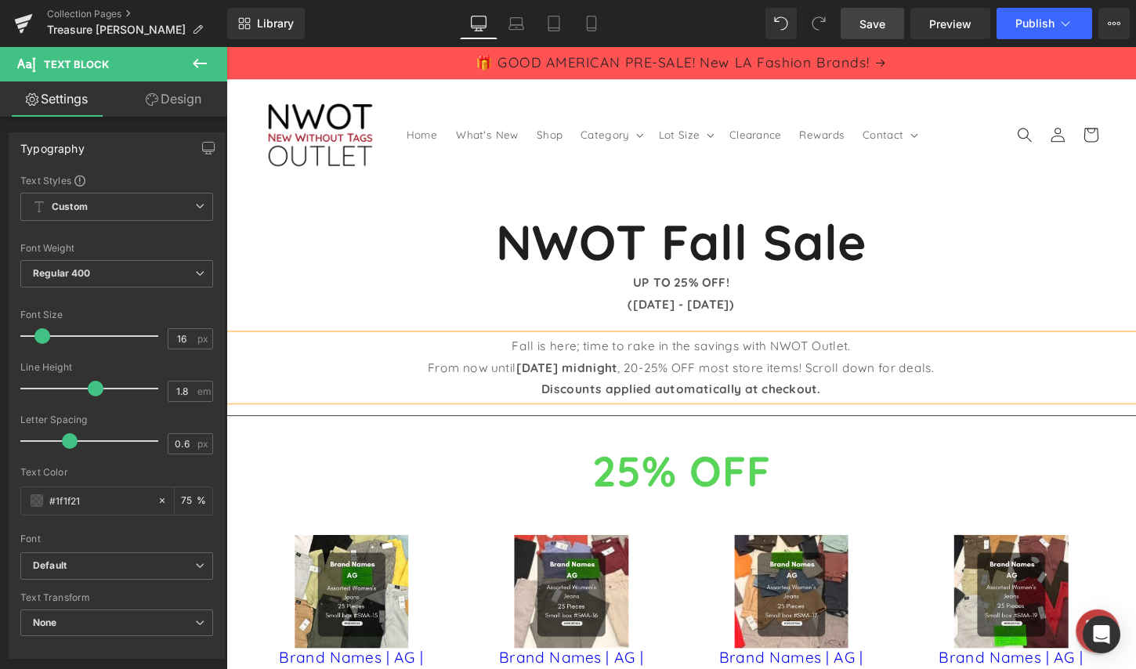
click at [1018, 194] on header "Home What's New Shop Category Category Clothing Shoes" at bounding box center [700, 138] width 948 height 115
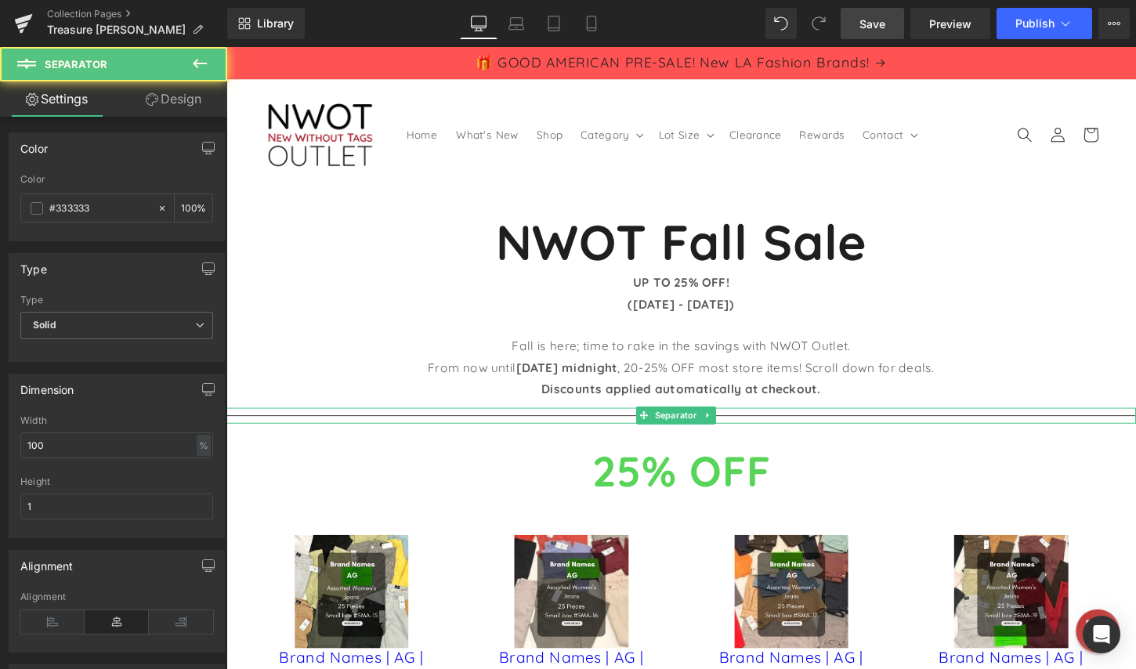
click at [760, 428] on div at bounding box center [700, 431] width 948 height 16
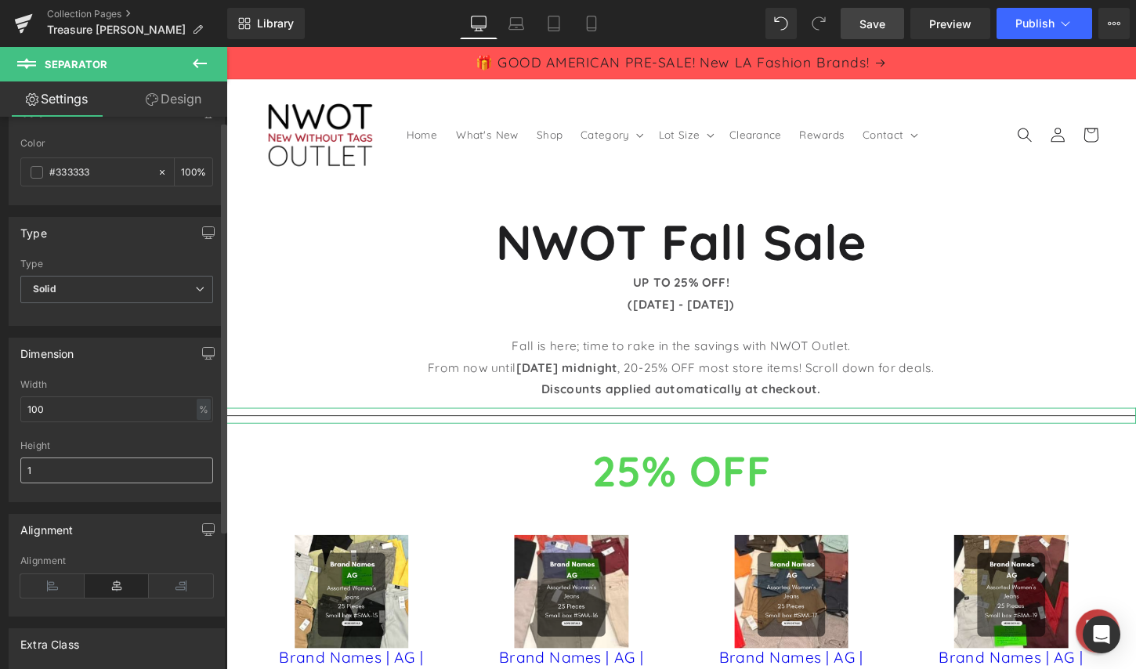
scroll to position [78, 0]
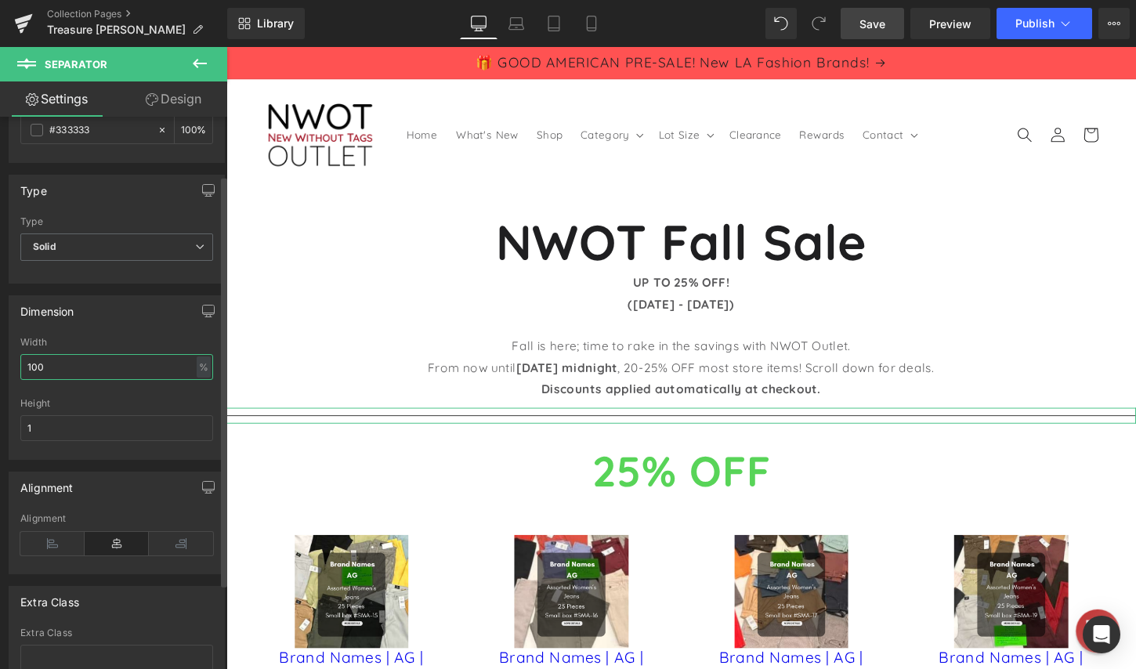
drag, startPoint x: 67, startPoint y: 373, endPoint x: 8, endPoint y: 373, distance: 58.8
click at [8, 373] on div "Dimension 100% Width 100 % % px 1px Height 1" at bounding box center [117, 372] width 234 height 176
drag, startPoint x: 46, startPoint y: 360, endPoint x: 15, endPoint y: 360, distance: 31.3
click at [16, 360] on div "100% Width 50 % % px 1px Height 1" at bounding box center [116, 398] width 215 height 122
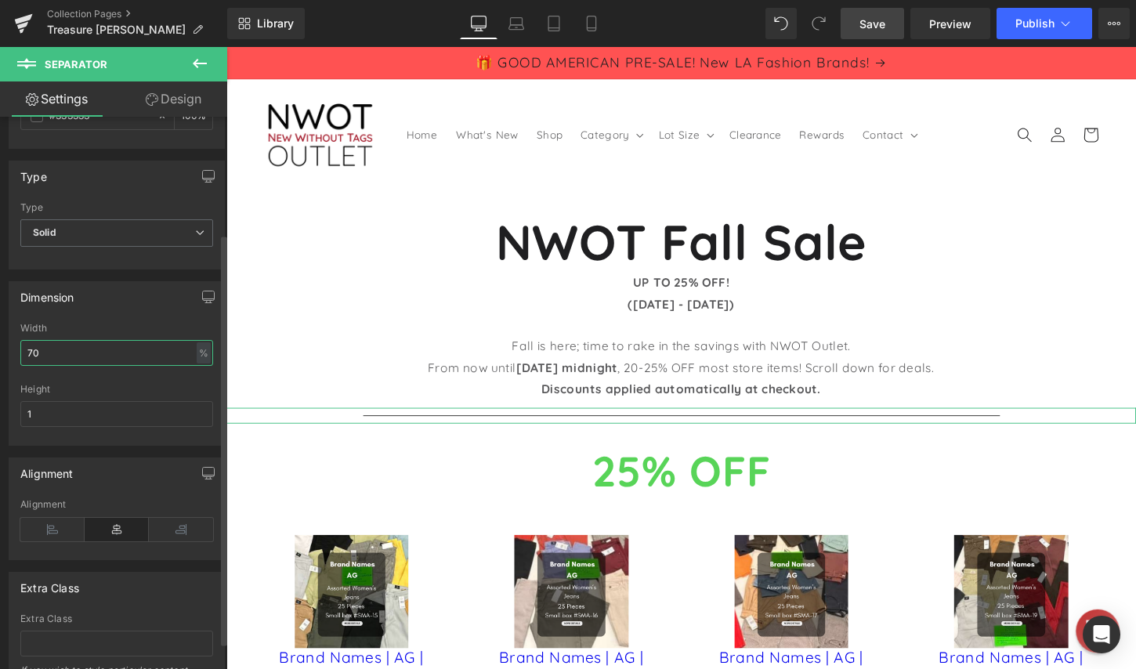
scroll to position [0, 0]
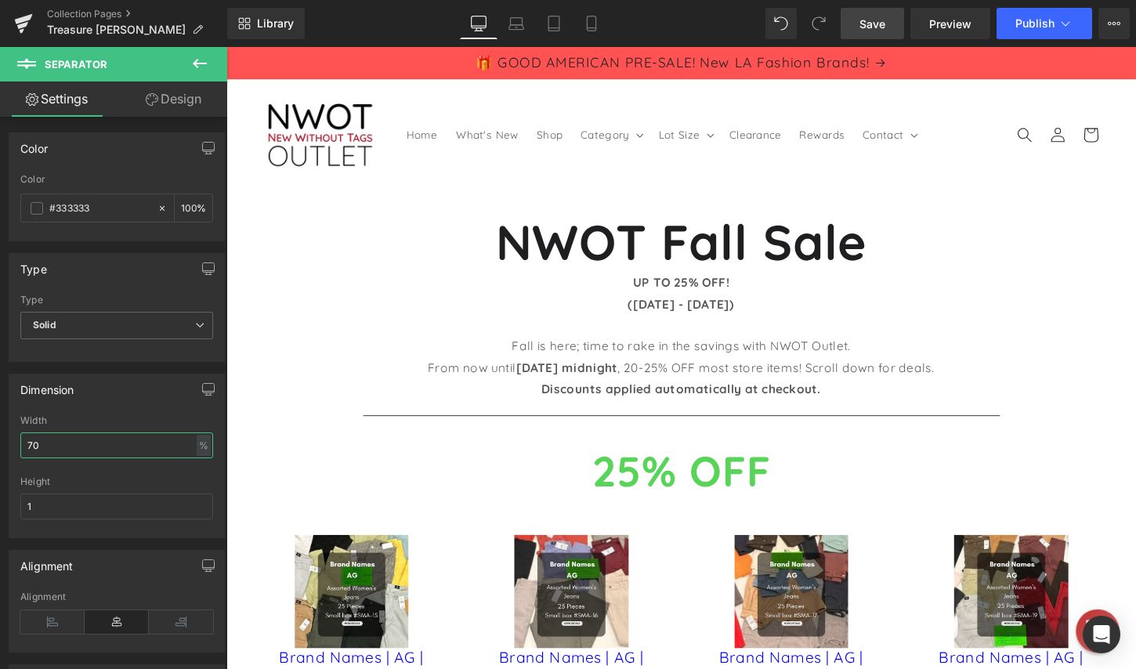
type input "70"
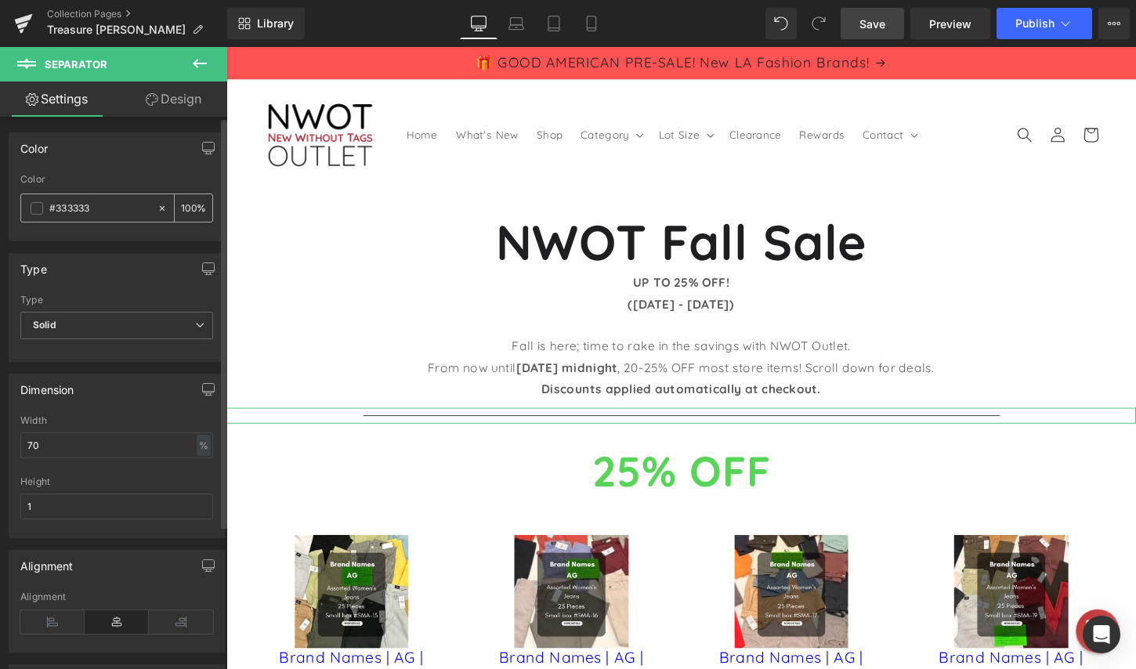
click at [82, 204] on input "#333333" at bounding box center [99, 208] width 100 height 17
drag, startPoint x: 99, startPoint y: 207, endPoint x: 44, endPoint y: 208, distance: 54.9
click at [44, 208] on div "#333333" at bounding box center [89, 207] width 136 height 27
paste input "f24f4f"
type input "f24f4f"
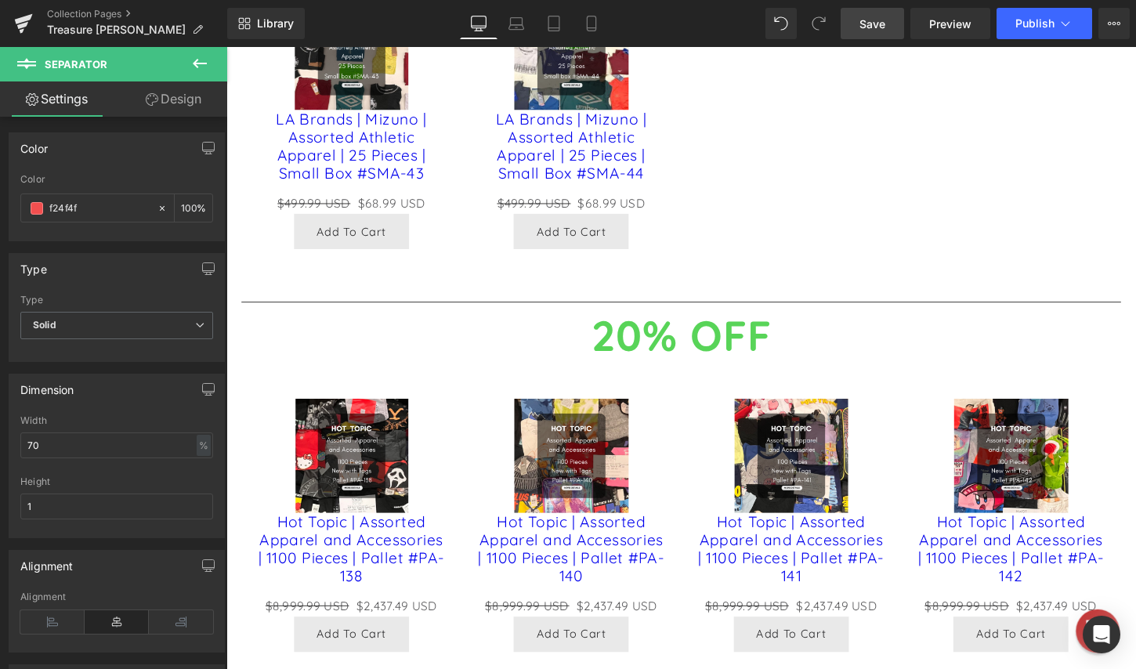
scroll to position [2664, 0]
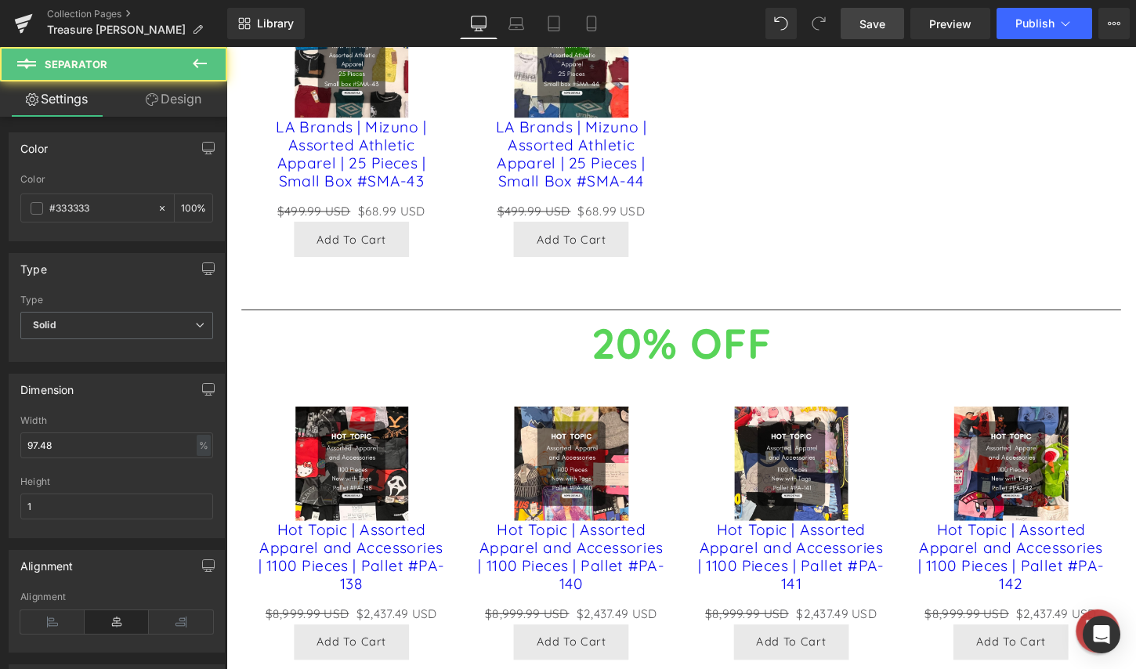
click at [651, 329] on hr at bounding box center [700, 324] width 917 height 9
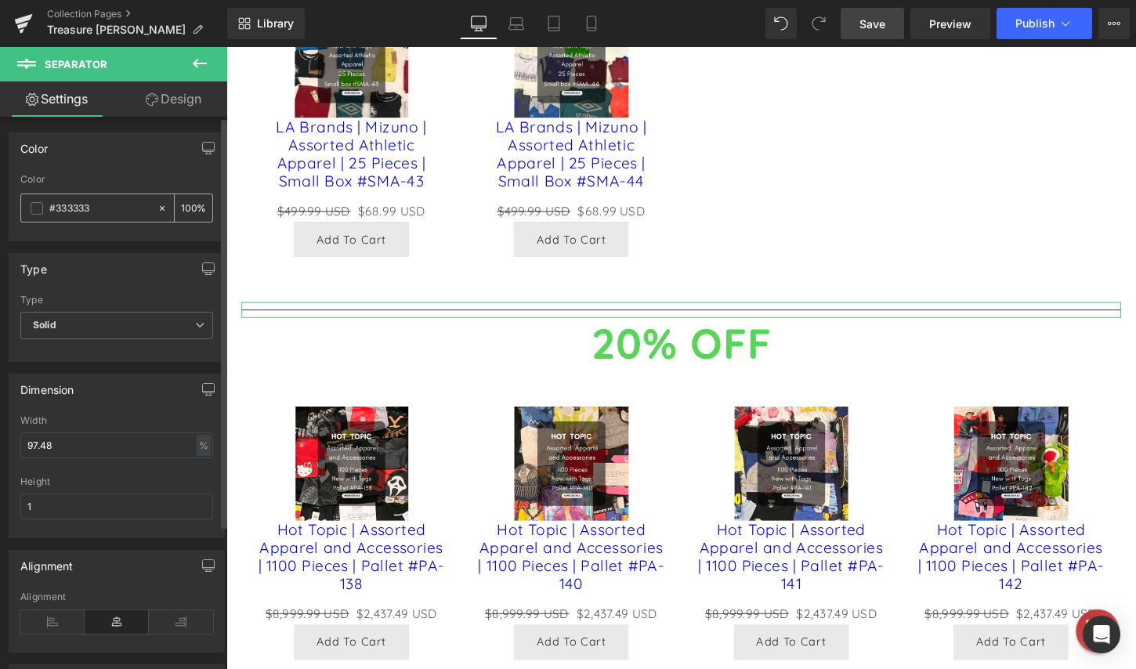
click at [35, 212] on span at bounding box center [37, 208] width 13 height 13
drag, startPoint x: 103, startPoint y: 212, endPoint x: 15, endPoint y: 212, distance: 88.5
paste input "f24f4f"
type input "f24f4f"
drag, startPoint x: 74, startPoint y: 449, endPoint x: 11, endPoint y: 447, distance: 63.5
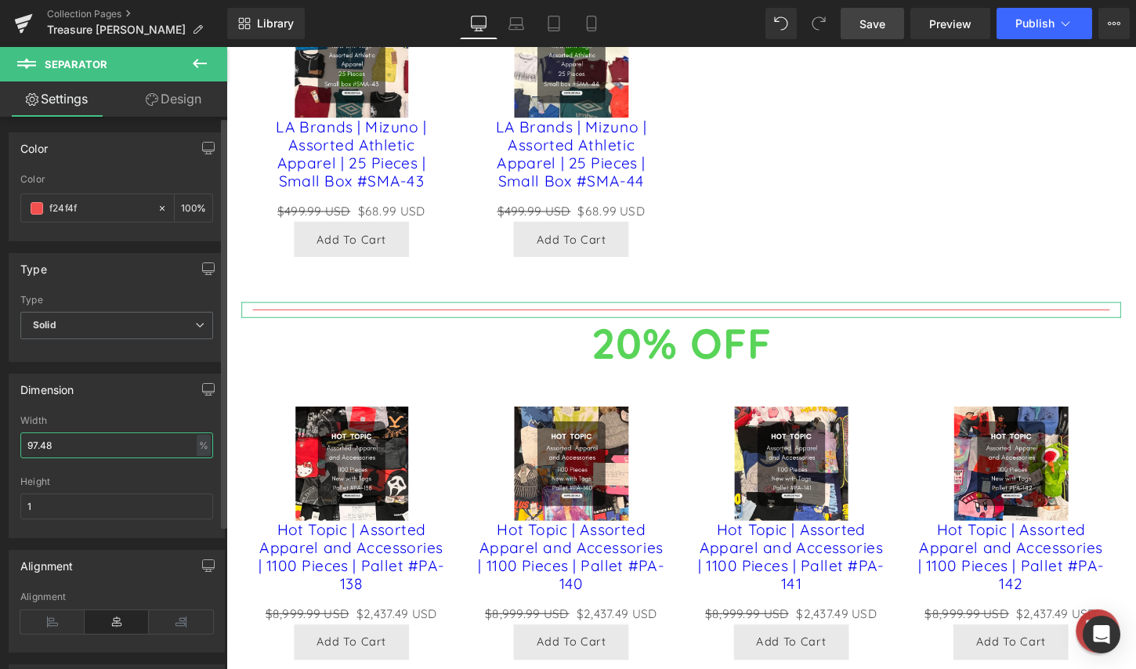
click at [11, 447] on div "97.48% Width 97.48 % % px 1px Height 1" at bounding box center [116, 476] width 215 height 122
type input "70"
click at [126, 350] on div at bounding box center [116, 352] width 193 height 10
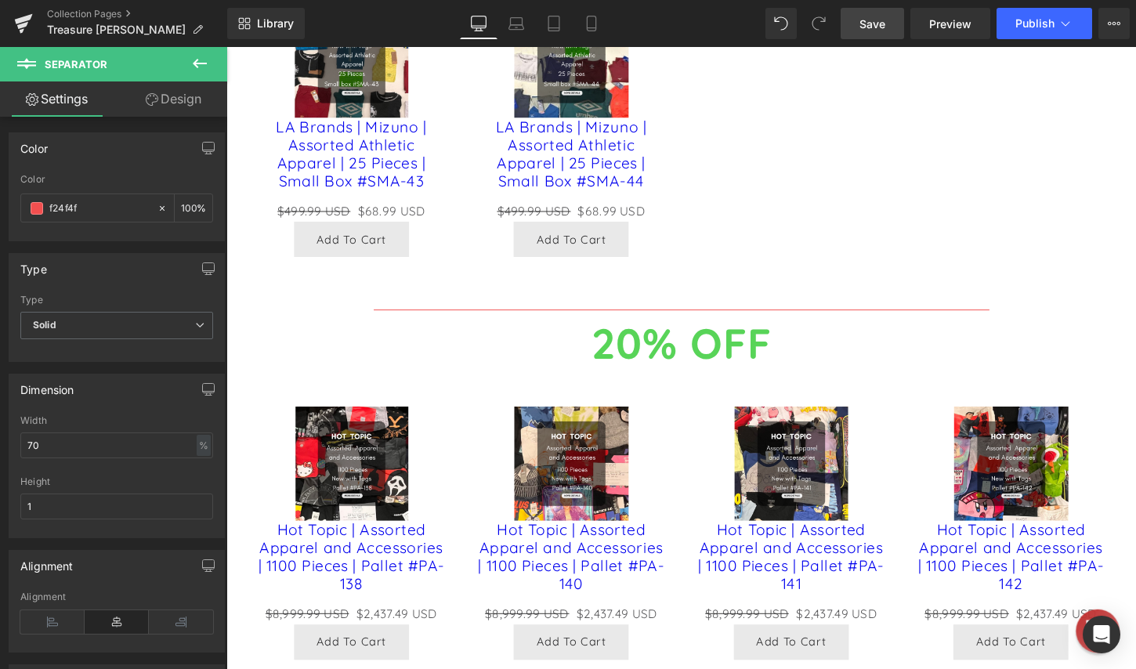
click at [809, 432] on body "Skip to content 🎁 GOOD AMERICAN PRE-SALE! New LA Fashion Brands! Home What's Ne…" at bounding box center [700, 404] width 948 height 6042
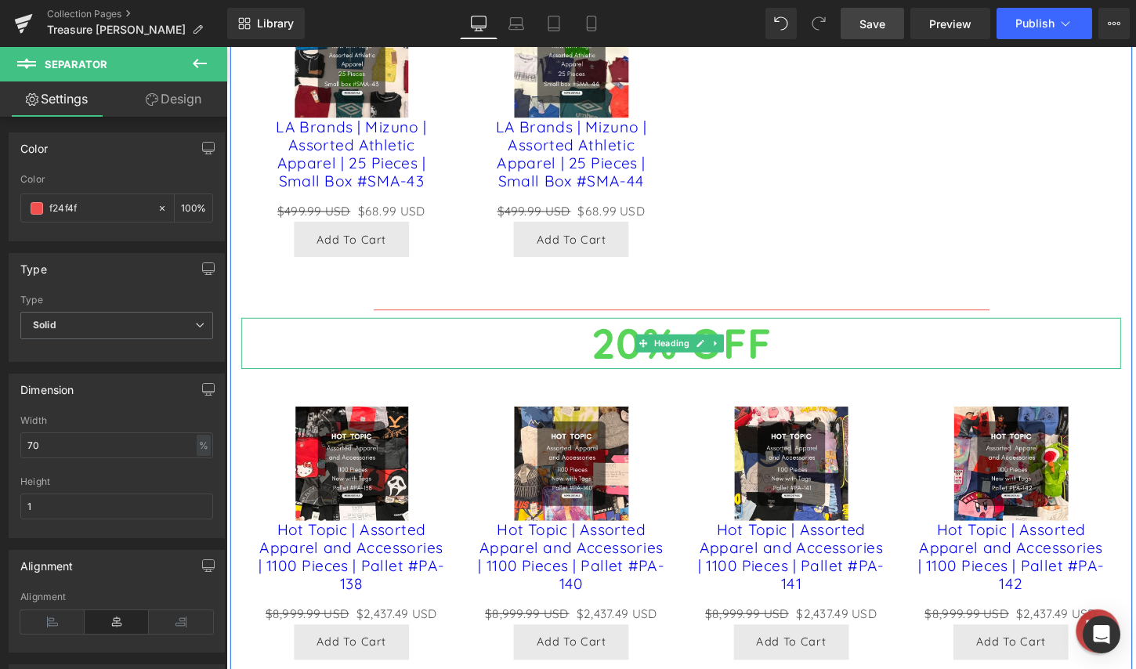
click at [786, 382] on h1 "20% OFF" at bounding box center [700, 355] width 917 height 53
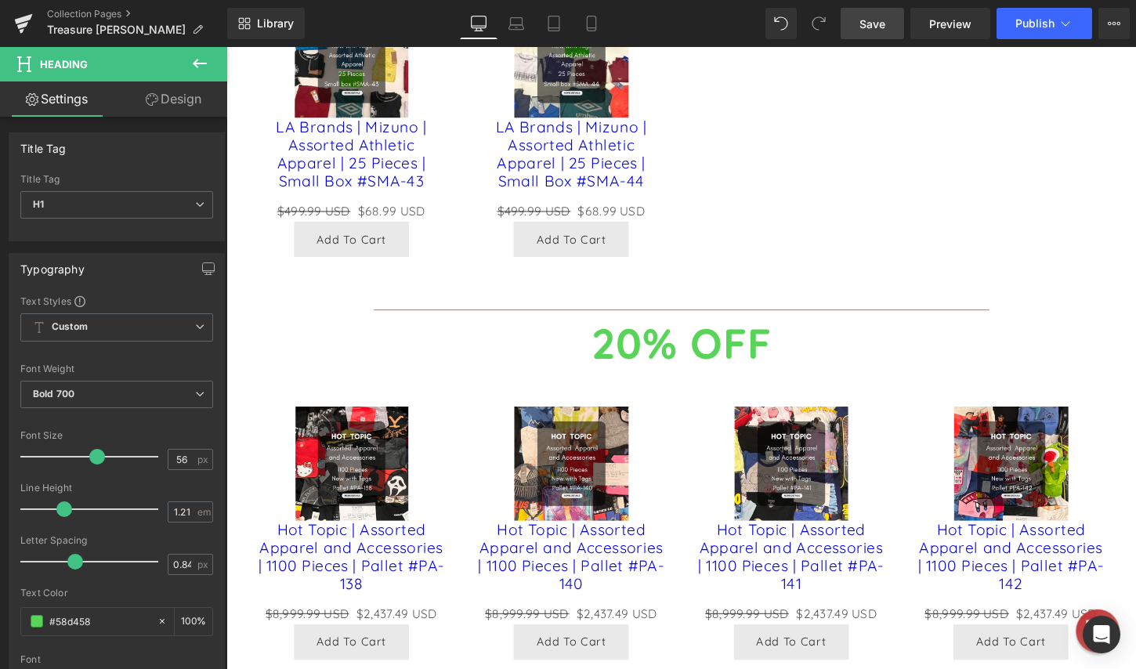
drag, startPoint x: 187, startPoint y: 84, endPoint x: 161, endPoint y: 133, distance: 55.7
click at [187, 84] on link "Design" at bounding box center [174, 98] width 114 height 35
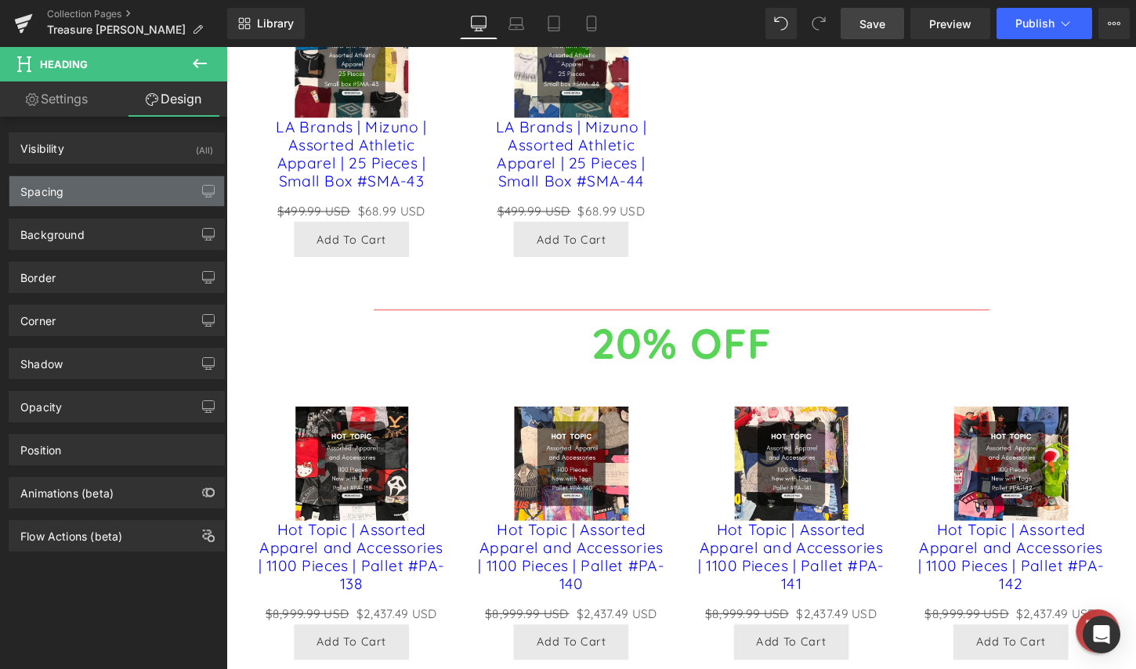
click at [120, 195] on div "Spacing" at bounding box center [116, 191] width 215 height 30
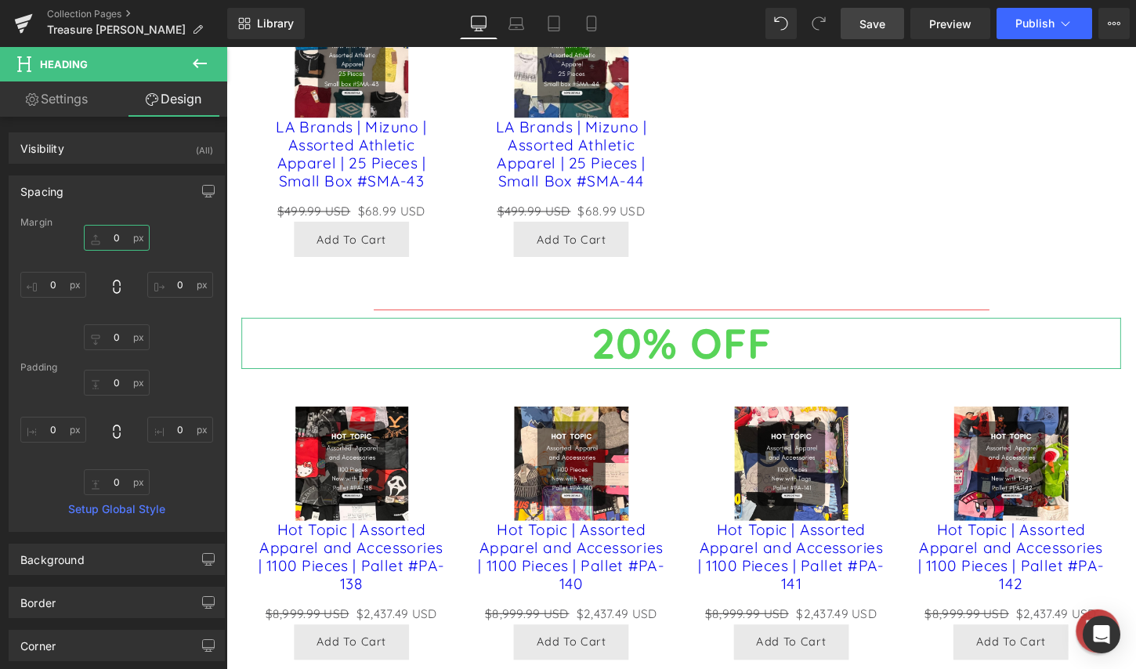
click at [118, 242] on input "0" at bounding box center [117, 238] width 66 height 26
click at [118, 234] on input "0" at bounding box center [117, 238] width 66 height 26
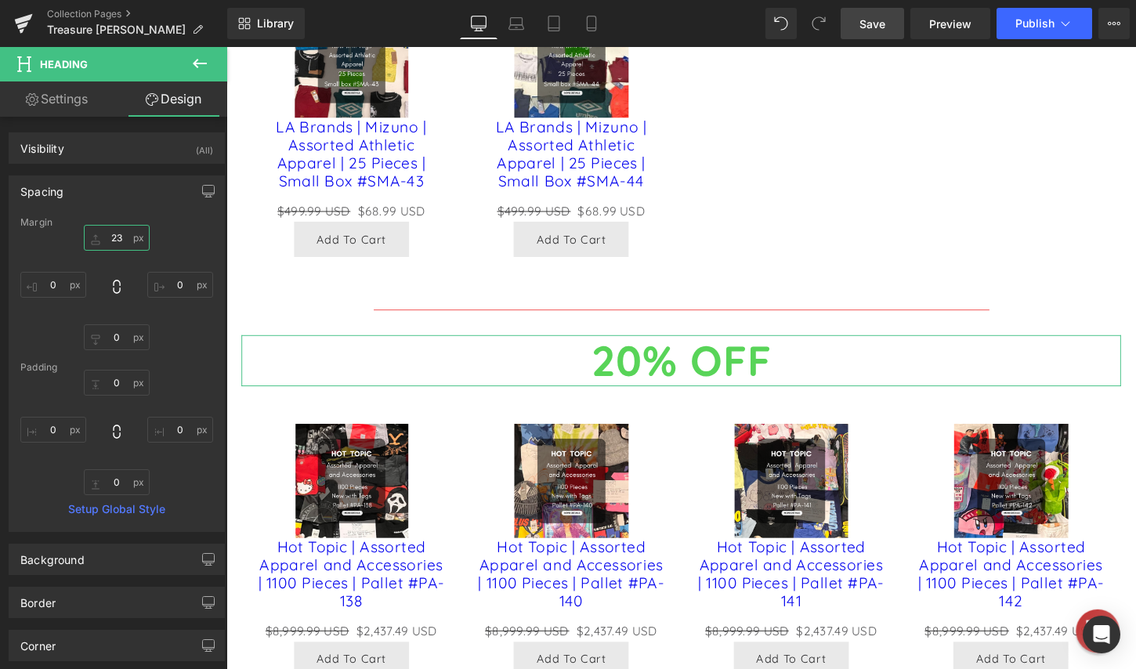
drag, startPoint x: 121, startPoint y: 241, endPoint x: 124, endPoint y: 223, distance: 18.2
click at [124, 223] on div "Margin 0 0 0 0 [GEOGRAPHIC_DATA] 0 0 0 0 Setup Global Style" at bounding box center [116, 374] width 215 height 314
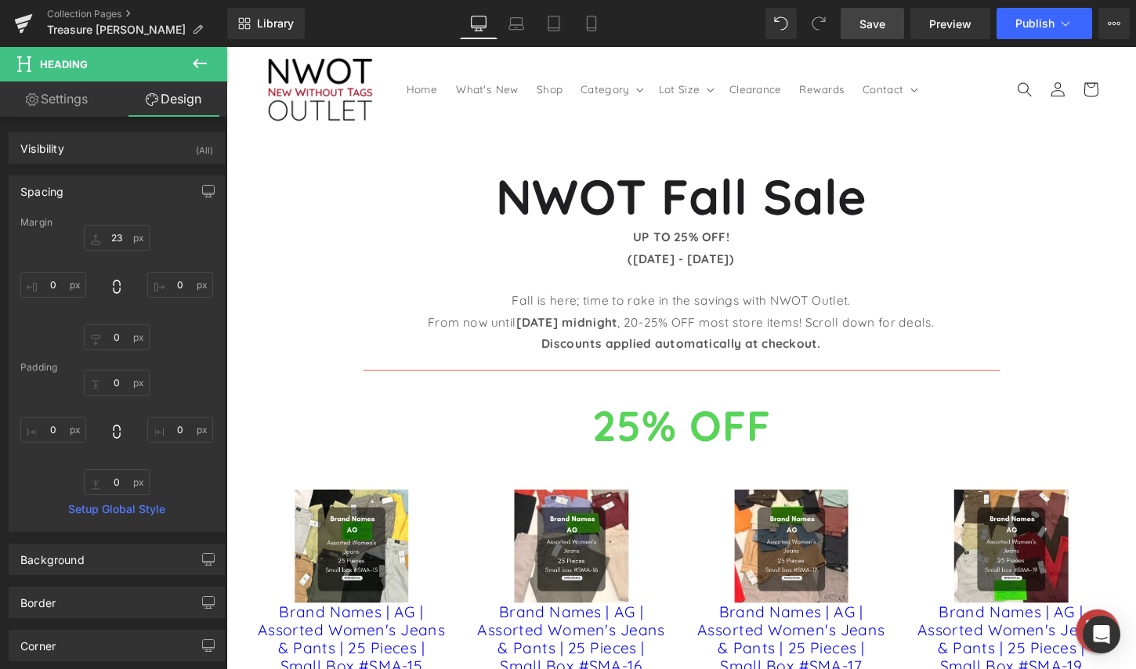
scroll to position [78, 0]
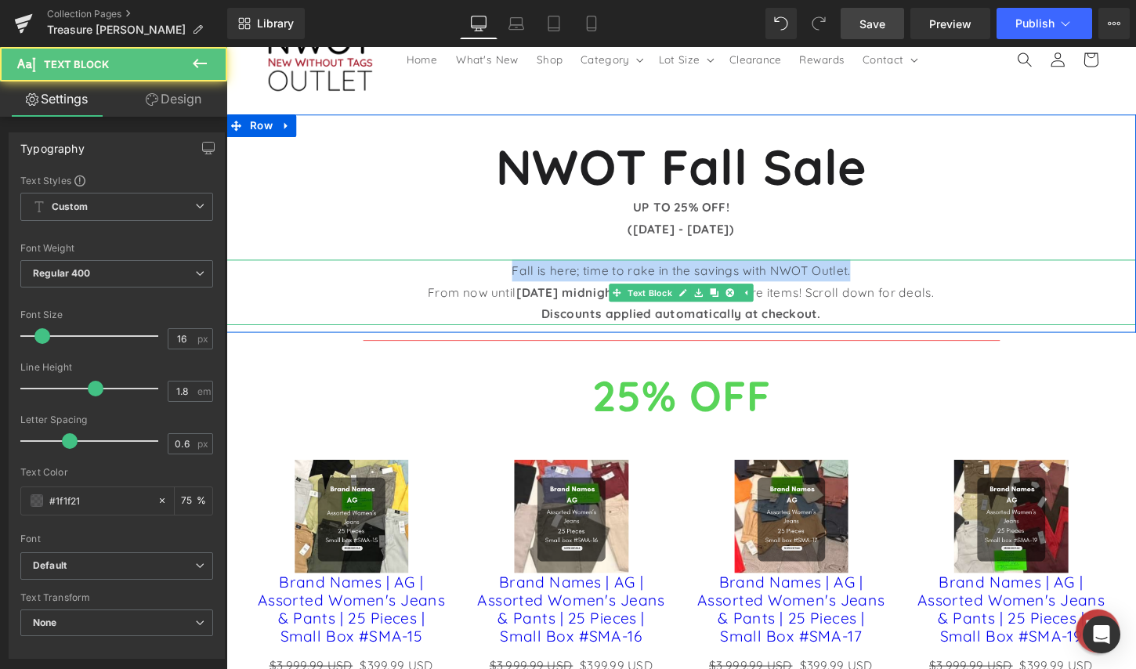
drag, startPoint x: 689, startPoint y: 277, endPoint x: 889, endPoint y: 280, distance: 199.8
click at [889, 280] on p "Fall is here; time to rake in the savings with NWOT Outlet." at bounding box center [700, 280] width 948 height 23
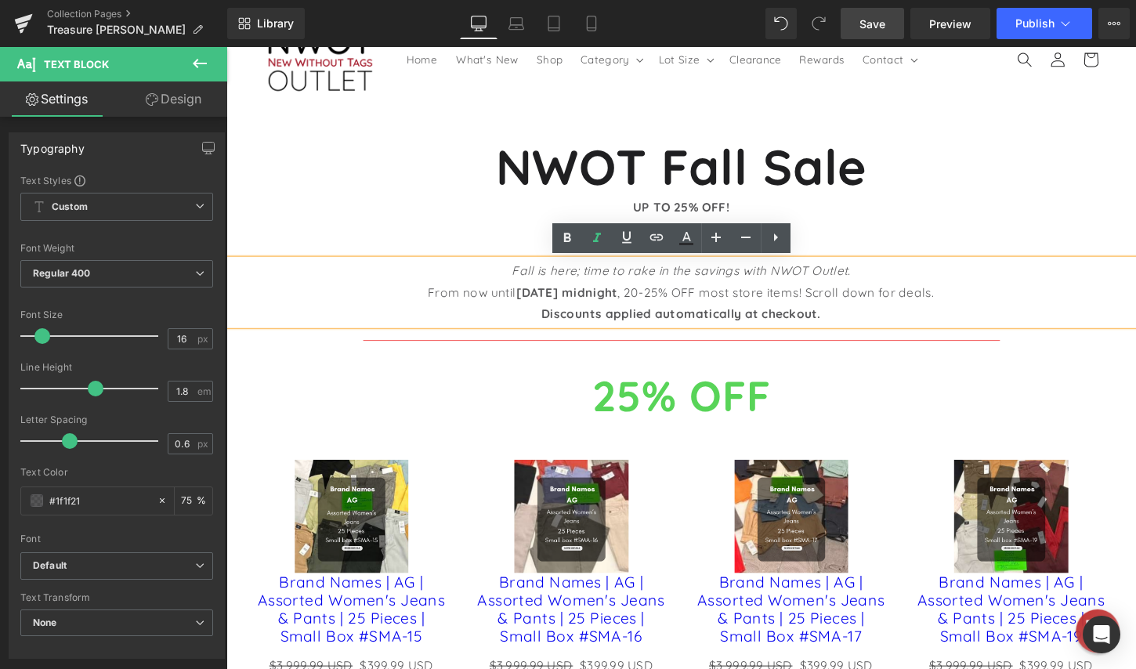
click at [883, 281] on p "Fall is here; time to rake in the savings with NWOT Outlet." at bounding box center [700, 280] width 948 height 23
drag, startPoint x: 852, startPoint y: 305, endPoint x: 983, endPoint y: 305, distance: 130.8
click at [983, 305] on p "From now until [DATE] midnight , 20-25% OFF most store items! Scroll down for d…" at bounding box center [700, 302] width 948 height 23
click at [896, 212] on div "UP TO 25% OFF!" at bounding box center [700, 214] width 948 height 23
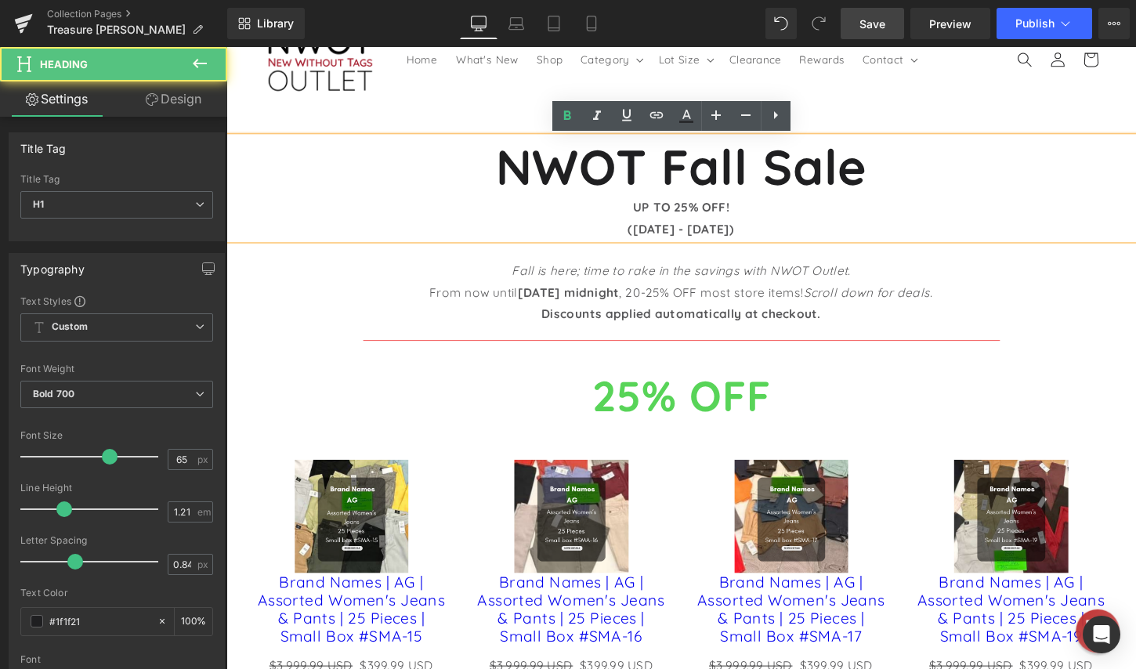
drag, startPoint x: 784, startPoint y: 237, endPoint x: 638, endPoint y: 217, distance: 147.9
click at [638, 217] on div "NWOT Fall Sale UP TO 25% OFF! ([DATE] - [DATE])" at bounding box center [700, 194] width 948 height 107
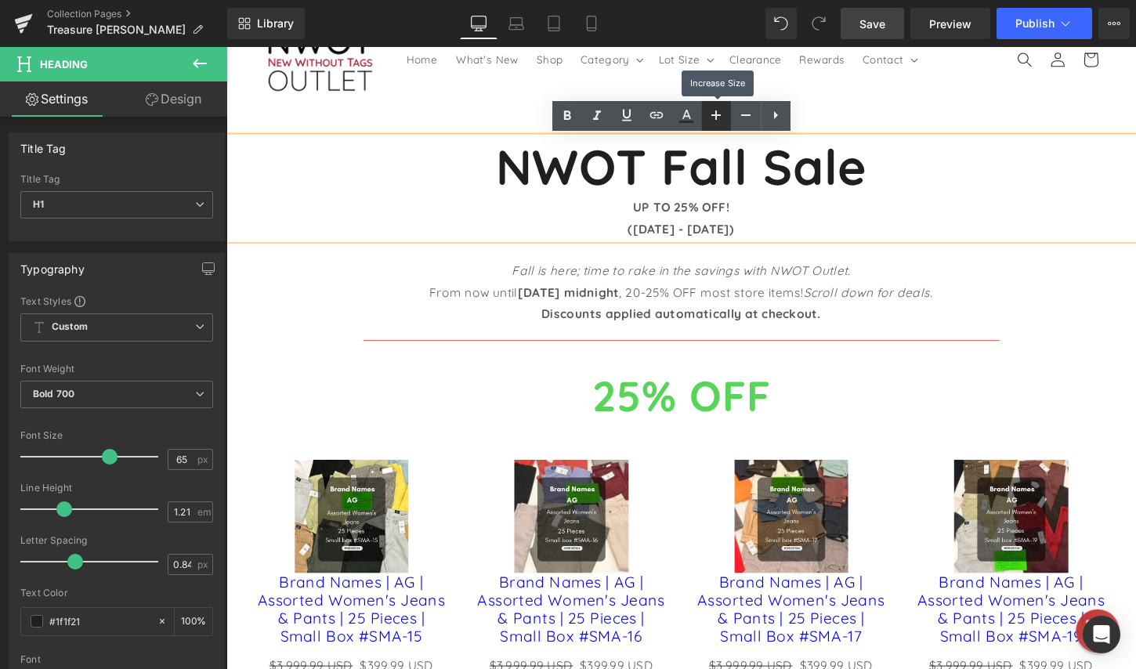
click at [713, 120] on icon at bounding box center [716, 115] width 19 height 19
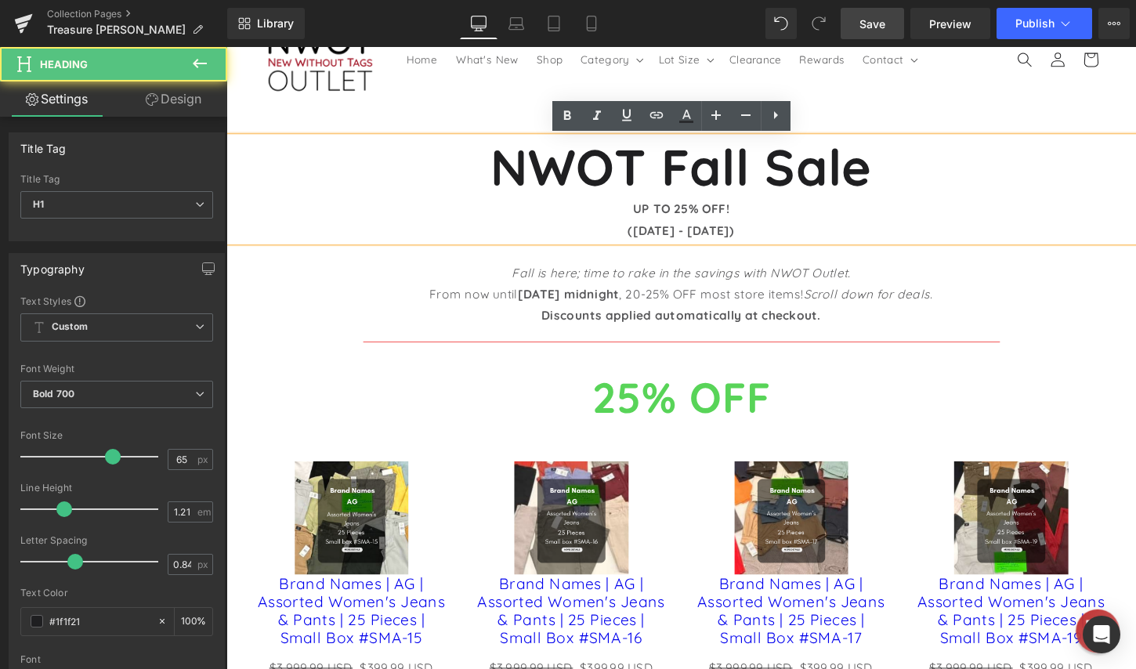
click at [747, 227] on div "([DATE] - [DATE])" at bounding box center [700, 238] width 948 height 23
click at [755, 216] on div "UP TO 25% OFF!" at bounding box center [700, 215] width 948 height 23
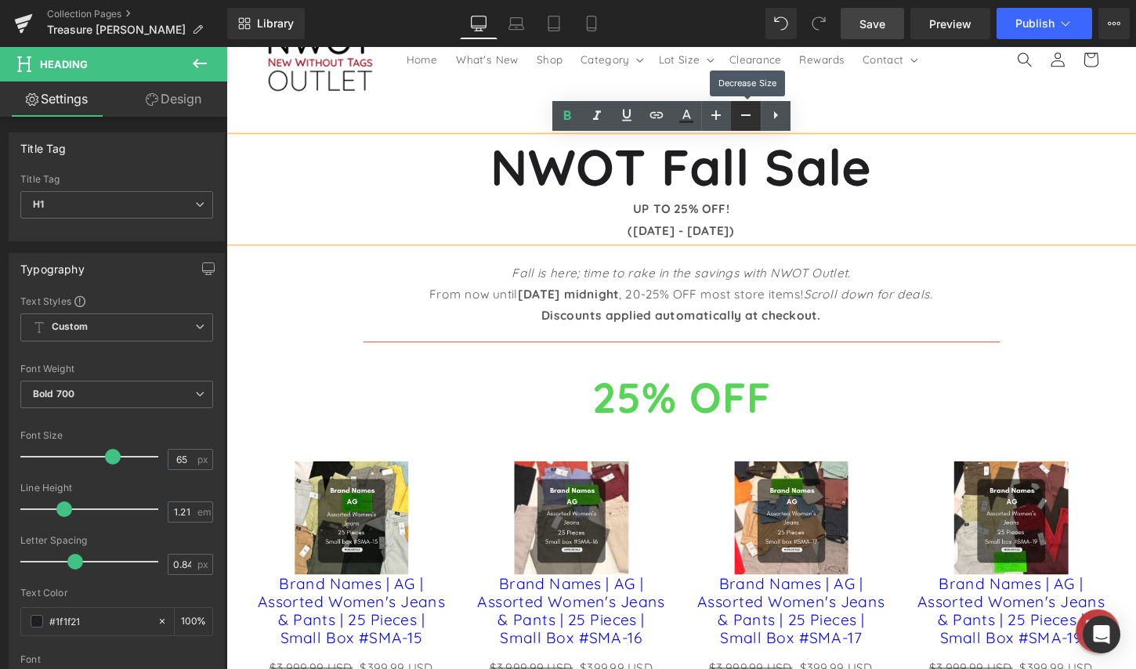
click at [741, 123] on icon at bounding box center [746, 115] width 19 height 19
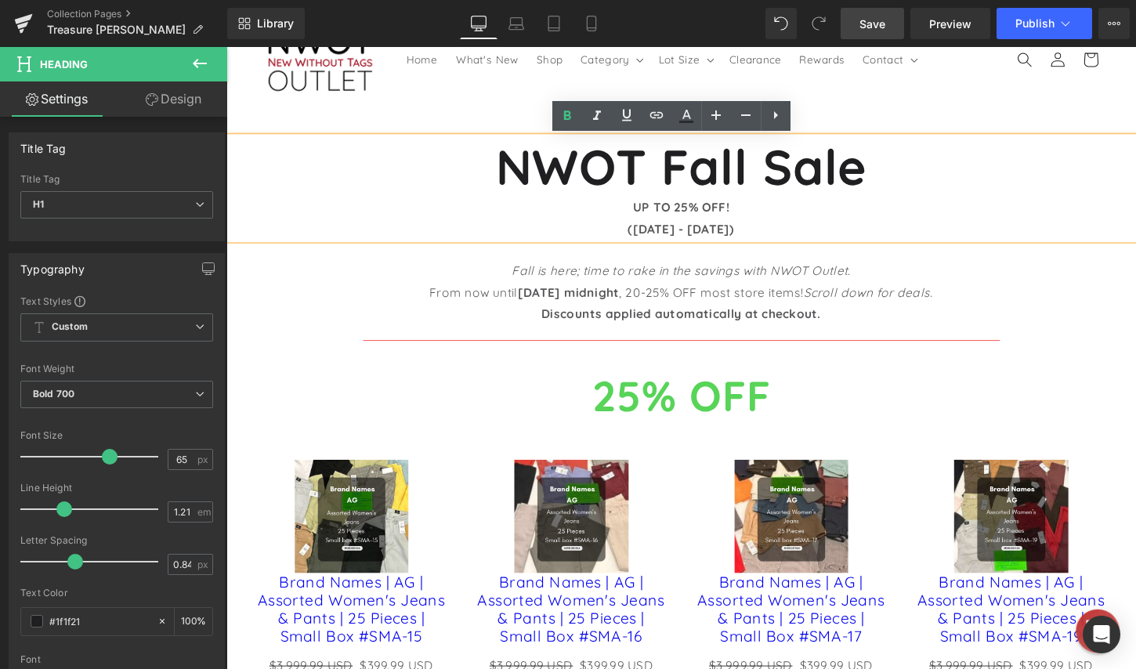
click at [803, 233] on div "([DATE] - [DATE])" at bounding box center [700, 237] width 948 height 23
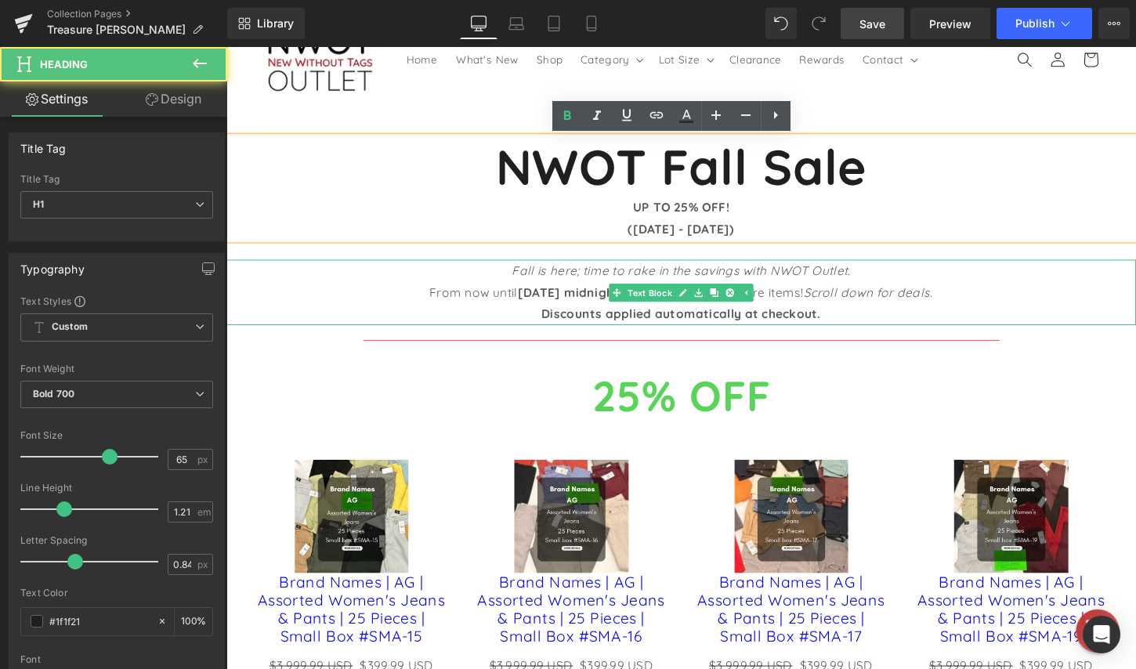
click at [896, 312] on p "From now until [DATE] midnight , 20-25% OFF most store items! Scroll down for d…" at bounding box center [700, 302] width 948 height 23
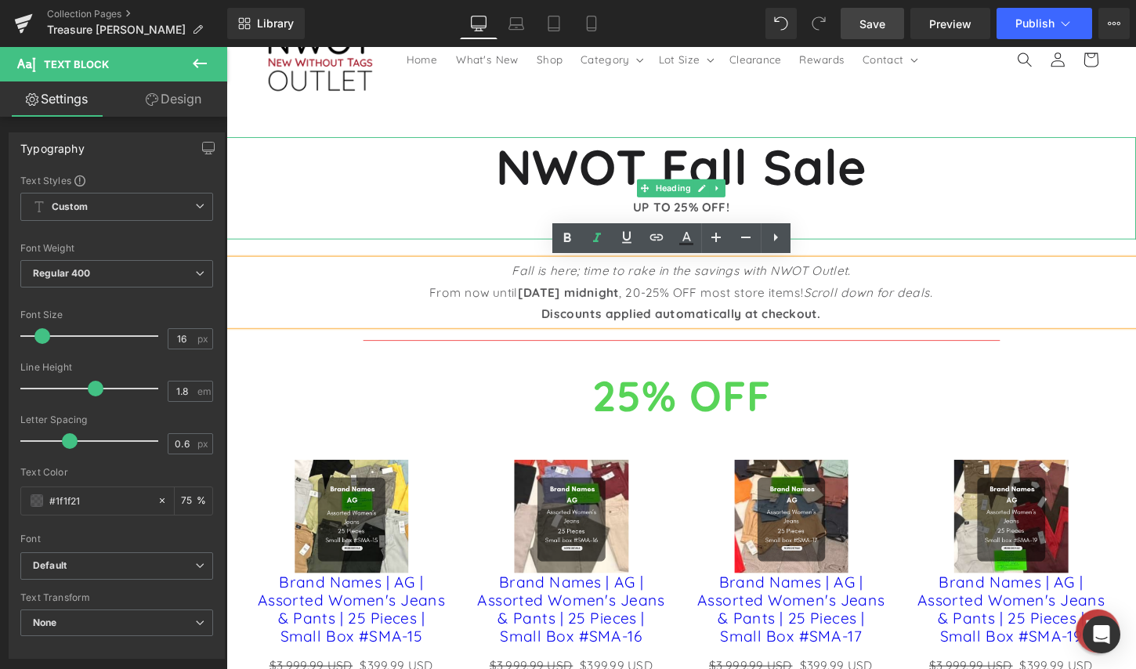
click at [995, 219] on div "UP TO 25% OFF!" at bounding box center [700, 214] width 948 height 23
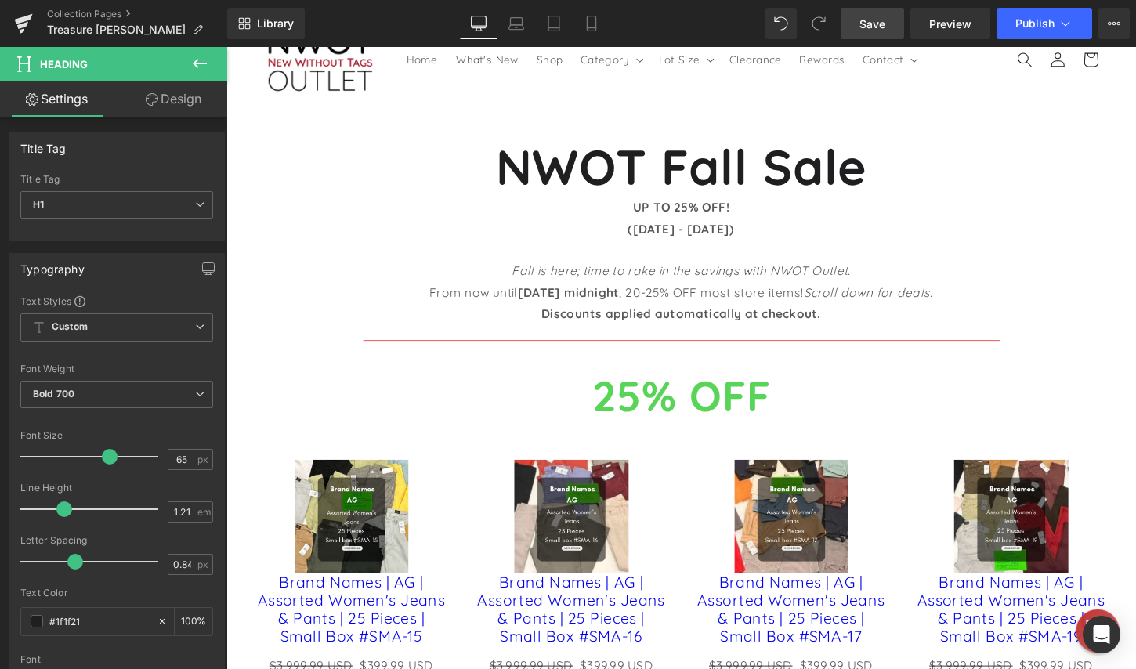
click at [152, 96] on icon at bounding box center [152, 99] width 13 height 13
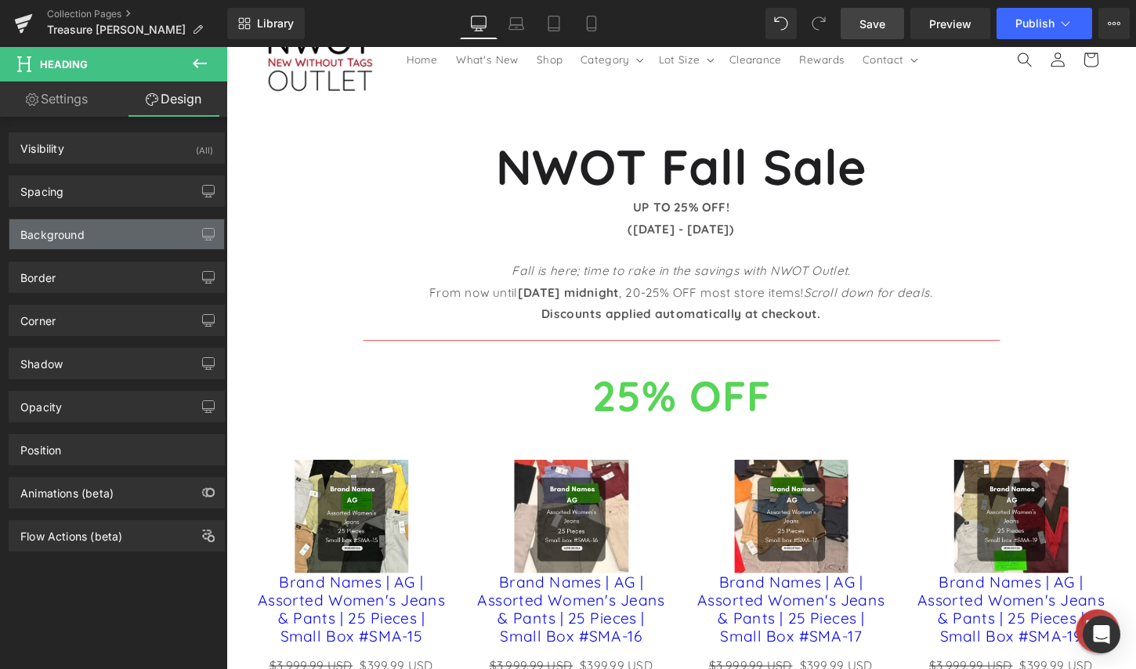
click at [121, 238] on div "Background" at bounding box center [116, 234] width 215 height 30
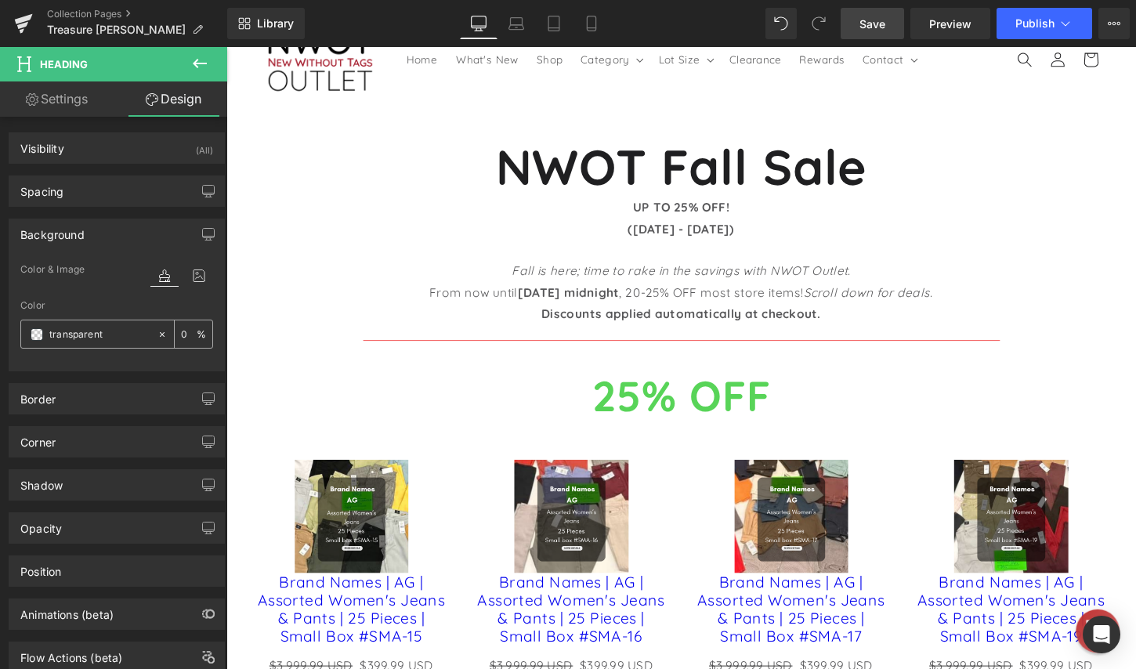
click at [107, 326] on input "transparent" at bounding box center [99, 334] width 100 height 17
paste input "f24f4f"
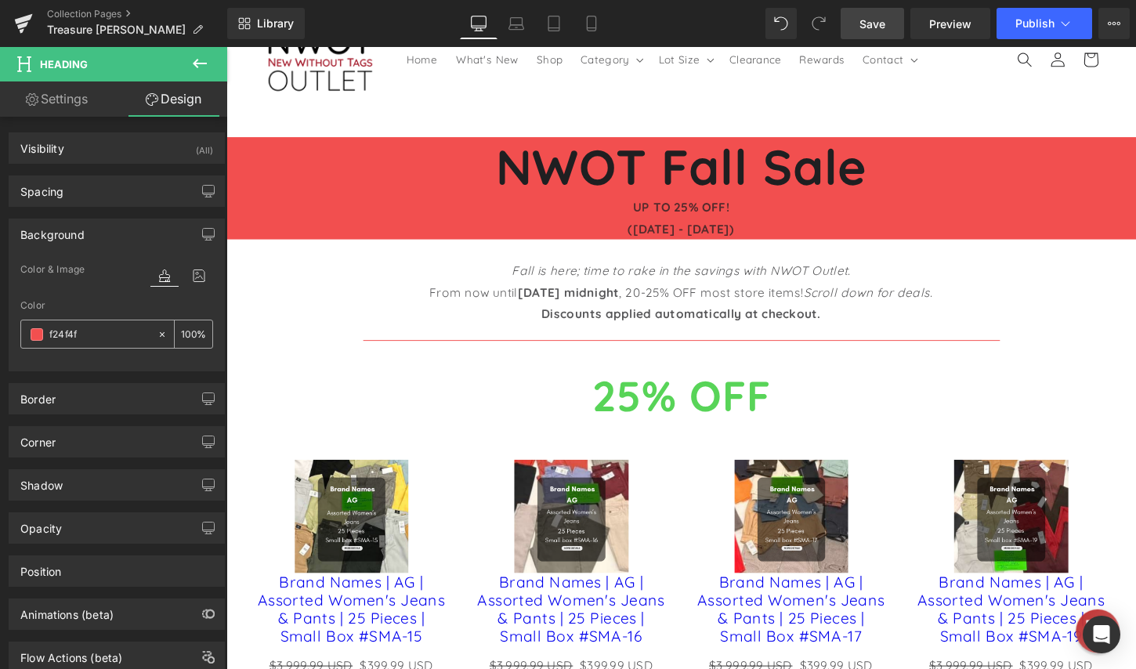
type input "f24f4f"
drag, startPoint x: 192, startPoint y: 336, endPoint x: 181, endPoint y: 342, distance: 12.6
click at [181, 344] on div "0 %" at bounding box center [194, 333] width 38 height 27
click at [184, 333] on input "0" at bounding box center [189, 333] width 16 height 17
click at [195, 339] on div "0 %" at bounding box center [194, 333] width 38 height 27
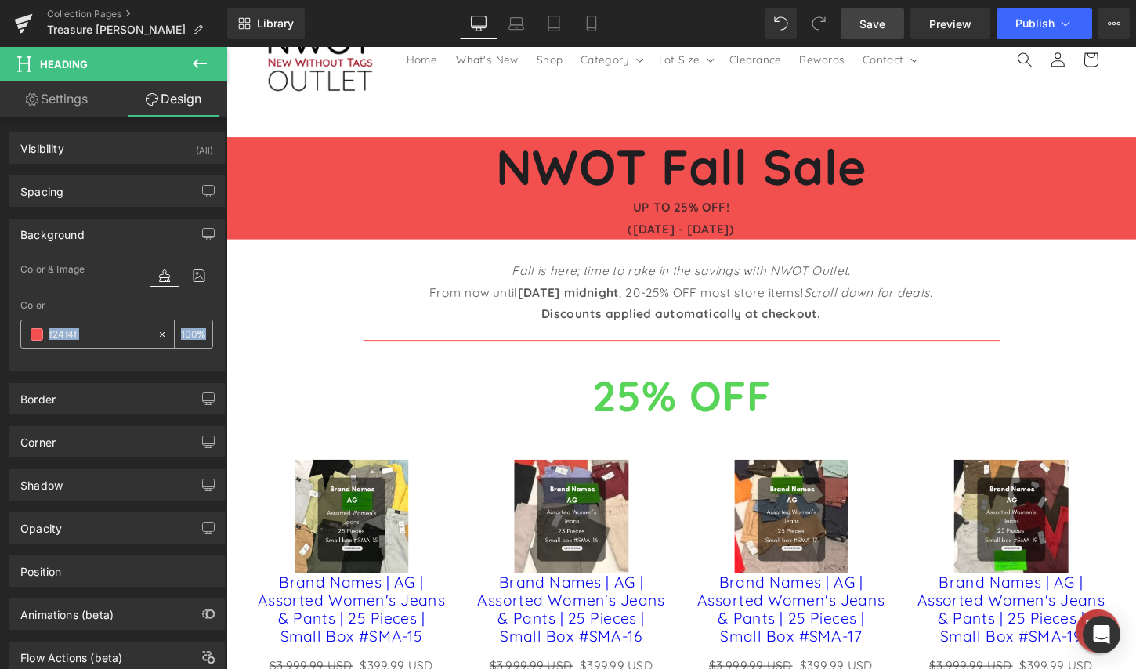
click at [194, 316] on div "Color f24f4f 0 %" at bounding box center [116, 333] width 193 height 67
click at [192, 327] on div "0 %" at bounding box center [194, 333] width 38 height 27
click at [196, 331] on div "0 %" at bounding box center [194, 333] width 38 height 27
click at [192, 331] on div "0 %" at bounding box center [194, 333] width 38 height 27
click at [191, 332] on div "0 %" at bounding box center [194, 333] width 38 height 27
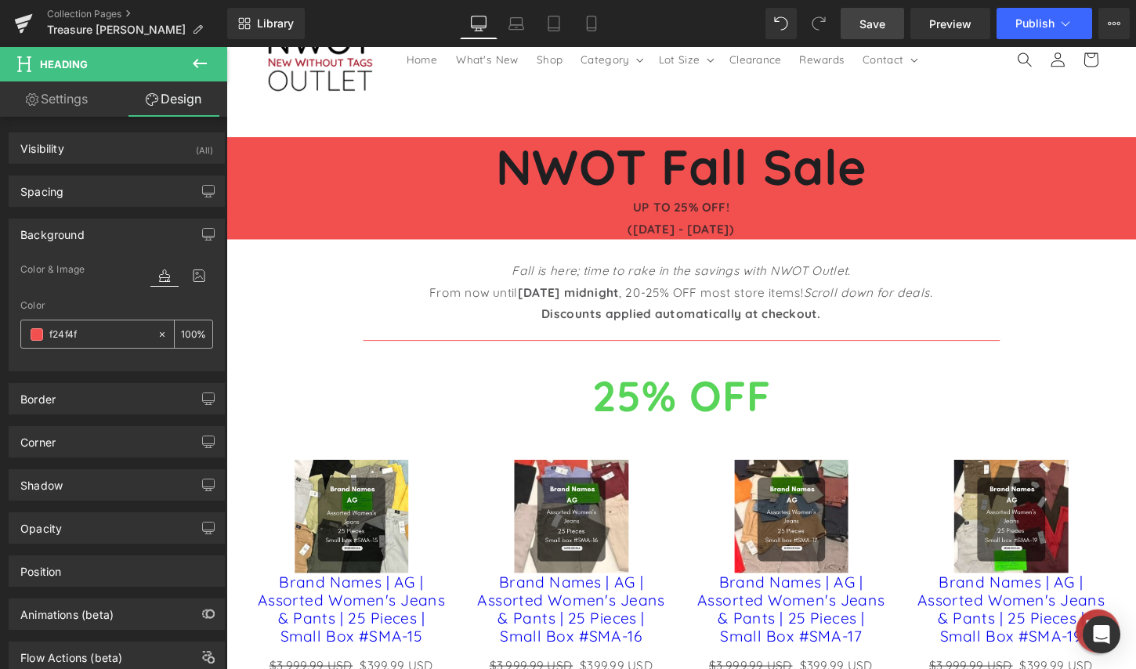
click at [186, 333] on input "0" at bounding box center [189, 333] width 16 height 17
type input "100"
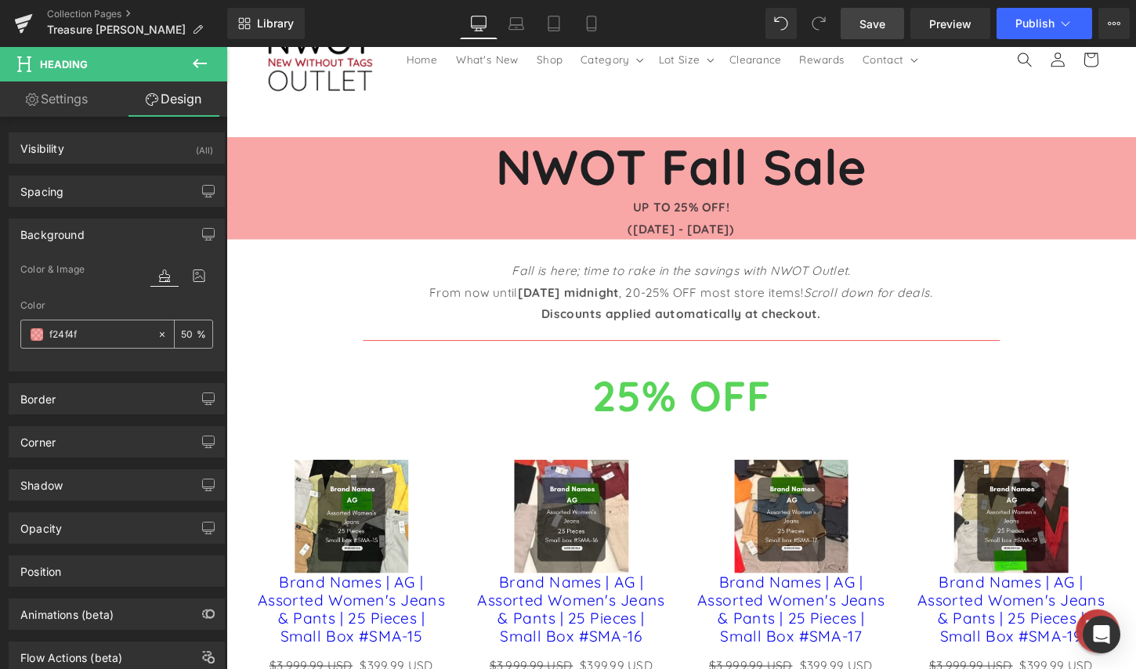
type input "5"
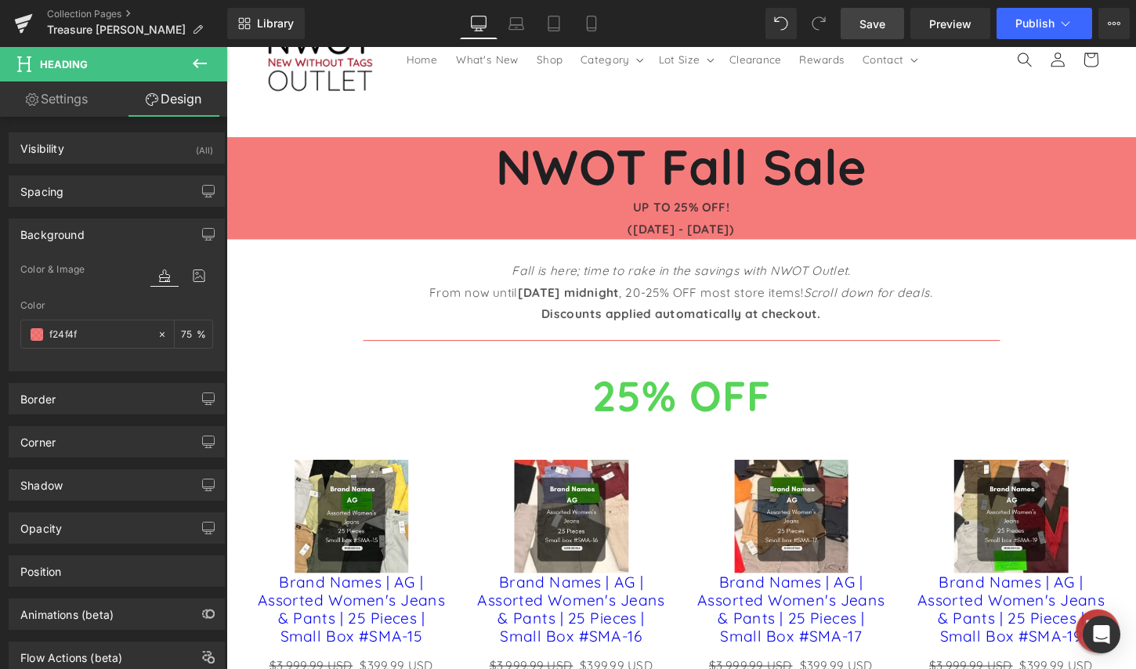
type input "75"
click at [877, 20] on span "Save" at bounding box center [873, 24] width 26 height 16
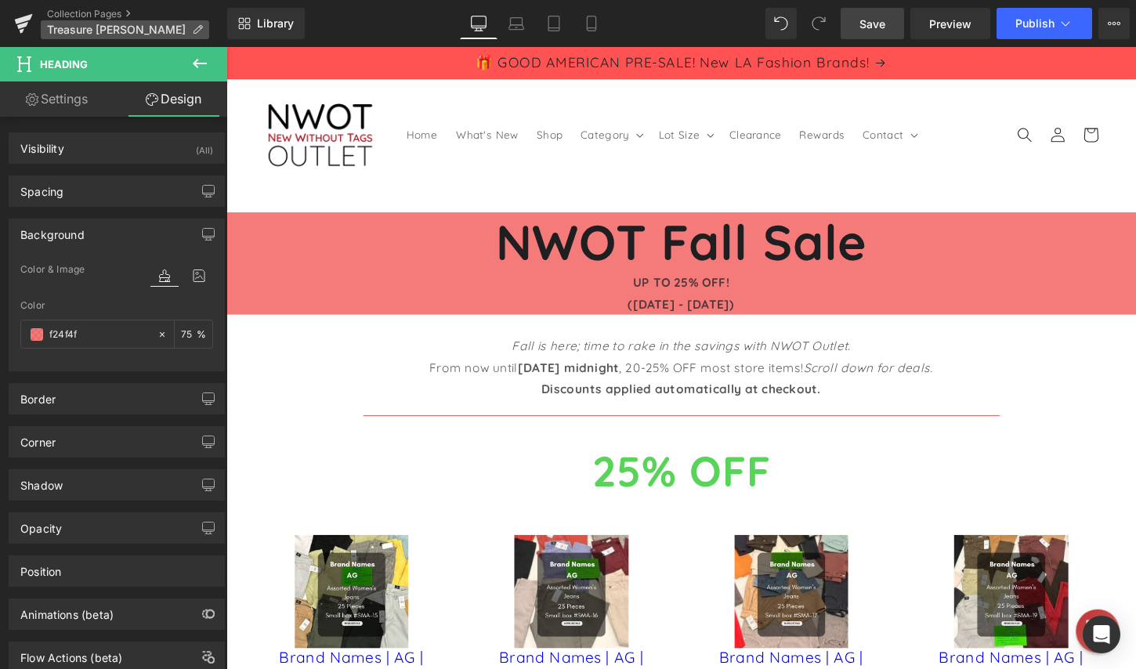
click at [192, 30] on icon at bounding box center [197, 29] width 11 height 11
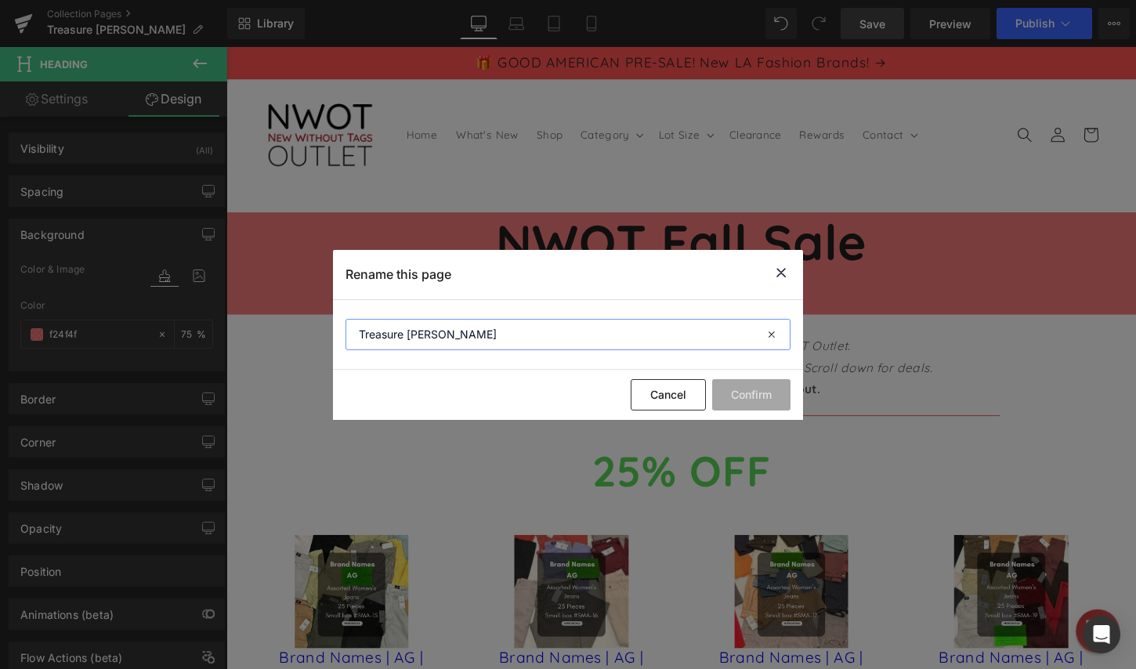
drag, startPoint x: 448, startPoint y: 337, endPoint x: 342, endPoint y: 328, distance: 106.9
click at [342, 328] on section "Treasure [PERSON_NAME]" at bounding box center [568, 335] width 470 height 70
type input "fall-sale"
click at [744, 388] on button "Confirm" at bounding box center [751, 394] width 78 height 31
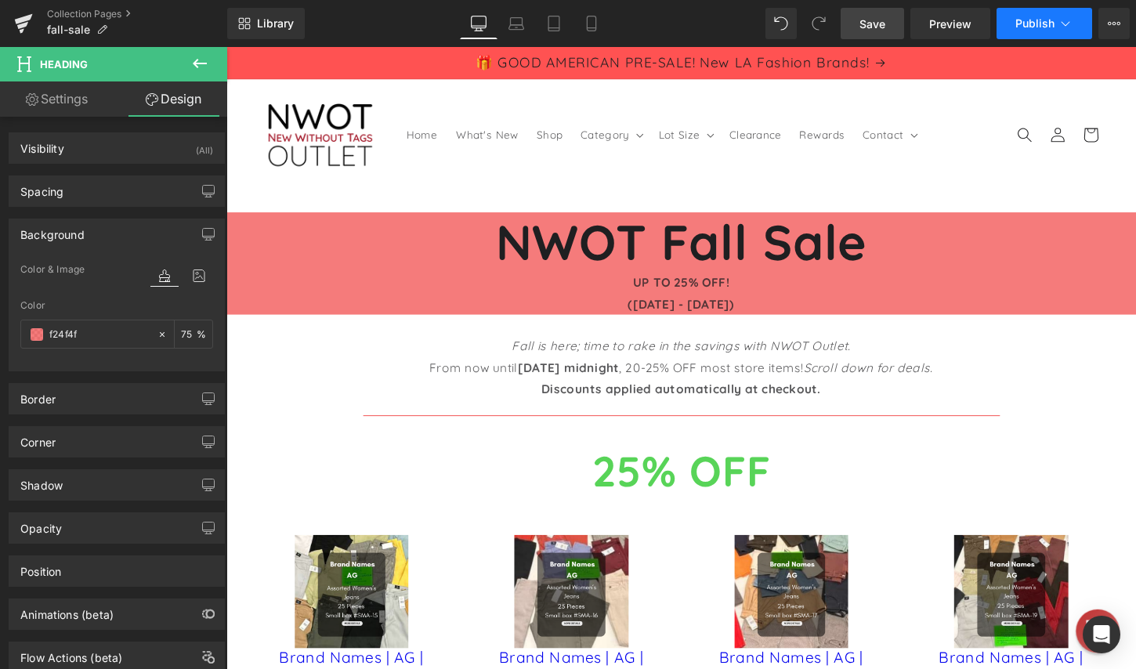
click at [1037, 27] on span "Publish" at bounding box center [1034, 23] width 39 height 13
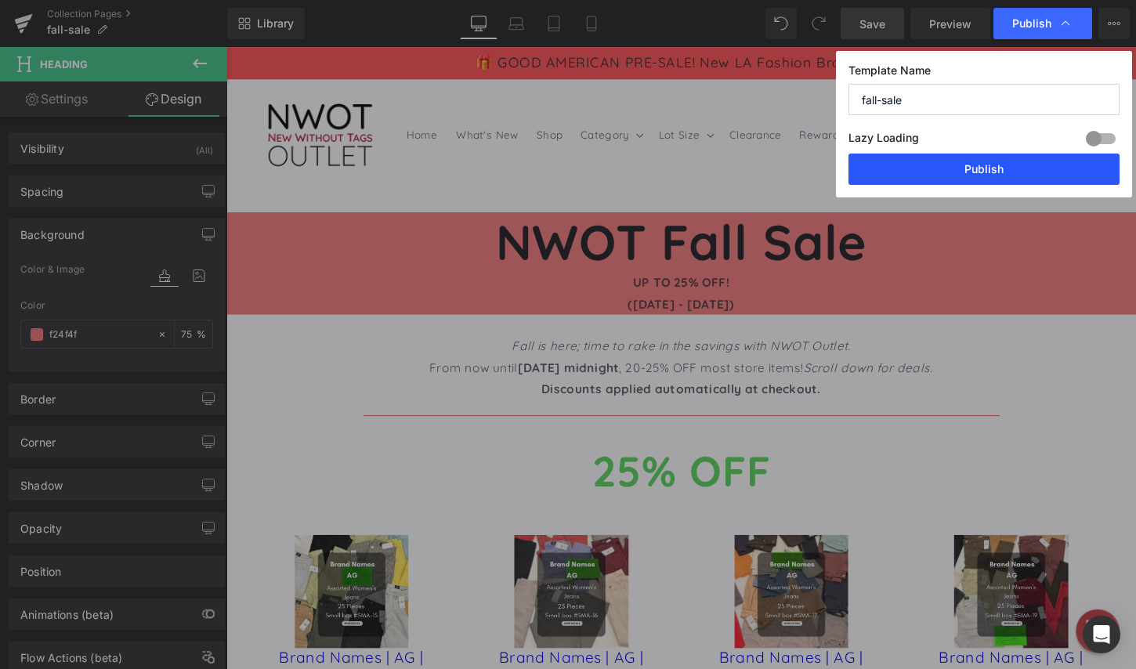
drag, startPoint x: 955, startPoint y: 169, endPoint x: 693, endPoint y: 130, distance: 264.6
click at [955, 169] on button "Publish" at bounding box center [984, 169] width 271 height 31
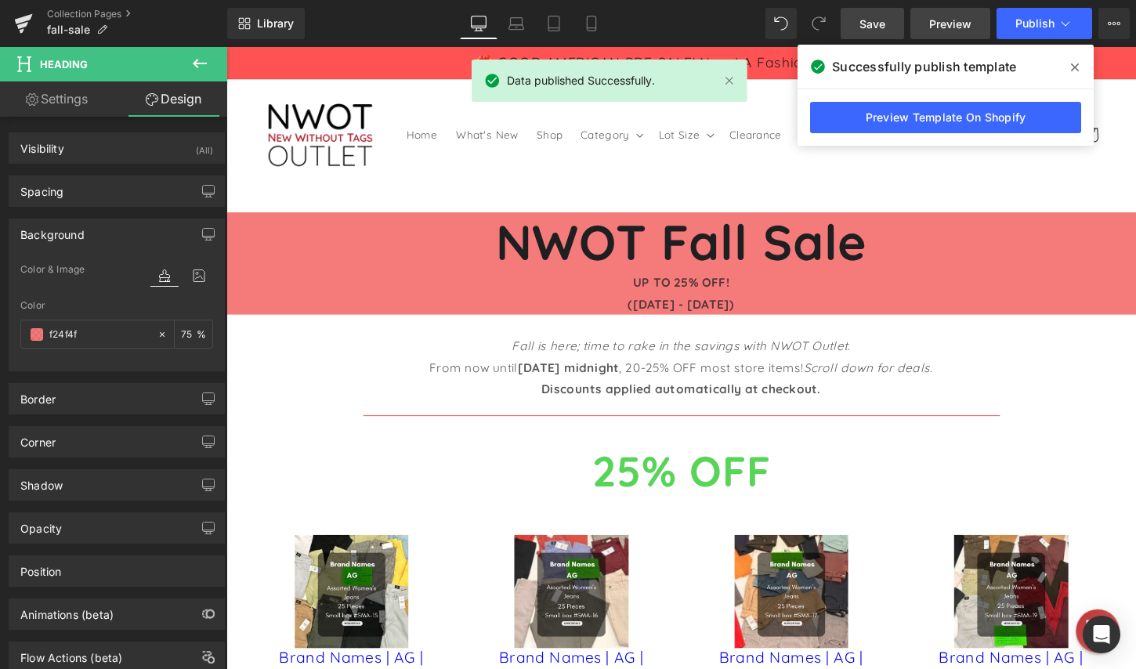
click at [946, 18] on span "Preview" at bounding box center [950, 24] width 42 height 16
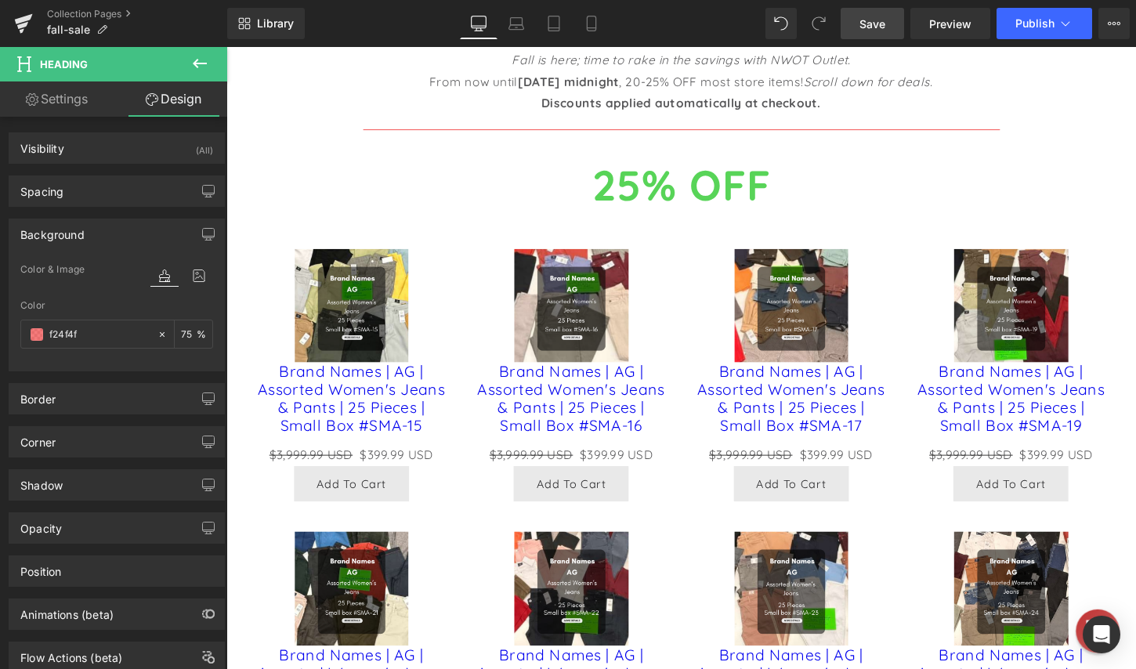
scroll to position [313, 0]
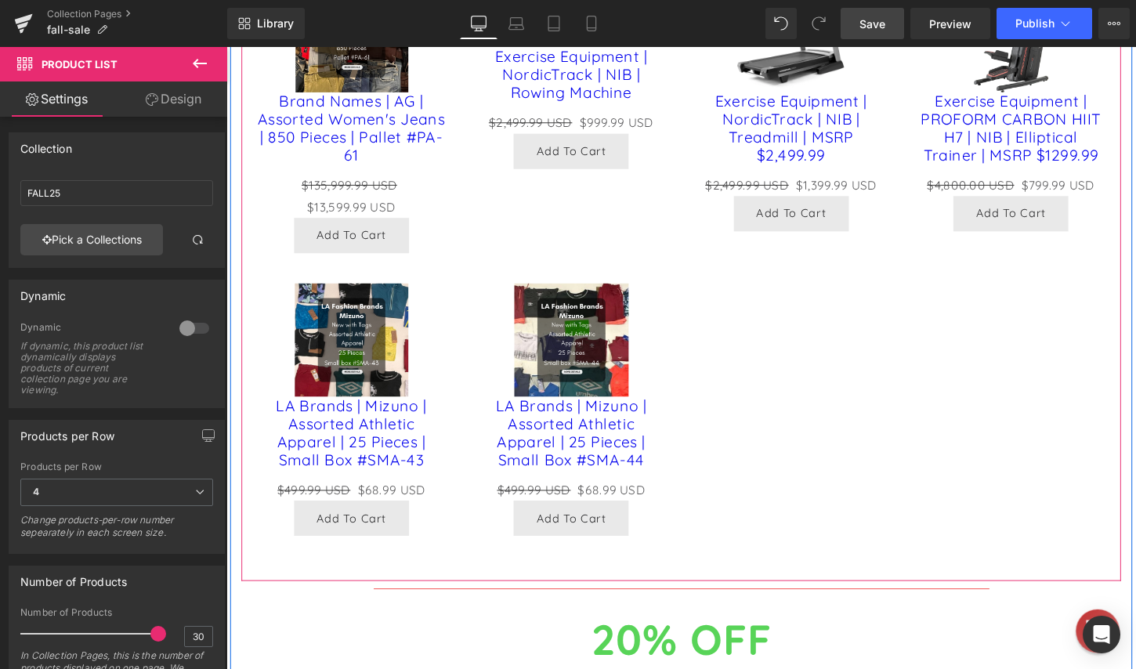
scroll to position [2664, 0]
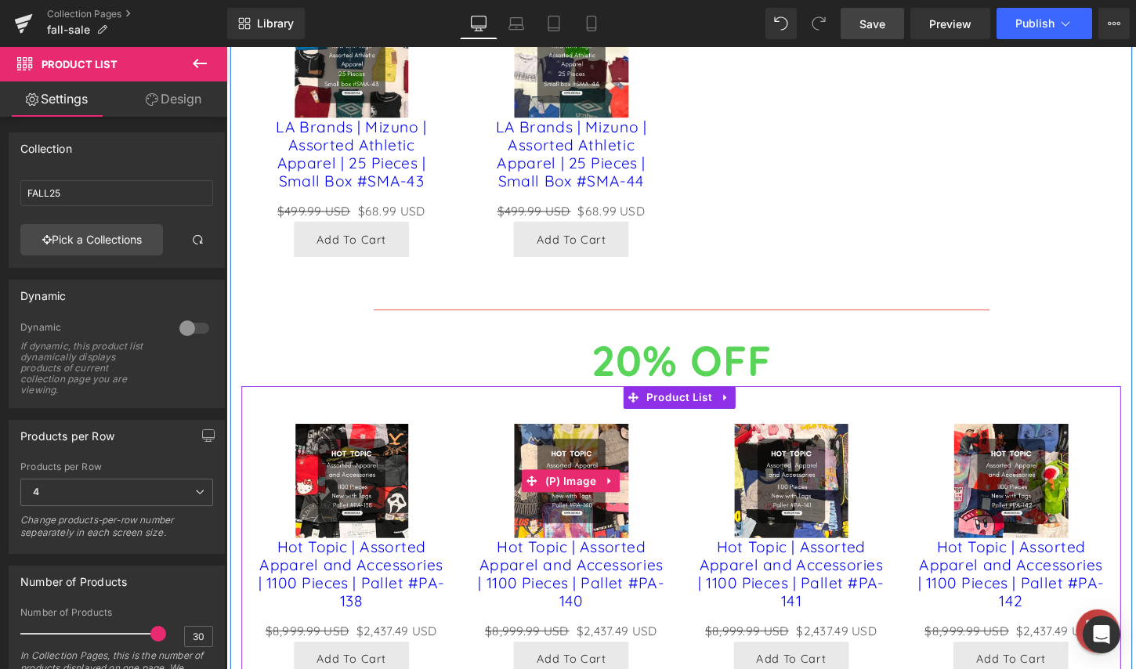
click at [673, 530] on div "Sale Off" at bounding box center [586, 499] width 198 height 119
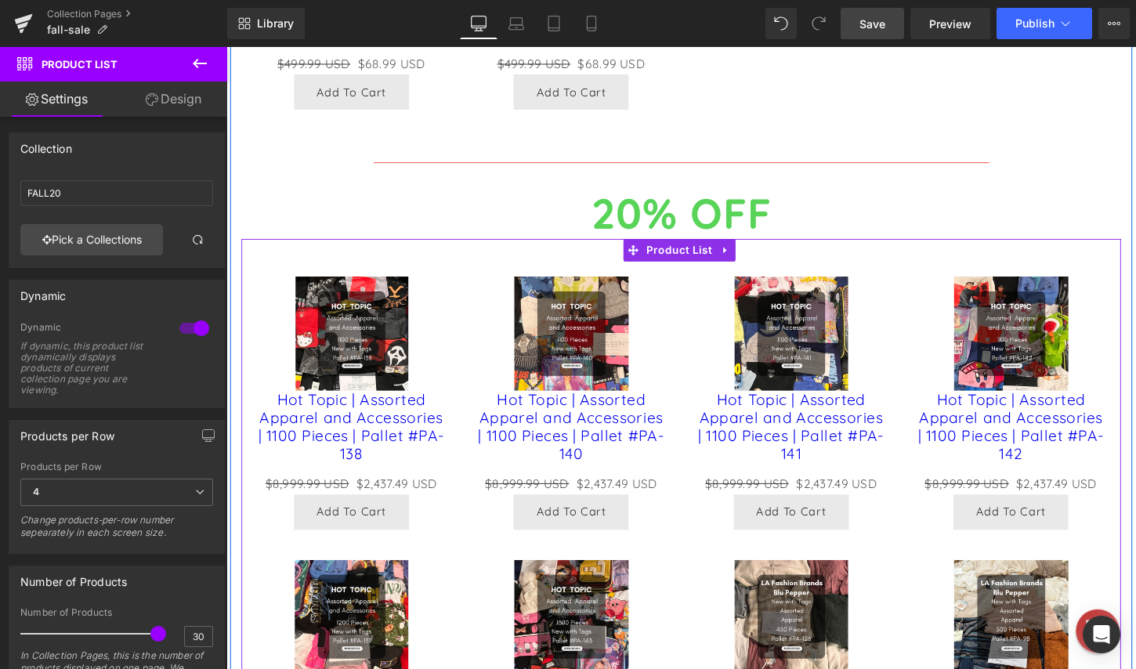
scroll to position [2821, 0]
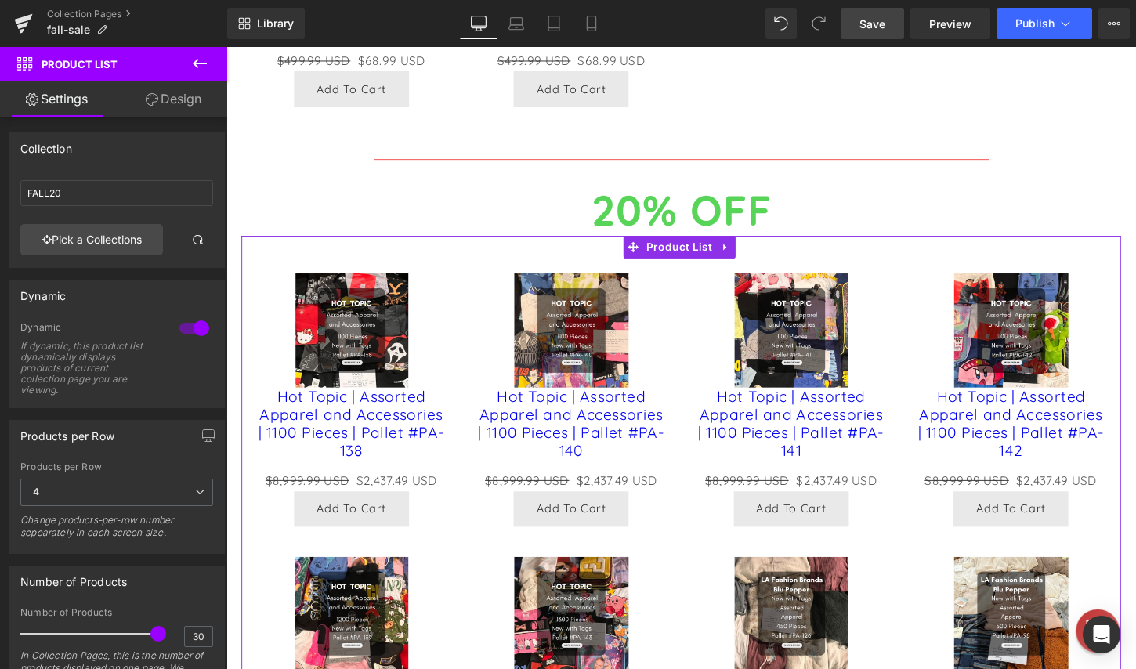
click at [180, 331] on div at bounding box center [195, 328] width 38 height 25
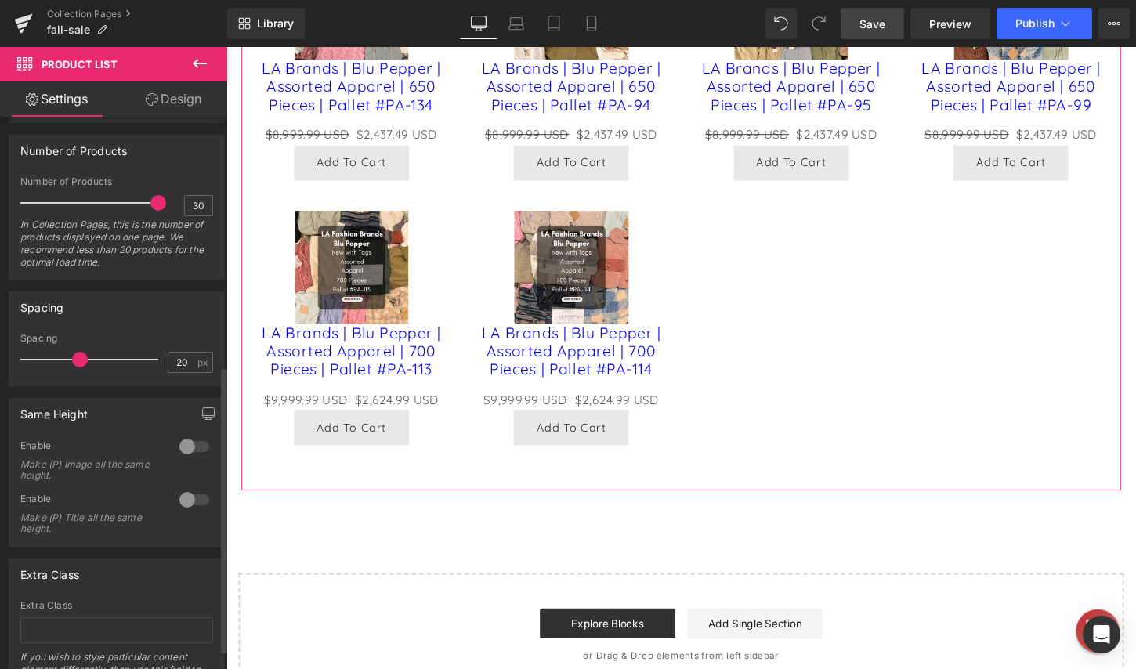
scroll to position [518, 0]
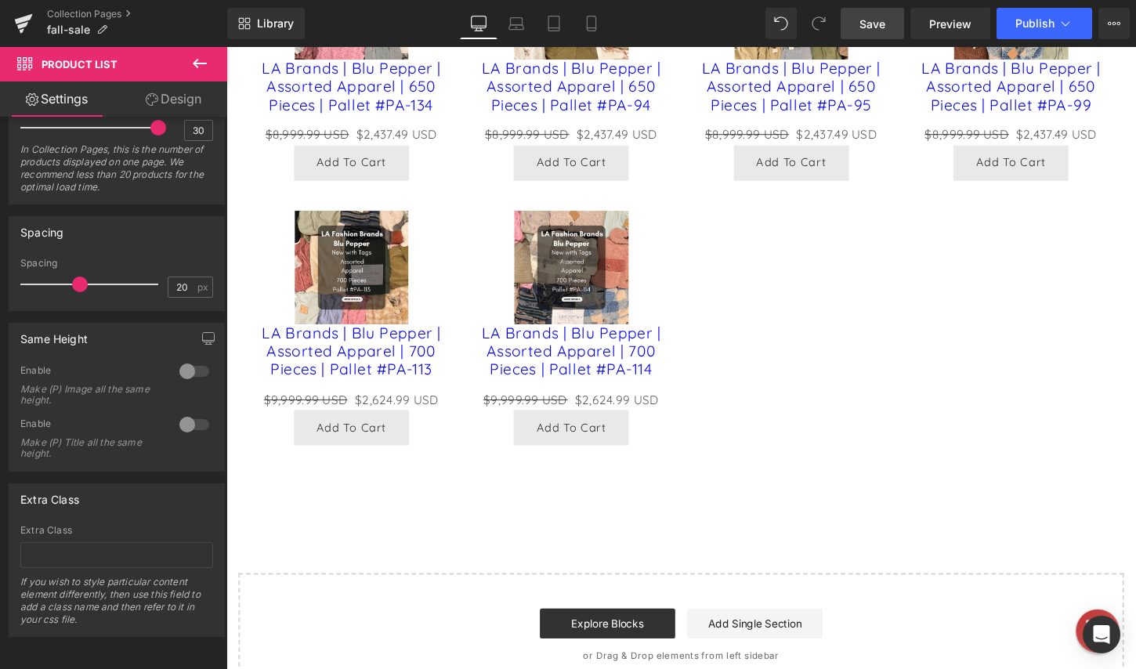
click at [866, 26] on span "Save" at bounding box center [873, 24] width 26 height 16
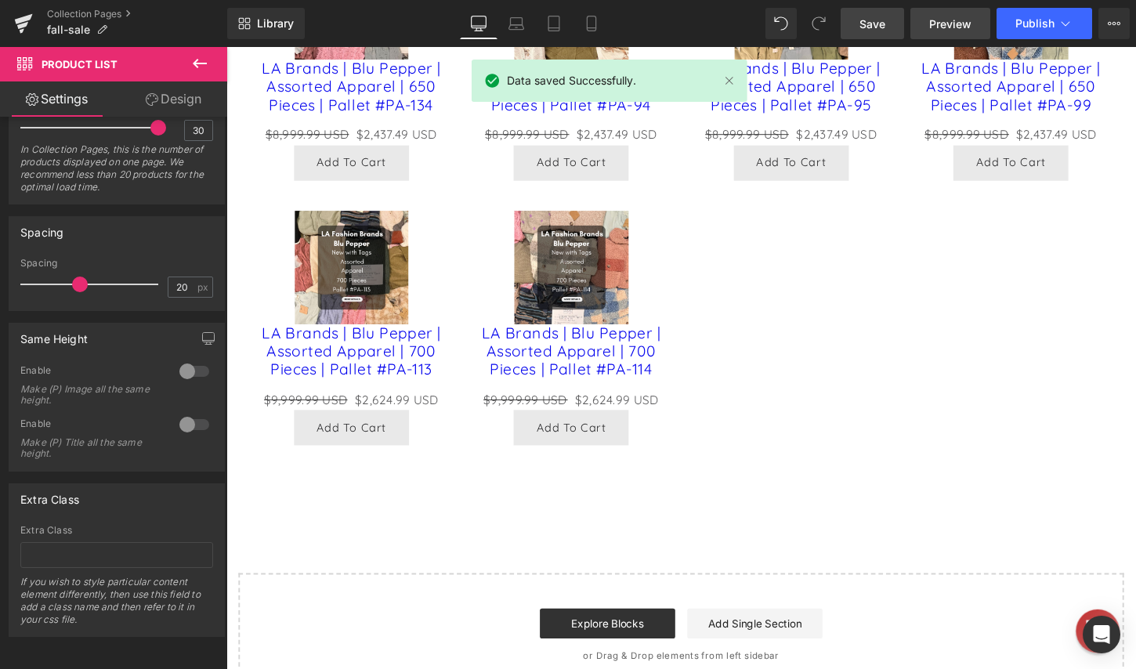
click at [931, 25] on span "Preview" at bounding box center [950, 24] width 42 height 16
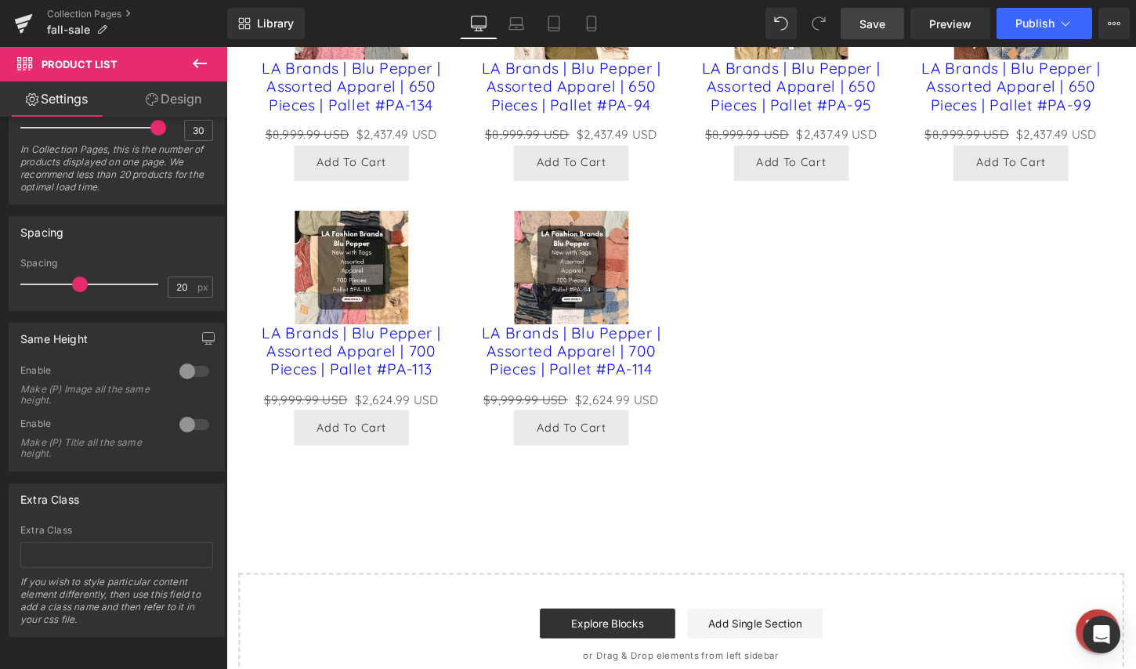
click at [883, 22] on span "Save" at bounding box center [873, 24] width 26 height 16
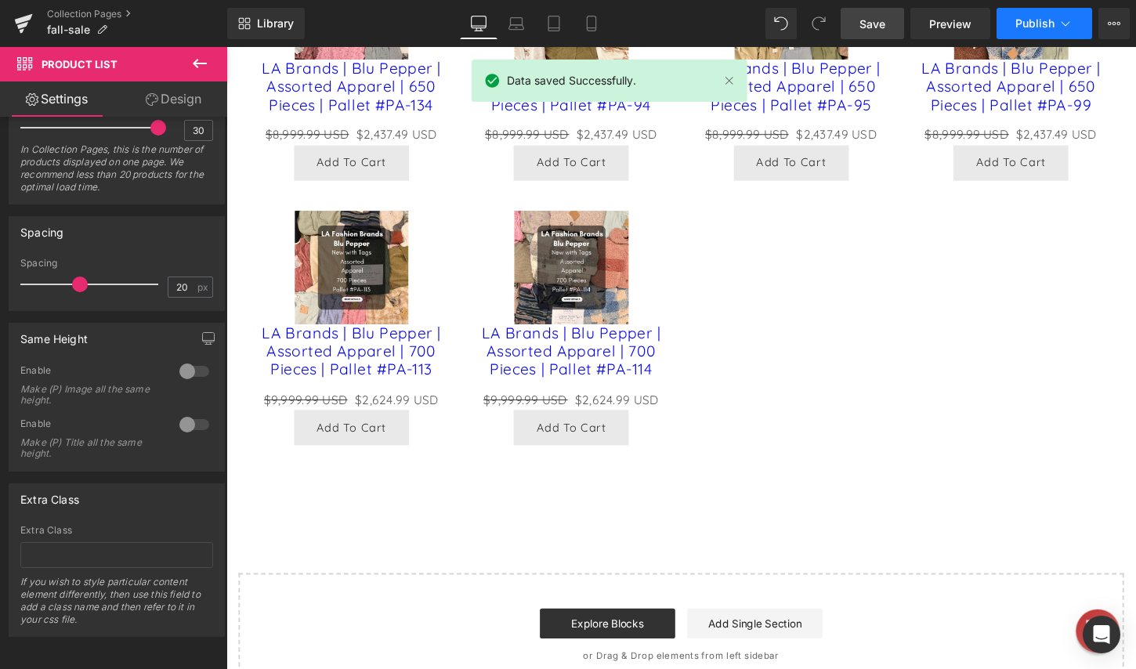
click at [1031, 24] on span "Publish" at bounding box center [1034, 23] width 39 height 13
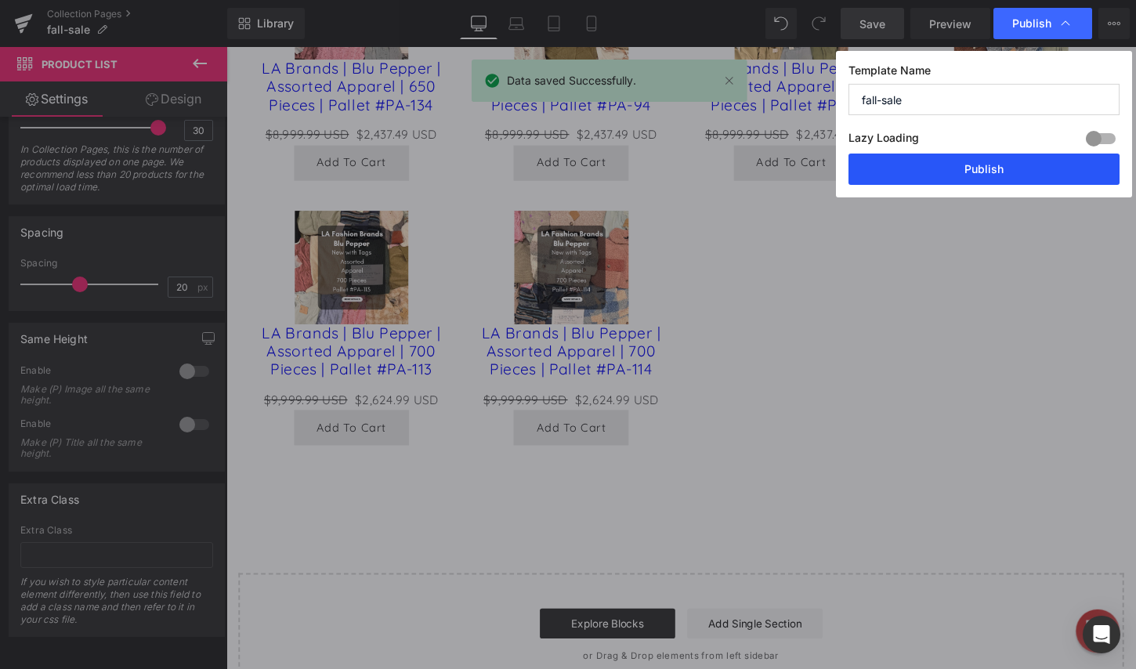
click at [957, 171] on button "Publish" at bounding box center [984, 169] width 271 height 31
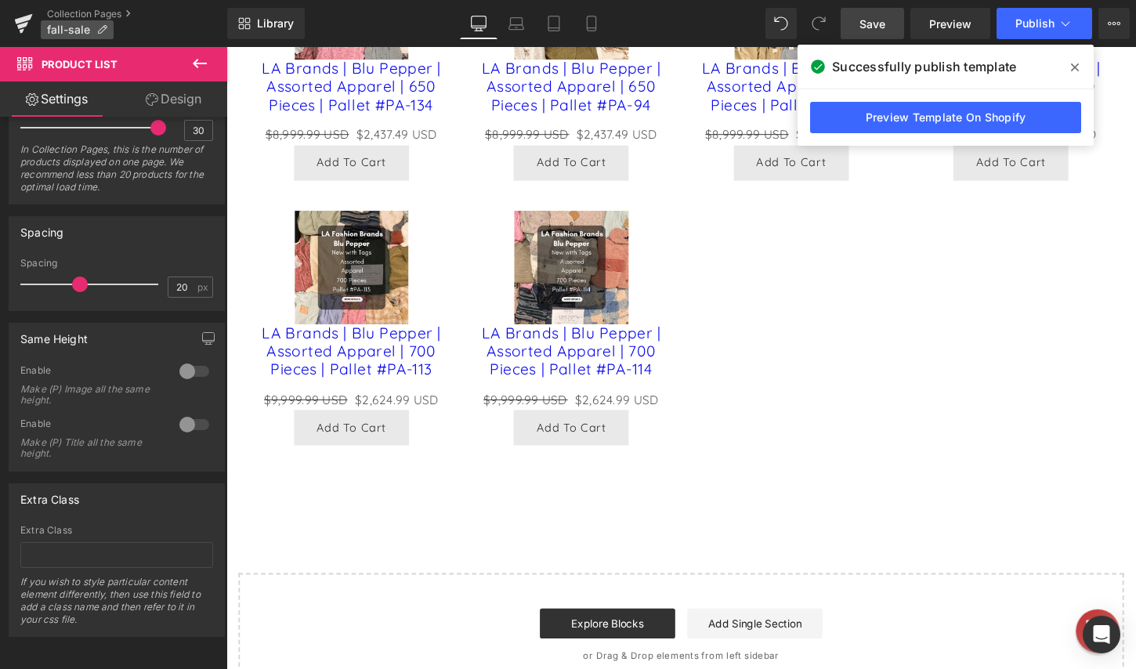
click at [100, 31] on icon at bounding box center [101, 29] width 11 height 11
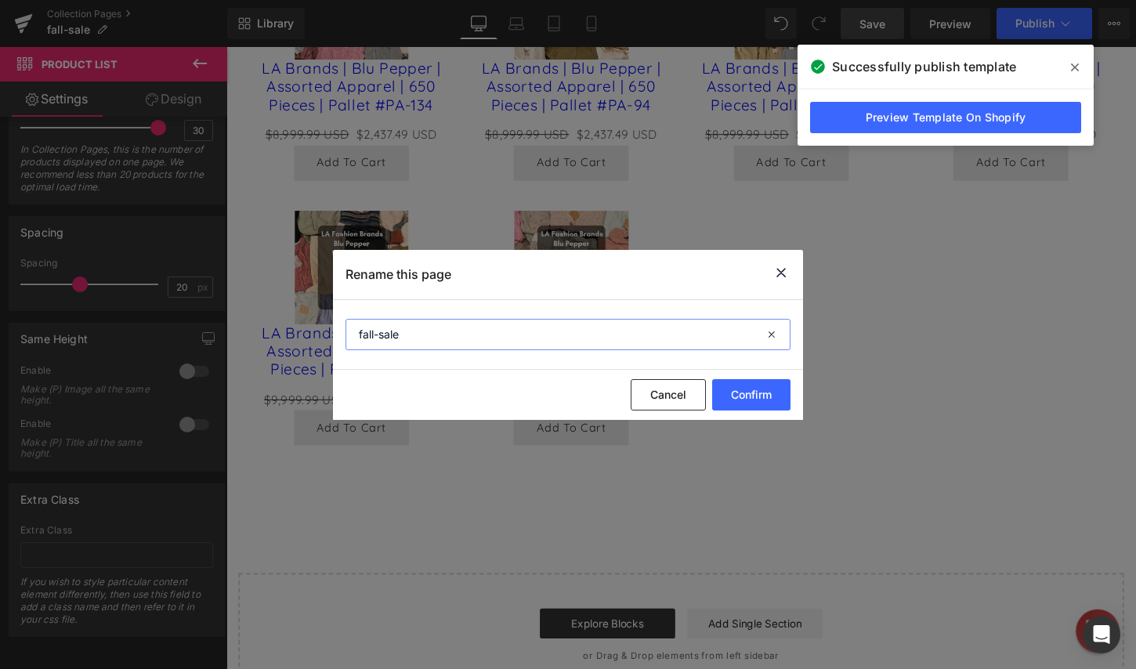
drag, startPoint x: 451, startPoint y: 324, endPoint x: 327, endPoint y: 332, distance: 124.8
click at [327, 332] on div "Rename this page fall-sale Cancel Confirm" at bounding box center [568, 334] width 1136 height 669
type input "Fall Sale"
click at [762, 387] on button "Confirm" at bounding box center [751, 394] width 78 height 31
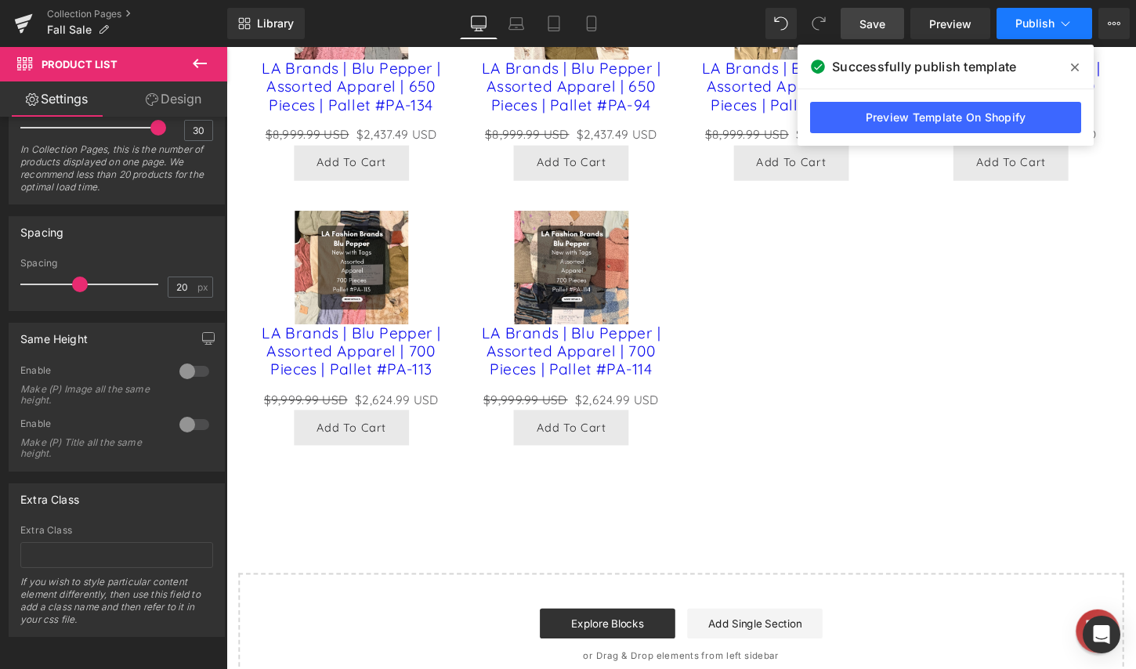
click at [1043, 28] on span "Publish" at bounding box center [1034, 23] width 39 height 13
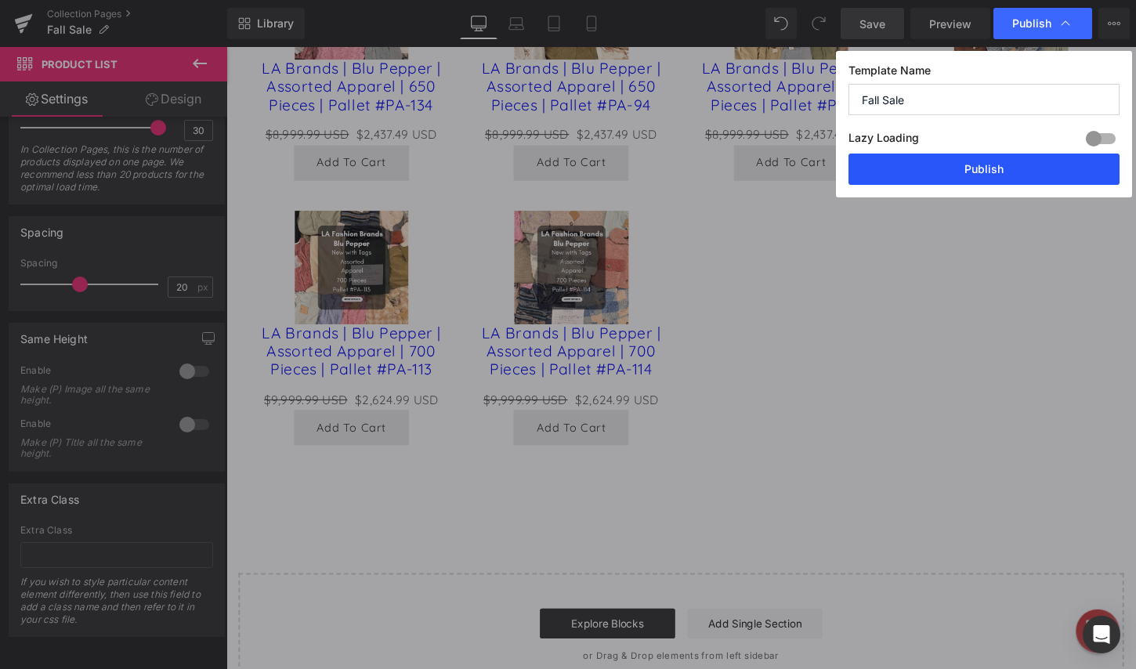
click at [971, 176] on button "Publish" at bounding box center [984, 169] width 271 height 31
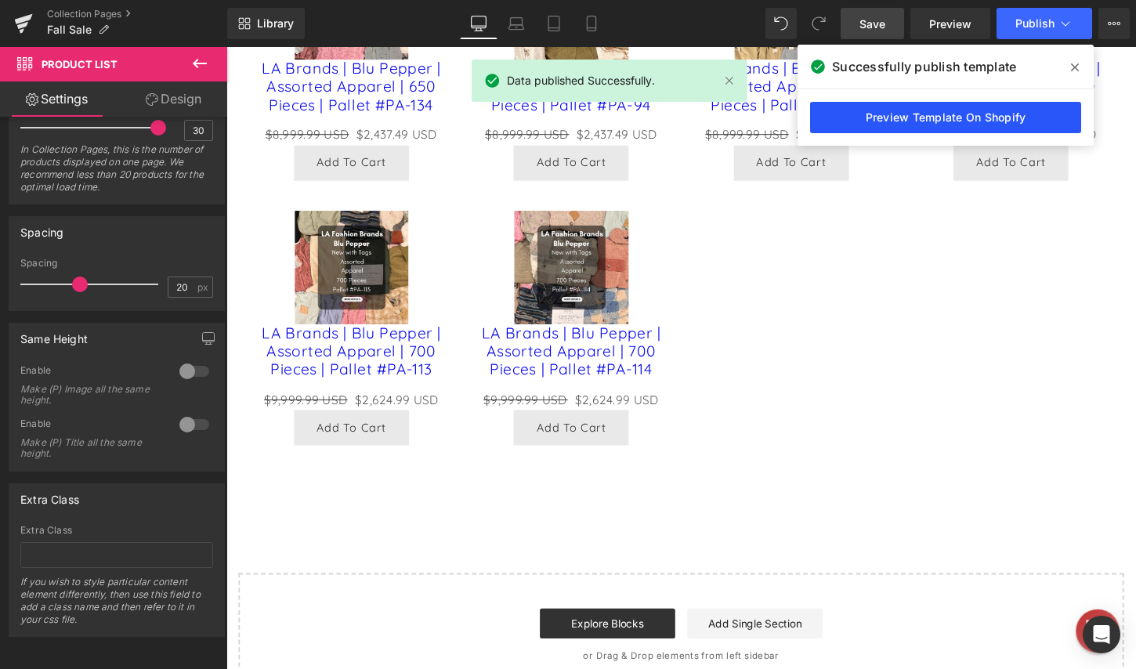
click at [956, 123] on link "Preview Template On Shopify" at bounding box center [945, 117] width 271 height 31
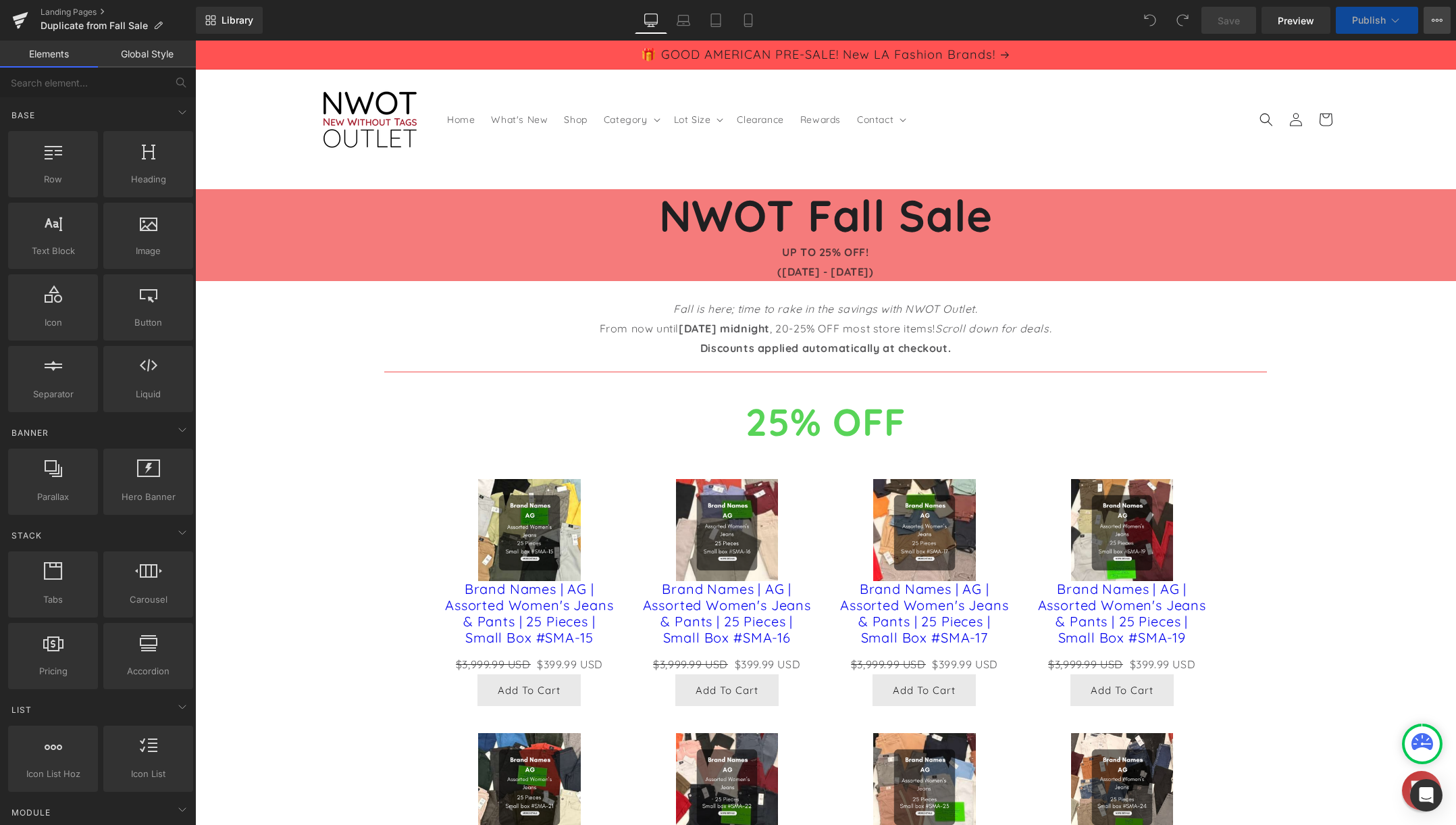
click at [1430, 18] on button "View Live Page View with current Template Save Template to Library Schedule Pub…" at bounding box center [1437, 20] width 27 height 27
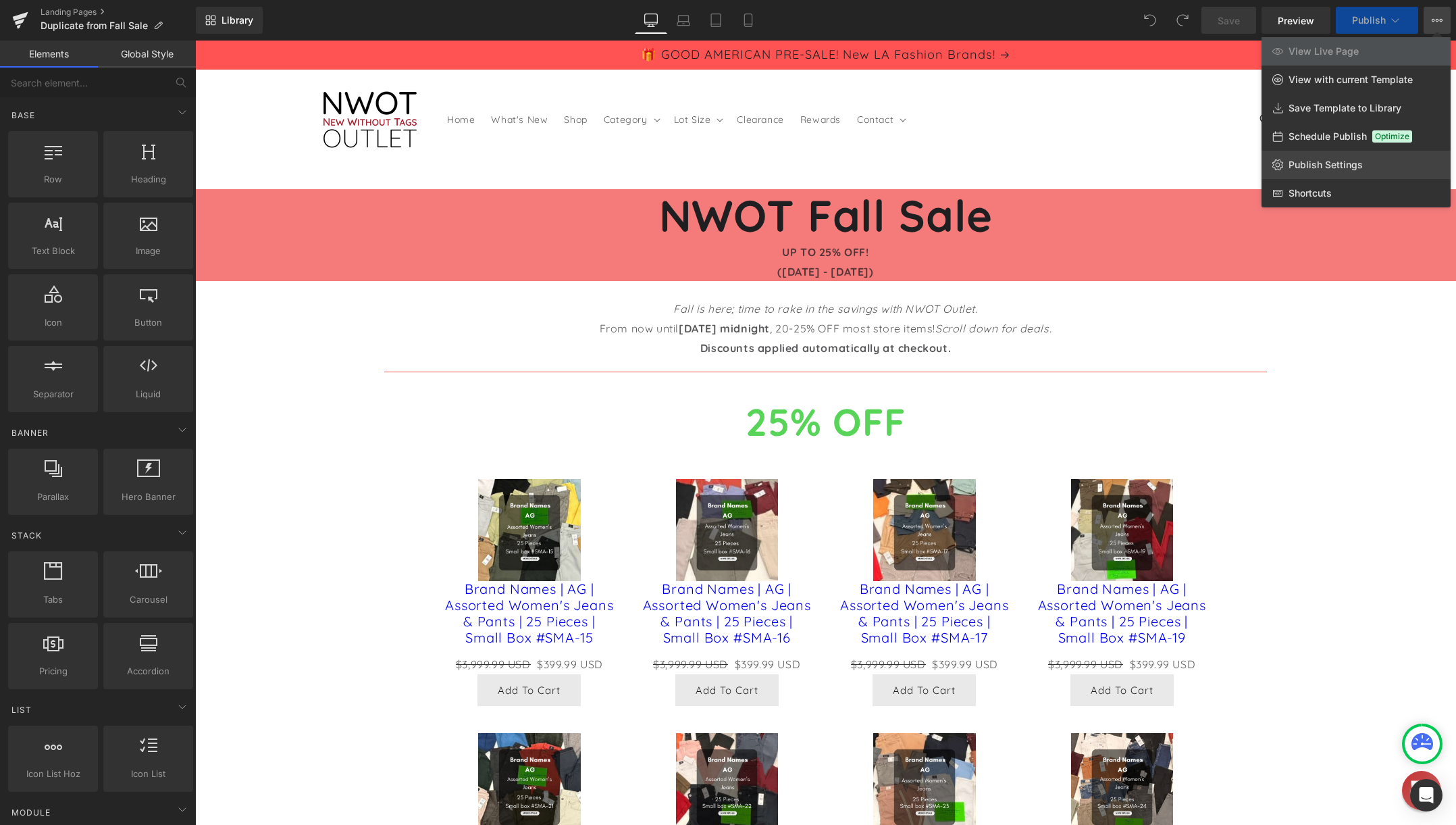
click at [1334, 164] on span "Publish Settings" at bounding box center [1326, 165] width 74 height 12
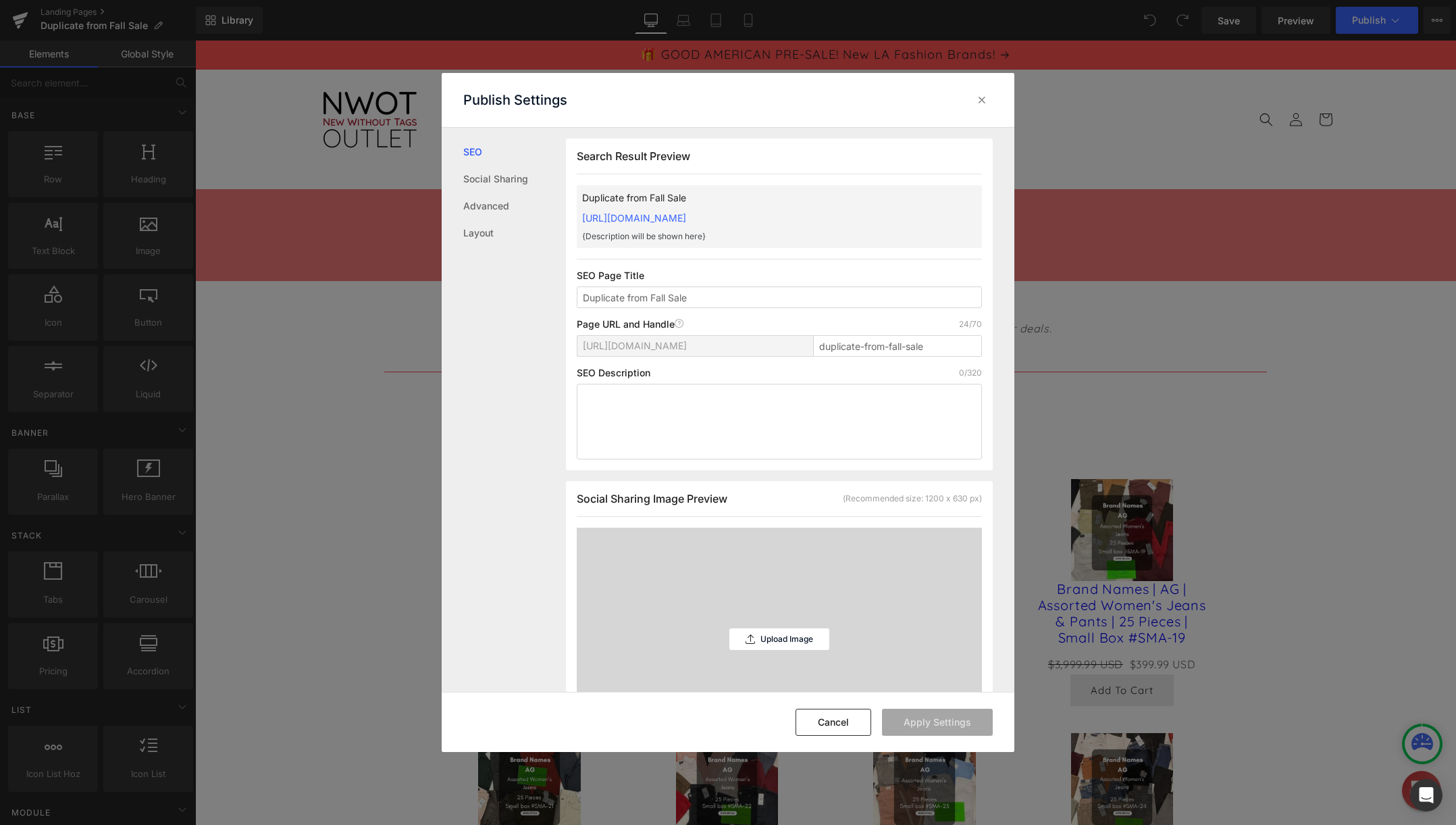
scroll to position [1, 0]
drag, startPoint x: 931, startPoint y: 350, endPoint x: 772, endPoint y: 358, distance: 159.2
click at [772, 358] on div "https://nwotoutlet.myshopify.com/pages/ duplicate-from-fall-sale" at bounding box center [779, 351] width 405 height 33
type input "fall-sale"
click at [984, 105] on icon at bounding box center [982, 100] width 14 height 14
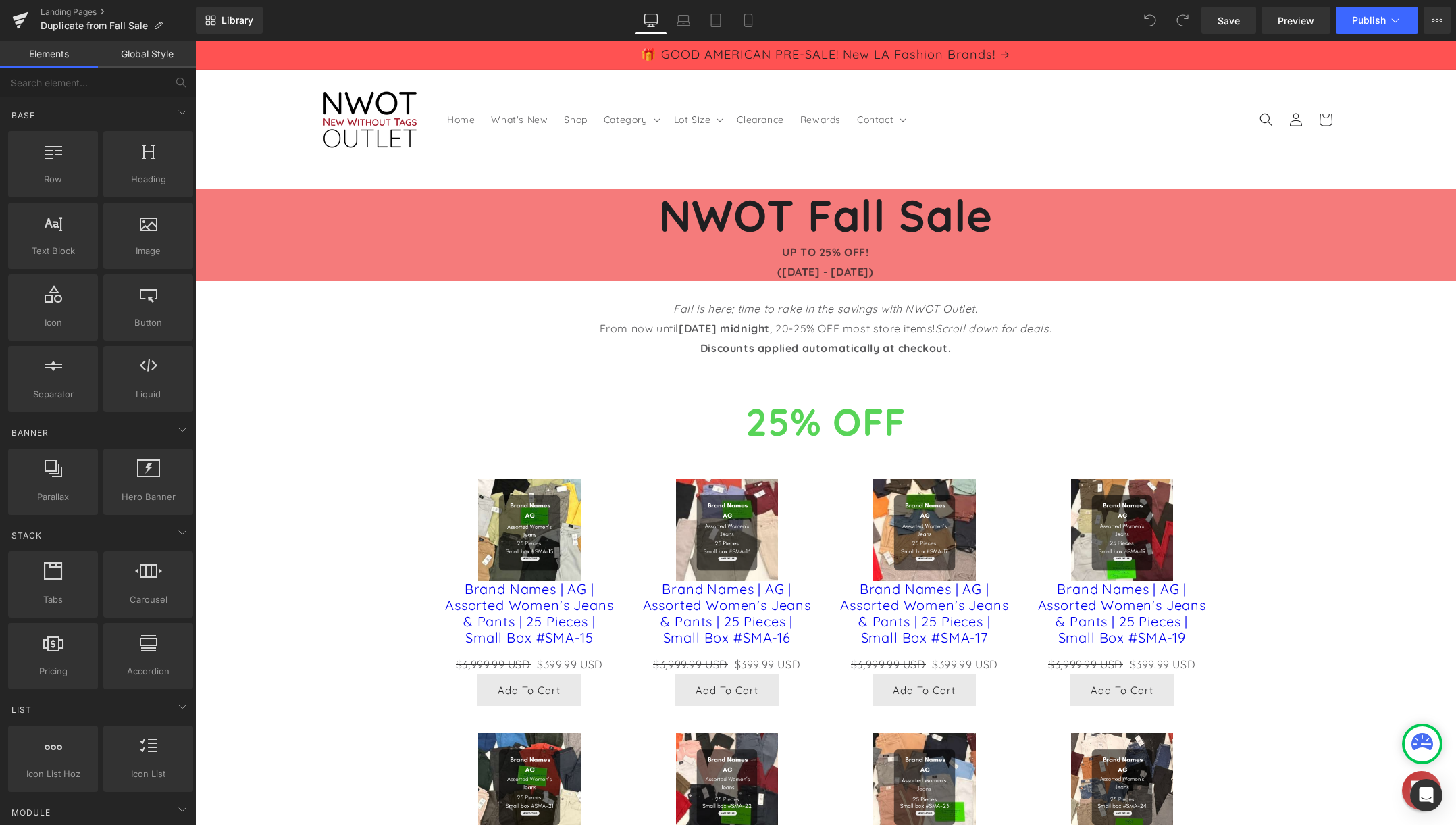
click at [89, 6] on div "Landing Pages Duplicate from Fall Sale" at bounding box center [97, 20] width 196 height 41
click at [92, 10] on link "Landing Pages" at bounding box center [118, 12] width 155 height 11
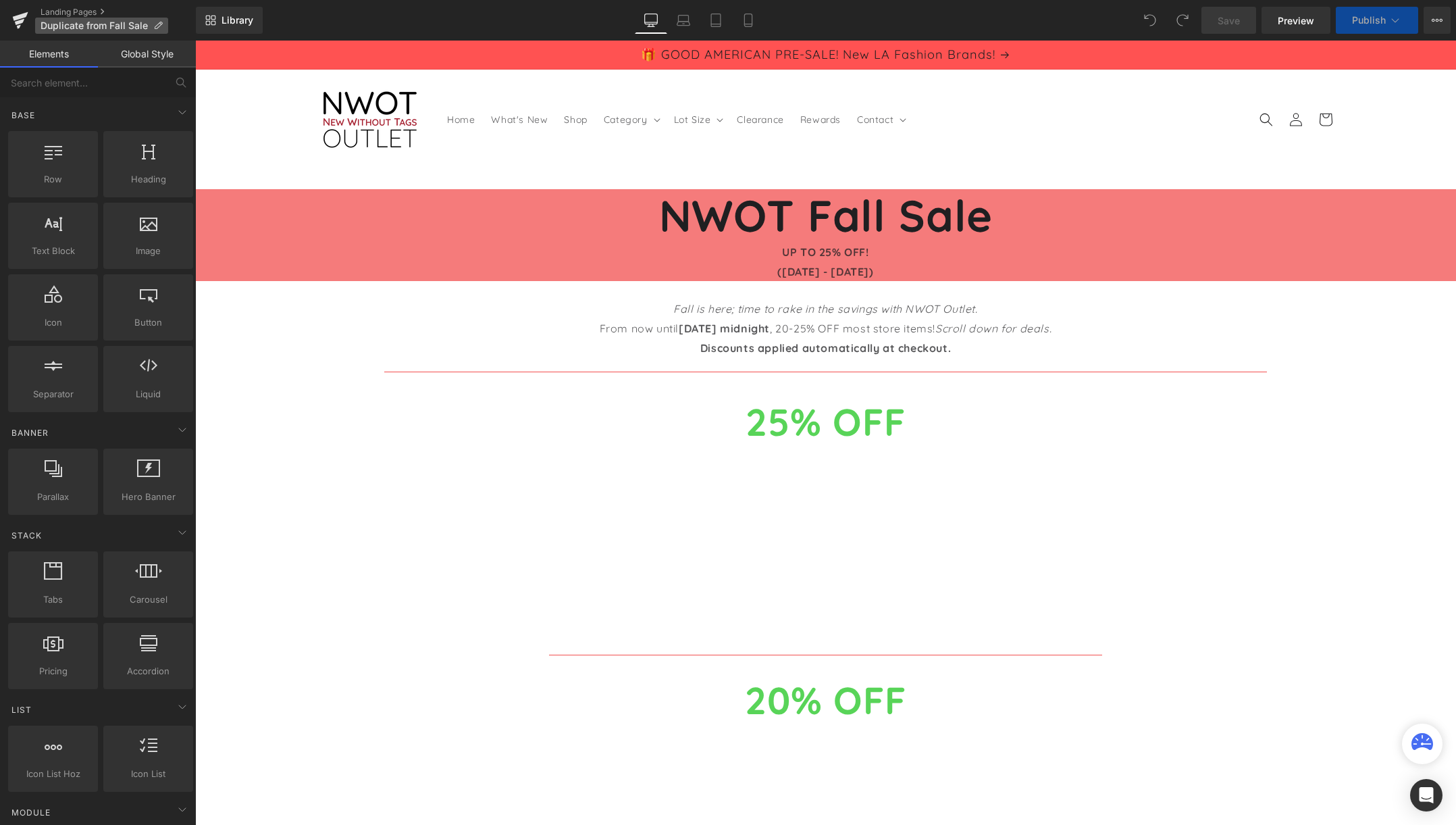
click at [159, 27] on icon at bounding box center [158, 25] width 9 height 9
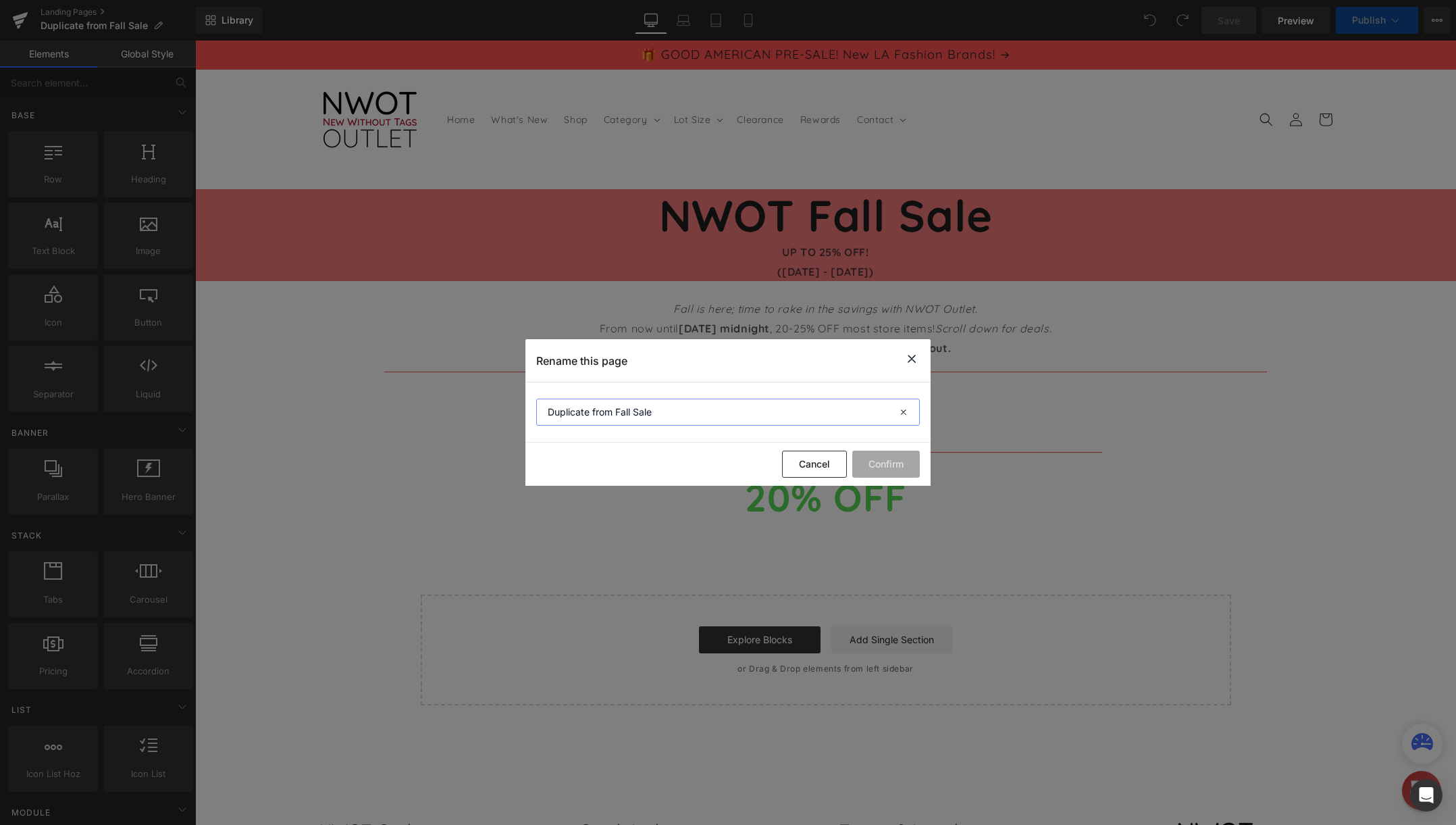
drag, startPoint x: 689, startPoint y: 417, endPoint x: 514, endPoint y: 404, distance: 175.5
click at [515, 404] on div "Rename this page Duplicate from Fall Sale Cancel Confirm" at bounding box center [728, 412] width 1456 height 825
type input "Fall Sale"
click at [875, 459] on button "Confirm" at bounding box center [886, 464] width 67 height 27
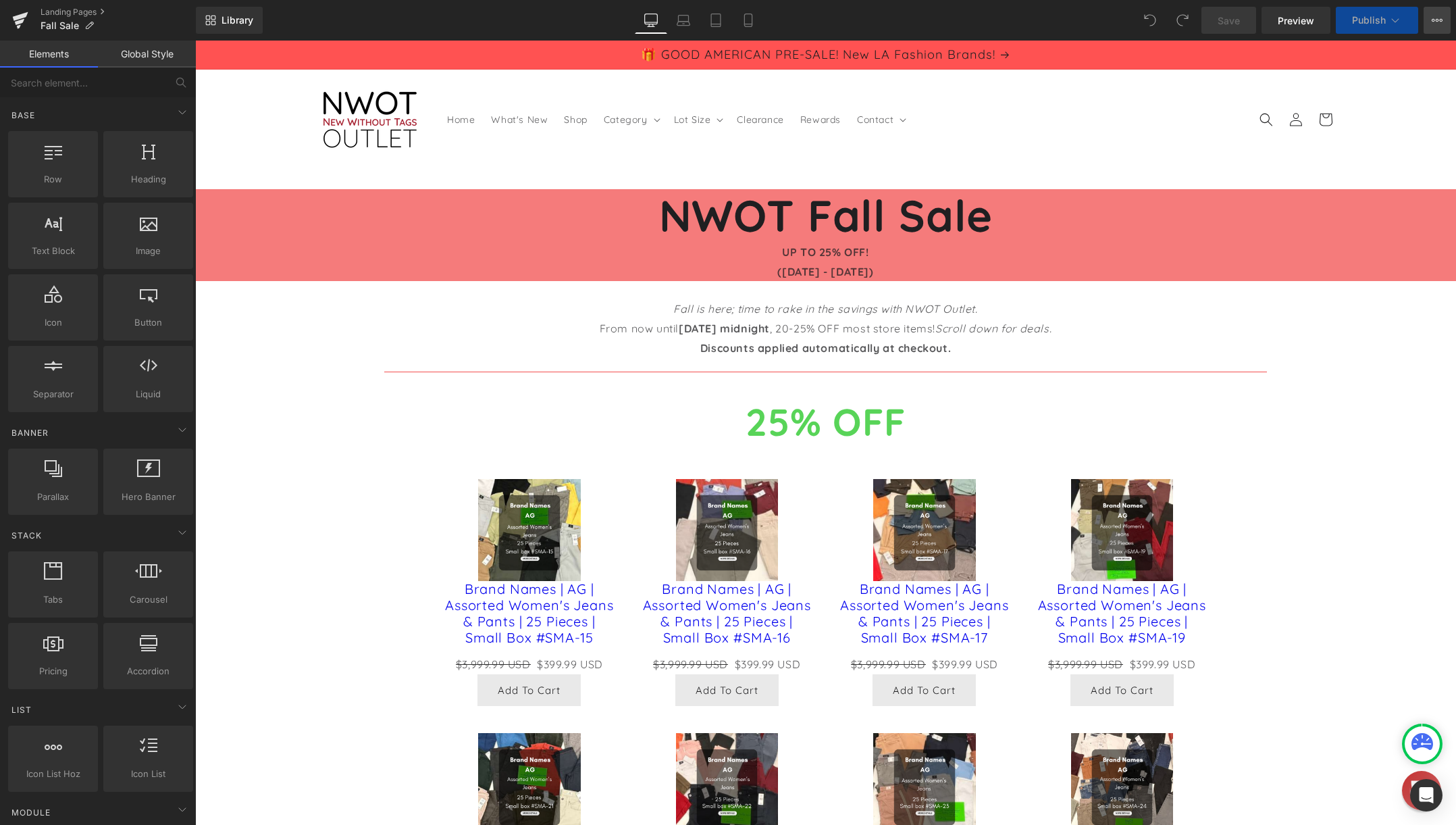
click at [1428, 20] on button "View Live Page View with current Template Save Template to Library Schedule Pub…" at bounding box center [1437, 20] width 27 height 27
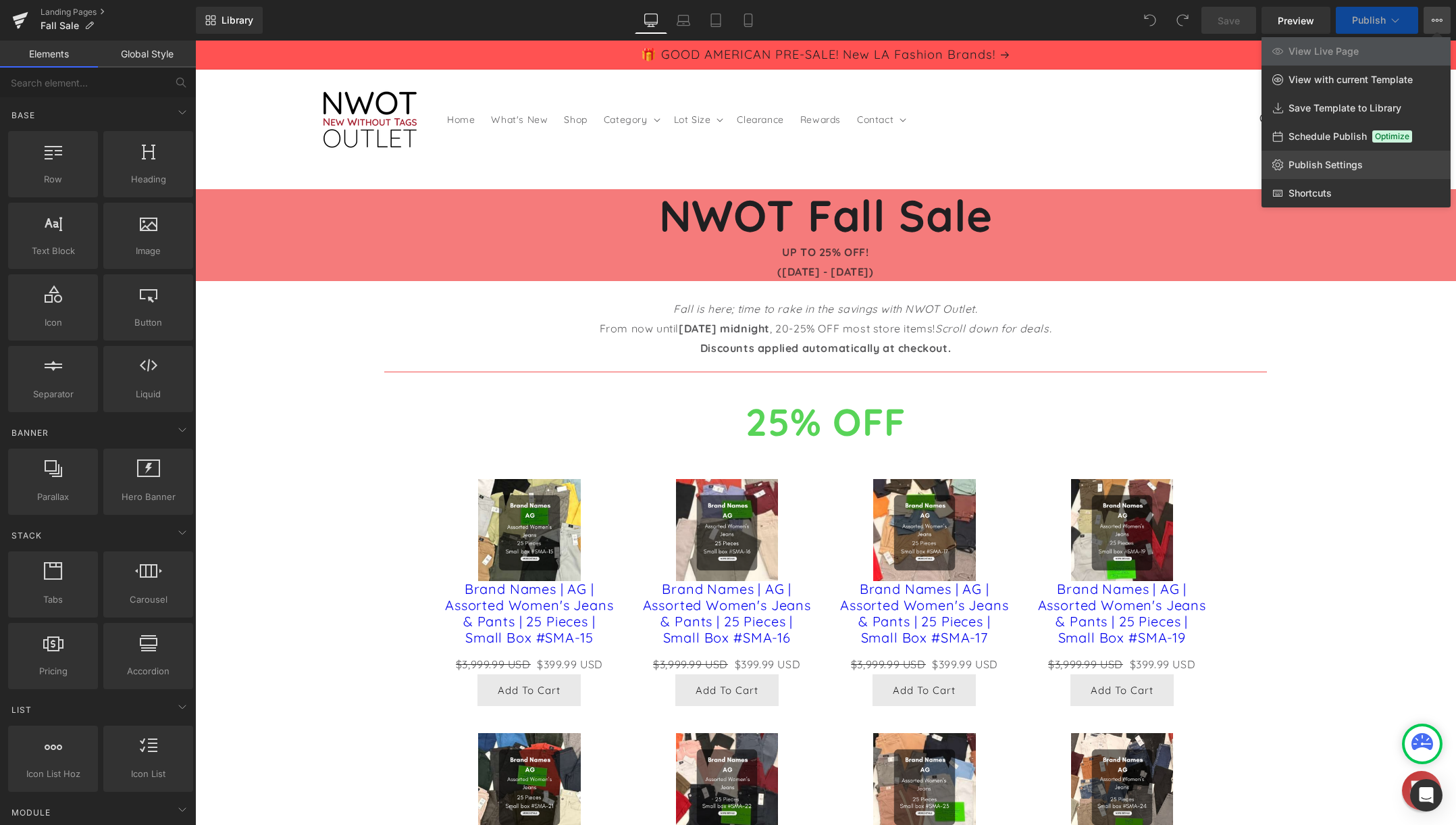
click at [1349, 160] on span "Publish Settings" at bounding box center [1326, 165] width 74 height 12
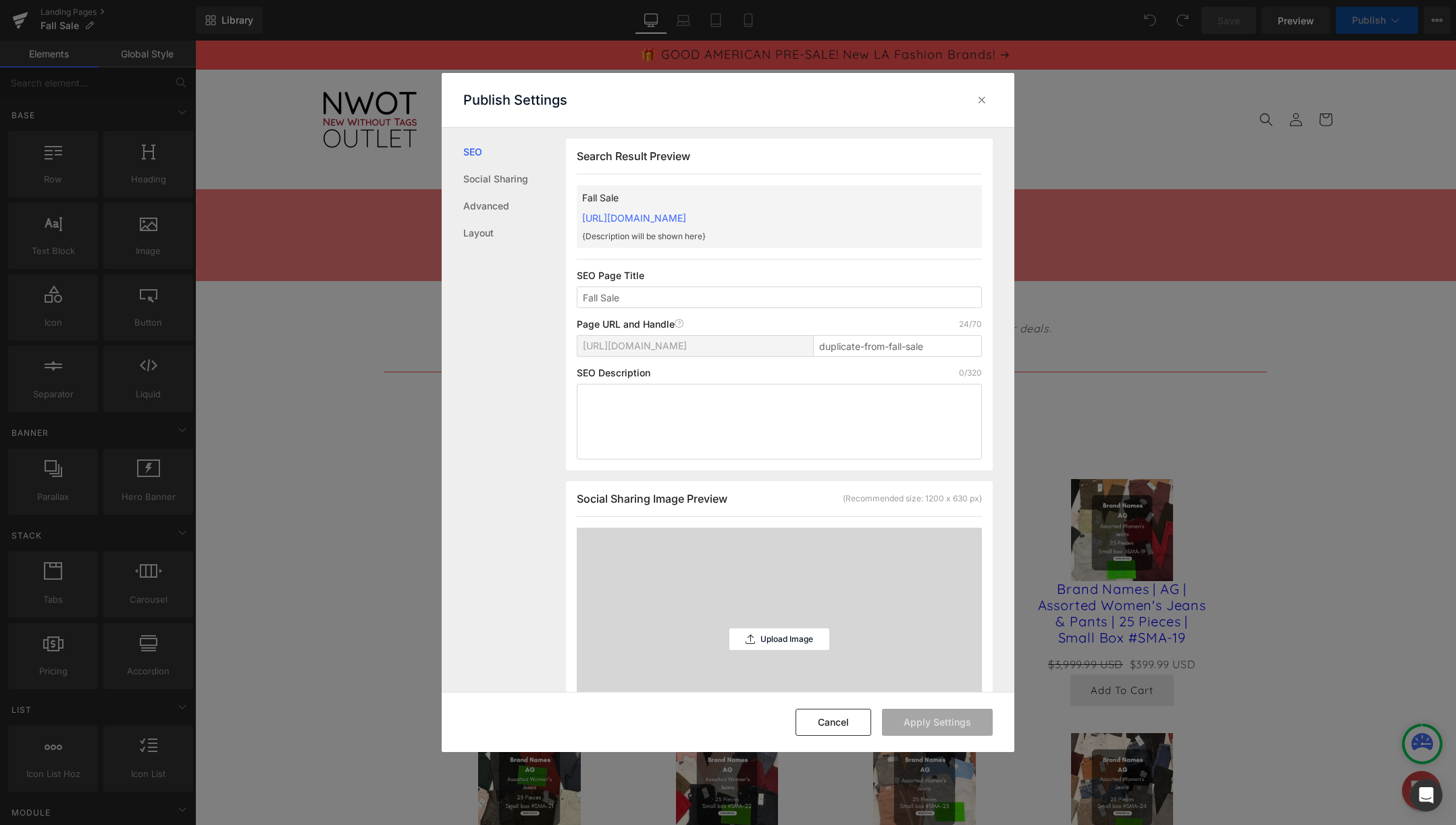
scroll to position [1, 0]
drag, startPoint x: 928, startPoint y: 345, endPoint x: 803, endPoint y: 345, distance: 125.0
click at [803, 345] on div "https://nwotoutlet.myshopify.com/pages/ duplicate-from-fall-sale" at bounding box center [779, 351] width 405 height 33
type input "fall-sale"
click at [938, 719] on button "Apply Settings" at bounding box center [937, 722] width 110 height 27
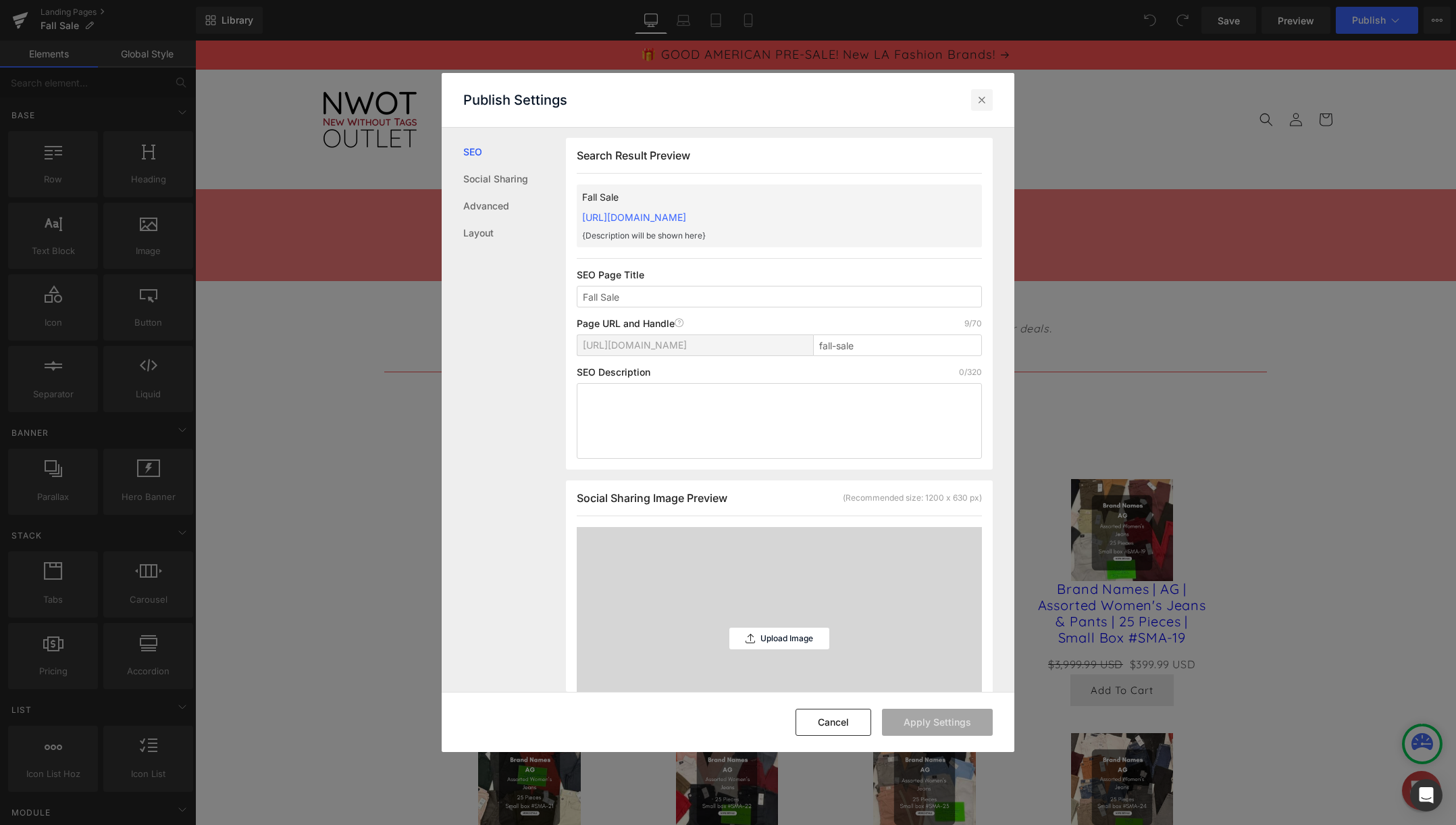
drag, startPoint x: 979, startPoint y: 98, endPoint x: 872, endPoint y: 52, distance: 116.5
click at [979, 98] on icon at bounding box center [982, 100] width 14 height 14
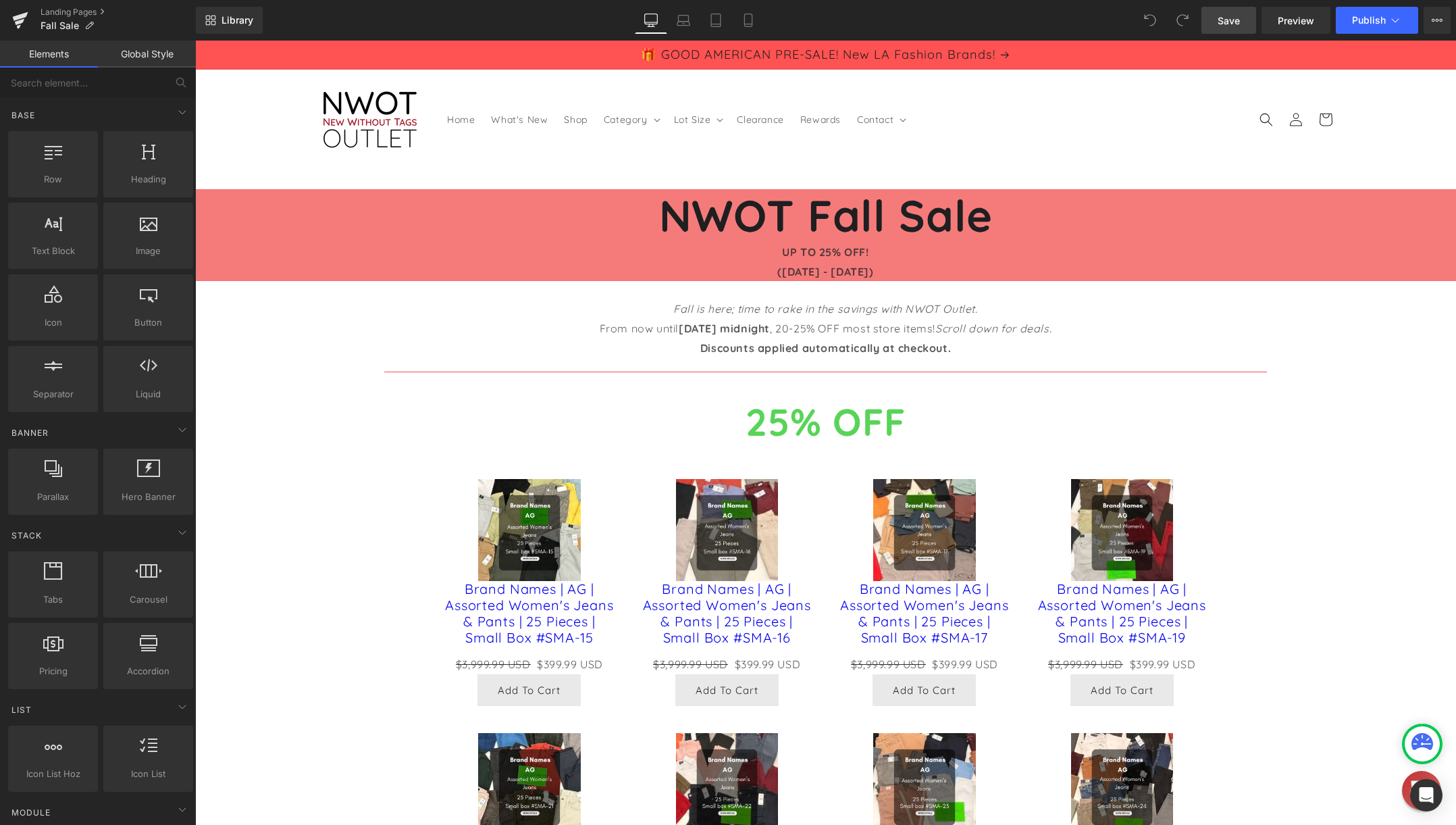
click at [1226, 20] on span "Save" at bounding box center [1229, 21] width 22 height 14
click at [1364, 20] on span "Publish" at bounding box center [1369, 20] width 34 height 11
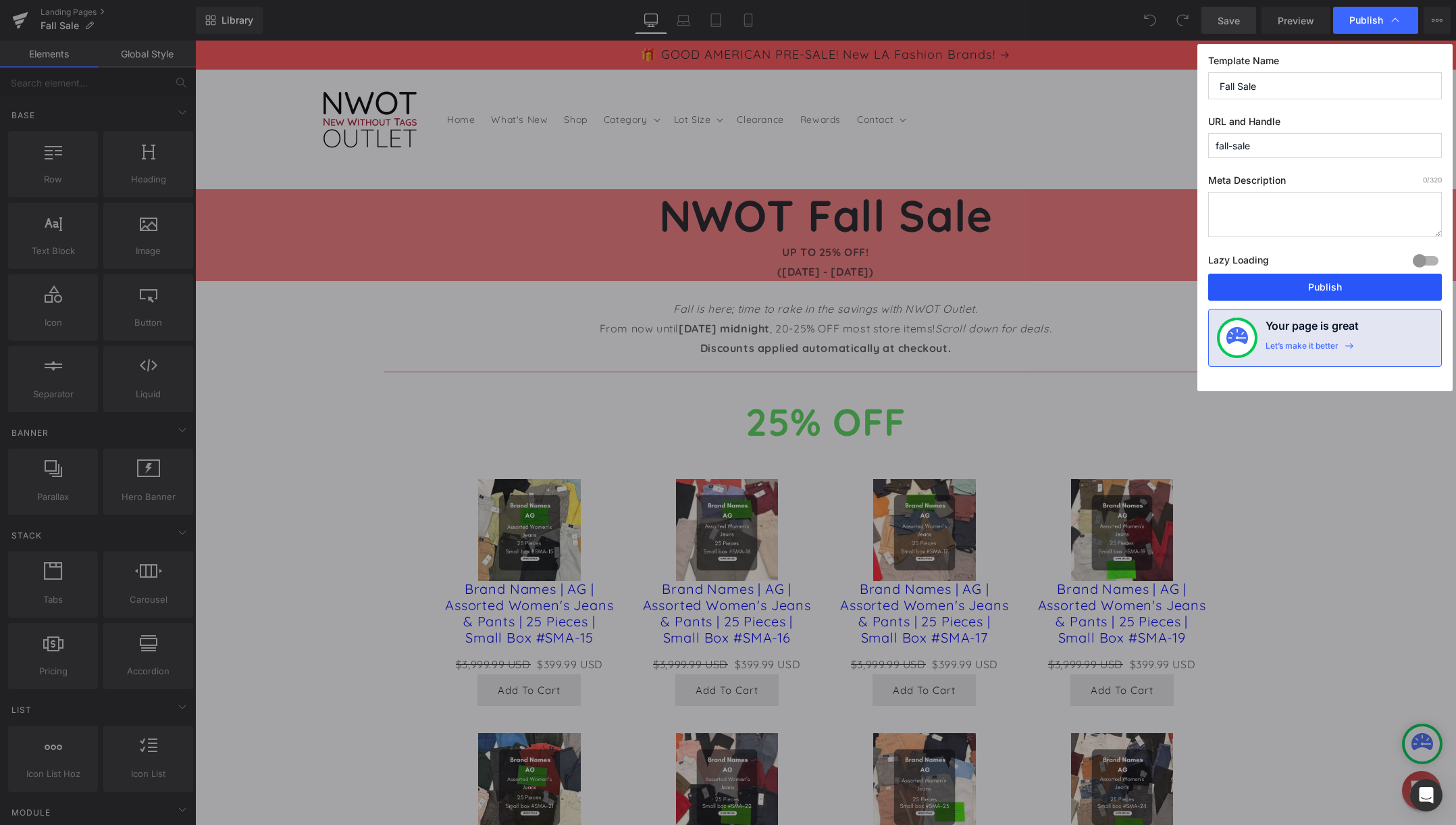
click at [1324, 291] on button "Publish" at bounding box center [1325, 286] width 234 height 27
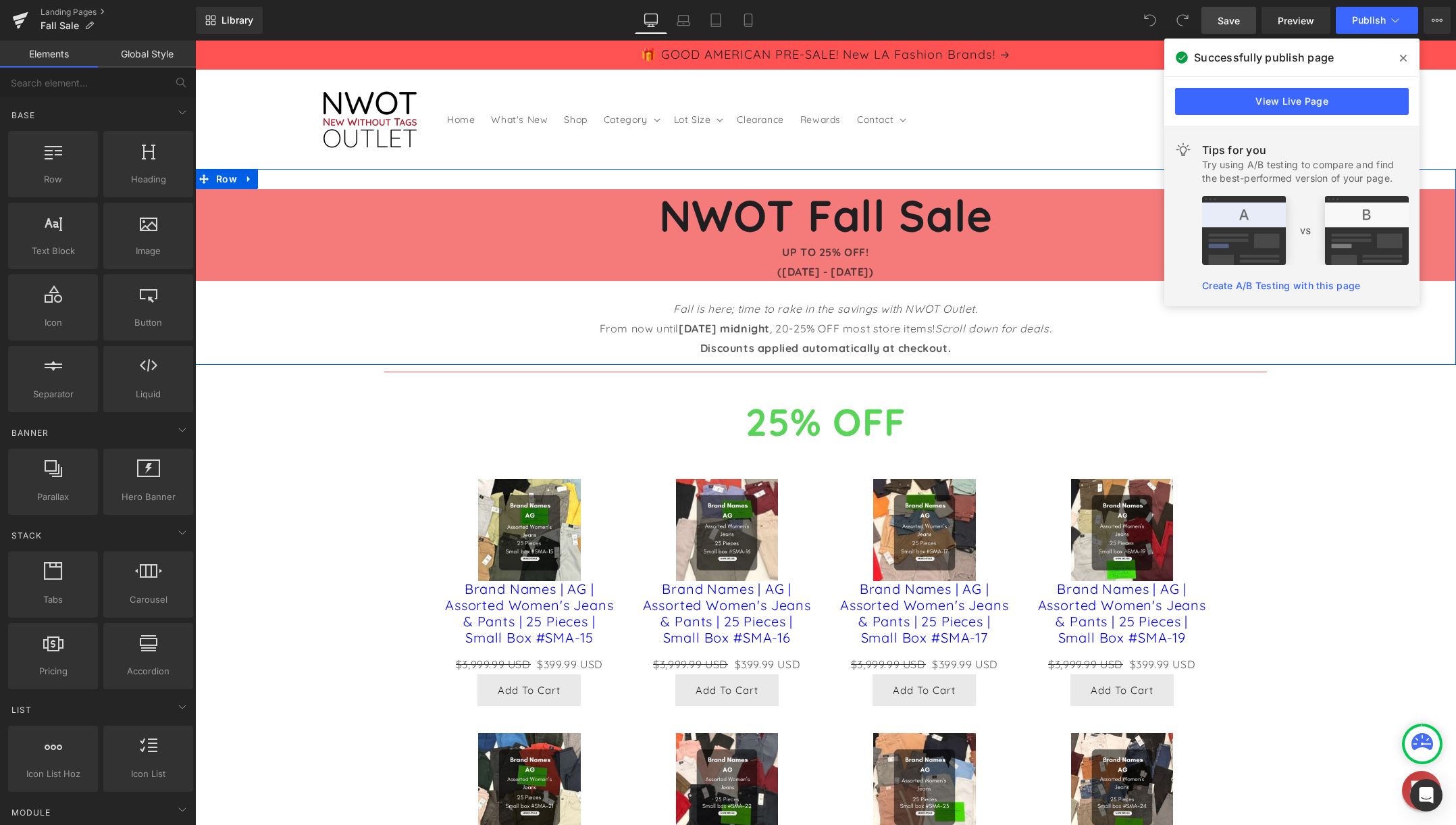
click at [313, 358] on div "NWOT Fall Sale UP TO 25% OFF! (9/24/2025 - 10/01/2025) Heading Fall is here; ti…" at bounding box center [825, 266] width 1261 height 196
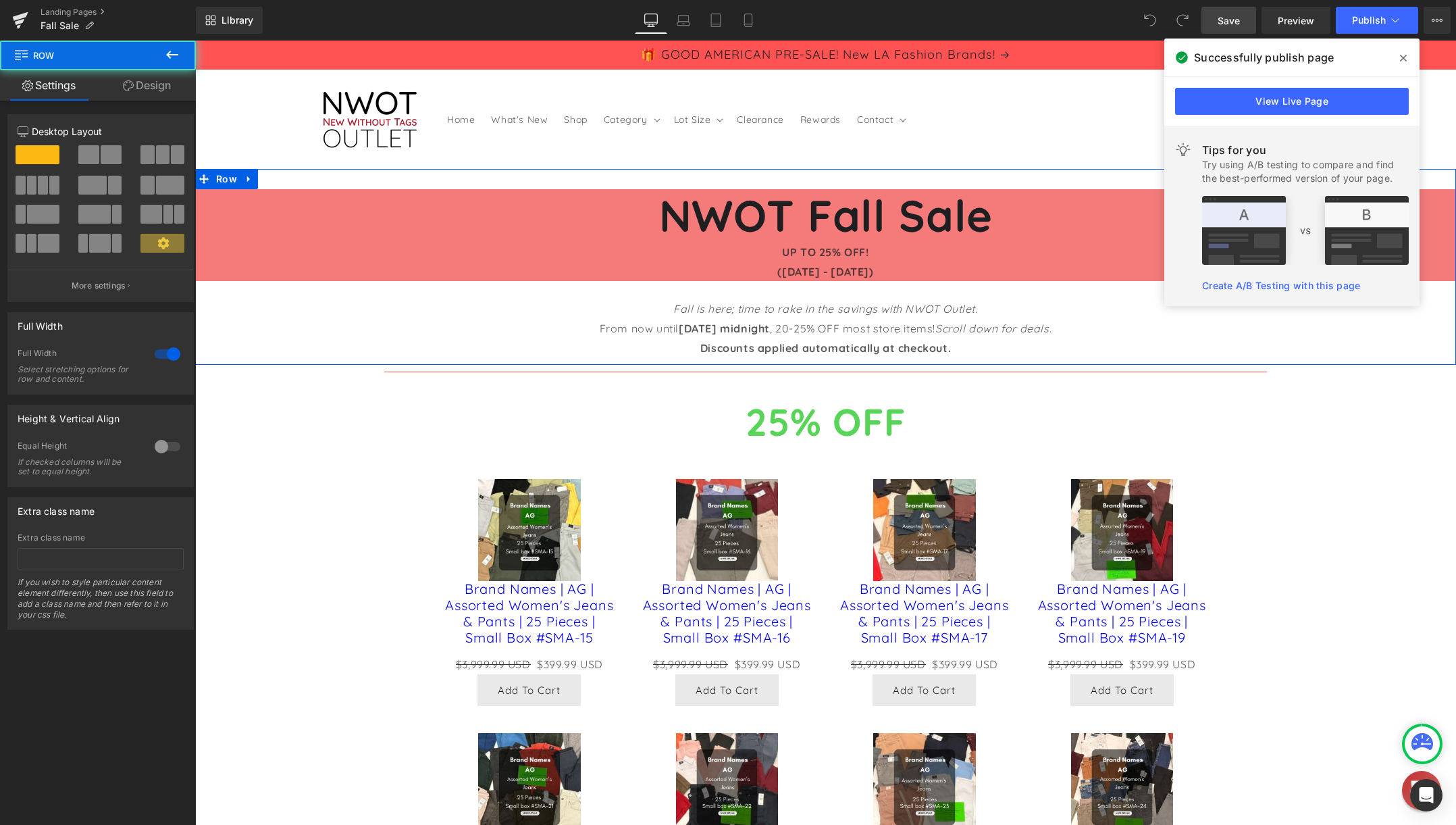
click at [979, 337] on p "From now until [DATE] midnight , 20-25% OFF most store items! Scroll down for d…" at bounding box center [825, 328] width 1261 height 20
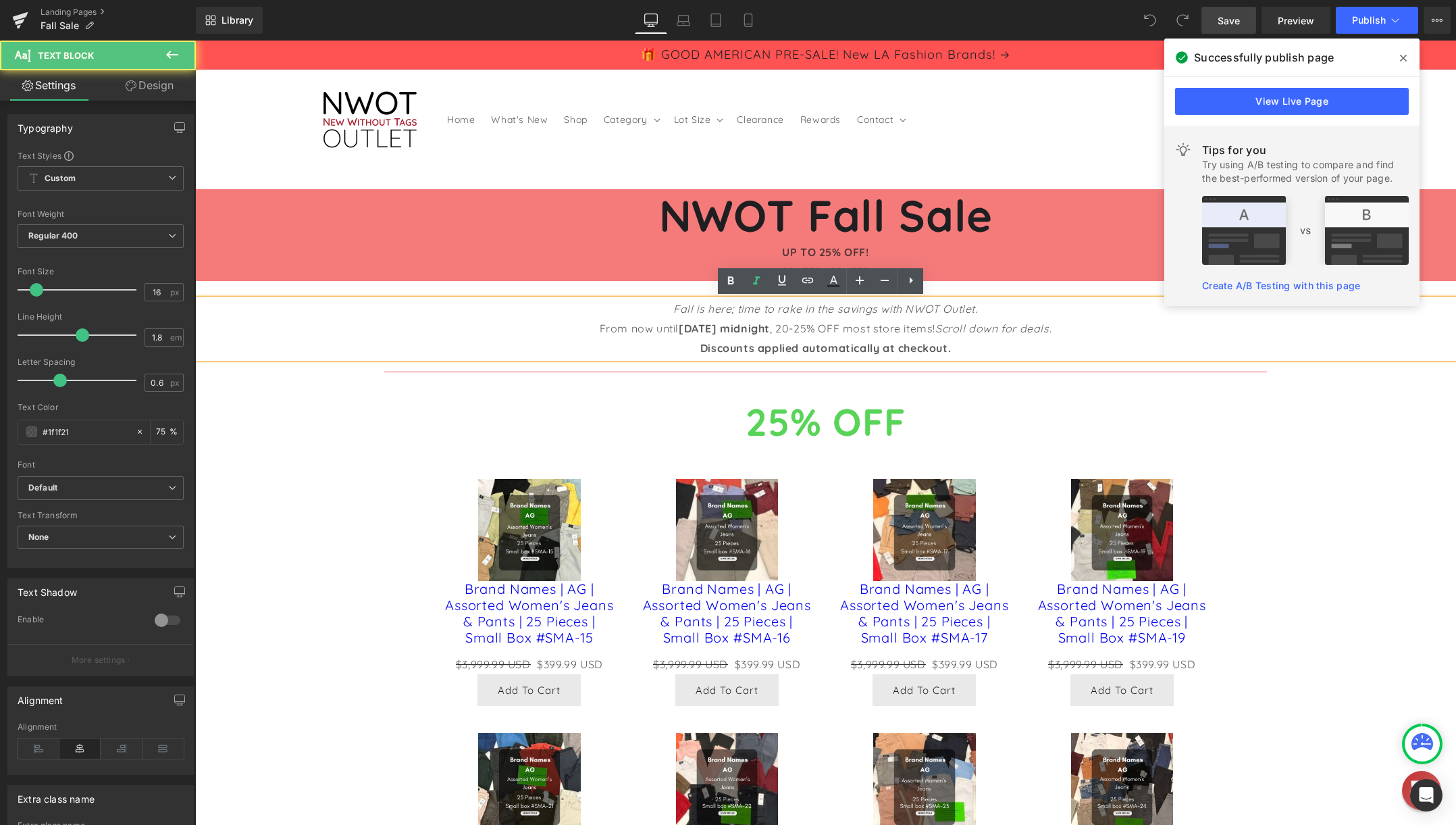
click at [1079, 330] on p "From now until [DATE] midnight , 20-25% OFF most store items! Scroll down for d…" at bounding box center [825, 328] width 1261 height 20
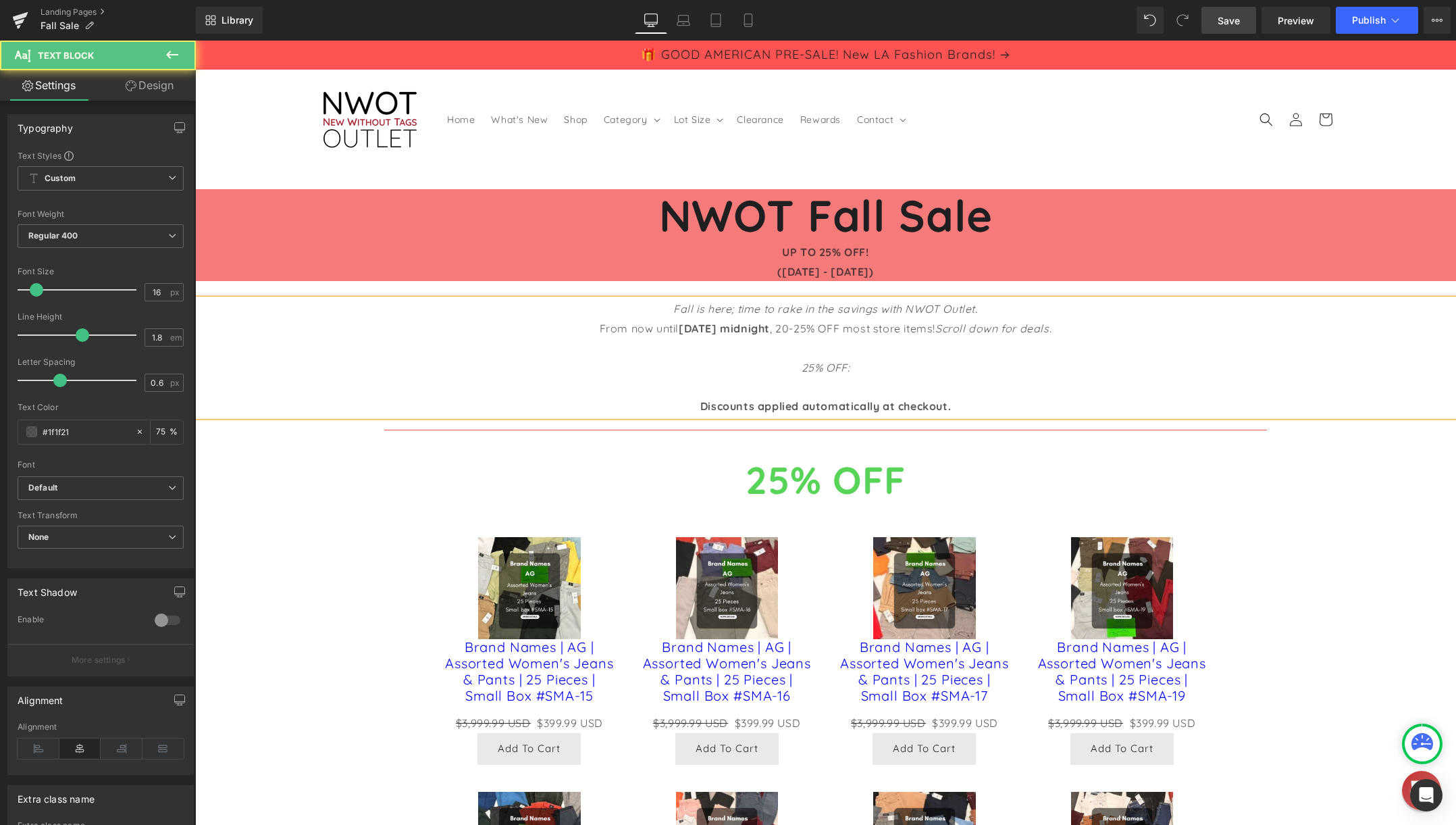
click at [872, 367] on p "25% OFF:" at bounding box center [825, 377] width 1261 height 39
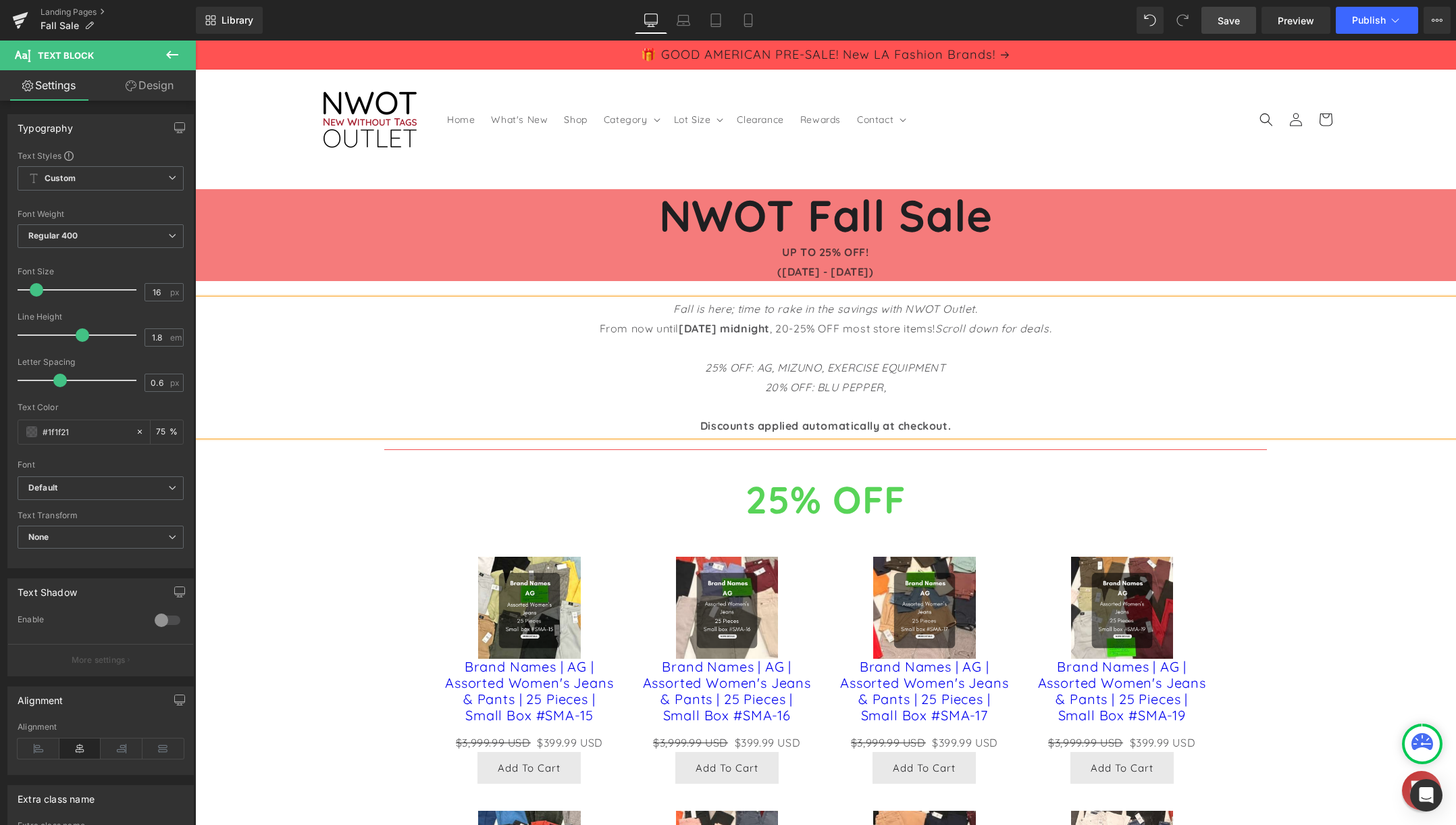
click at [892, 384] on p "20% OFF: BLU PEPPER," at bounding box center [825, 397] width 1261 height 39
click at [1225, 14] on span "Save" at bounding box center [1229, 21] width 22 height 14
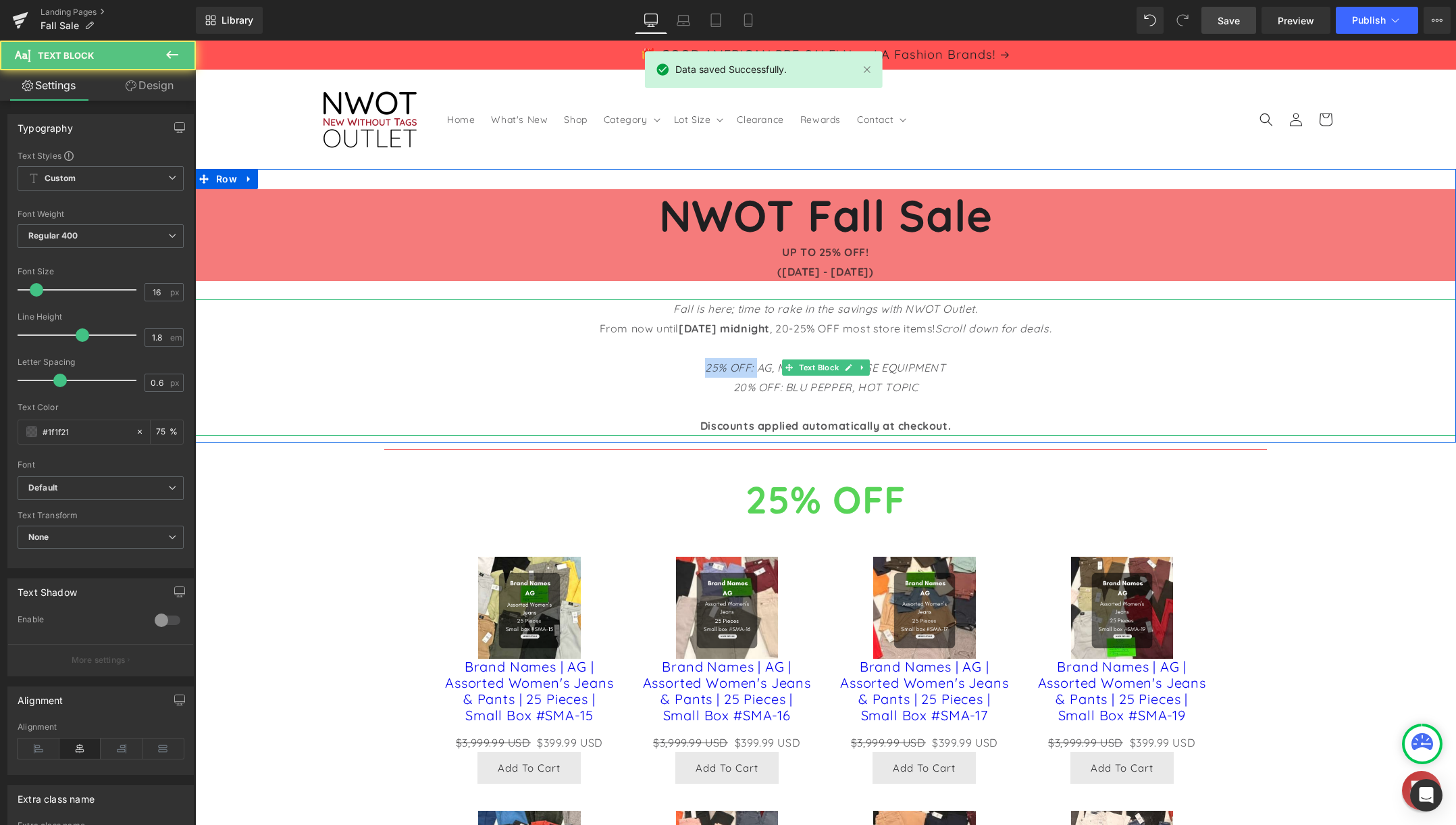
drag, startPoint x: 750, startPoint y: 366, endPoint x: 700, endPoint y: 368, distance: 50.0
click at [705, 368] on icon "25% OFF: AG, MIZUNO, EXERCISE EQUIPMENT" at bounding box center [825, 367] width 241 height 14
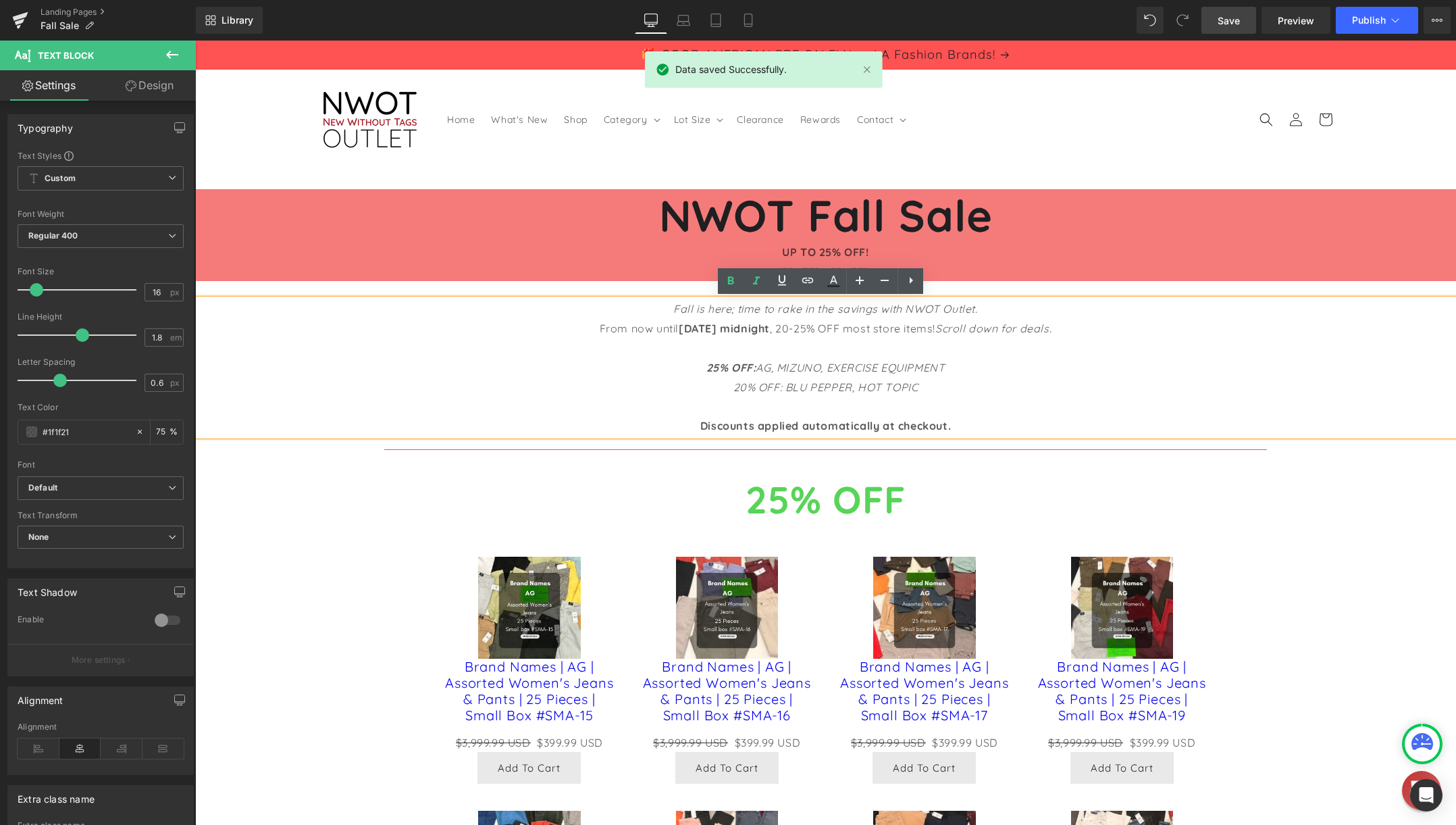
click at [738, 389] on icon "20% OFF: BLU PEPPER, HOT TOPIC" at bounding box center [826, 387] width 185 height 14
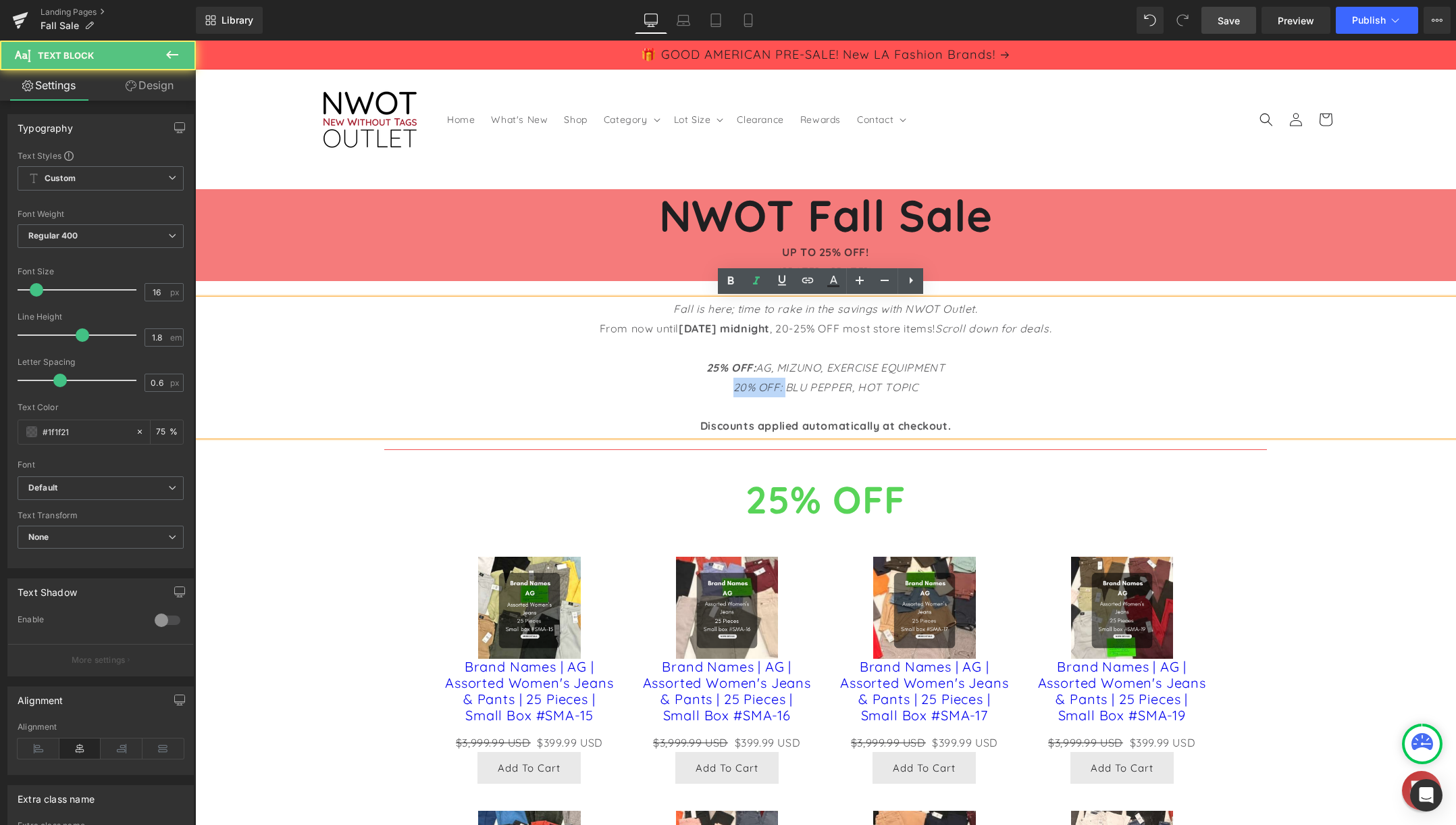
drag, startPoint x: 779, startPoint y: 389, endPoint x: 722, endPoint y: 396, distance: 57.4
click at [722, 396] on p "20% OFF: BLU PEPPER, HOT TOPIC" at bounding box center [825, 397] width 1261 height 39
click at [967, 385] on p "20% OFF: BLU PEPPER, HOT TOPIC" at bounding box center [825, 397] width 1261 height 39
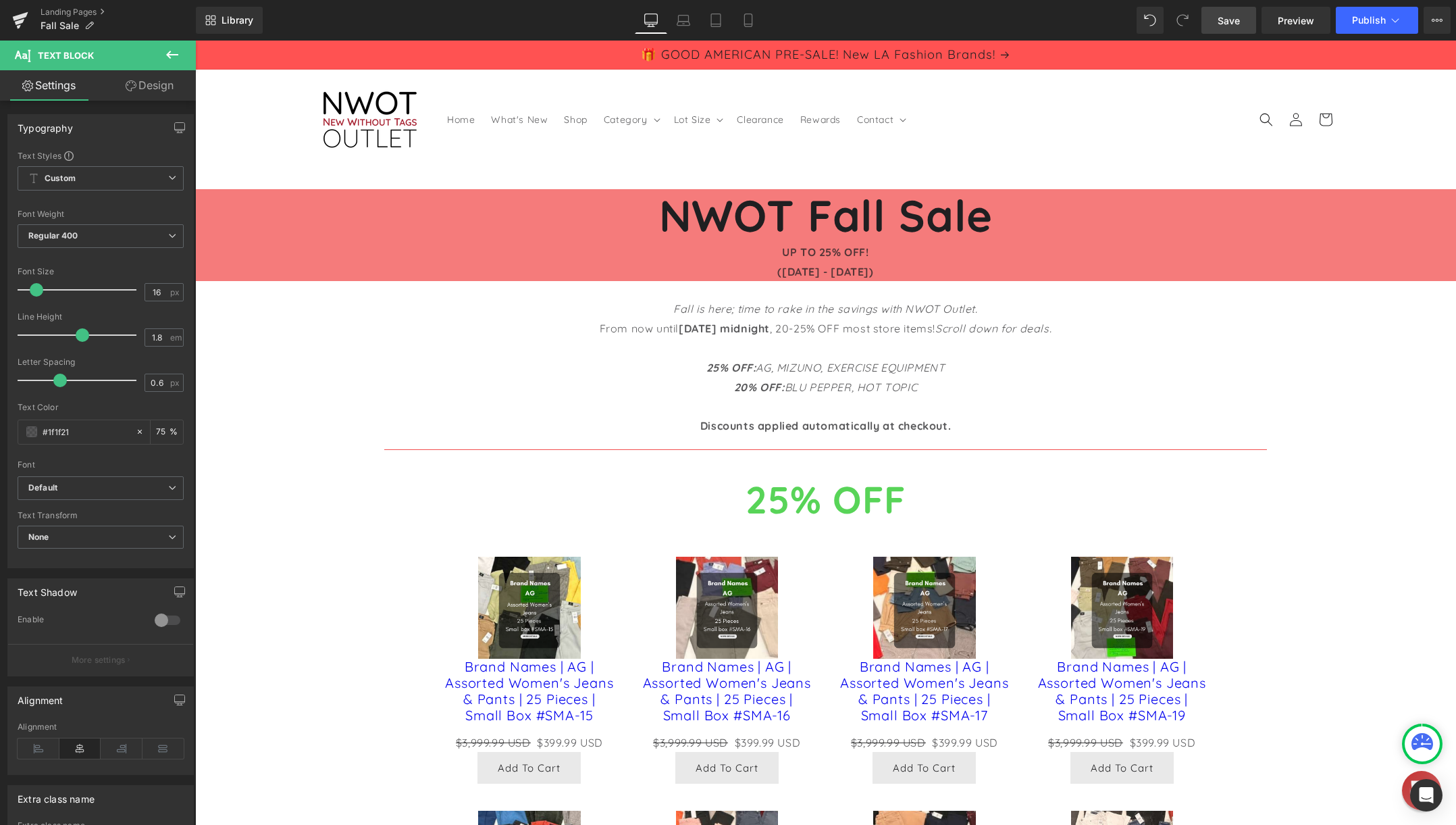
click at [1230, 21] on span "Save" at bounding box center [1229, 21] width 22 height 14
click at [1240, 22] on span "Save" at bounding box center [1229, 21] width 22 height 14
click at [1361, 17] on span "Publish" at bounding box center [1369, 20] width 34 height 11
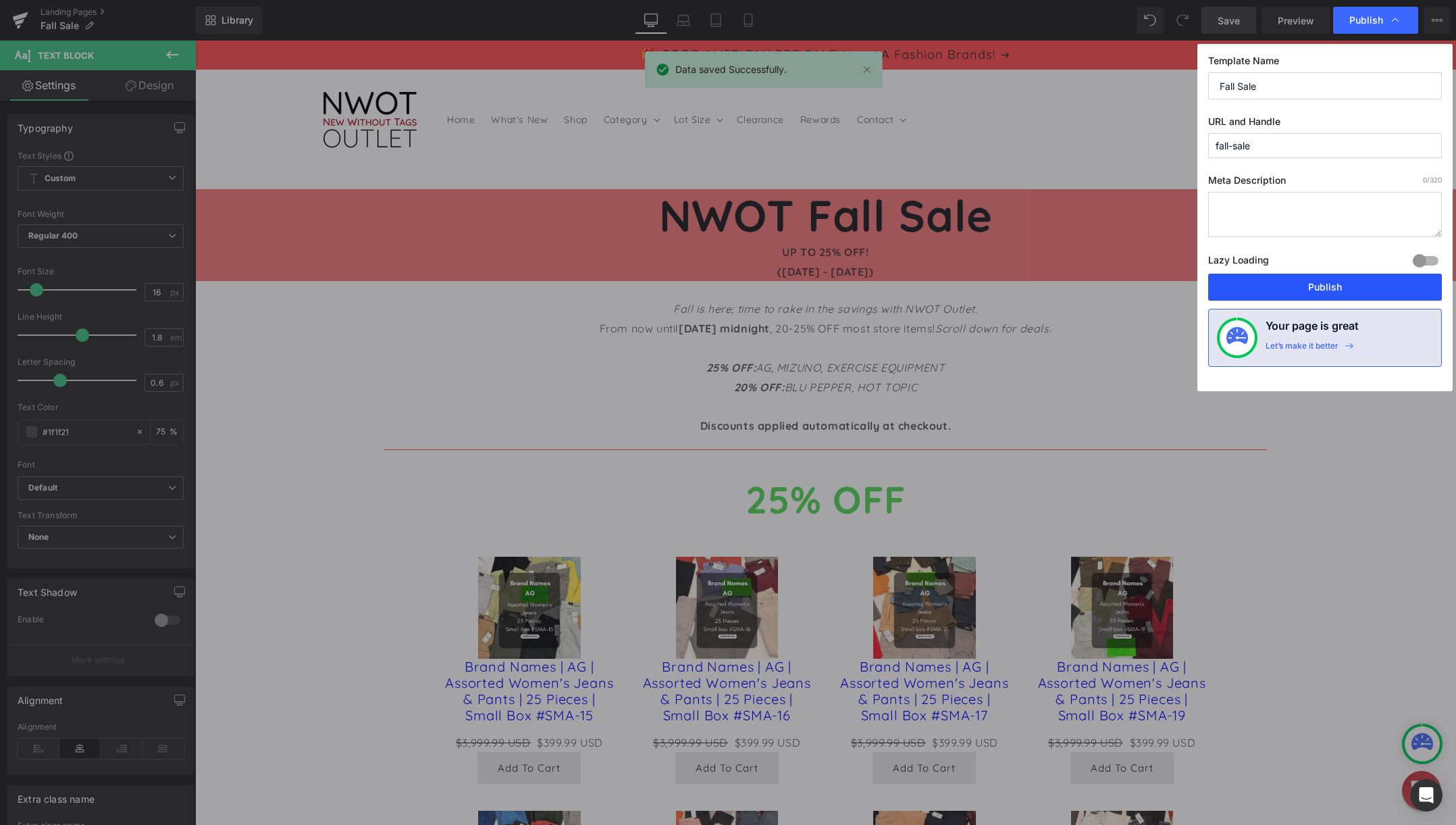
click at [1324, 285] on button "Publish" at bounding box center [1325, 286] width 234 height 27
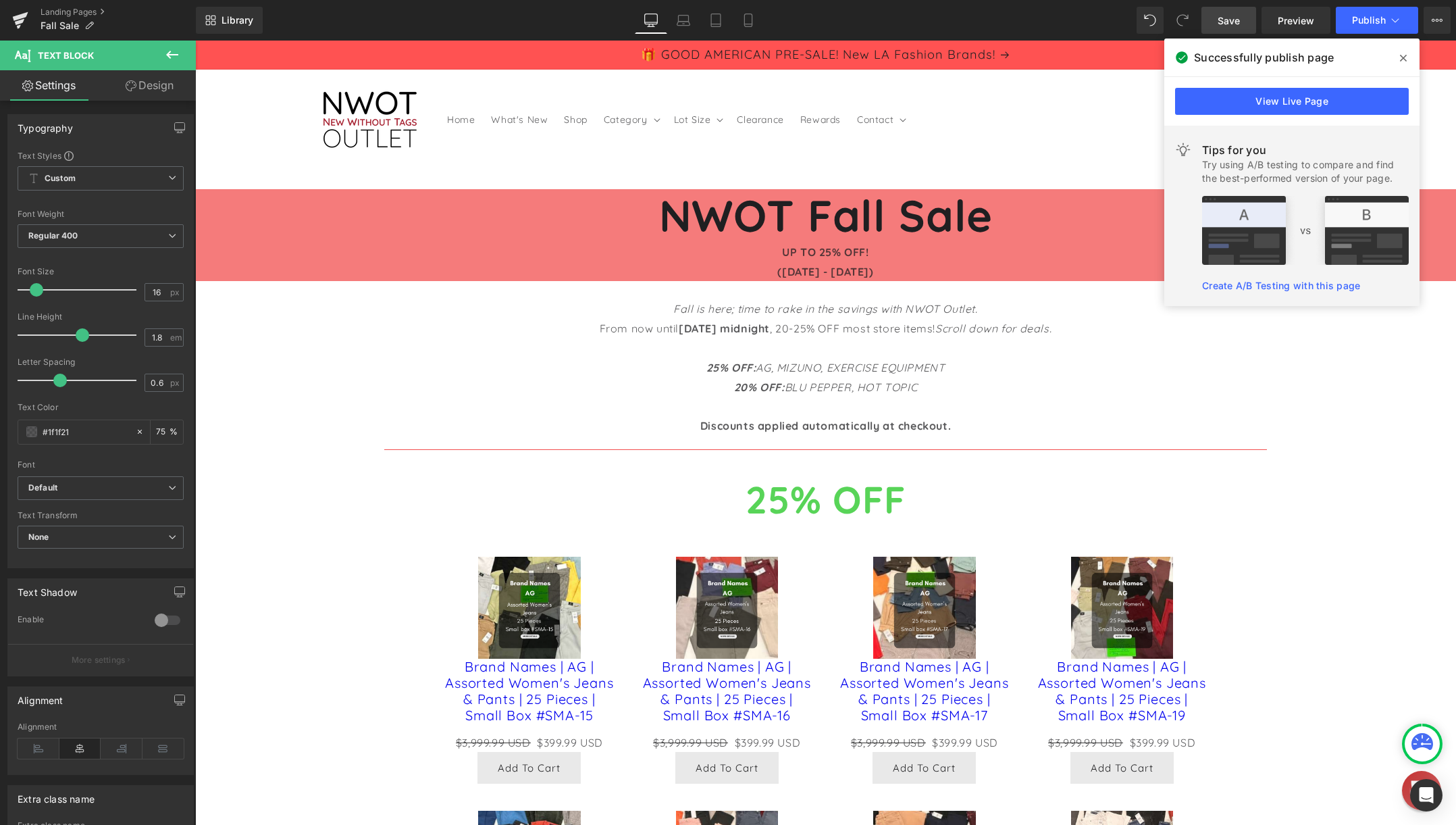
click at [1398, 57] on span at bounding box center [1403, 58] width 22 height 22
